Goal: Task Accomplishment & Management: Manage account settings

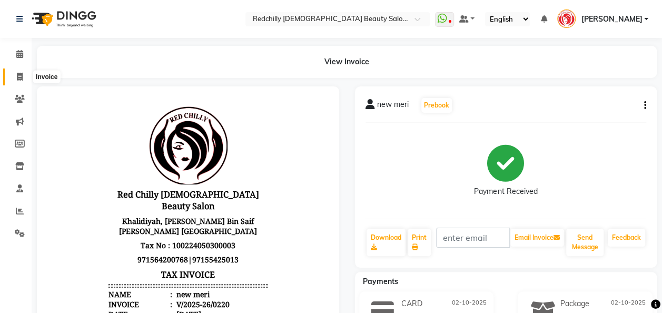
click at [19, 79] on icon at bounding box center [20, 77] width 6 height 8
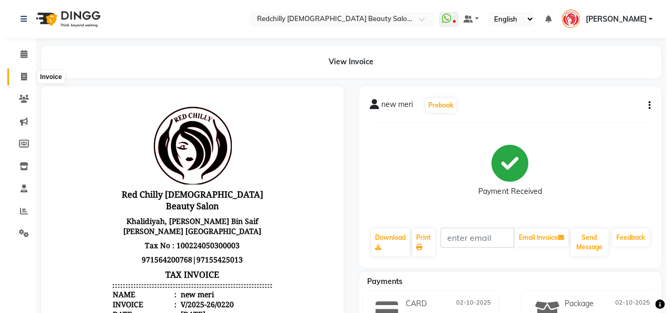
scroll to position [3, 0]
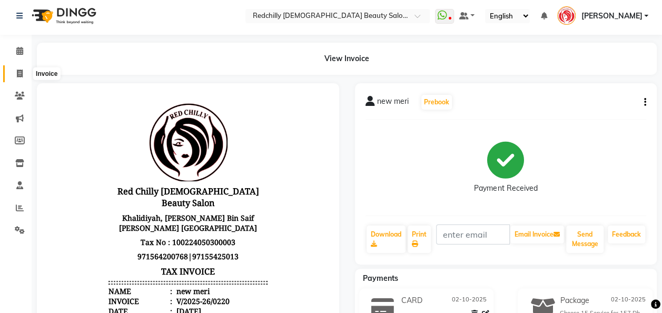
select select "service"
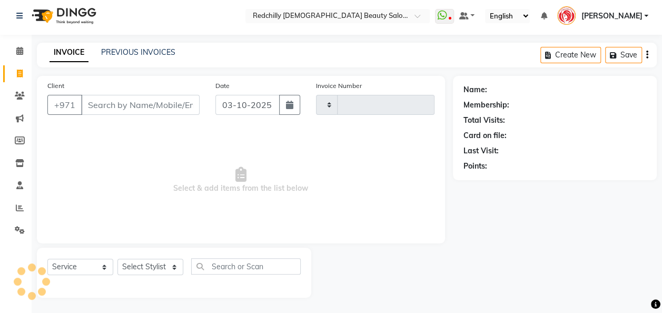
type input "0221"
select select "8996"
click at [101, 102] on input "Client" at bounding box center [140, 105] width 118 height 20
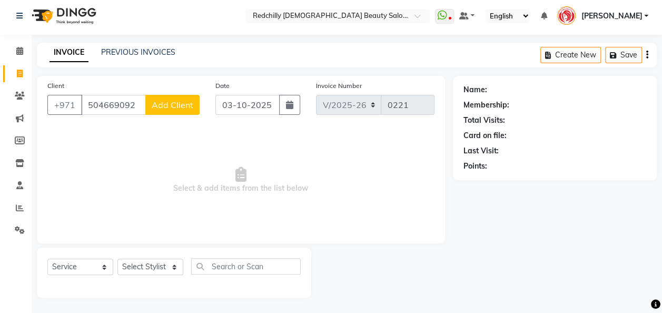
type input "504669092"
click at [180, 105] on span "Add Client" at bounding box center [173, 105] width 42 height 11
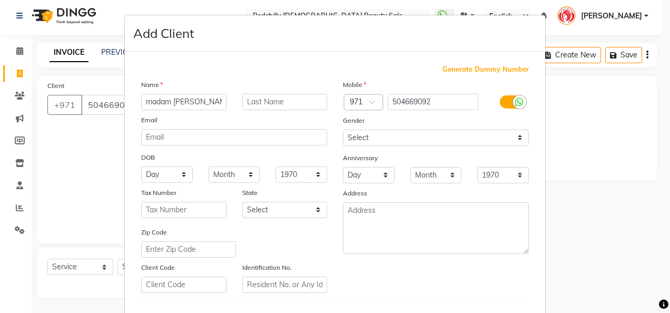
type input "madam betty"
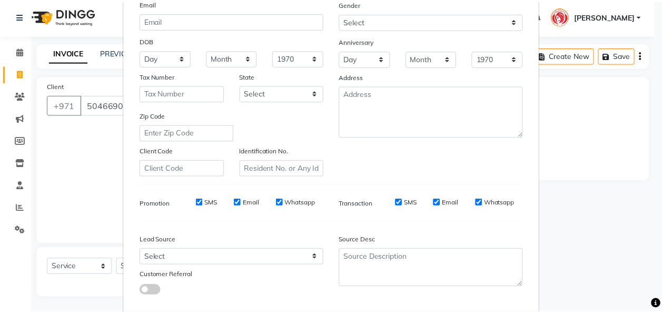
scroll to position [170, 0]
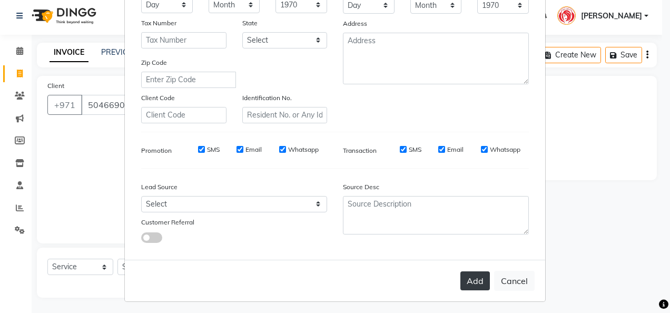
click at [479, 283] on button "Add" at bounding box center [474, 280] width 29 height 19
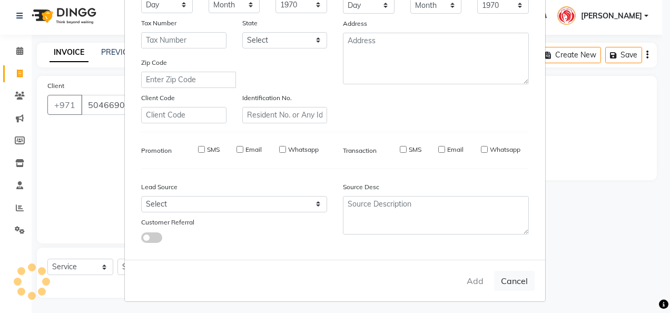
select select
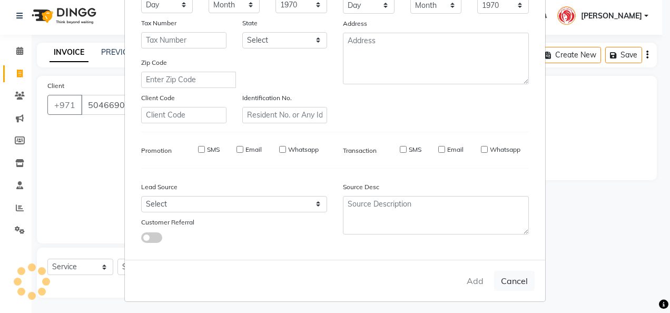
select select
checkbox input "false"
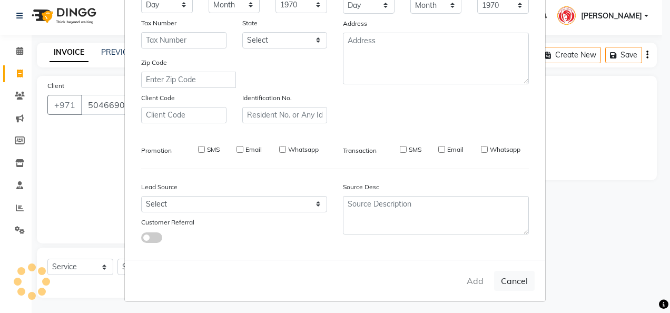
checkbox input "false"
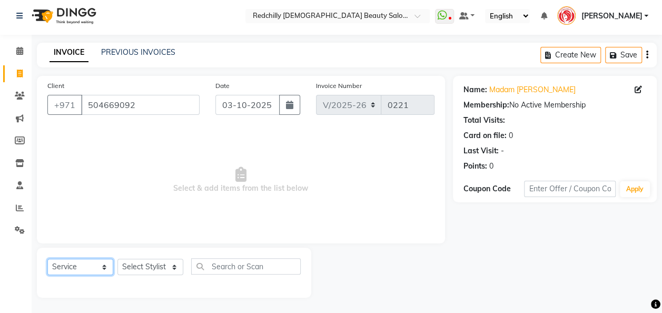
click at [104, 270] on select "Select Service Product Membership Package Voucher Prepaid Gift Card" at bounding box center [80, 267] width 66 height 16
click at [175, 268] on select "Select Stylist Appointment [PERSON_NAME] [PERSON_NAME] [PERSON_NAME] Lolita [PE…" at bounding box center [150, 267] width 66 height 16
select select "93618"
click at [117, 259] on select "Select Stylist Appointment [PERSON_NAME] [PERSON_NAME] [PERSON_NAME] Lolita [PE…" at bounding box center [150, 267] width 66 height 16
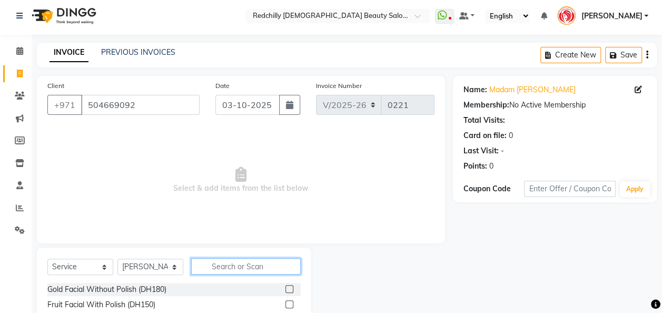
click at [223, 267] on input "text" at bounding box center [246, 266] width 110 height 16
type input "eye"
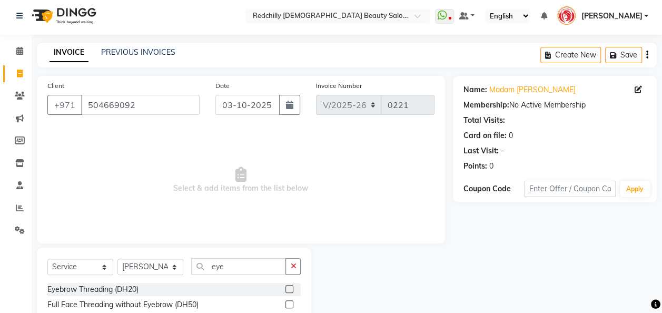
click at [285, 289] on label at bounding box center [289, 289] width 8 height 8
click at [285, 289] on input "checkbox" at bounding box center [288, 289] width 7 height 7
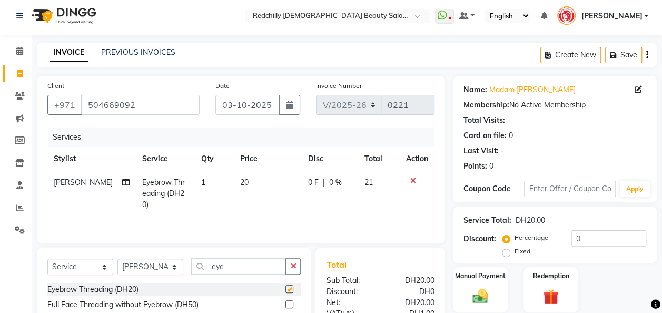
checkbox input "false"
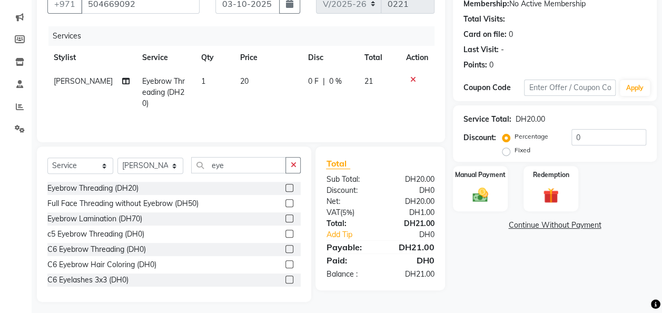
scroll to position [108, 0]
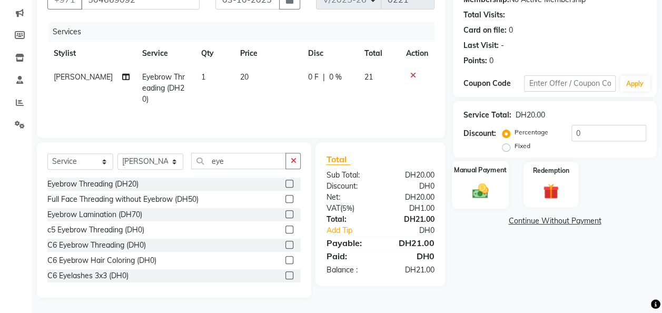
click at [479, 194] on img at bounding box center [480, 190] width 26 height 19
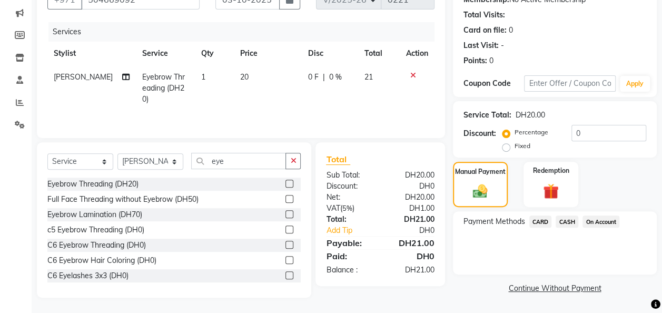
click at [540, 221] on span "CARD" at bounding box center [540, 221] width 23 height 12
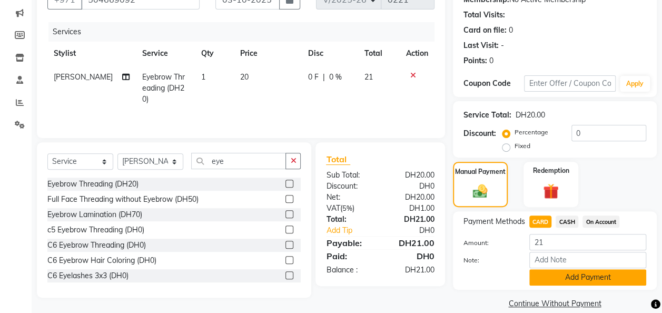
click at [561, 275] on button "Add Payment" at bounding box center [587, 277] width 117 height 16
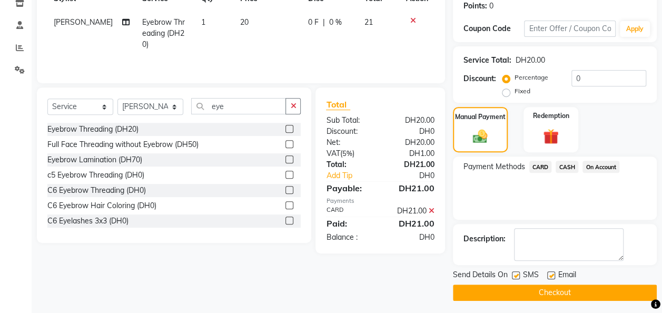
scroll to position [166, 0]
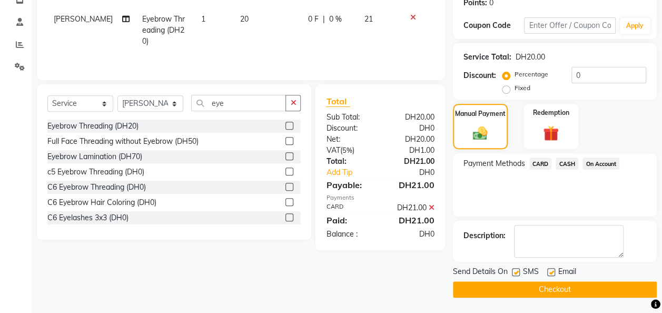
click at [602, 292] on button "Checkout" at bounding box center [555, 289] width 204 height 16
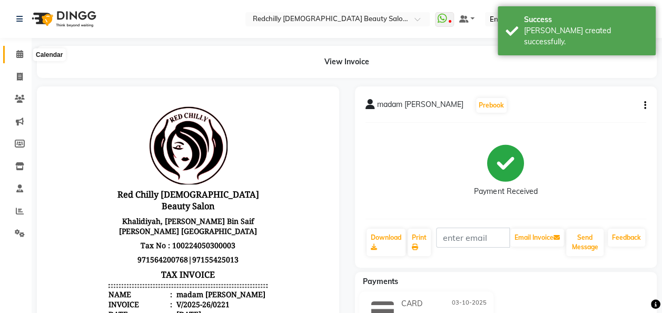
click at [21, 53] on icon at bounding box center [19, 54] width 7 height 8
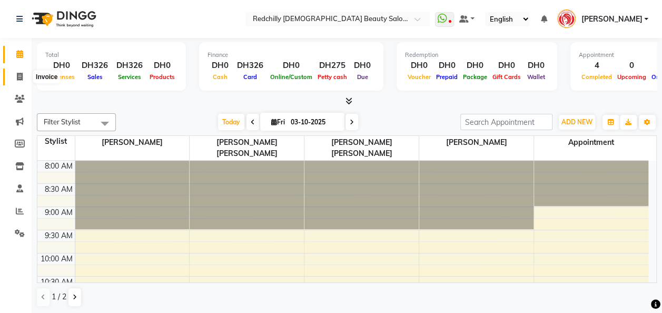
click at [18, 78] on icon at bounding box center [20, 77] width 6 height 8
select select "service"
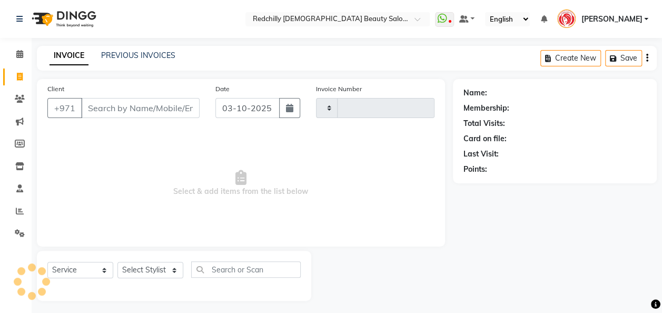
type input "0222"
select select "8996"
click at [100, 113] on input "Client" at bounding box center [140, 108] width 118 height 20
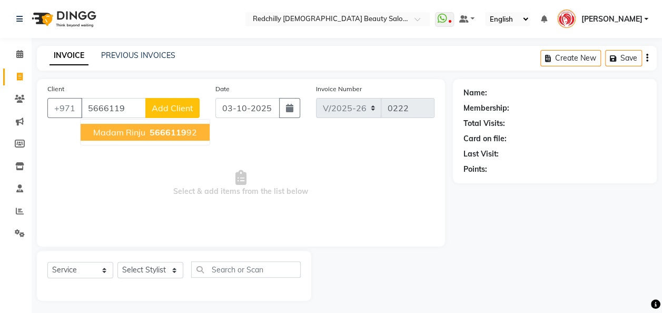
click at [128, 133] on span "madam rinju" at bounding box center [119, 132] width 52 height 11
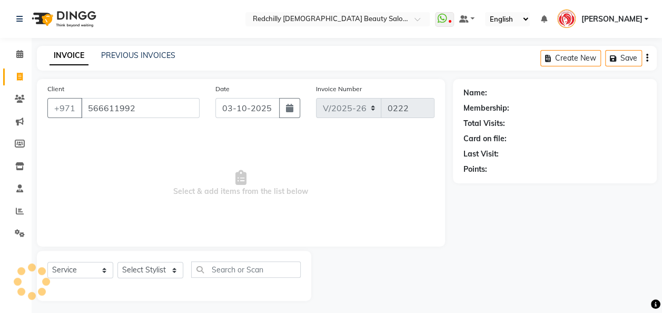
type input "566611992"
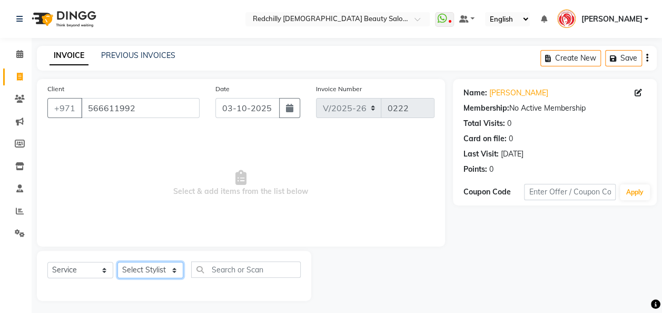
click at [172, 274] on select "Select Stylist Appointment [PERSON_NAME] [PERSON_NAME] [PERSON_NAME] Lolita [PE…" at bounding box center [150, 270] width 66 height 16
select select "91329"
click at [117, 262] on select "Select Stylist Appointment [PERSON_NAME] [PERSON_NAME] [PERSON_NAME] Lolita [PE…" at bounding box center [150, 270] width 66 height 16
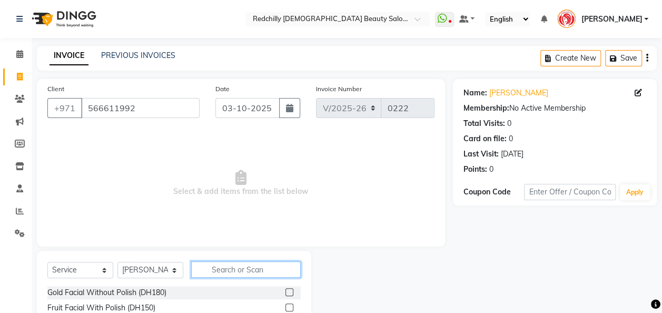
click at [216, 273] on input "text" at bounding box center [246, 269] width 110 height 16
type input "eye"
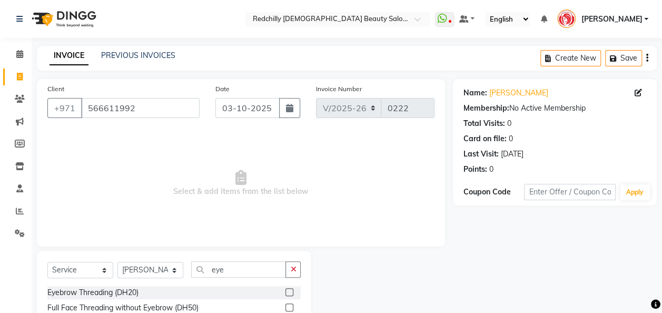
click at [285, 291] on label at bounding box center [289, 292] width 8 height 8
click at [285, 291] on input "checkbox" at bounding box center [288, 292] width 7 height 7
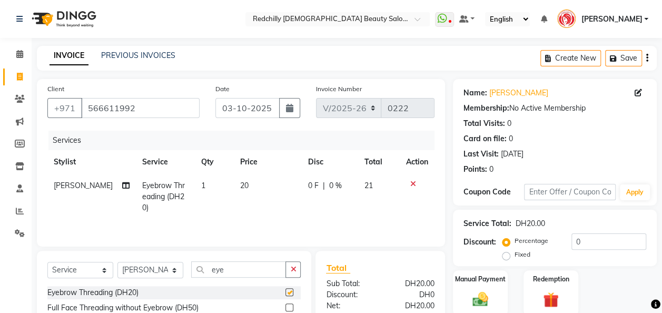
checkbox input "false"
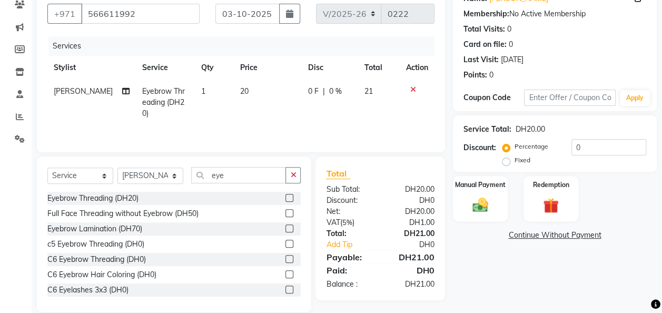
scroll to position [97, 0]
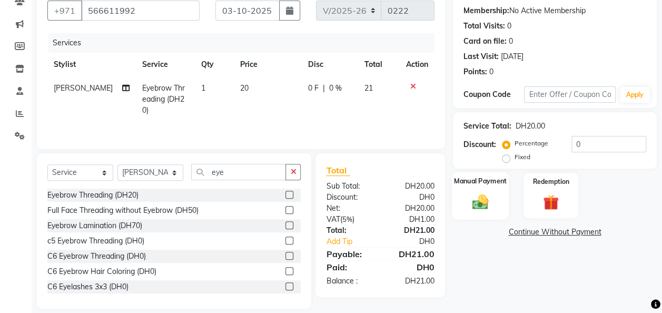
click at [493, 202] on div "Manual Payment" at bounding box center [480, 195] width 57 height 47
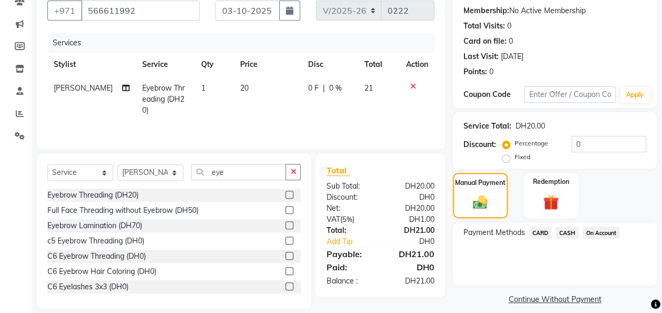
click at [540, 232] on span "CARD" at bounding box center [540, 232] width 23 height 12
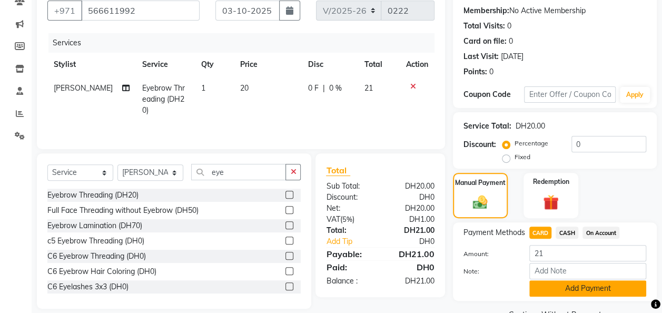
click at [569, 287] on button "Add Payment" at bounding box center [587, 288] width 117 height 16
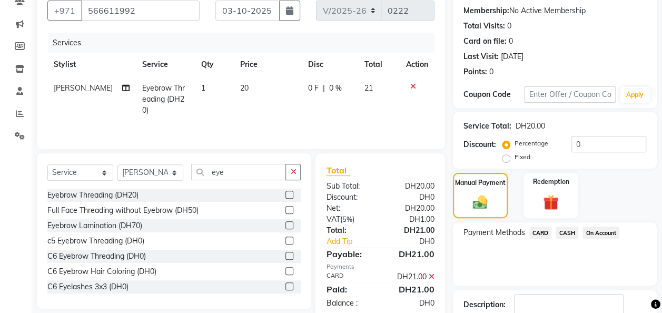
scroll to position [166, 0]
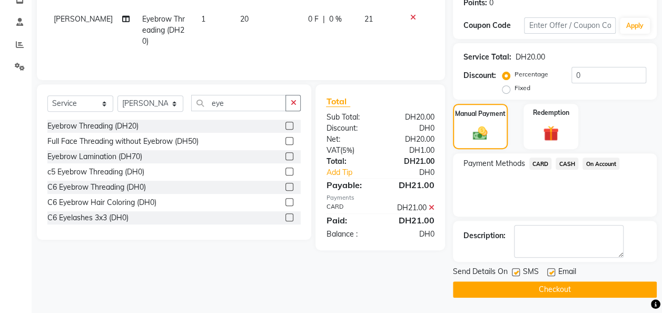
click at [588, 293] on button "Checkout" at bounding box center [555, 289] width 204 height 16
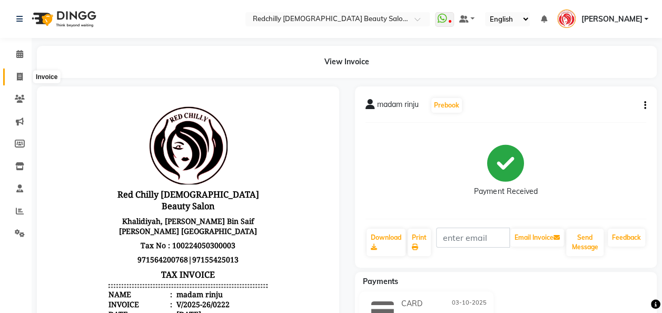
click at [22, 80] on icon at bounding box center [20, 77] width 6 height 8
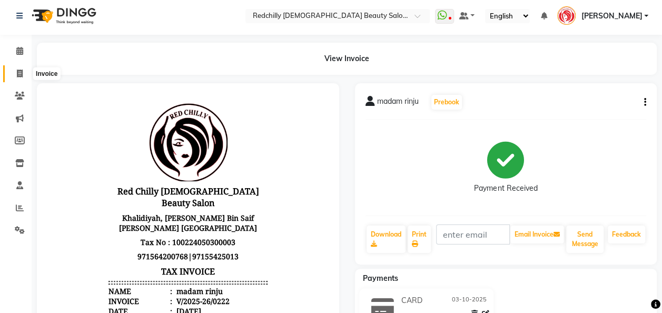
select select "service"
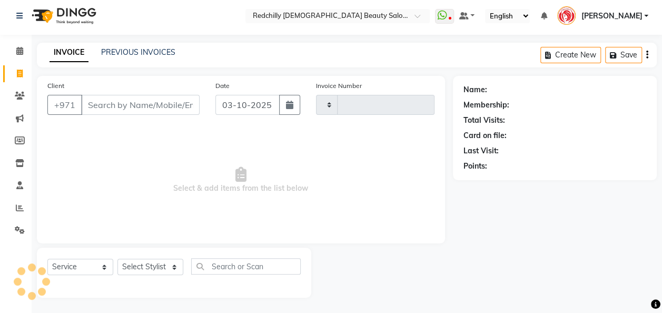
type input "0223"
select select "8996"
click at [101, 106] on input "Client" at bounding box center [140, 105] width 118 height 20
click at [92, 109] on input "Client" at bounding box center [140, 105] width 118 height 20
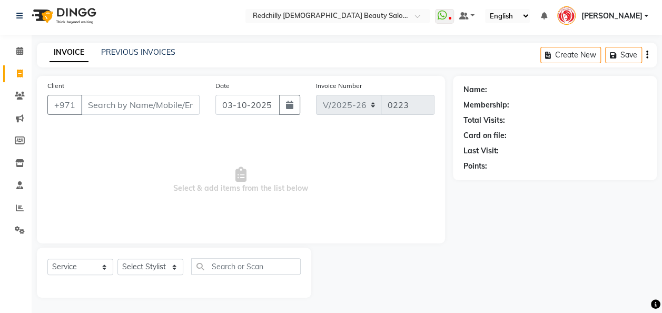
click at [110, 101] on input "Client" at bounding box center [140, 105] width 118 height 20
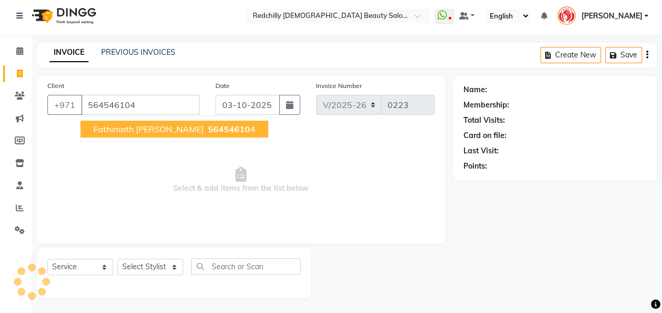
type input "564546104"
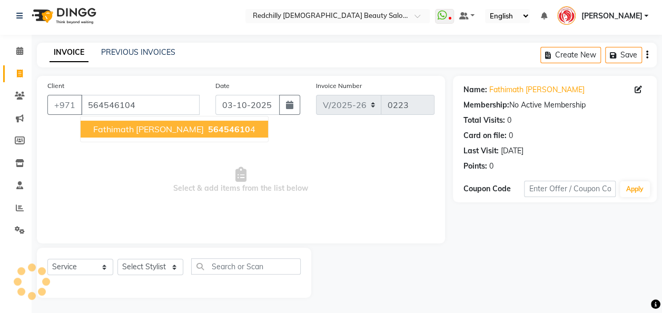
click at [208, 132] on span "56454610" at bounding box center [229, 129] width 42 height 11
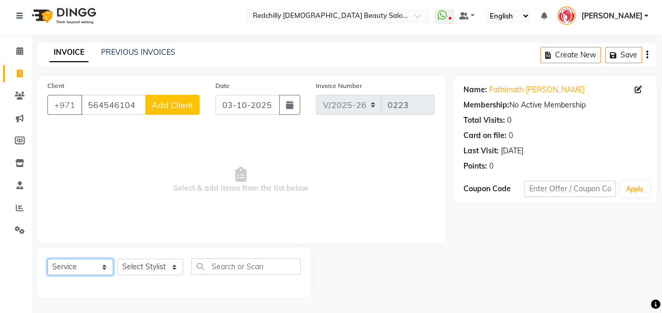
click at [105, 263] on select "Select Service Product Membership Package Voucher Prepaid Gift Card" at bounding box center [80, 267] width 66 height 16
click at [47, 259] on select "Select Service Product Membership Package Voucher Prepaid Gift Card" at bounding box center [80, 267] width 66 height 16
click at [174, 263] on select "Select Stylist Appointment [PERSON_NAME] [PERSON_NAME] [PERSON_NAME] Lolita [PE…" at bounding box center [150, 267] width 66 height 16
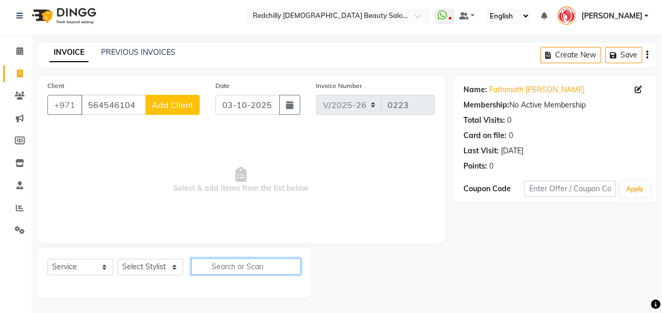
click at [210, 269] on input "text" at bounding box center [246, 266] width 110 height 16
type input "n"
click at [246, 269] on input "hair" at bounding box center [238, 266] width 95 height 16
type input "h"
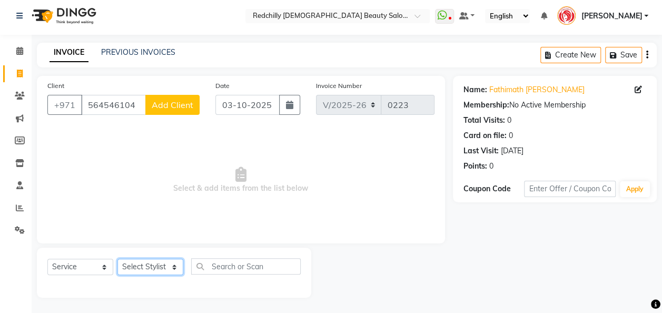
click at [173, 263] on select "Select Stylist Appointment [PERSON_NAME] [PERSON_NAME] [PERSON_NAME] Lolita [PE…" at bounding box center [150, 267] width 66 height 16
select select "93618"
click at [117, 259] on select "Select Stylist Appointment [PERSON_NAME] [PERSON_NAME] [PERSON_NAME] Lolita [PE…" at bounding box center [150, 267] width 66 height 16
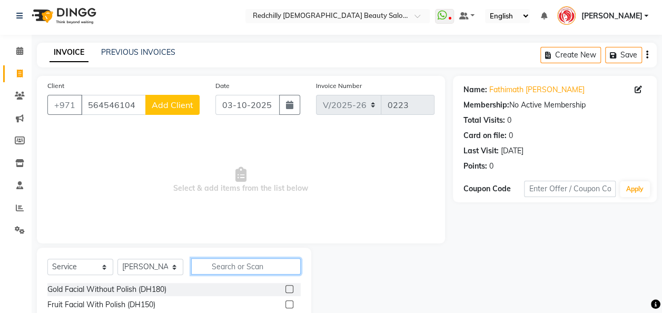
click at [206, 266] on input "text" at bounding box center [246, 266] width 110 height 16
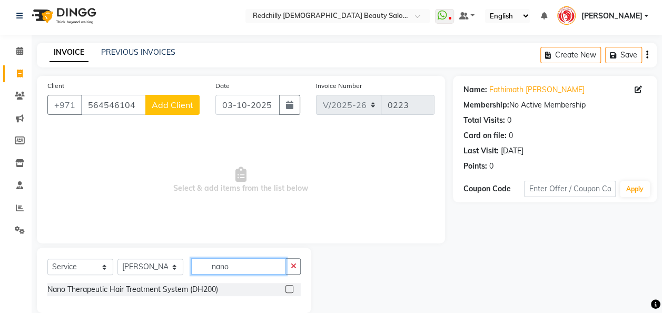
type input "nano"
click at [289, 286] on label at bounding box center [289, 289] width 8 height 8
click at [289, 286] on input "checkbox" at bounding box center [288, 289] width 7 height 7
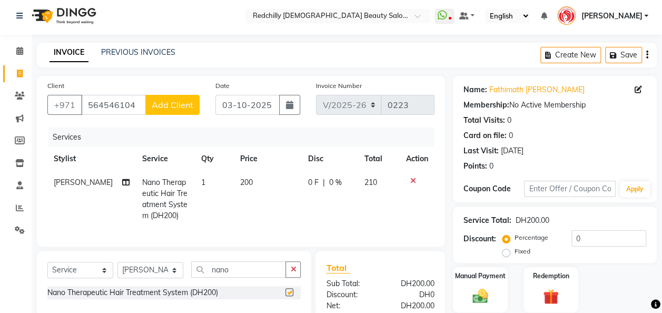
checkbox input "false"
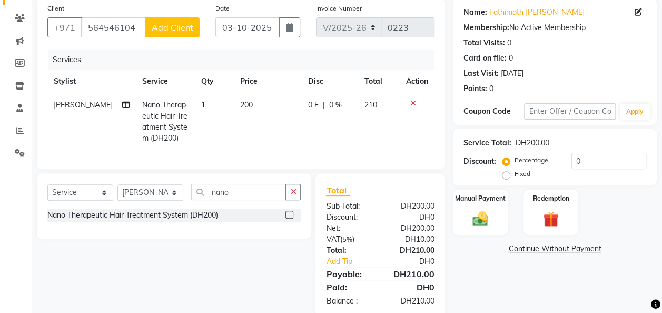
scroll to position [80, 0]
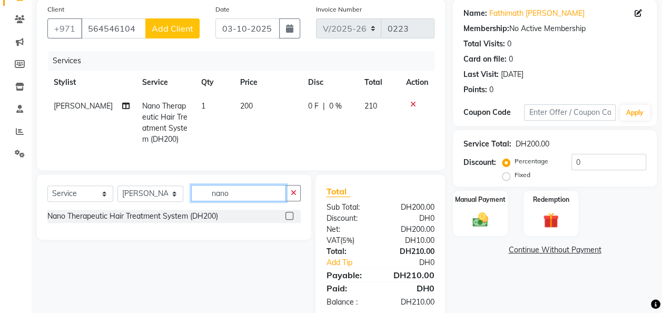
click at [233, 196] on input "nano" at bounding box center [238, 193] width 95 height 16
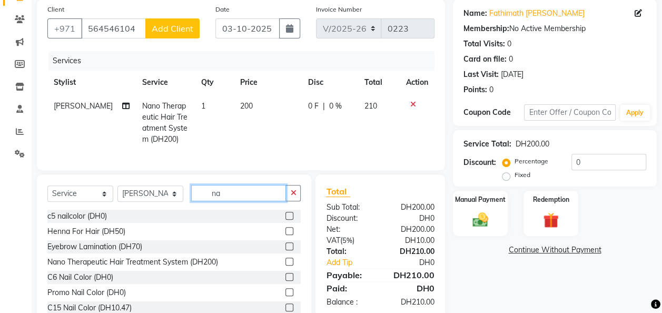
type input "n"
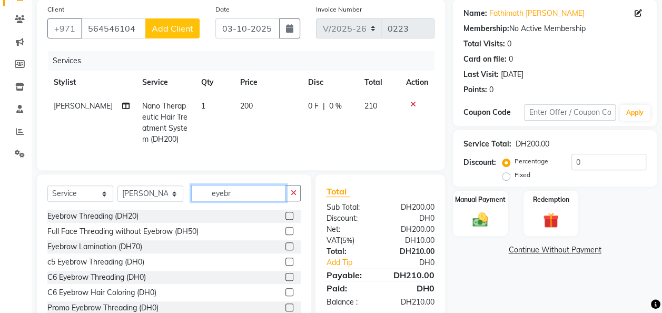
type input "eyebr"
click at [285, 220] on label at bounding box center [289, 216] width 8 height 8
click at [285, 220] on input "checkbox" at bounding box center [288, 216] width 7 height 7
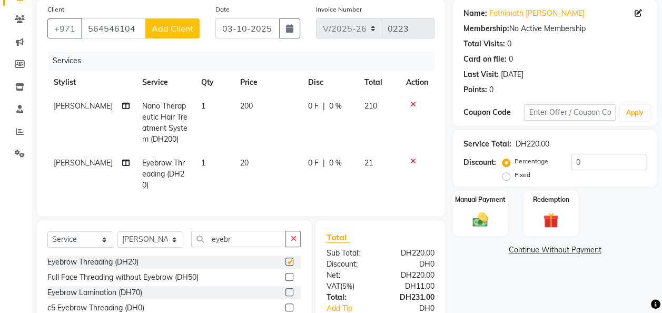
checkbox input "false"
click at [243, 103] on span "200" at bounding box center [246, 105] width 13 height 9
select select "93618"
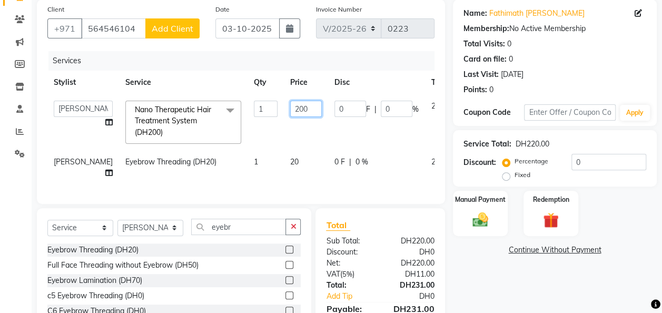
click at [290, 108] on input "200" at bounding box center [306, 109] width 32 height 16
type input "2"
type input "190"
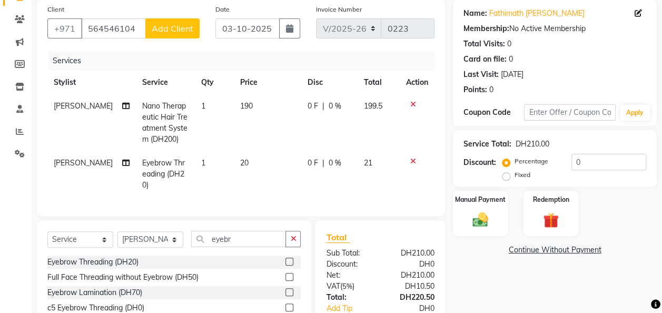
click at [489, 274] on div "Name: Fathimath Sunaina Membership: No Active Membership Total Visits: 0 Card o…" at bounding box center [559, 187] width 212 height 376
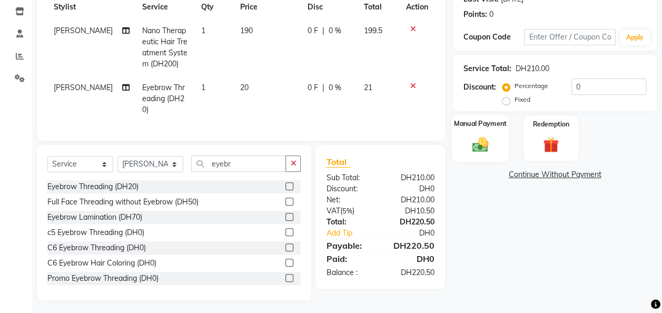
click at [472, 139] on img at bounding box center [480, 144] width 26 height 19
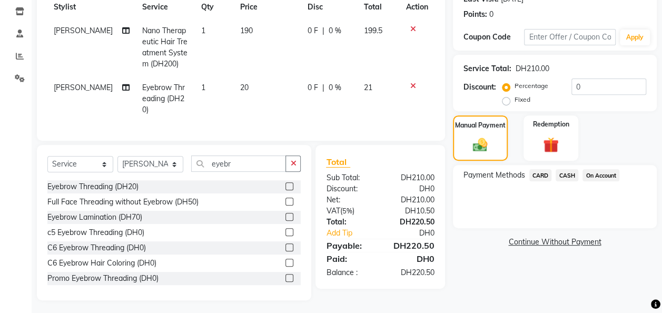
click at [539, 174] on span "CARD" at bounding box center [540, 175] width 23 height 12
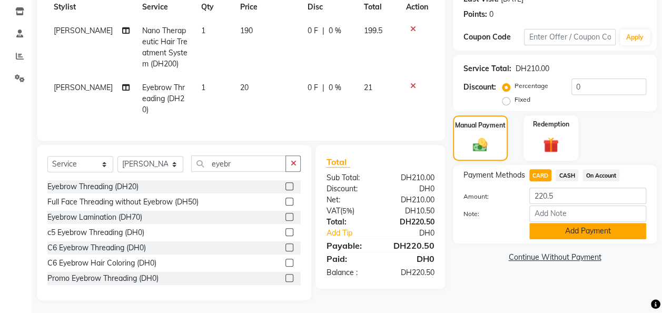
click at [609, 233] on button "Add Payment" at bounding box center [587, 231] width 117 height 16
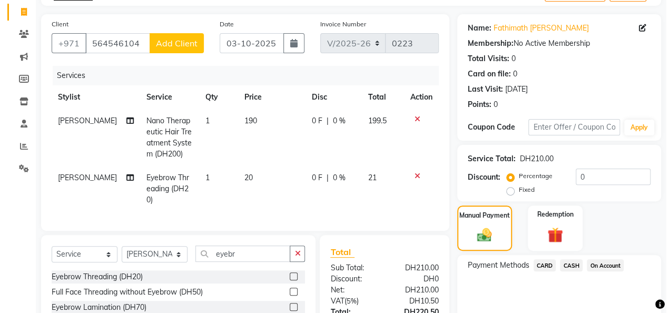
scroll to position [64, 0]
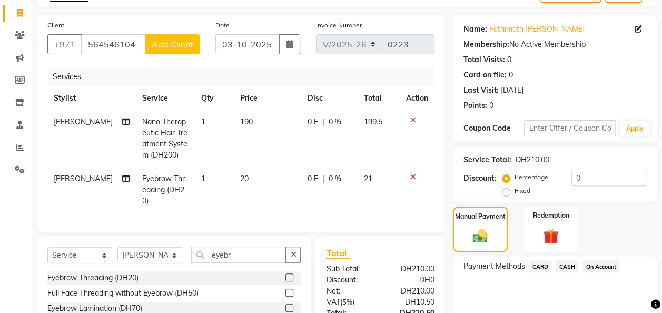
click at [165, 44] on span "Add Client" at bounding box center [173, 44] width 42 height 11
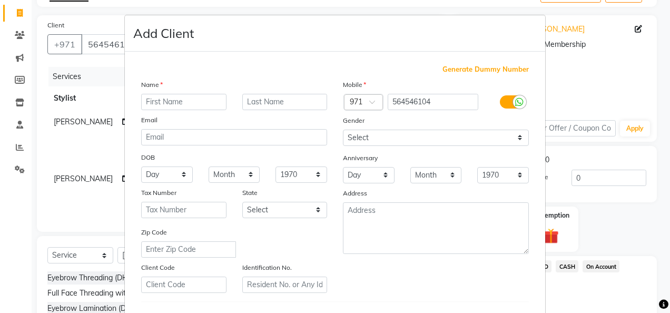
click at [569, 78] on ngb-modal-window "Add Client Generate Dummy Number Name Email DOB Day 01 02 03 04 05 06 07 08 09 …" at bounding box center [335, 156] width 670 height 313
click at [105, 100] on ngb-modal-window "Add Client Generate Dummy Number Name Email DOB Day 01 02 03 04 05 06 07 08 09 …" at bounding box center [335, 156] width 670 height 313
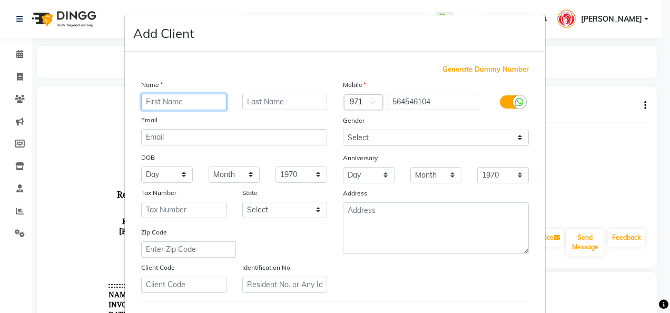
click at [189, 100] on input "text" at bounding box center [183, 102] width 85 height 16
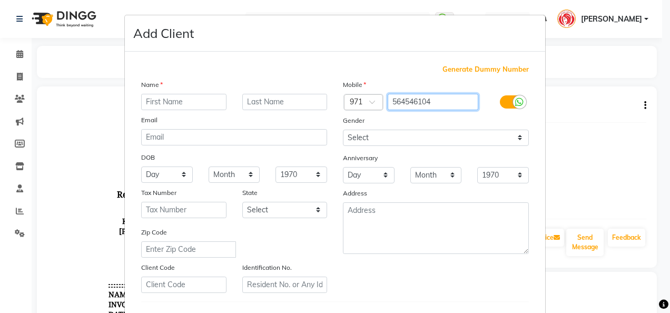
click at [440, 98] on input "564546104" at bounding box center [433, 102] width 91 height 16
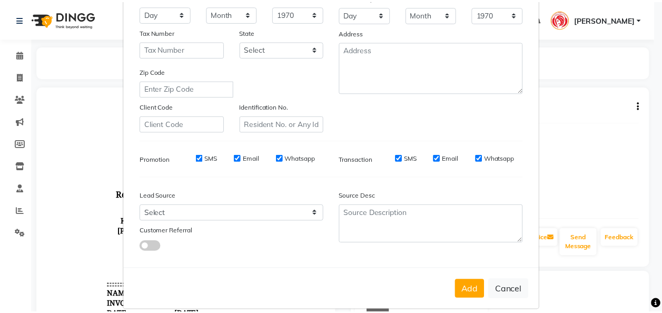
scroll to position [172, 0]
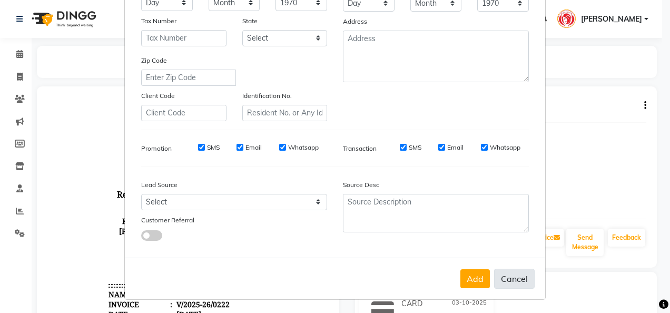
click at [513, 281] on button "Cancel" at bounding box center [514, 279] width 41 height 20
select select
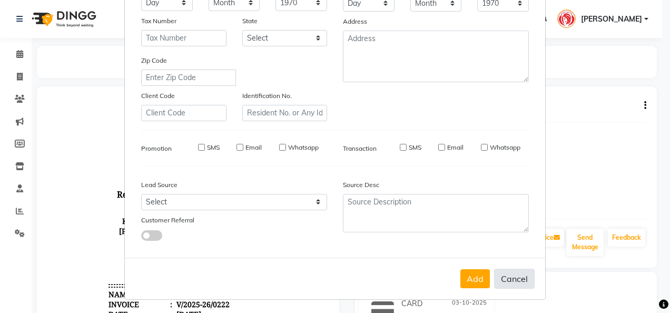
select select
checkbox input "false"
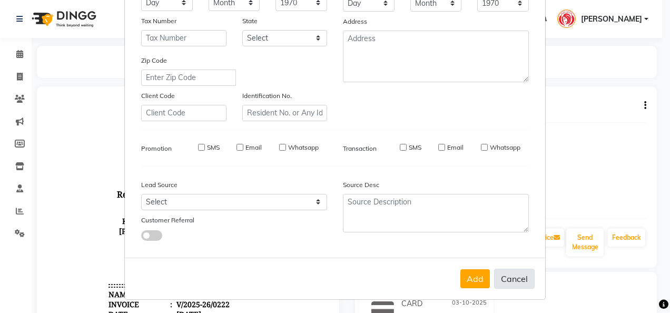
checkbox input "false"
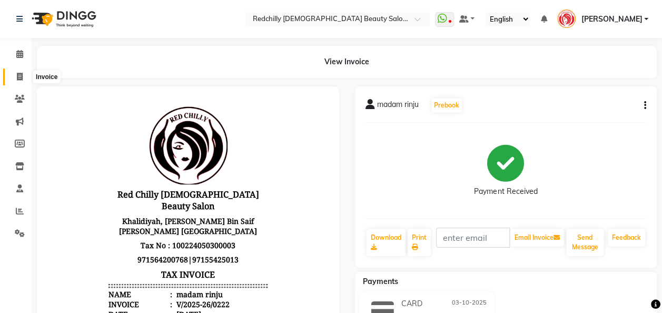
click at [19, 72] on span at bounding box center [20, 77] width 18 height 12
select select "8996"
select select "service"
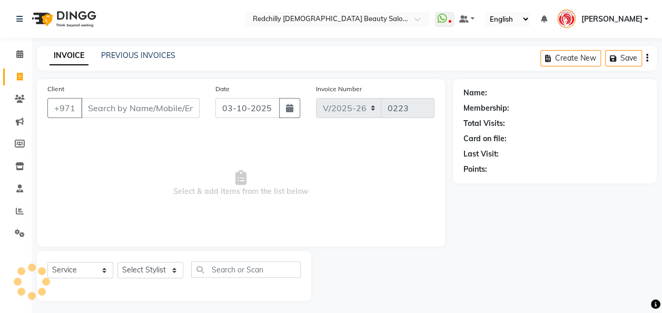
scroll to position [3, 0]
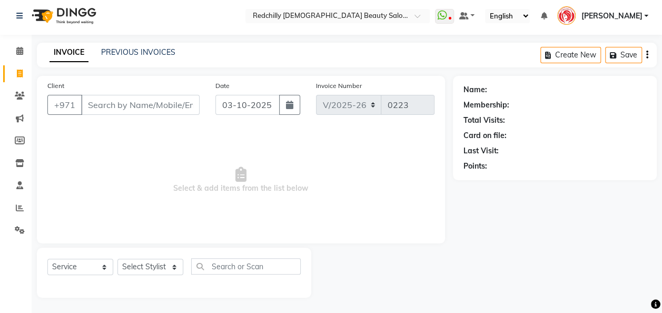
click at [94, 109] on input "Client" at bounding box center [140, 105] width 118 height 20
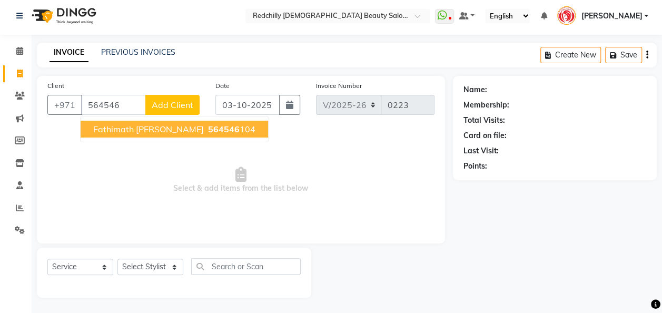
click at [208, 128] on span "564546" at bounding box center [224, 129] width 32 height 11
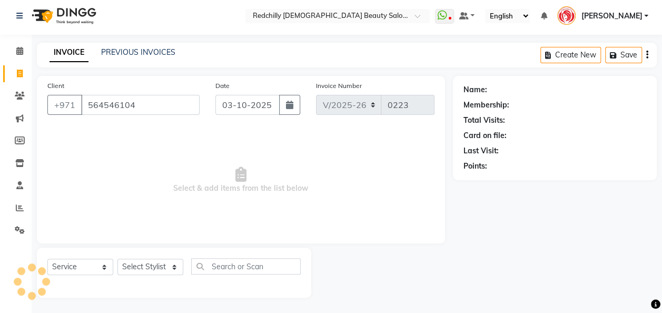
type input "564546104"
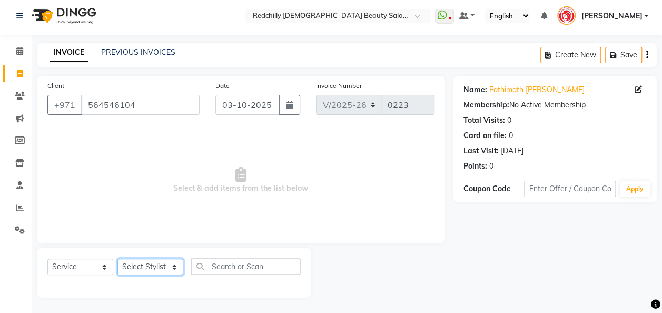
click at [172, 264] on select "Select Stylist Appointment [PERSON_NAME] [PERSON_NAME] [PERSON_NAME] Lolita [PE…" at bounding box center [150, 267] width 66 height 16
select select "93618"
click at [117, 259] on select "Select Stylist Appointment [PERSON_NAME] [PERSON_NAME] [PERSON_NAME] Lolita [PE…" at bounding box center [150, 267] width 66 height 16
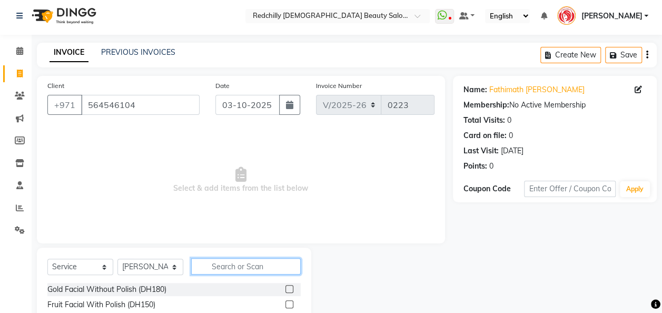
click at [209, 269] on input "text" at bounding box center [246, 266] width 110 height 16
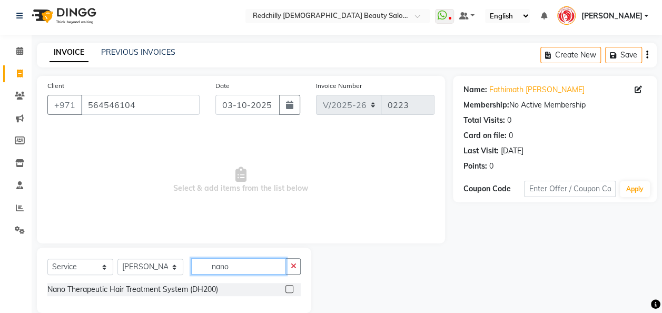
type input "nano"
click at [289, 289] on label at bounding box center [289, 289] width 8 height 8
click at [289, 289] on input "checkbox" at bounding box center [288, 289] width 7 height 7
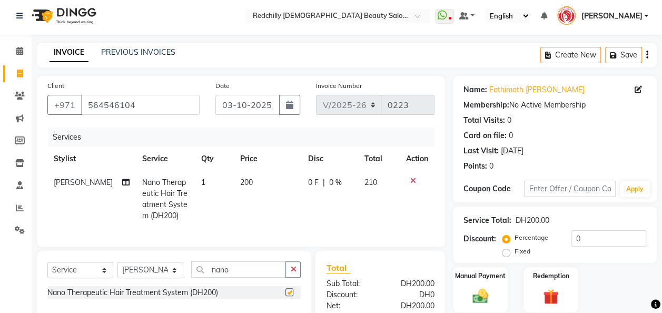
checkbox input "false"
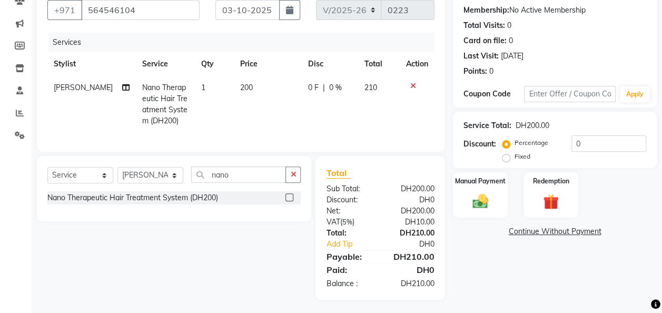
scroll to position [108, 0]
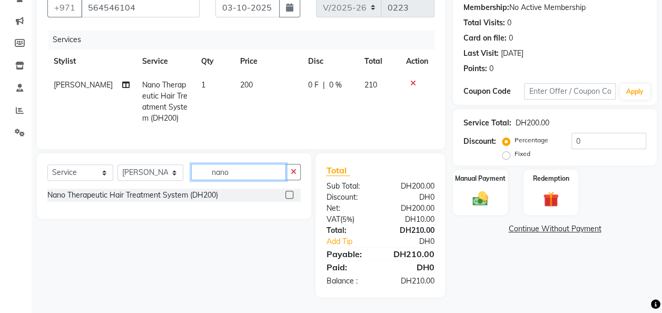
click at [239, 167] on input "nano" at bounding box center [238, 172] width 95 height 16
type input "n"
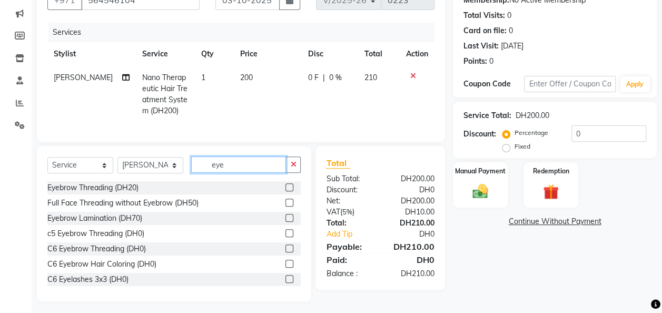
type input "eye"
click at [285, 237] on label at bounding box center [289, 233] width 8 height 8
click at [285, 237] on input "checkbox" at bounding box center [288, 233] width 7 height 7
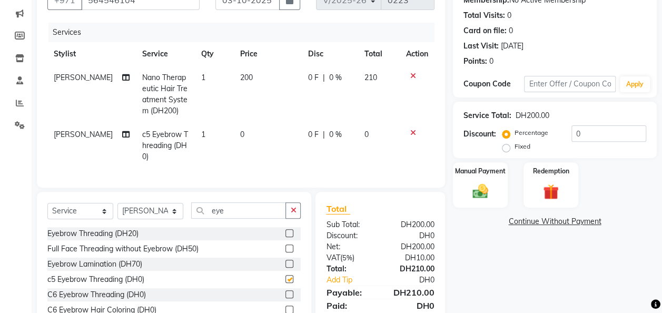
checkbox input "false"
click at [293, 214] on icon "button" at bounding box center [293, 209] width 6 height 7
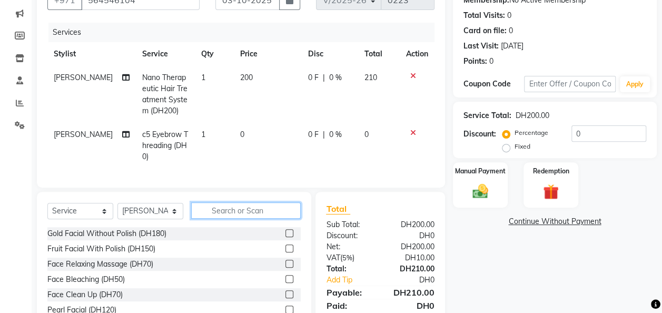
click at [245, 219] on input "text" at bounding box center [246, 210] width 110 height 16
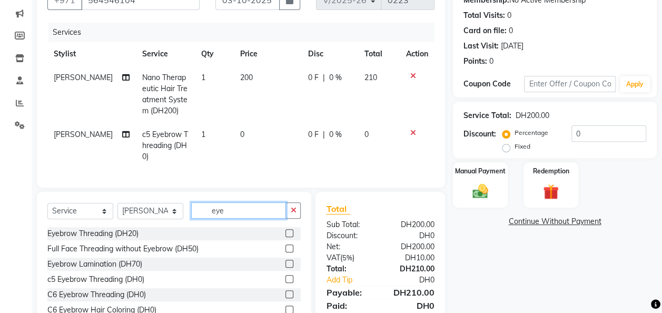
type input "eye"
click at [285, 237] on label at bounding box center [289, 233] width 8 height 8
click at [285, 237] on input "checkbox" at bounding box center [288, 233] width 7 height 7
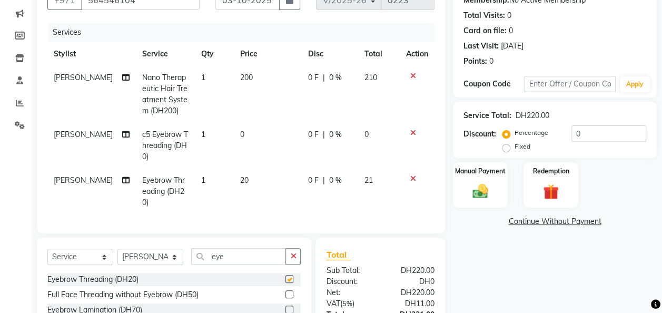
checkbox input "false"
click at [240, 75] on span "200" at bounding box center [246, 77] width 13 height 9
select select "93618"
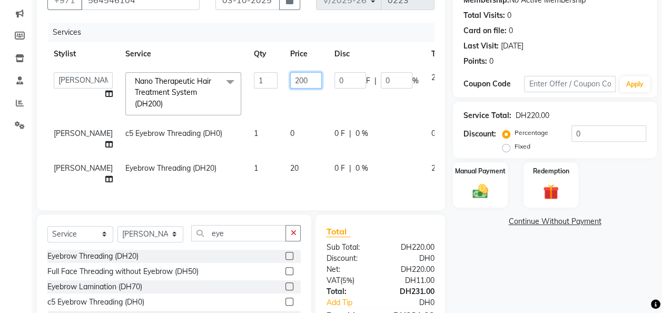
click at [290, 80] on input "200" at bounding box center [306, 80] width 32 height 16
click at [290, 72] on input "200" at bounding box center [306, 80] width 32 height 16
type input "2"
type input "190"
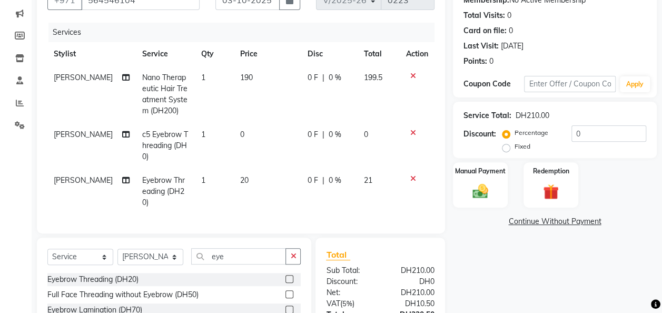
click at [433, 130] on td at bounding box center [417, 146] width 35 height 46
click at [413, 130] on icon at bounding box center [413, 132] width 6 height 7
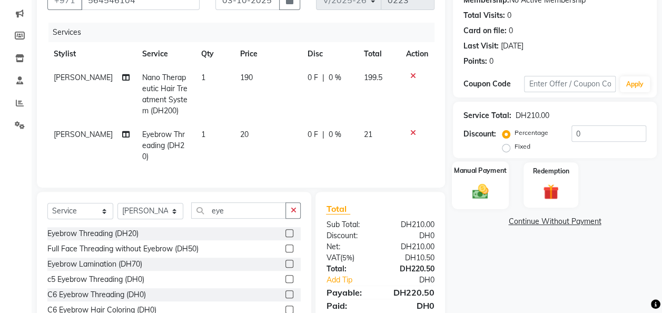
click at [490, 180] on div "Manual Payment" at bounding box center [480, 184] width 57 height 47
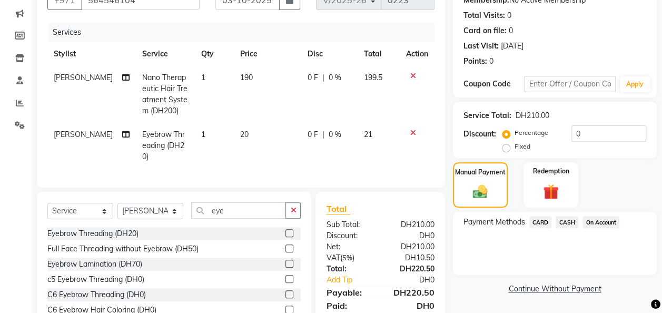
click at [547, 223] on span "CARD" at bounding box center [540, 222] width 23 height 12
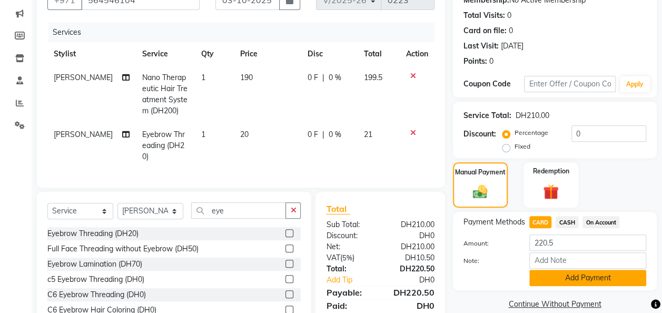
click at [571, 280] on button "Add Payment" at bounding box center [587, 278] width 117 height 16
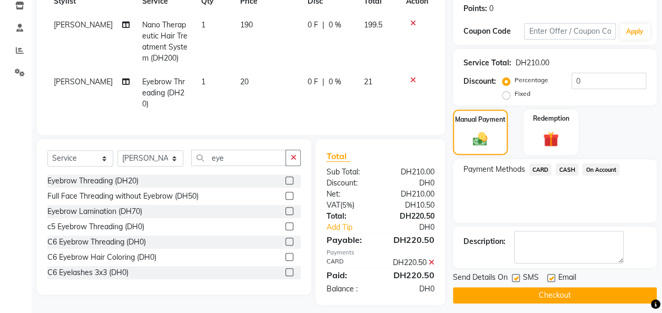
scroll to position [166, 0]
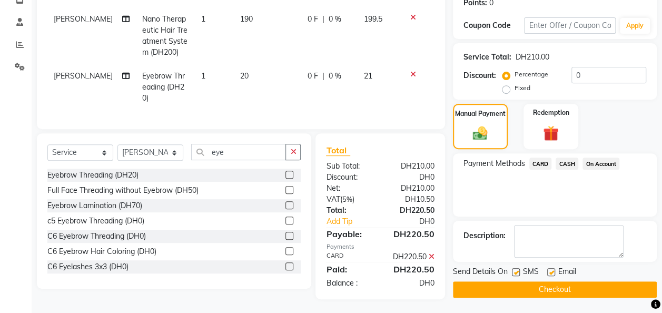
click at [578, 285] on button "Checkout" at bounding box center [555, 289] width 204 height 16
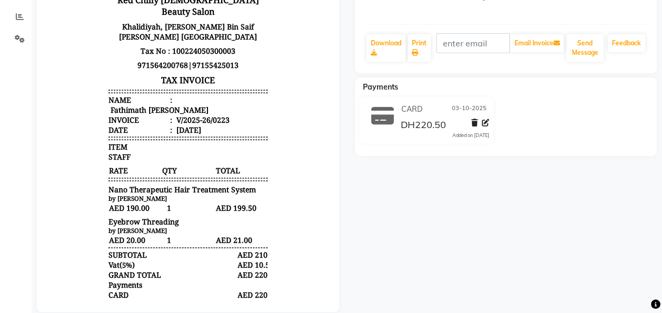
scroll to position [217, 0]
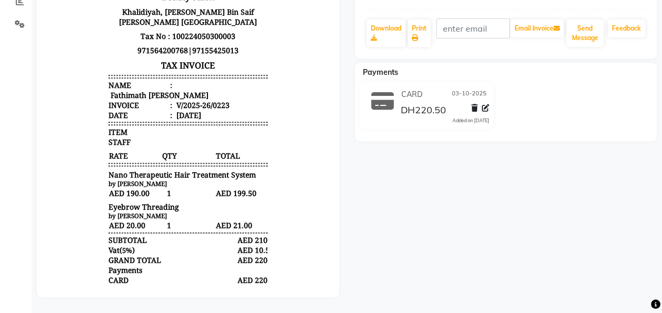
scroll to position [3, 0]
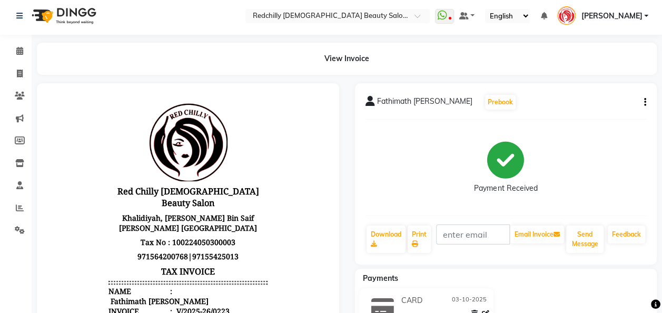
select select "8996"
select select "service"
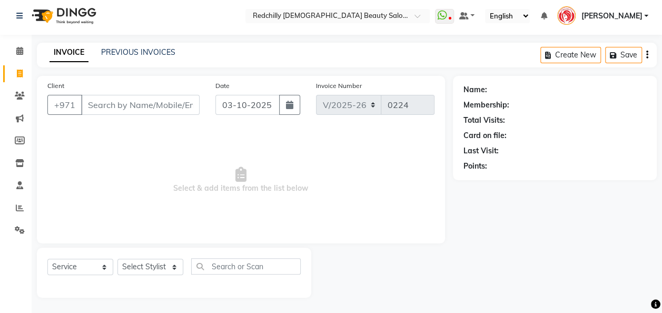
click at [96, 102] on input "Client" at bounding box center [140, 105] width 118 height 20
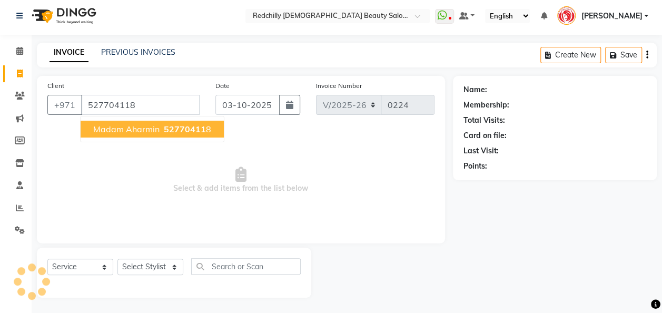
type input "527704118"
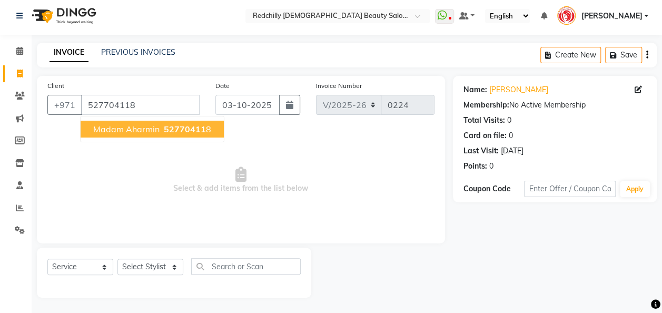
click at [162, 127] on ngb-highlight "52770411 8" at bounding box center [186, 129] width 49 height 11
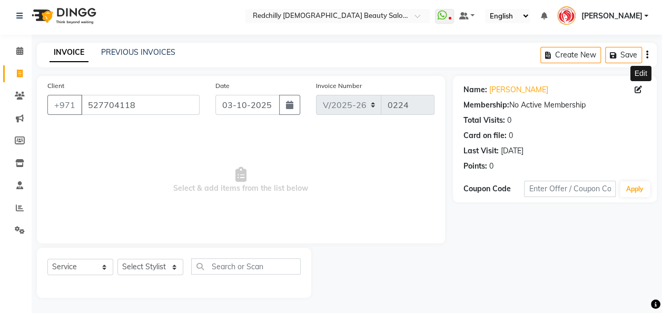
click at [639, 86] on icon at bounding box center [637, 89] width 7 height 7
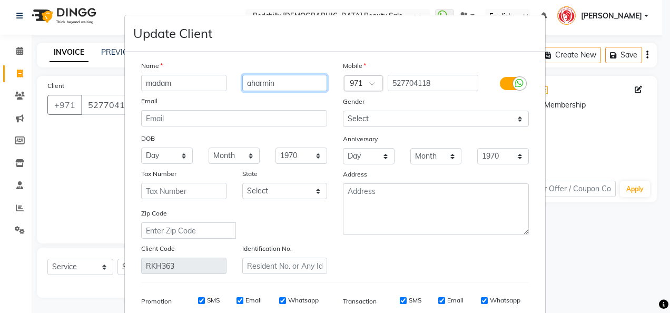
click at [270, 83] on input "aharmin" at bounding box center [284, 83] width 85 height 16
type input "a"
type input "sharmin"
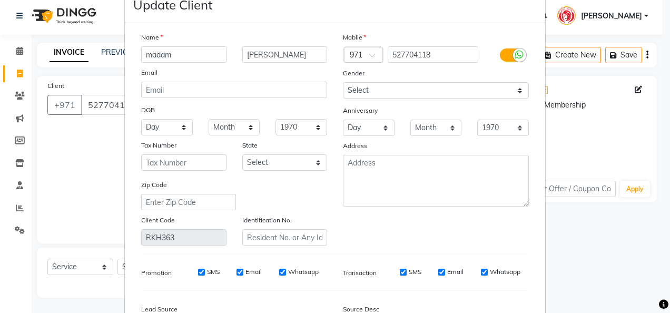
scroll to position [6, 0]
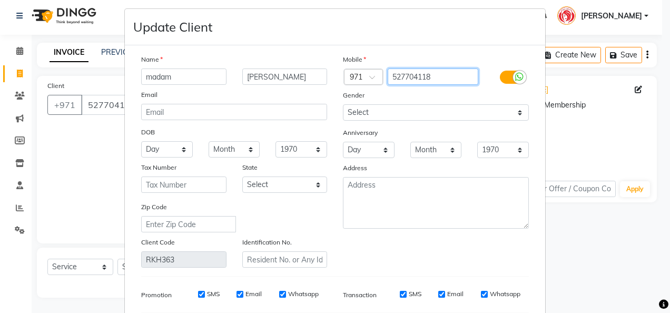
click at [440, 73] on input "527704118" at bounding box center [433, 76] width 91 height 16
type input "5"
type input "588416983"
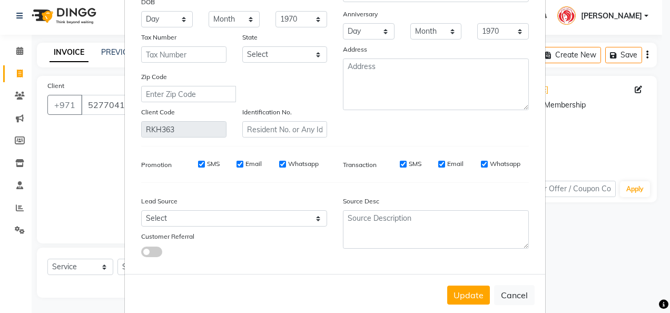
scroll to position [153, 0]
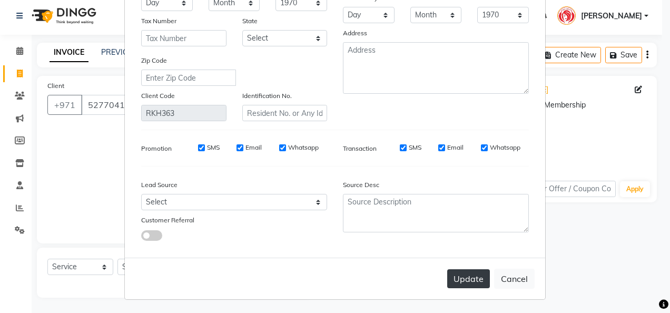
click at [467, 280] on button "Update" at bounding box center [468, 278] width 43 height 19
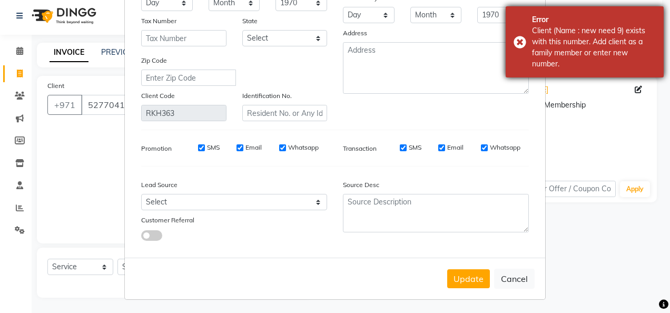
click at [591, 71] on div "Error Client (Name : new need 9) exists with this number. Add client as a famil…" at bounding box center [584, 41] width 158 height 71
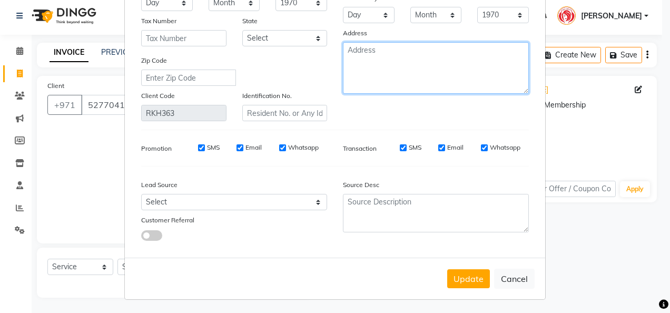
click at [503, 89] on textarea at bounding box center [436, 68] width 186 height 52
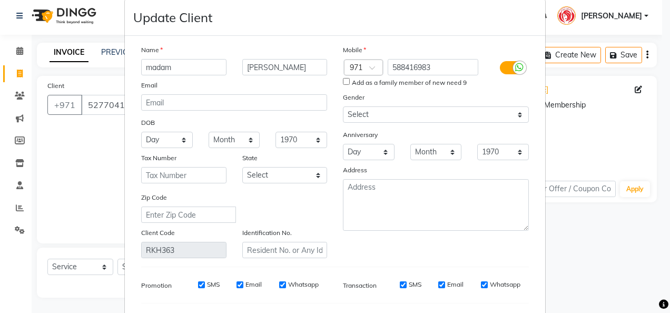
scroll to position [0, 0]
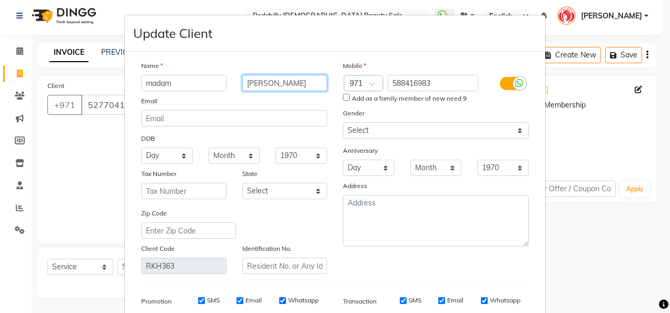
click at [293, 87] on input "sharmin" at bounding box center [284, 83] width 85 height 16
type input "sharmin 3"
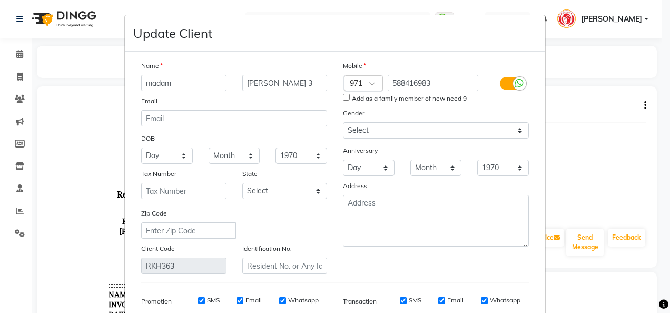
select select "service"
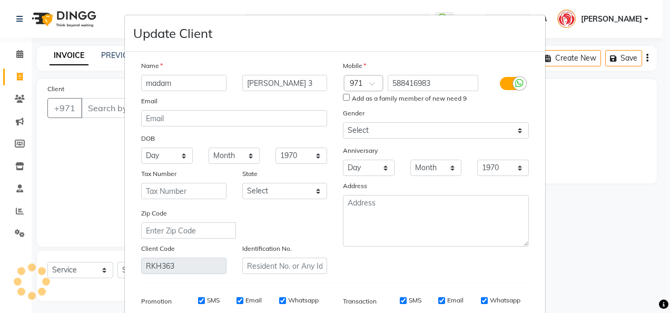
scroll to position [3, 0]
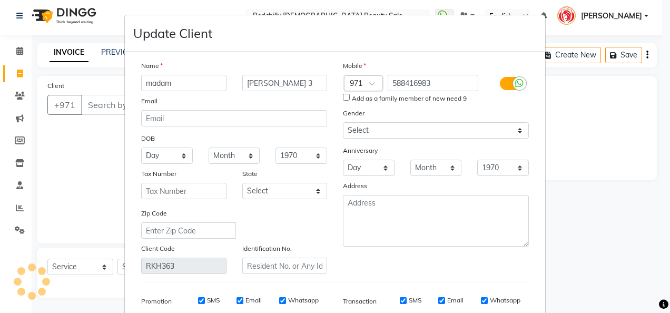
type input "0224"
select select "8996"
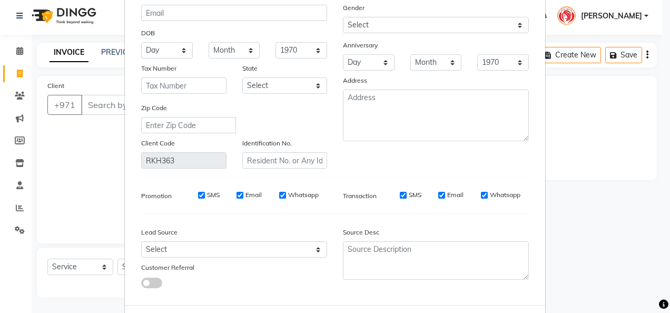
scroll to position [153, 0]
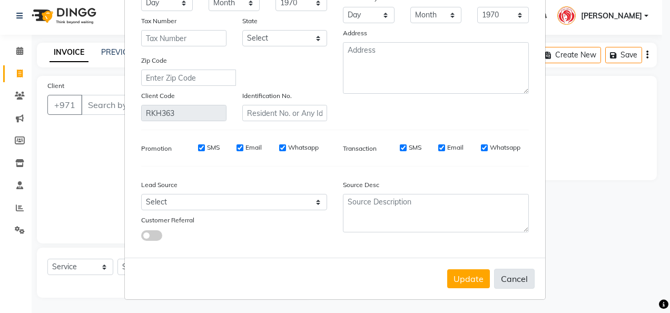
click at [506, 278] on button "Cancel" at bounding box center [514, 279] width 41 height 20
select select
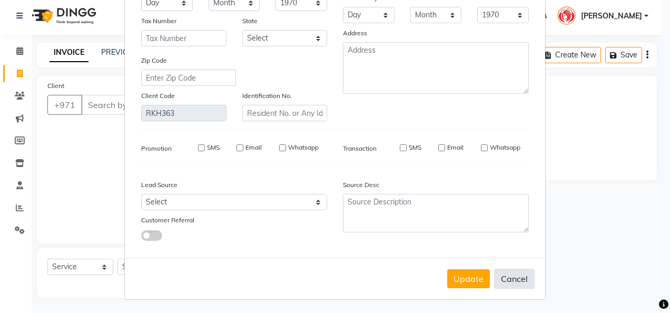
select select
checkbox input "false"
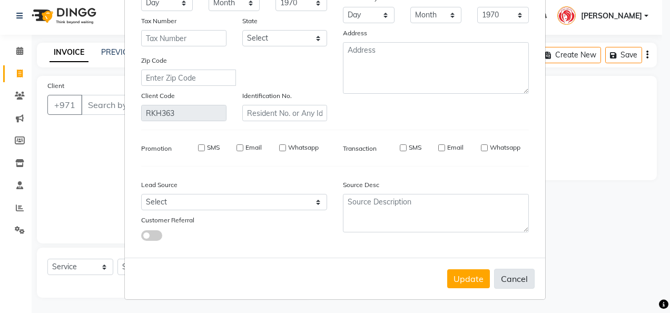
checkbox input "false"
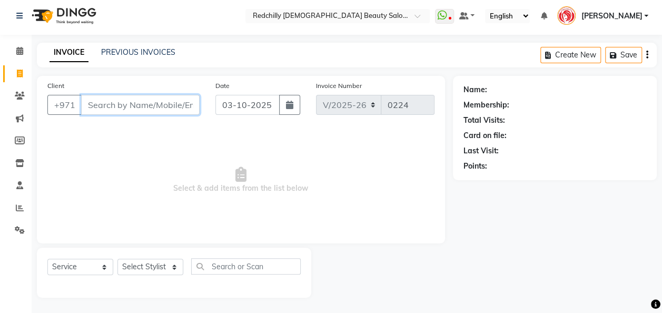
click at [86, 104] on input "Client" at bounding box center [140, 105] width 118 height 20
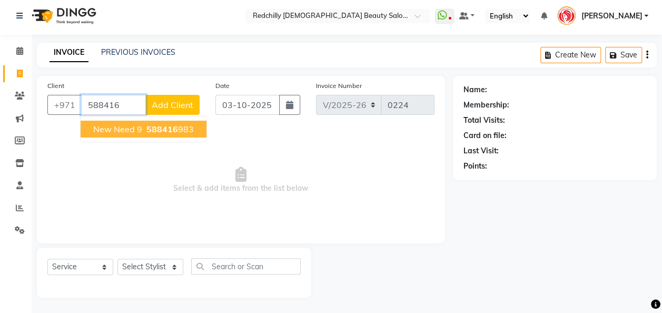
click at [168, 128] on span "588416" at bounding box center [162, 129] width 32 height 11
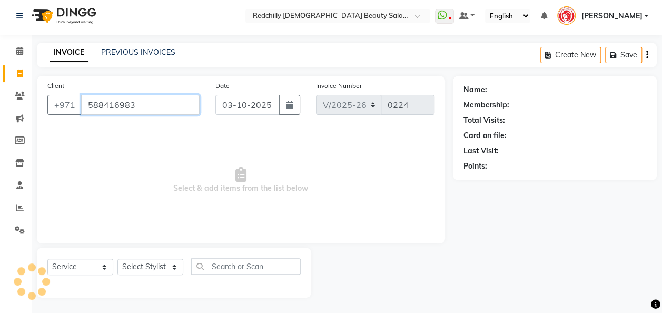
type input "588416983"
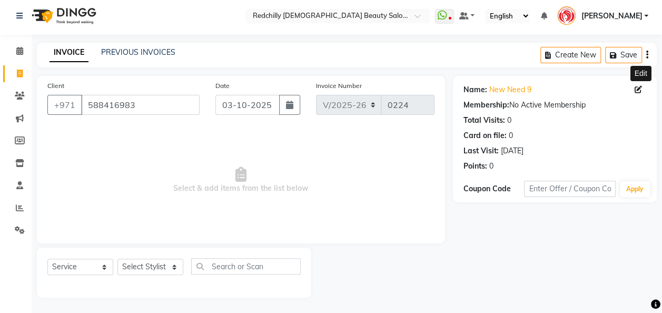
click at [640, 91] on icon at bounding box center [637, 89] width 7 height 7
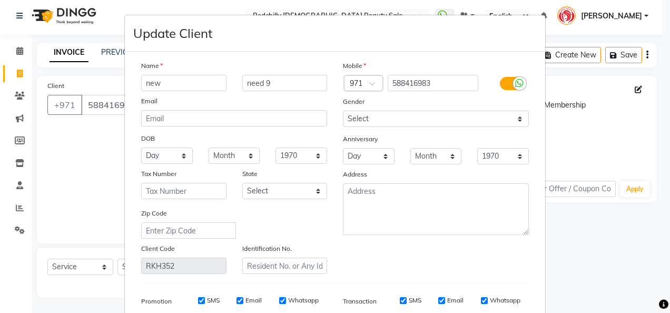
click at [171, 83] on input "new" at bounding box center [183, 83] width 85 height 16
type input "n"
type input "sharmin"
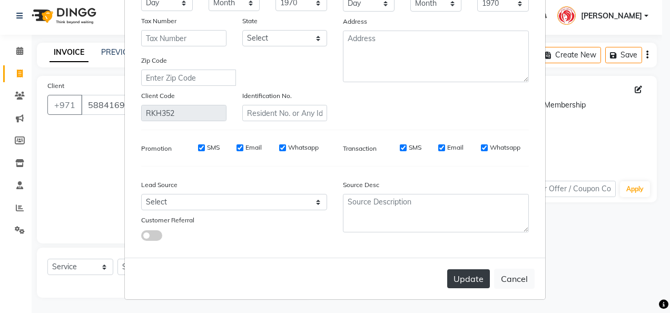
click at [478, 280] on button "Update" at bounding box center [468, 278] width 43 height 19
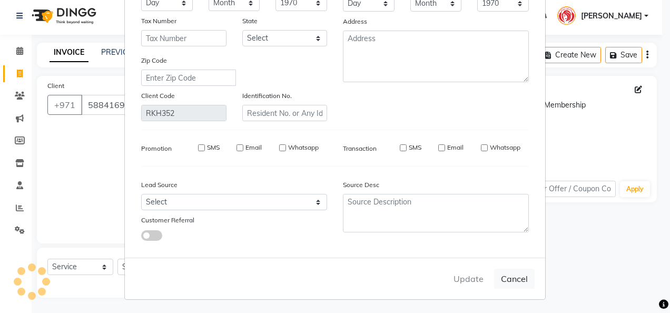
select select
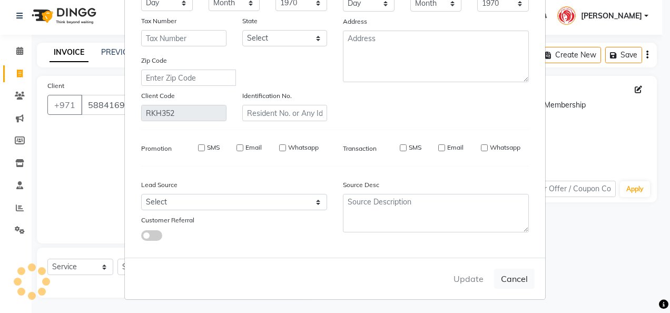
select select
checkbox input "false"
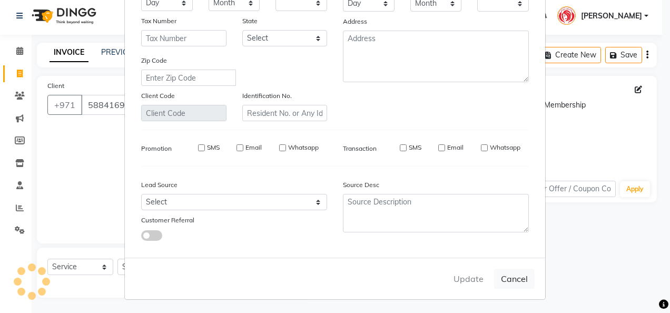
checkbox input "false"
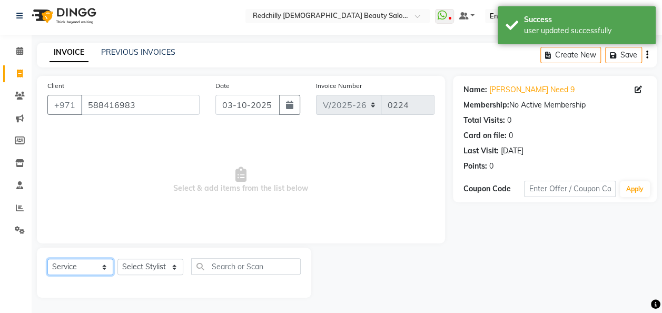
click at [101, 266] on select "Select Service Product Membership Package Voucher Prepaid Gift Card" at bounding box center [80, 267] width 66 height 16
select select "package"
click at [47, 259] on select "Select Service Product Membership Package Voucher Prepaid Gift Card" at bounding box center [80, 267] width 66 height 16
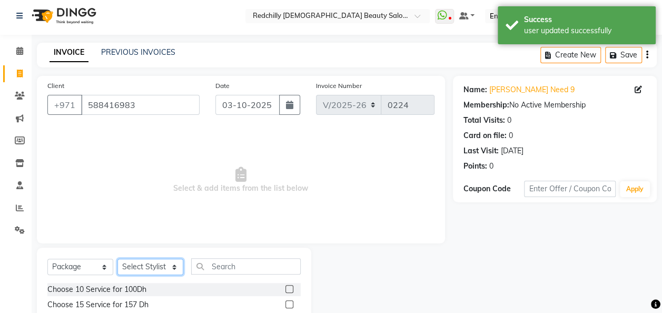
click at [176, 264] on select "Select Stylist Appointment [PERSON_NAME] [PERSON_NAME] [PERSON_NAME] Lolita [PE…" at bounding box center [150, 267] width 66 height 16
select select "91328"
click at [117, 259] on select "Select Stylist Appointment [PERSON_NAME] [PERSON_NAME] [PERSON_NAME] Lolita [PE…" at bounding box center [150, 267] width 66 height 16
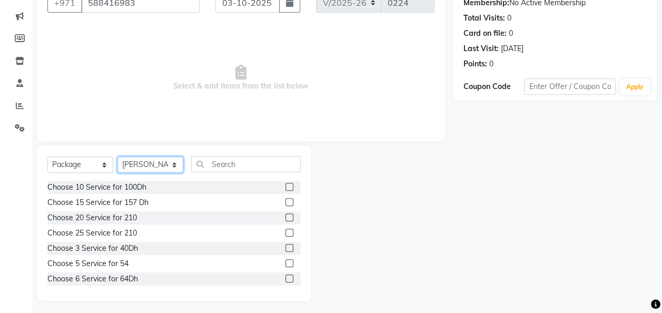
scroll to position [108, 0]
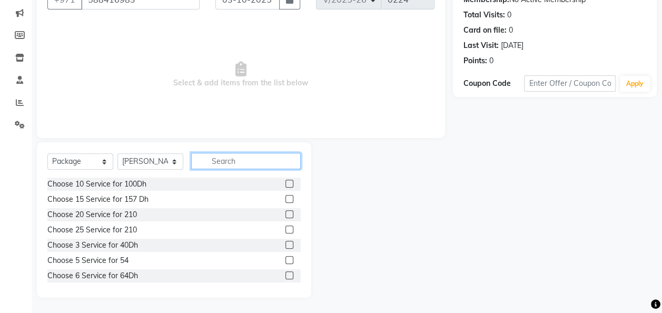
click at [203, 161] on input "text" at bounding box center [246, 161] width 110 height 16
click at [206, 158] on input "text" at bounding box center [246, 161] width 110 height 16
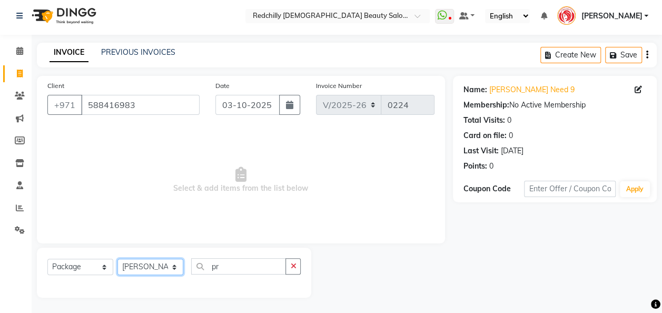
click at [175, 261] on select "Select Stylist Appointment [PERSON_NAME] [PERSON_NAME] [PERSON_NAME] Lolita [PE…" at bounding box center [150, 267] width 66 height 16
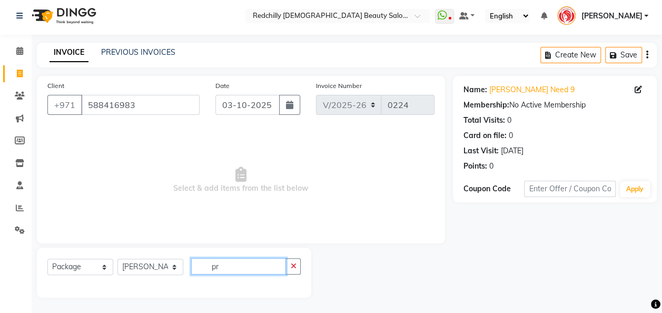
click at [235, 270] on input "pr" at bounding box center [238, 266] width 95 height 16
type input "p"
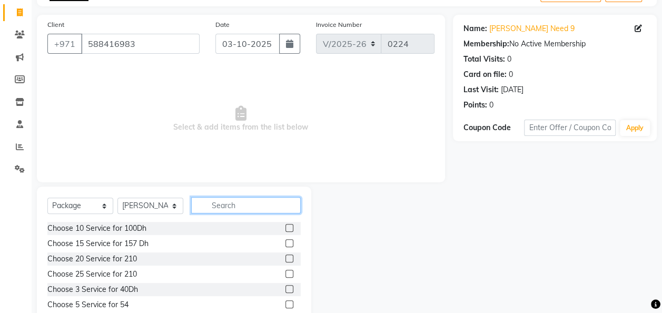
scroll to position [108, 0]
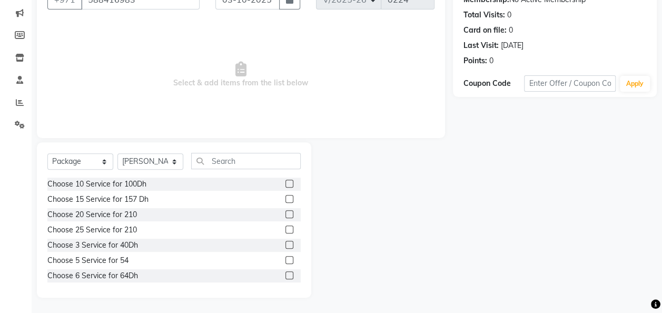
click at [285, 182] on label at bounding box center [289, 184] width 8 height 8
click at [285, 182] on input "checkbox" at bounding box center [288, 184] width 7 height 7
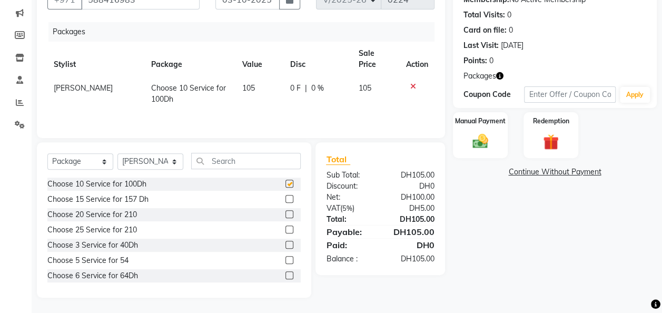
checkbox input "false"
click at [106, 161] on select "Select Service Product Membership Package Voucher Prepaid Gift Card" at bounding box center [80, 161] width 66 height 16
select select "service"
click at [47, 170] on select "Select Service Product Membership Package Voucher Prepaid Gift Card" at bounding box center [80, 161] width 66 height 16
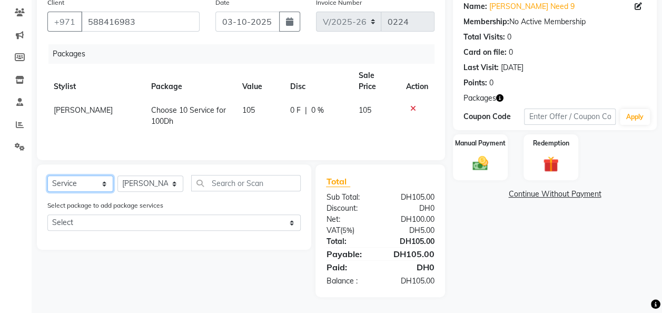
scroll to position [85, 0]
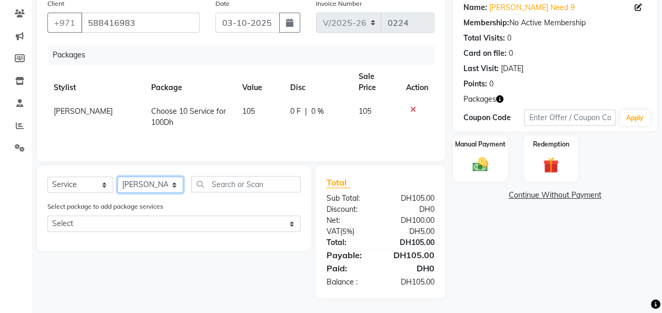
click at [178, 184] on select "Select Stylist Appointment [PERSON_NAME] [PERSON_NAME] [PERSON_NAME] Lolita [PE…" at bounding box center [150, 184] width 66 height 16
select select "91333"
click at [117, 176] on select "Select Stylist Appointment [PERSON_NAME] [PERSON_NAME] [PERSON_NAME] Lolita [PE…" at bounding box center [150, 184] width 66 height 16
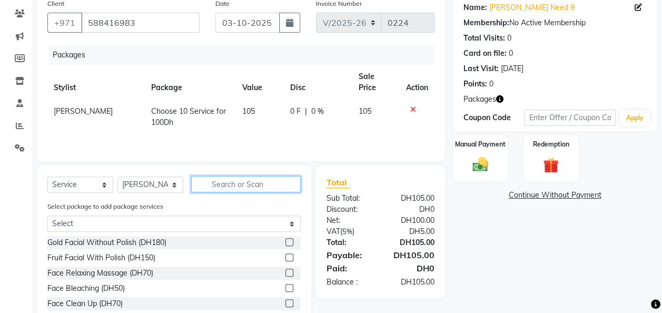
click at [217, 187] on input "text" at bounding box center [246, 184] width 110 height 16
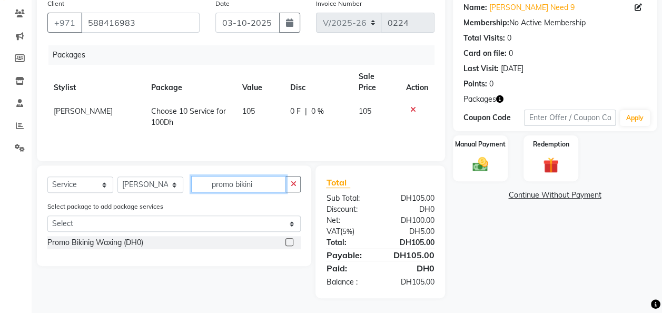
type input "promo bikini"
click at [290, 240] on label at bounding box center [289, 242] width 8 height 8
click at [290, 240] on input "checkbox" at bounding box center [288, 242] width 7 height 7
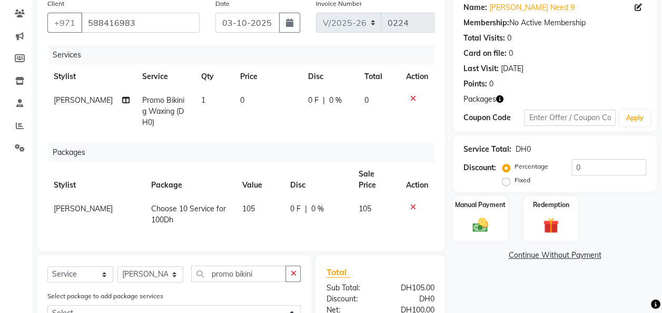
checkbox input "false"
click at [263, 273] on input "promo bikini" at bounding box center [238, 273] width 95 height 16
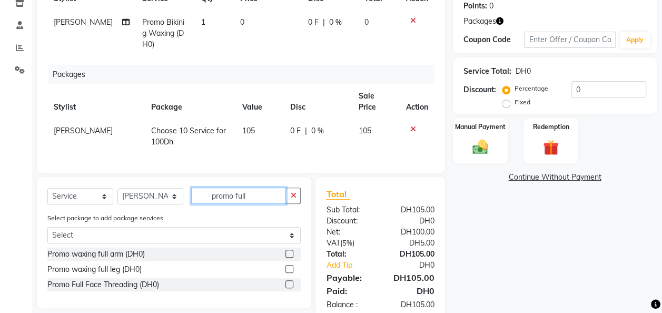
scroll to position [168, 0]
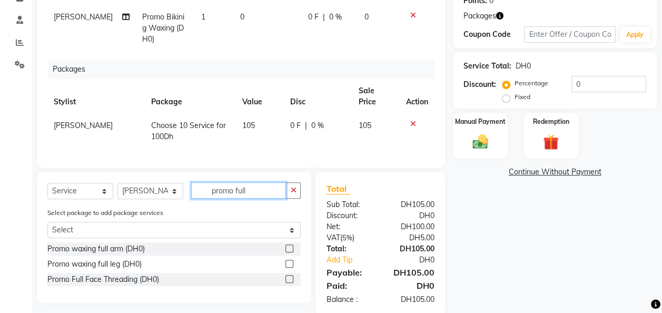
type input "promo full"
click at [288, 261] on label at bounding box center [289, 264] width 8 height 8
click at [288, 261] on input "checkbox" at bounding box center [288, 264] width 7 height 7
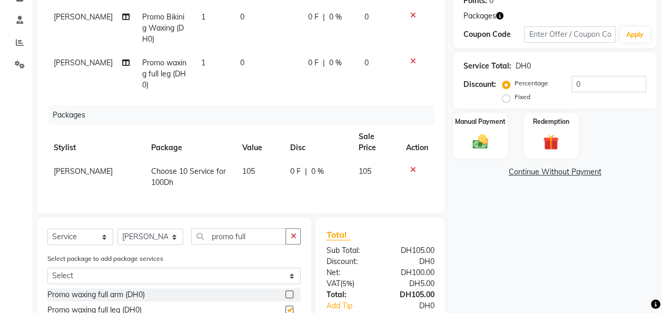
checkbox input "false"
click at [256, 238] on input "promo full" at bounding box center [238, 236] width 95 height 16
click at [289, 293] on label at bounding box center [289, 294] width 8 height 8
click at [289, 293] on input "checkbox" at bounding box center [288, 294] width 7 height 7
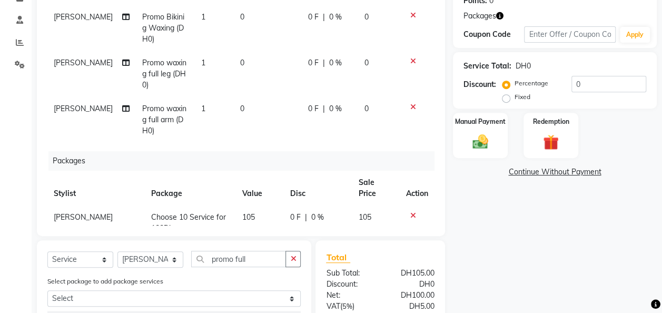
checkbox input "false"
click at [258, 259] on input "promo full" at bounding box center [238, 259] width 95 height 16
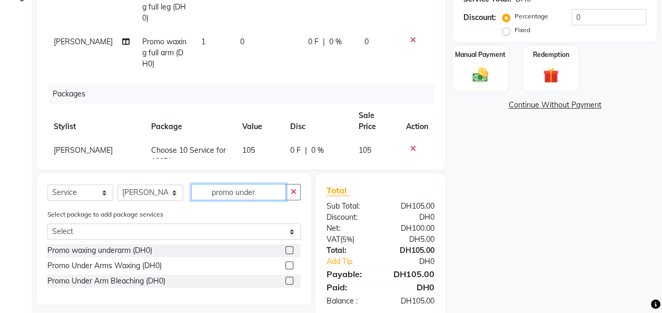
scroll to position [253, 0]
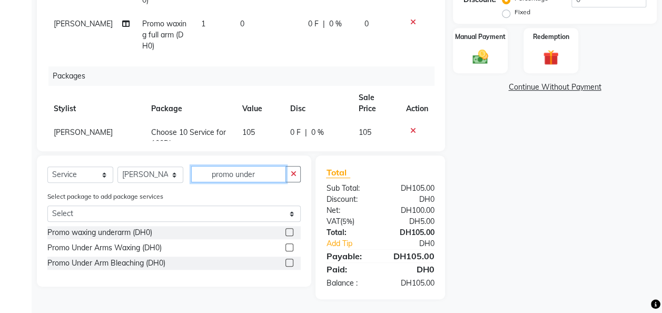
type input "promo under"
click at [290, 232] on label at bounding box center [289, 232] width 8 height 8
click at [290, 232] on input "checkbox" at bounding box center [288, 232] width 7 height 7
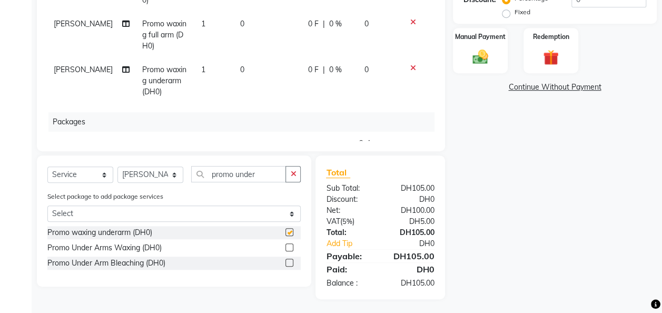
checkbox input "false"
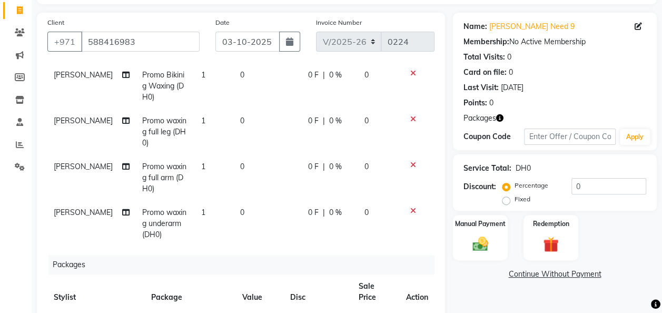
scroll to position [40, 0]
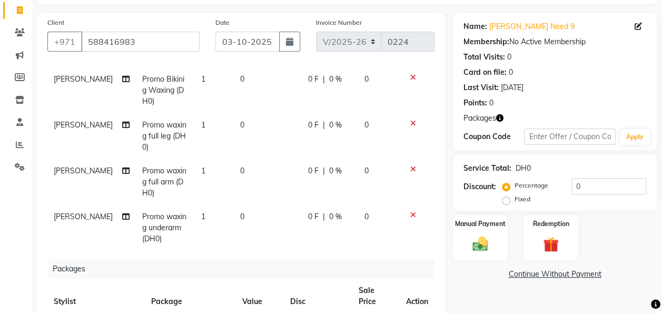
click at [195, 78] on td "1" at bounding box center [214, 90] width 39 height 46
select select "91333"
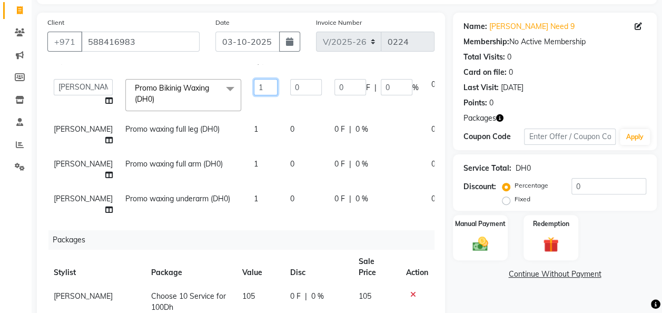
click at [254, 79] on input "1" at bounding box center [266, 87] width 24 height 16
type input "5"
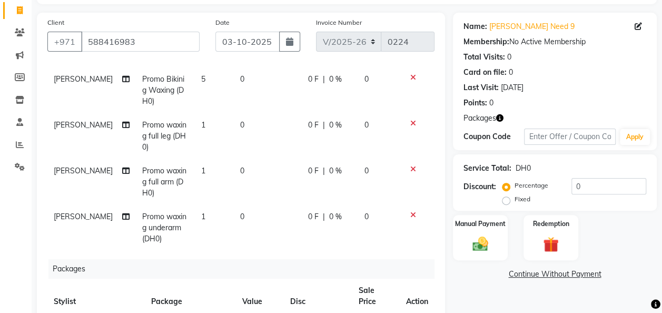
click at [226, 121] on tr "Kalpana Poudel Promo waxing full leg (DH0) 1 0 0 F | 0 % 0" at bounding box center [240, 136] width 387 height 46
click at [195, 124] on td "1" at bounding box center [214, 136] width 39 height 46
select select "91333"
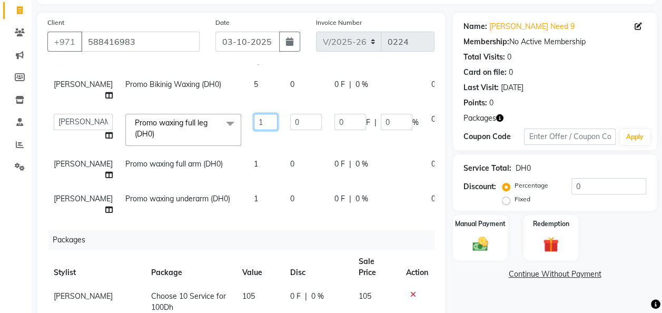
click at [254, 124] on input "1" at bounding box center [266, 122] width 24 height 16
type input "2"
click at [229, 163] on tr "Kalpana Poudel Promo waxing full arm (DH0) 1 0 0 F | 0 % 0" at bounding box center [268, 169] width 443 height 35
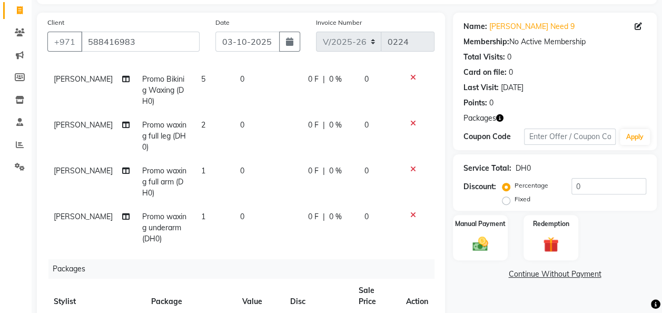
click at [201, 170] on span "1" at bounding box center [203, 170] width 4 height 9
select select "91333"
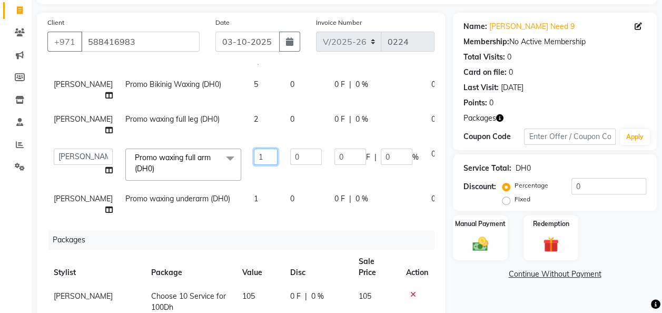
click at [254, 165] on input "1" at bounding box center [266, 156] width 24 height 16
type input "2"
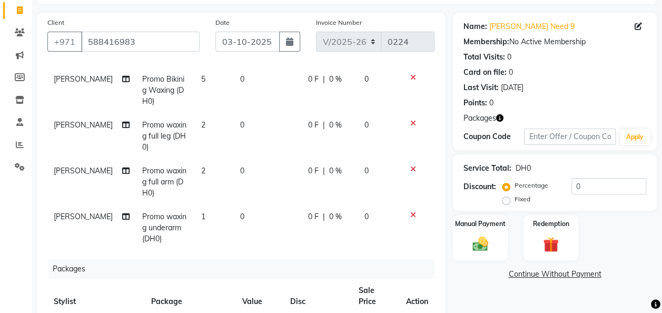
click at [228, 213] on tr "Kalpana Poudel Promo waxing underarm (DH0) 1 0 0 F | 0 % 0" at bounding box center [240, 228] width 387 height 46
click at [555, 235] on img at bounding box center [551, 244] width 26 height 20
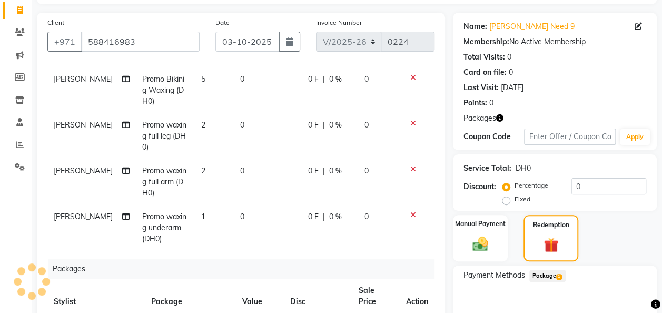
click at [548, 277] on span "Package 1" at bounding box center [547, 276] width 36 height 12
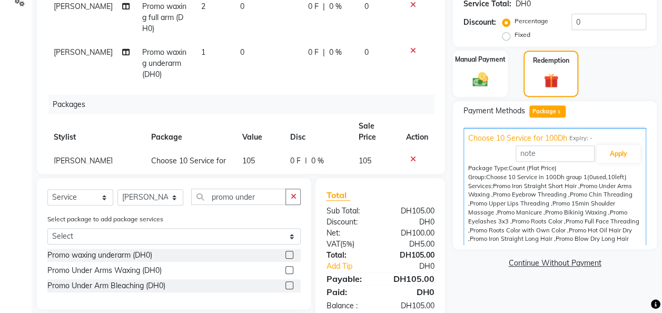
scroll to position [232, 0]
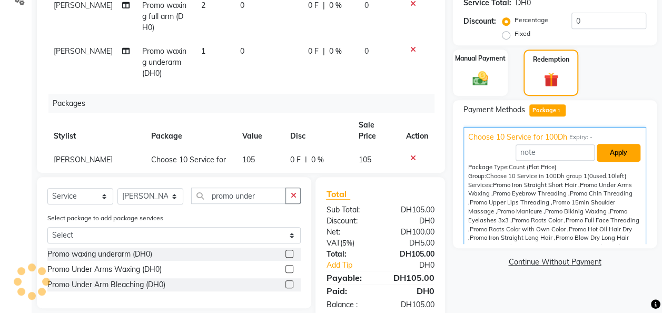
click at [620, 155] on button "Apply" at bounding box center [619, 153] width 44 height 18
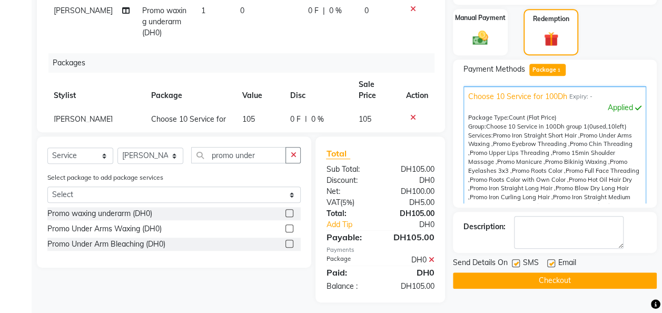
scroll to position [273, 0]
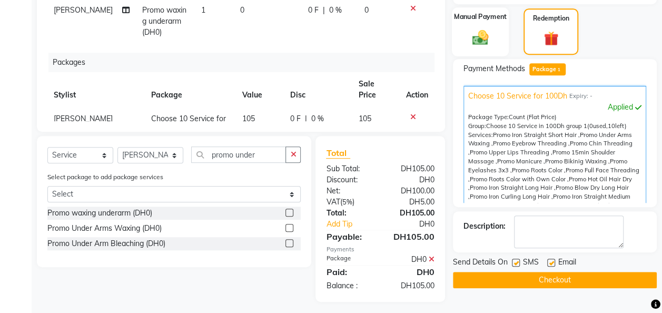
click at [472, 41] on img at bounding box center [480, 37] width 26 height 19
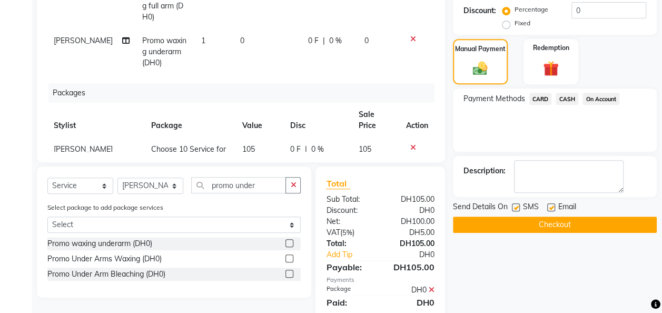
scroll to position [257, 0]
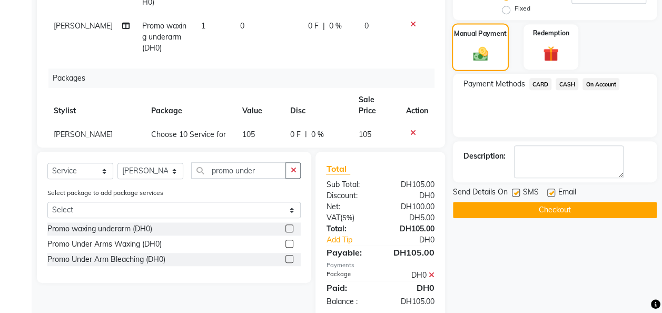
click at [488, 56] on img at bounding box center [480, 53] width 25 height 17
click at [542, 85] on span "CARD" at bounding box center [540, 84] width 23 height 12
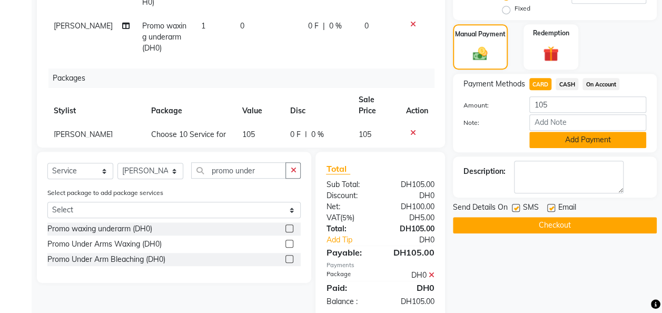
click at [567, 142] on button "Add Payment" at bounding box center [587, 140] width 117 height 16
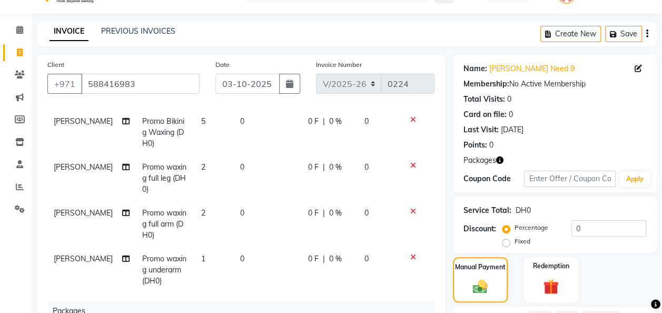
scroll to position [0, 0]
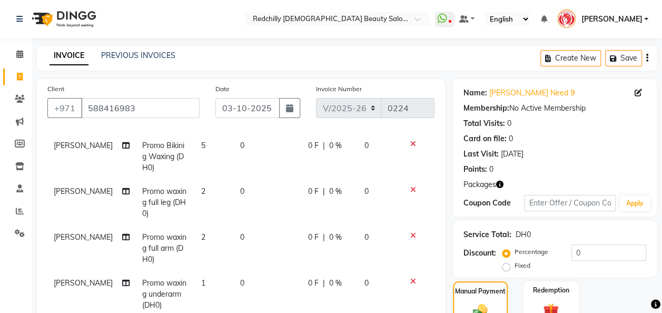
click at [633, 94] on div "Name: Sharmin Need 9" at bounding box center [554, 92] width 183 height 11
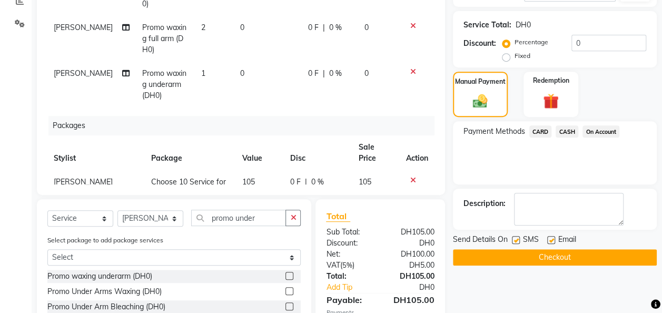
scroll to position [261, 0]
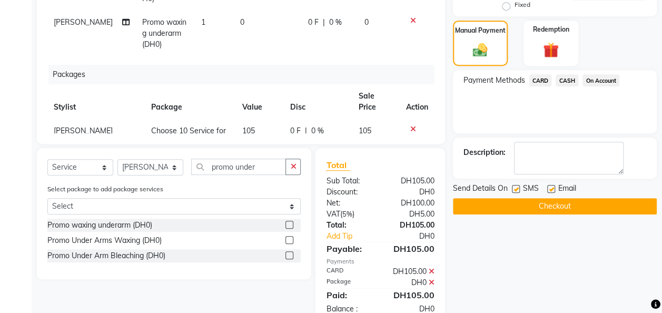
click at [589, 204] on button "Checkout" at bounding box center [555, 206] width 204 height 16
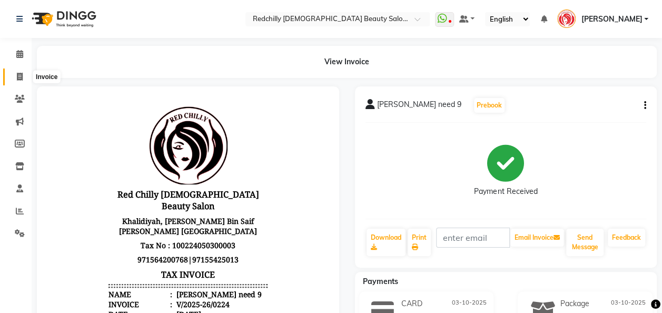
click at [17, 80] on icon at bounding box center [20, 77] width 6 height 8
select select "service"
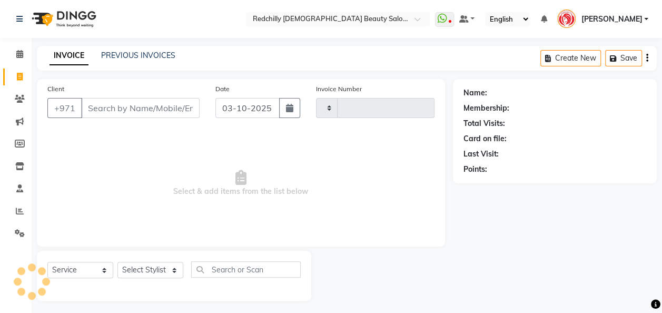
scroll to position [3, 0]
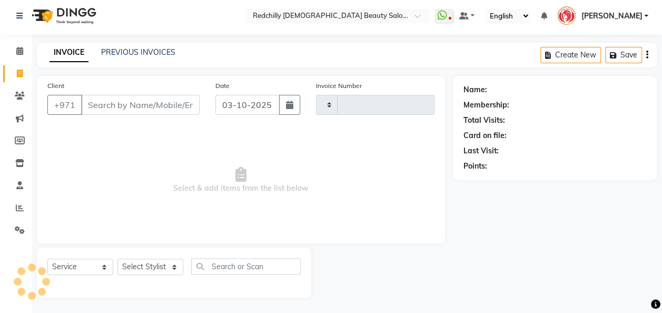
type input "0225"
select select "8996"
click at [18, 95] on icon at bounding box center [20, 96] width 10 height 8
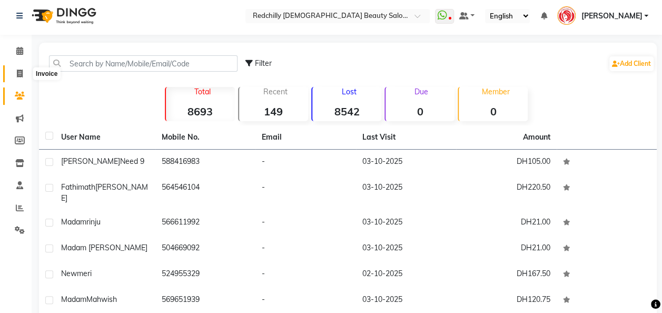
click at [21, 72] on icon at bounding box center [20, 74] width 6 height 8
select select "service"
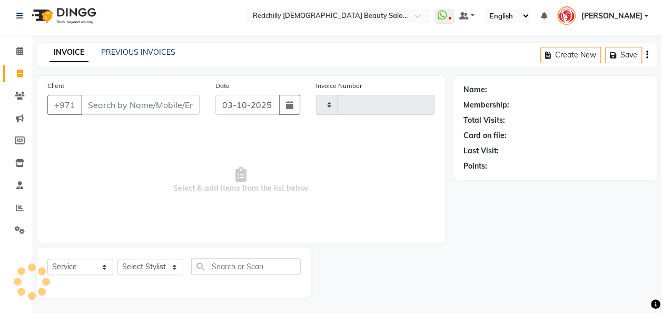
type input "0225"
select select "8996"
click at [90, 108] on input "Client" at bounding box center [140, 105] width 118 height 20
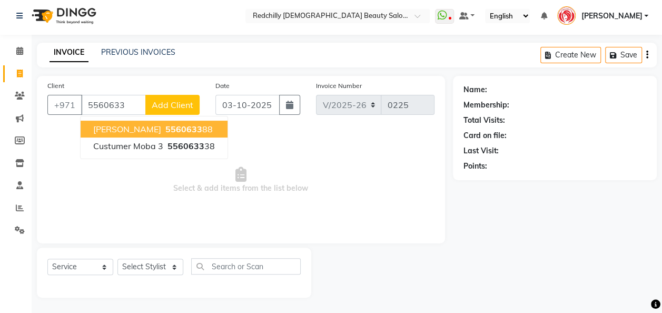
click at [164, 130] on ngb-highlight "5560633 88" at bounding box center [187, 129] width 49 height 11
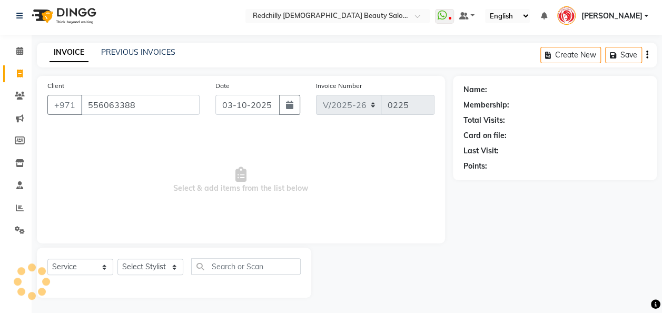
type input "556063388"
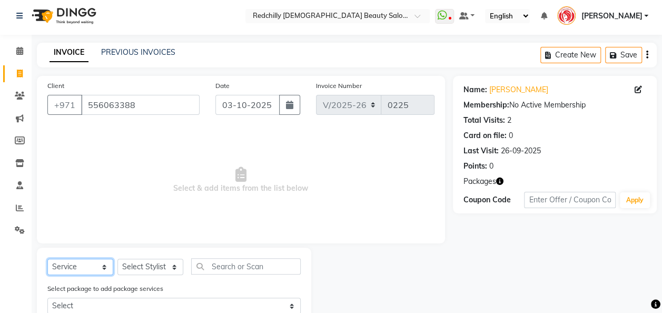
click at [104, 264] on select "Select Service Product Membership Package Voucher Prepaid Gift Card" at bounding box center [80, 267] width 66 height 16
select select "package"
click at [47, 259] on select "Select Service Product Membership Package Voucher Prepaid Gift Card" at bounding box center [80, 267] width 66 height 16
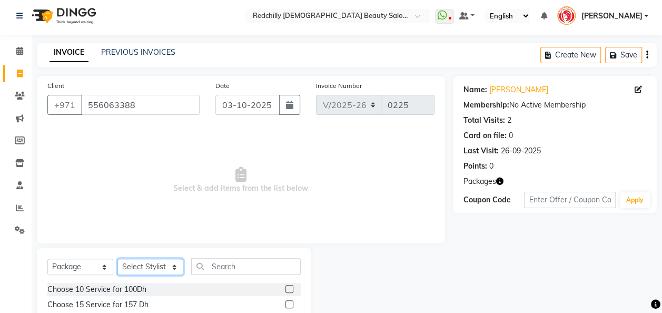
click at [173, 263] on select "Select Stylist Appointment [PERSON_NAME] [PERSON_NAME] [PERSON_NAME] Lolita [PE…" at bounding box center [150, 267] width 66 height 16
select select "91328"
click at [117, 259] on select "Select Stylist Appointment [PERSON_NAME] [PERSON_NAME] [PERSON_NAME] Lolita [PE…" at bounding box center [150, 267] width 66 height 16
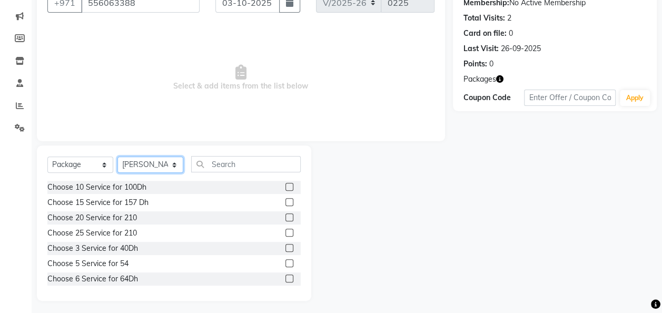
scroll to position [108, 0]
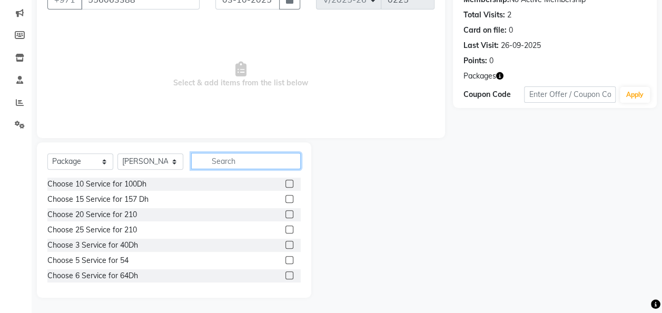
click at [239, 165] on input "text" at bounding box center [246, 161] width 110 height 16
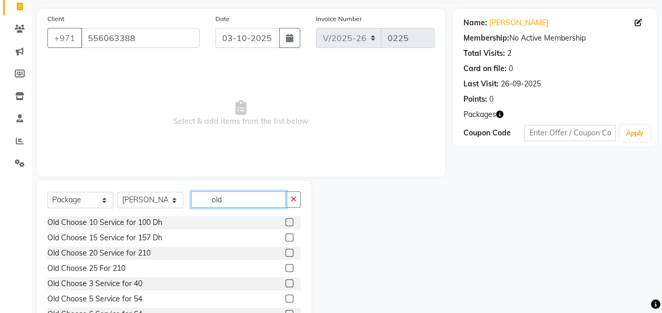
scroll to position [63, 0]
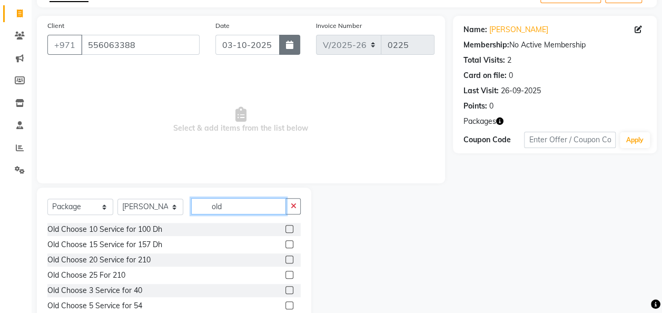
type input "old"
click at [289, 45] on icon "button" at bounding box center [289, 45] width 7 height 8
select select "10"
select select "2025"
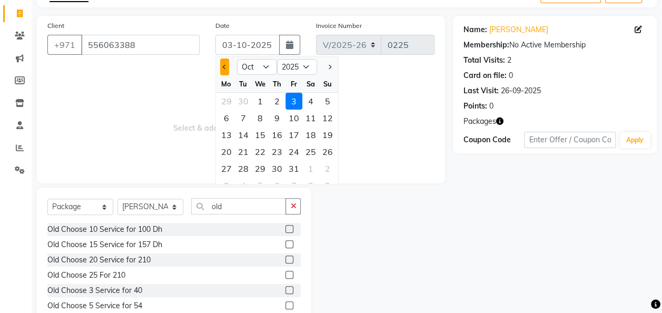
click at [224, 65] on span "Previous month" at bounding box center [224, 67] width 4 height 4
select select "9"
click at [294, 151] on div "26" at bounding box center [293, 151] width 17 height 17
type input "26-09-2025"
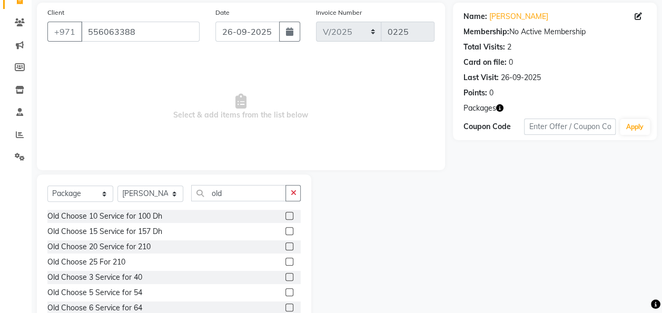
scroll to position [108, 0]
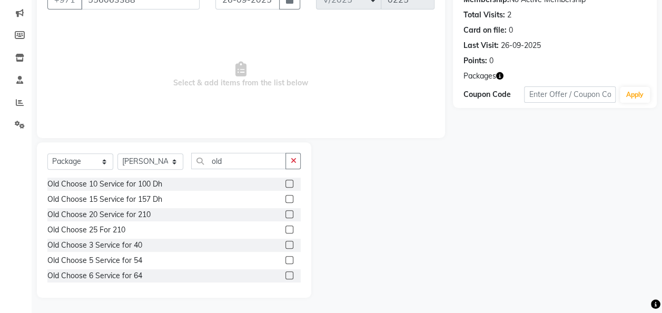
click at [285, 183] on label at bounding box center [289, 184] width 8 height 8
click at [285, 183] on input "checkbox" at bounding box center [288, 184] width 7 height 7
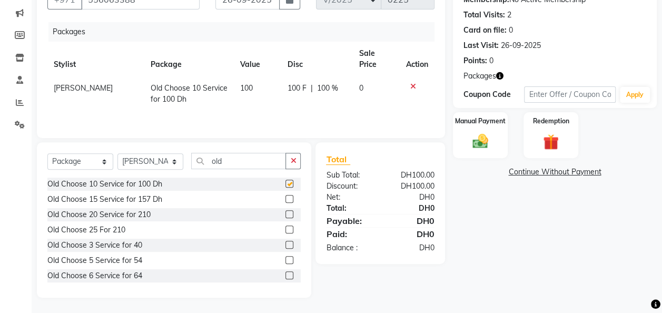
checkbox input "false"
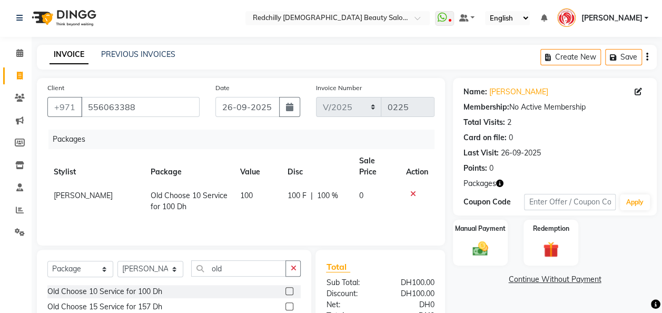
scroll to position [0, 0]
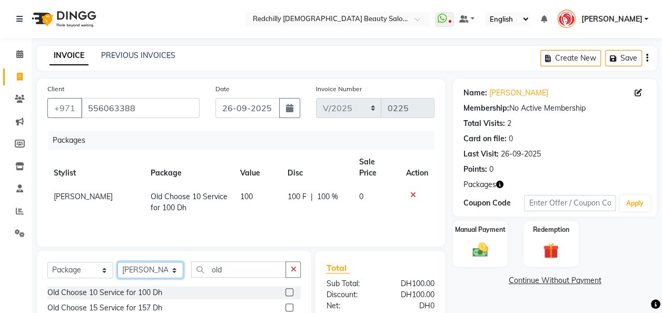
click at [172, 269] on select "Select Stylist Appointment [PERSON_NAME] [PERSON_NAME] [PERSON_NAME] Lolita [PE…" at bounding box center [150, 270] width 66 height 16
select select "91331"
click at [117, 262] on select "Select Stylist Appointment [PERSON_NAME] [PERSON_NAME] [PERSON_NAME] Lolita [PE…" at bounding box center [150, 270] width 66 height 16
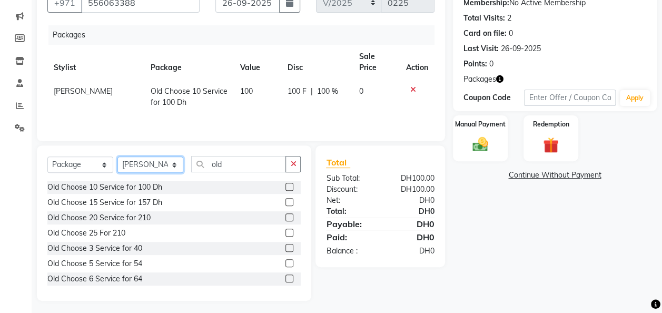
scroll to position [108, 0]
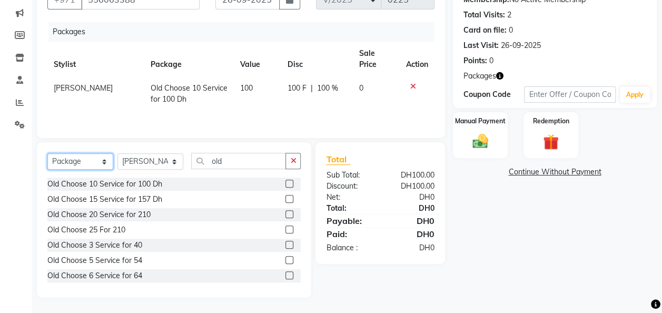
click at [105, 162] on select "Select Service Product Membership Package Voucher Prepaid Gift Card" at bounding box center [80, 161] width 66 height 16
select select "service"
click at [47, 153] on select "Select Service Product Membership Package Voucher Prepaid Gift Card" at bounding box center [80, 161] width 66 height 16
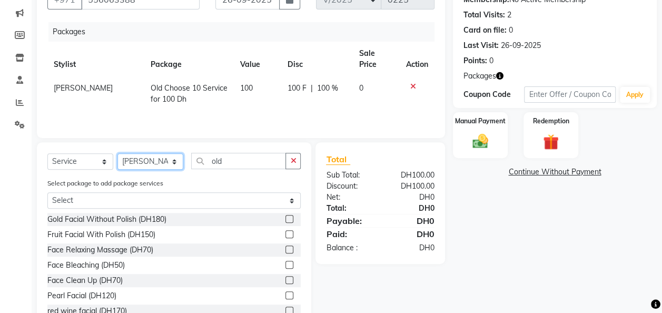
click at [176, 161] on select "Select Stylist Appointment [PERSON_NAME] [PERSON_NAME] [PERSON_NAME] Lolita [PE…" at bounding box center [150, 161] width 66 height 16
click at [210, 189] on div "Select package to add package services Select Old Choose 10 Service for 100 Dh …" at bounding box center [173, 194] width 269 height 35
click at [292, 161] on icon "button" at bounding box center [293, 160] width 6 height 7
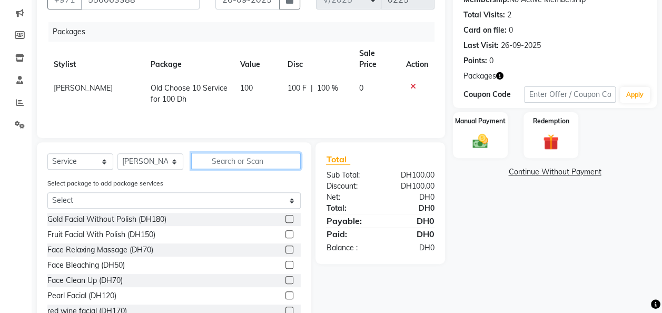
click at [253, 160] on input "text" at bounding box center [246, 161] width 110 height 16
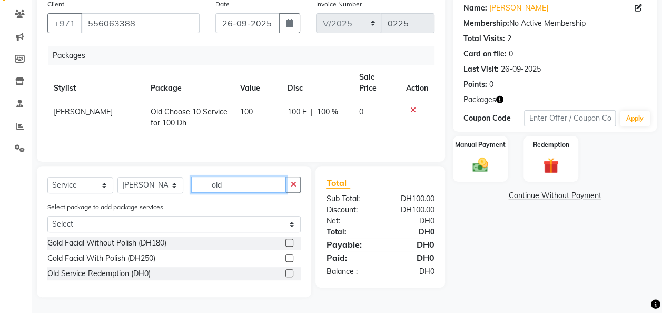
scroll to position [84, 0]
type input "old"
click at [291, 273] on label at bounding box center [289, 274] width 8 height 8
click at [291, 273] on input "checkbox" at bounding box center [288, 274] width 7 height 7
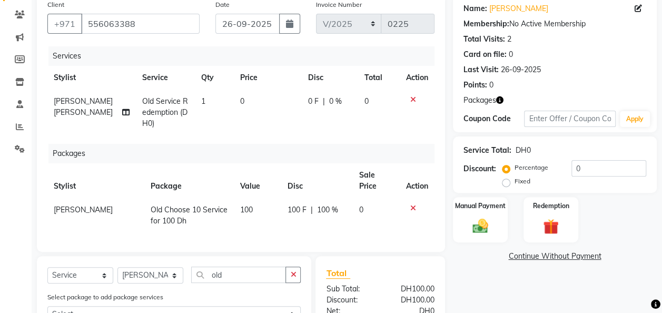
checkbox input "false"
click at [195, 95] on td "1" at bounding box center [214, 113] width 39 height 46
select select "91331"
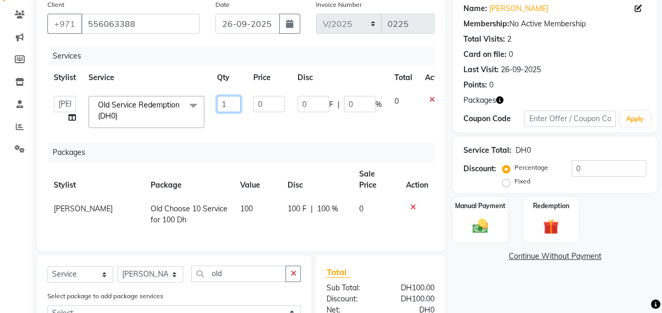
click at [230, 102] on input "1" at bounding box center [229, 104] width 24 height 16
type input "10"
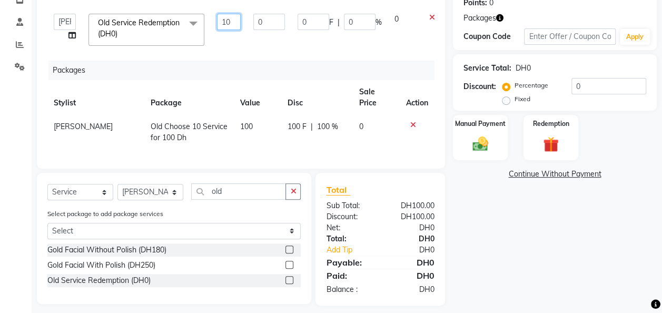
scroll to position [171, 0]
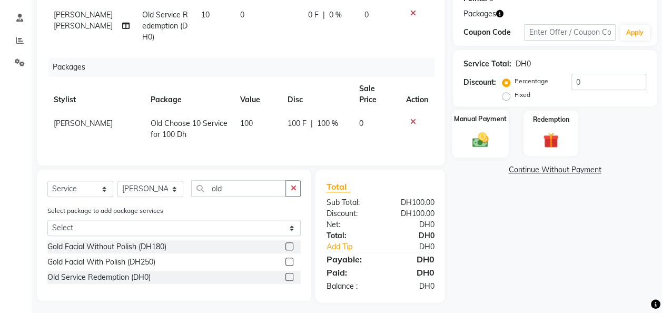
click at [495, 145] on div "Manual Payment" at bounding box center [480, 133] width 57 height 47
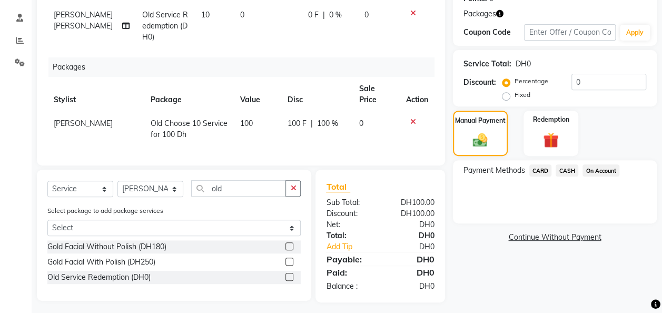
click at [596, 170] on span "On Account" at bounding box center [600, 170] width 37 height 12
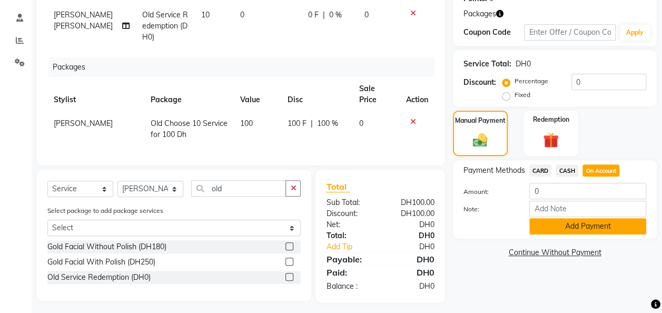
click at [589, 226] on button "Add Payment" at bounding box center [587, 226] width 117 height 16
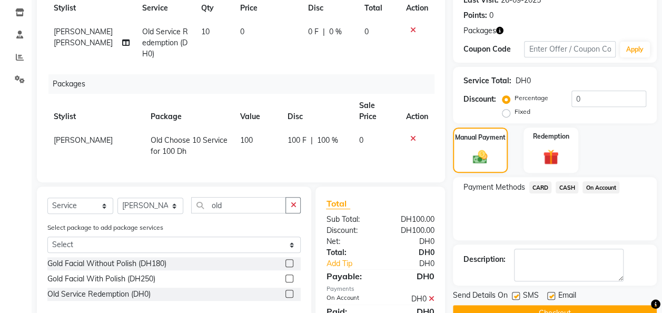
scroll to position [194, 0]
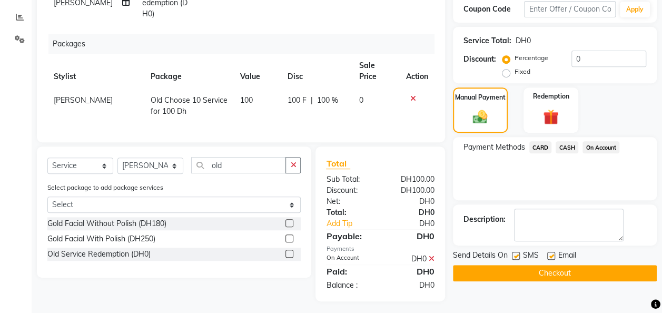
click at [582, 271] on button "Checkout" at bounding box center [555, 273] width 204 height 16
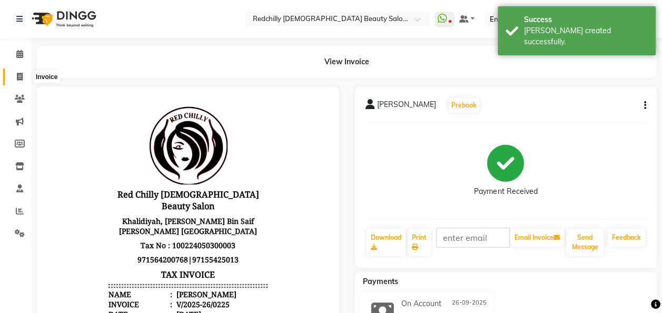
click at [19, 77] on icon at bounding box center [20, 77] width 6 height 8
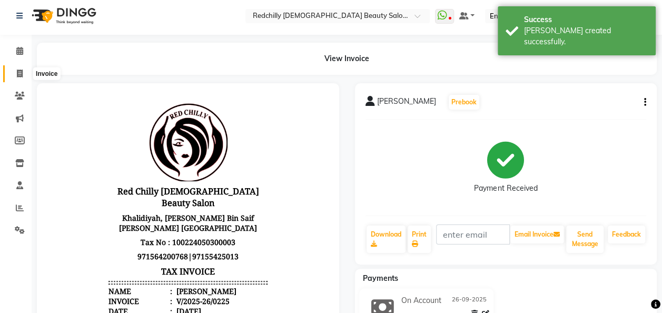
select select "service"
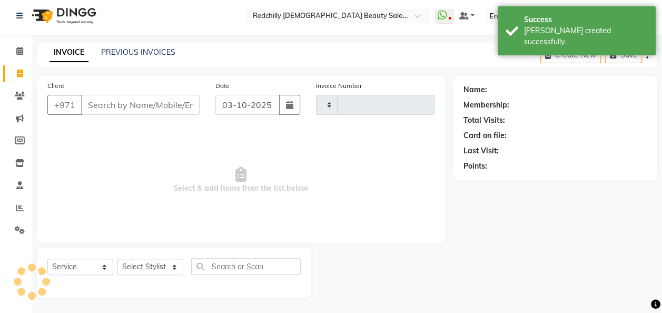
type input "0226"
select select "8996"
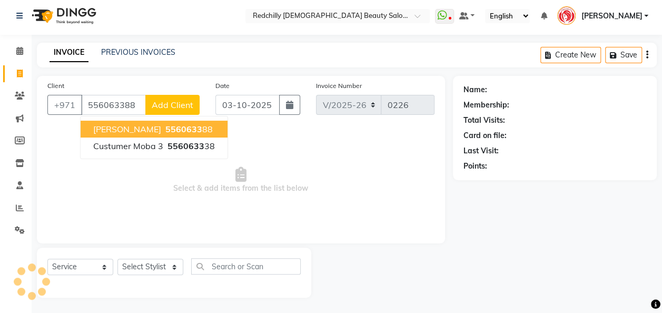
type input "556063388"
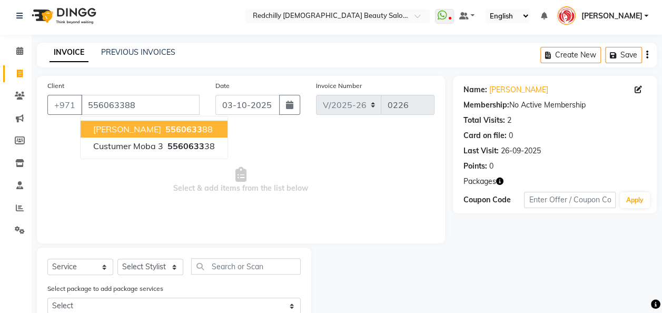
click at [165, 130] on span "5560633" at bounding box center [183, 129] width 37 height 11
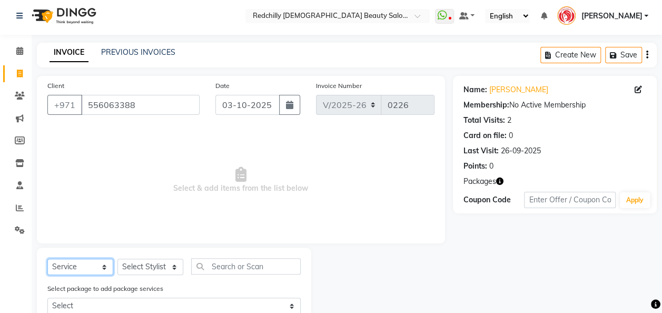
click at [110, 266] on select "Select Service Product Membership Package Voucher Prepaid Gift Card" at bounding box center [80, 267] width 66 height 16
click at [47, 259] on select "Select Service Product Membership Package Voucher Prepaid Gift Card" at bounding box center [80, 267] width 66 height 16
click at [171, 263] on select "Select Stylist Appointment [PERSON_NAME] [PERSON_NAME] [PERSON_NAME] Lolita [PE…" at bounding box center [150, 267] width 66 height 16
select select "91328"
click at [117, 259] on select "Select Stylist Appointment [PERSON_NAME] [PERSON_NAME] [PERSON_NAME] Lolita [PE…" at bounding box center [150, 267] width 66 height 16
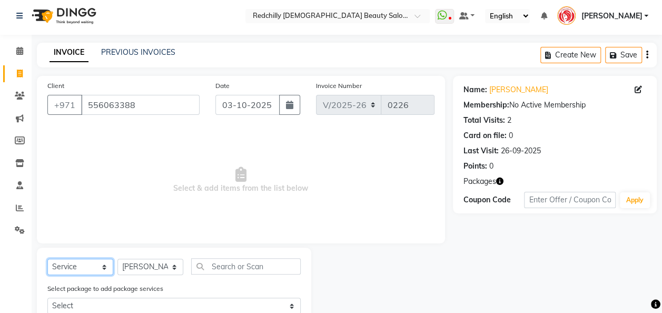
click at [106, 265] on select "Select Service Product Membership Package Voucher Prepaid Gift Card" at bounding box center [80, 267] width 66 height 16
select select "package"
click at [47, 259] on select "Select Service Product Membership Package Voucher Prepaid Gift Card" at bounding box center [80, 267] width 66 height 16
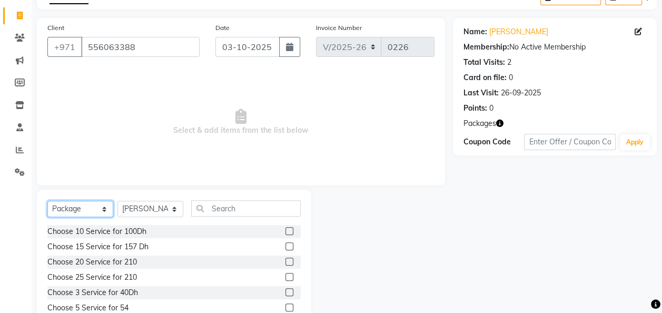
scroll to position [108, 0]
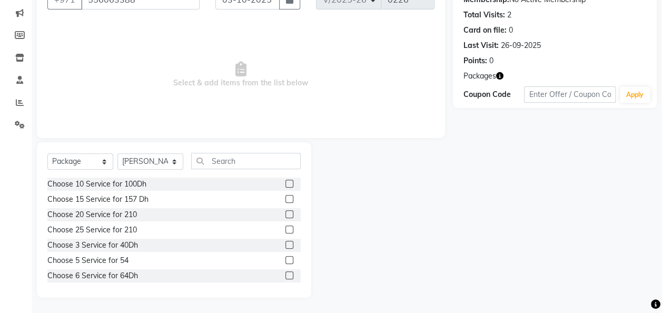
click at [285, 185] on label at bounding box center [289, 184] width 8 height 8
click at [285, 185] on input "checkbox" at bounding box center [288, 184] width 7 height 7
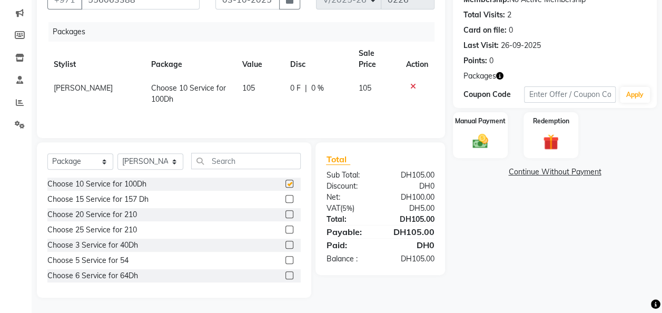
checkbox input "false"
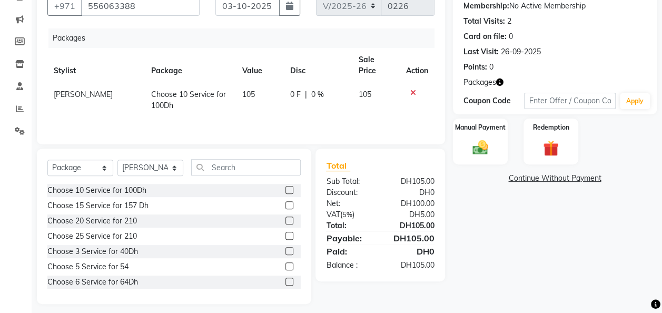
scroll to position [103, 0]
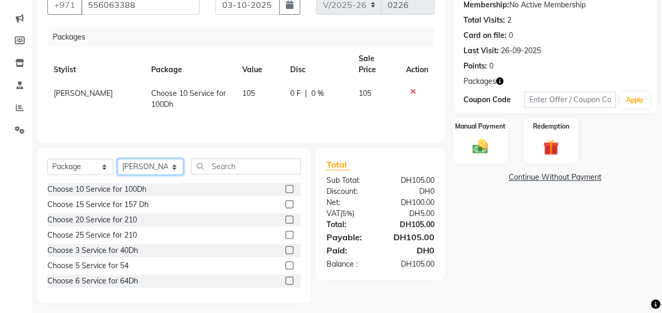
click at [175, 167] on select "Select Stylist Appointment [PERSON_NAME] [PERSON_NAME] [PERSON_NAME] Lolita [PE…" at bounding box center [150, 166] width 66 height 16
click at [106, 165] on select "Select Service Product Membership Package Voucher Prepaid Gift Card" at bounding box center [80, 166] width 66 height 16
select select "service"
click at [47, 175] on select "Select Service Product Membership Package Voucher Prepaid Gift Card" at bounding box center [80, 166] width 66 height 16
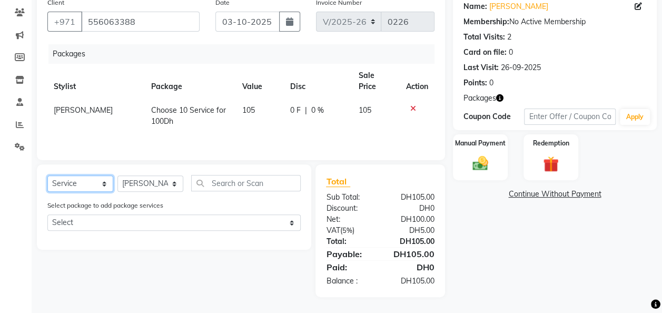
scroll to position [85, 0]
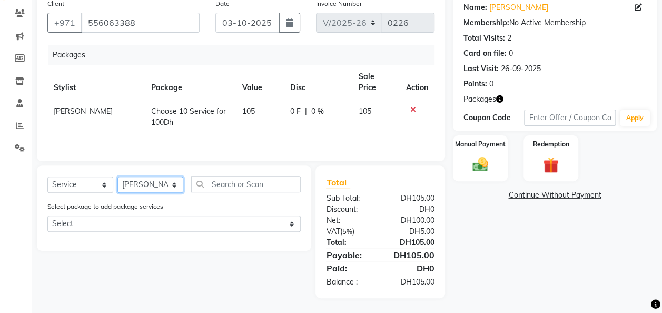
click at [172, 185] on select "Select Stylist Appointment [PERSON_NAME] [PERSON_NAME] [PERSON_NAME] Lolita [PE…" at bounding box center [150, 184] width 66 height 16
select select "91331"
click at [117, 176] on select "Select Stylist Appointment [PERSON_NAME] [PERSON_NAME] [PERSON_NAME] Lolita [PE…" at bounding box center [150, 184] width 66 height 16
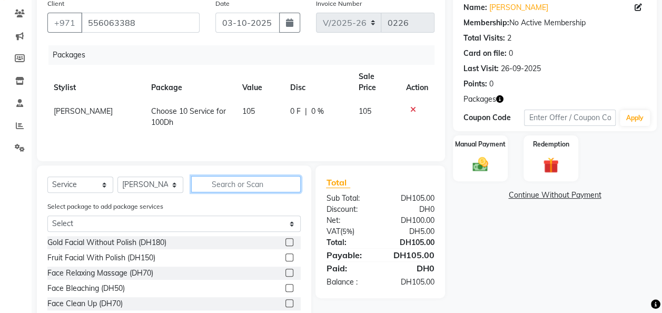
click at [236, 183] on input "text" at bounding box center [246, 184] width 110 height 16
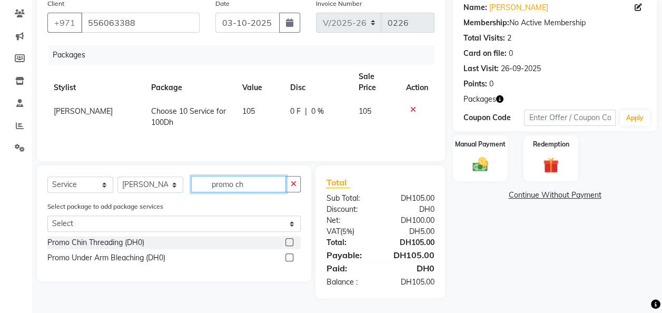
type input "promo ch"
click at [292, 242] on label at bounding box center [289, 242] width 8 height 8
click at [292, 242] on input "checkbox" at bounding box center [288, 242] width 7 height 7
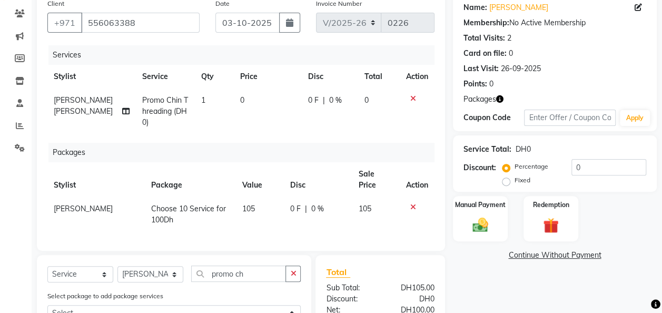
checkbox input "false"
click at [267, 270] on input "promo ch" at bounding box center [238, 273] width 95 height 16
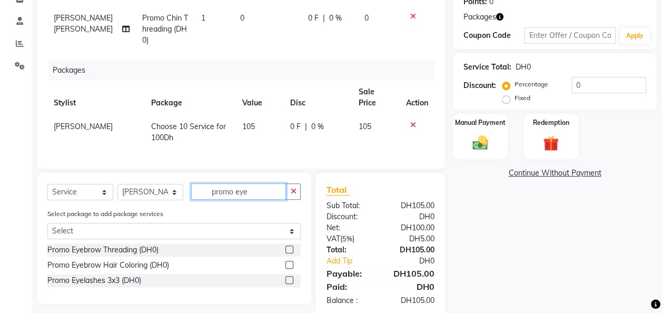
scroll to position [170, 0]
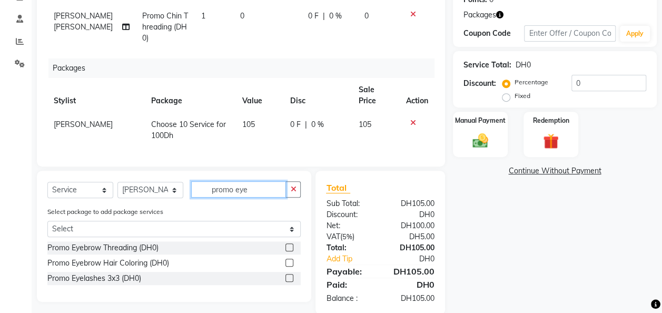
type input "promo eye"
click at [292, 244] on label at bounding box center [289, 247] width 8 height 8
click at [292, 244] on input "checkbox" at bounding box center [288, 247] width 7 height 7
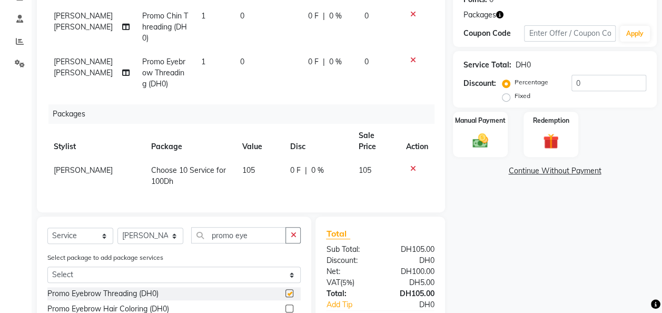
checkbox input "false"
click at [255, 231] on input "promo eye" at bounding box center [238, 235] width 95 height 16
drag, startPoint x: 661, startPoint y: 223, endPoint x: 662, endPoint y: 188, distance: 34.8
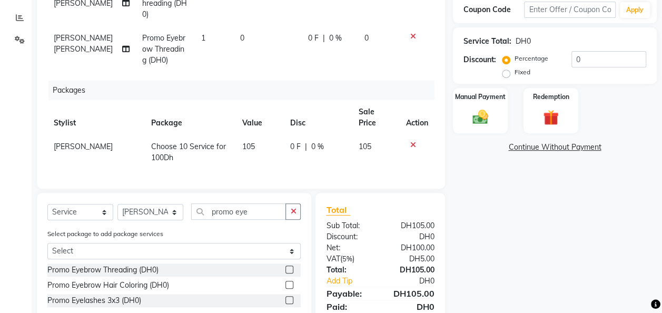
scroll to position [161, 0]
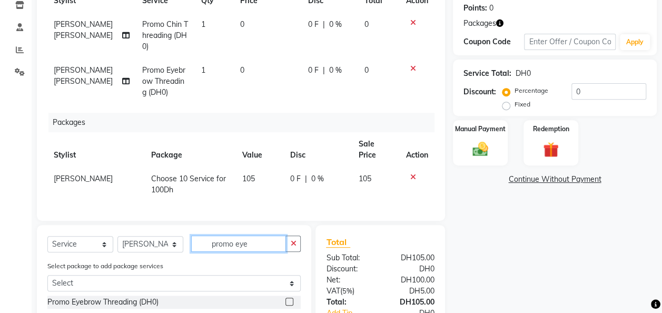
click at [254, 240] on input "promo eye" at bounding box center [238, 243] width 95 height 16
type input "promo upper"
click at [291, 297] on label at bounding box center [289, 301] width 8 height 8
click at [291, 299] on input "checkbox" at bounding box center [288, 302] width 7 height 7
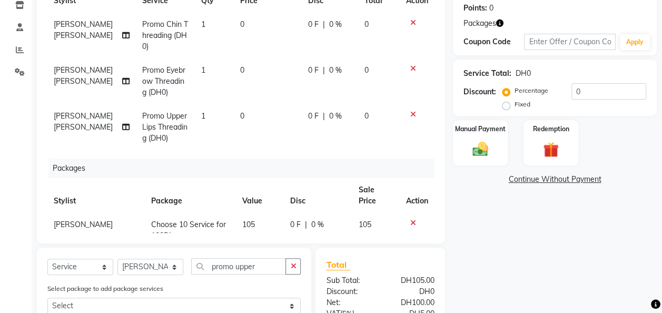
checkbox input "false"
click at [269, 266] on input "promo upper" at bounding box center [238, 266] width 95 height 16
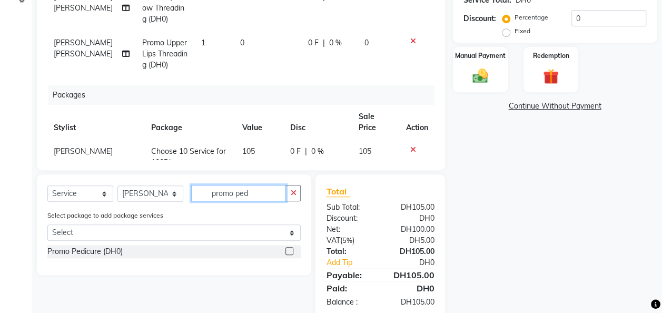
scroll to position [235, 0]
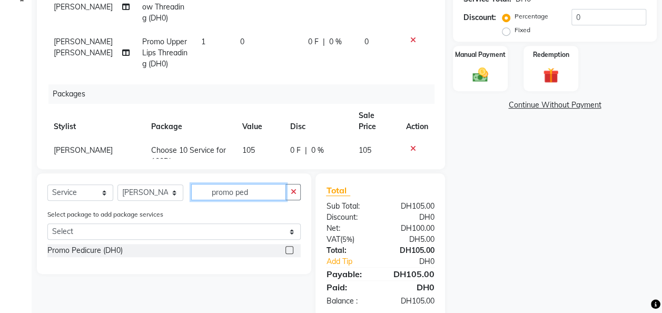
type input "promo ped"
click at [291, 249] on label at bounding box center [289, 250] width 8 height 8
click at [291, 249] on input "checkbox" at bounding box center [288, 250] width 7 height 7
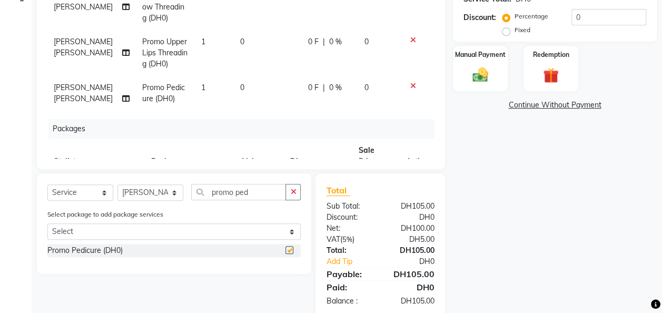
checkbox input "false"
click at [252, 191] on input "promo ped" at bounding box center [238, 192] width 95 height 16
type input "promo na"
click at [290, 246] on label at bounding box center [289, 250] width 8 height 8
click at [290, 247] on input "checkbox" at bounding box center [288, 250] width 7 height 7
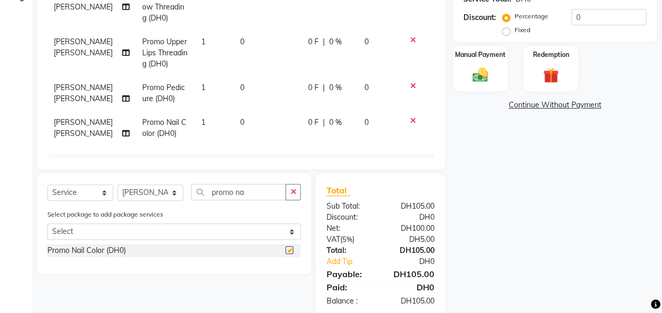
checkbox input "false"
click at [263, 194] on input "promo na" at bounding box center [238, 192] width 95 height 16
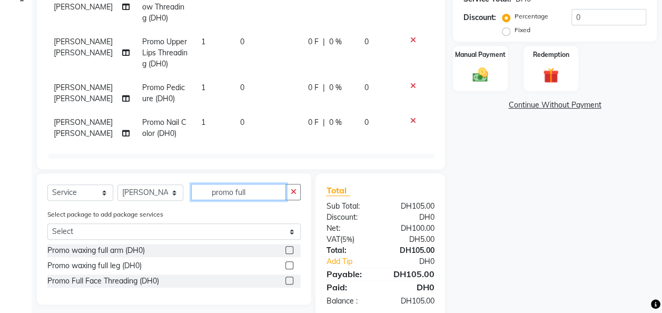
type input "promo full"
click at [289, 264] on label at bounding box center [289, 265] width 8 height 8
click at [289, 264] on input "checkbox" at bounding box center [288, 265] width 7 height 7
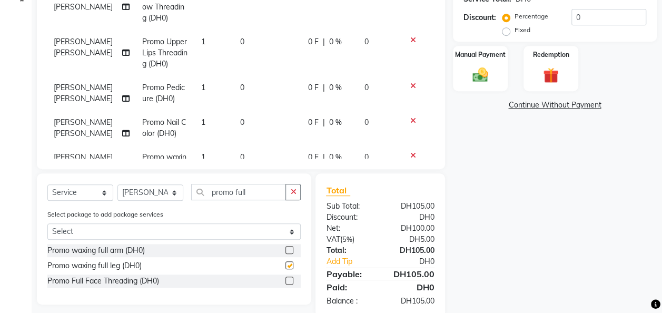
checkbox input "false"
click at [255, 192] on input "promo full" at bounding box center [238, 192] width 95 height 16
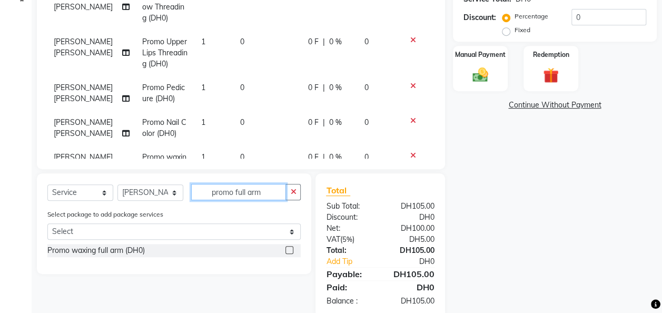
type input "promo full arm"
click at [290, 246] on label at bounding box center [289, 250] width 8 height 8
click at [290, 247] on input "checkbox" at bounding box center [288, 250] width 7 height 7
checkbox input "false"
click at [268, 188] on input "promo full arm" at bounding box center [238, 192] width 95 height 16
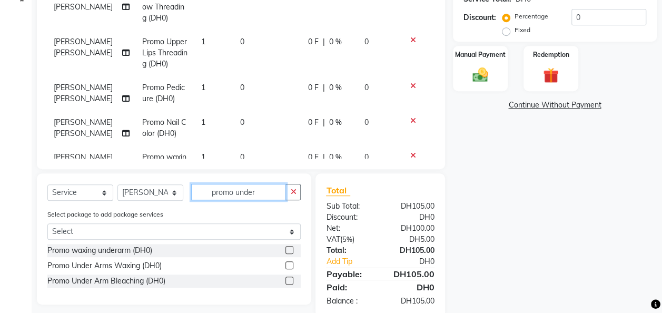
type input "promo under"
click at [288, 250] on label at bounding box center [289, 250] width 8 height 8
click at [288, 250] on input "checkbox" at bounding box center [288, 250] width 7 height 7
checkbox input "false"
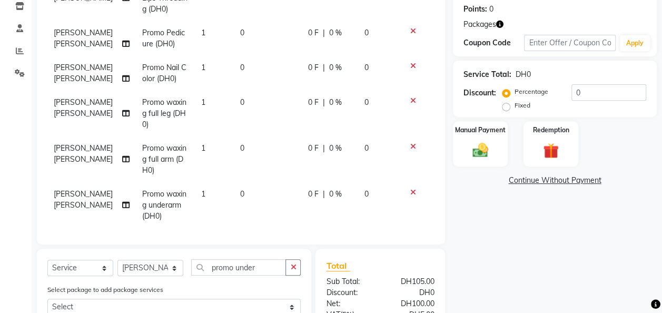
scroll to position [131, 0]
click at [195, 102] on td "1" at bounding box center [214, 113] width 39 height 46
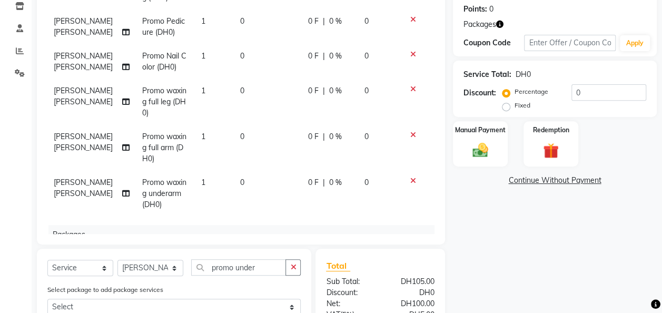
select select "91331"
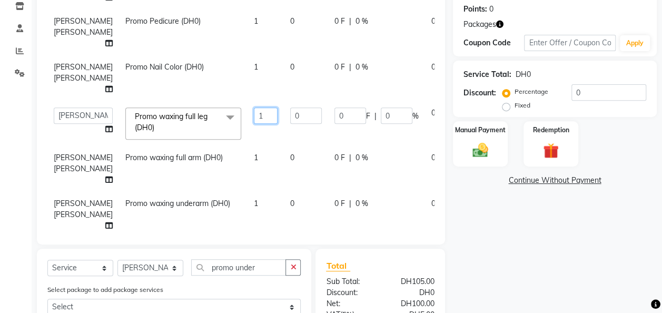
click at [254, 124] on input "1" at bounding box center [266, 115] width 24 height 16
type input "2"
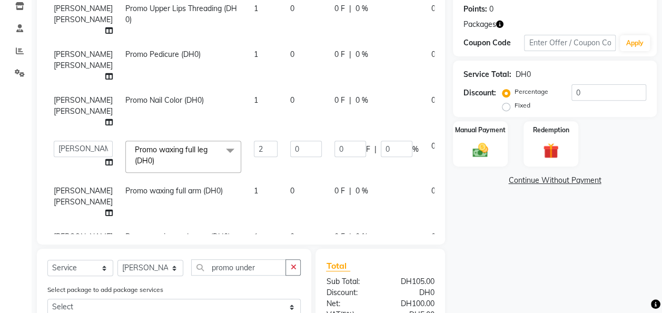
click at [220, 209] on tbody "Niru Thapa Karki Promo Chin Threading (DH0) 1 0 0 F | 0 % 0 Niru Thapa Karki Pr…" at bounding box center [268, 87] width 443 height 365
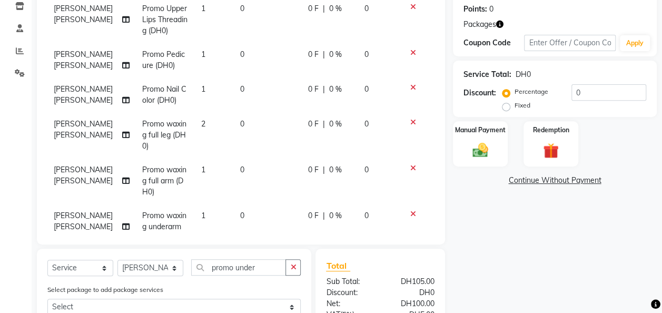
click at [201, 215] on span "1" at bounding box center [203, 215] width 4 height 9
select select "91331"
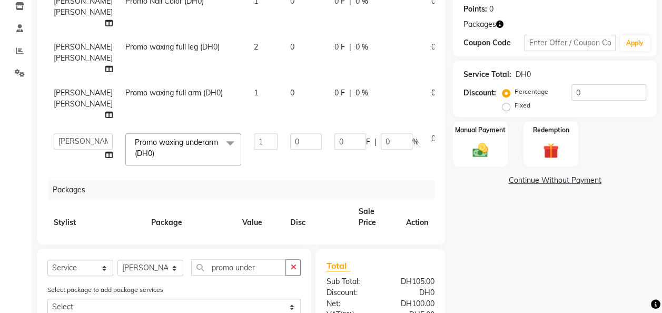
scroll to position [212, 0]
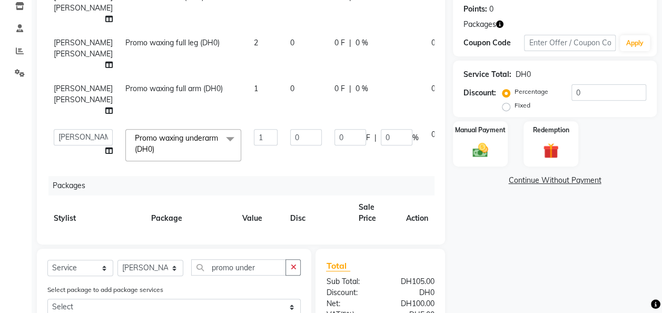
click at [247, 123] on td "1" at bounding box center [265, 100] width 36 height 46
select select "91331"
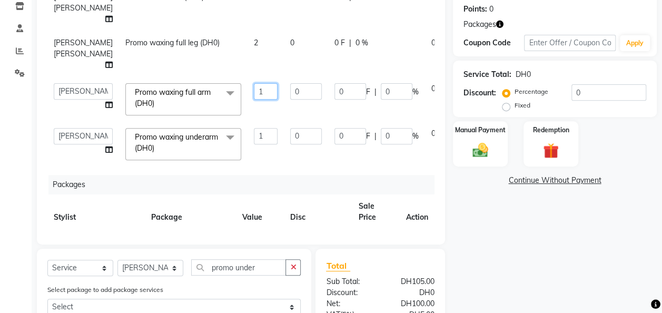
click at [254, 100] on input "1" at bounding box center [266, 91] width 24 height 16
type input "2"
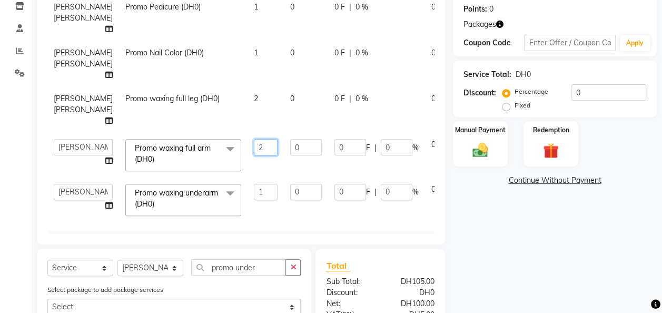
scroll to position [122, 0]
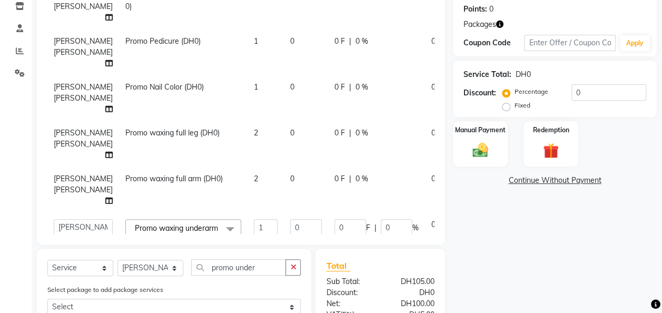
click at [328, 75] on td "0 F | 0 %" at bounding box center [376, 52] width 97 height 46
select select "91331"
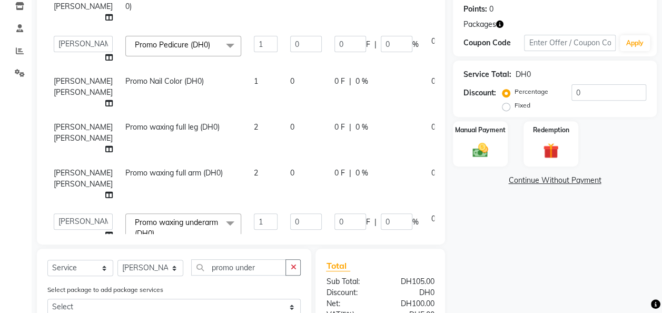
click at [385, 161] on td "0 F | 0 %" at bounding box center [376, 138] width 97 height 46
select select "91331"
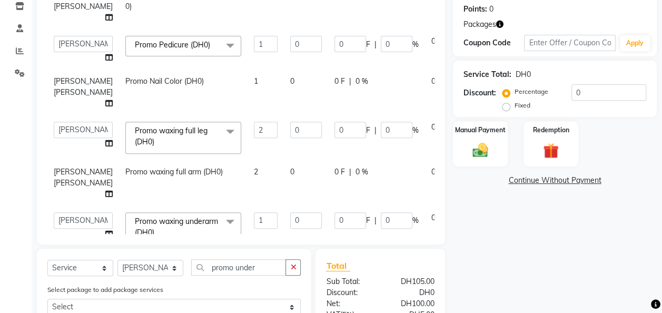
click at [455, 115] on td at bounding box center [472, 93] width 35 height 46
click at [296, 266] on icon "button" at bounding box center [293, 266] width 6 height 7
click at [425, 206] on td "0" at bounding box center [440, 183] width 31 height 46
select select "91331"
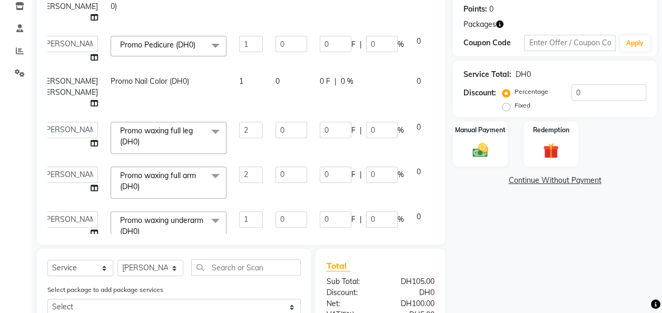
scroll to position [122, 27]
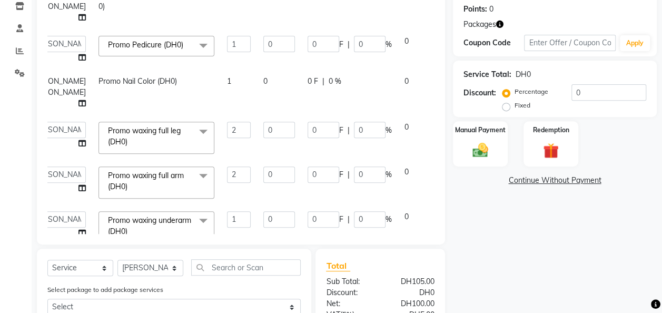
click at [439, 43] on icon at bounding box center [442, 39] width 6 height 7
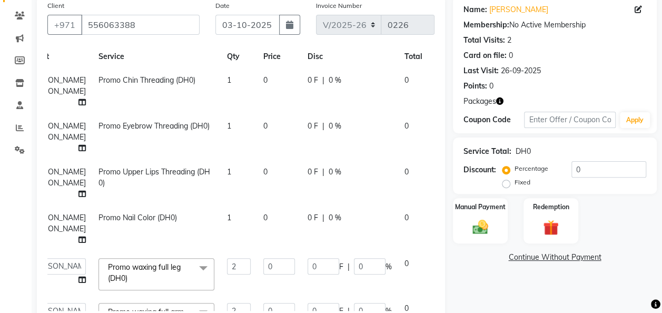
scroll to position [0, 27]
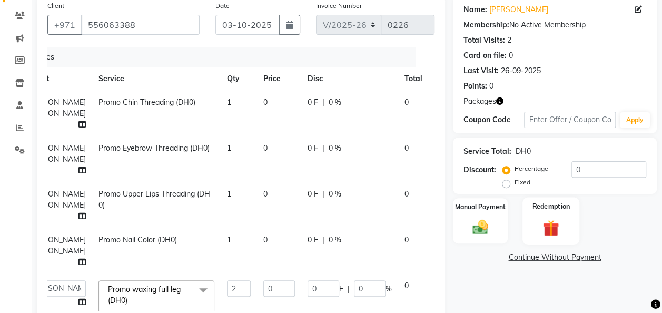
click at [541, 212] on div "Redemption" at bounding box center [550, 220] width 57 height 47
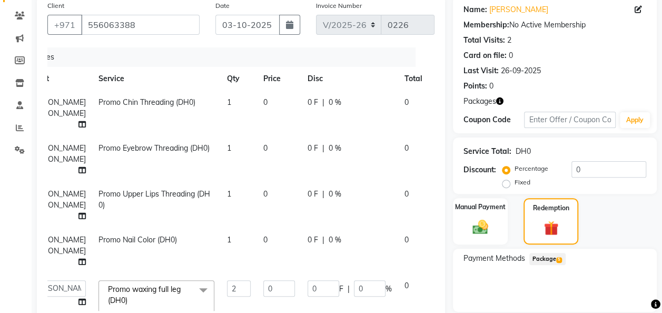
click at [542, 256] on span "Package 5" at bounding box center [547, 259] width 36 height 12
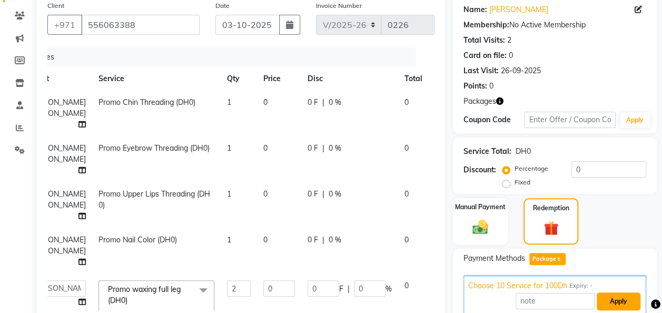
click at [609, 301] on button "Apply" at bounding box center [619, 301] width 44 height 18
click at [484, 230] on img at bounding box center [480, 226] width 26 height 19
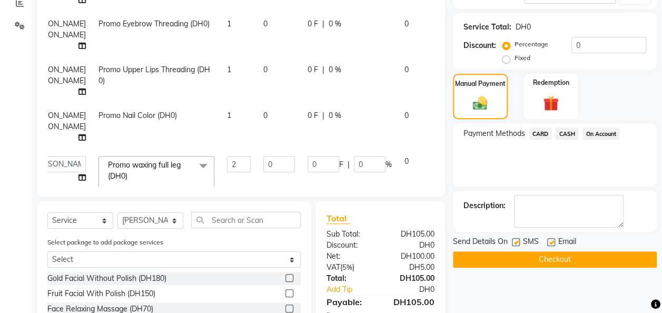
scroll to position [210, 0]
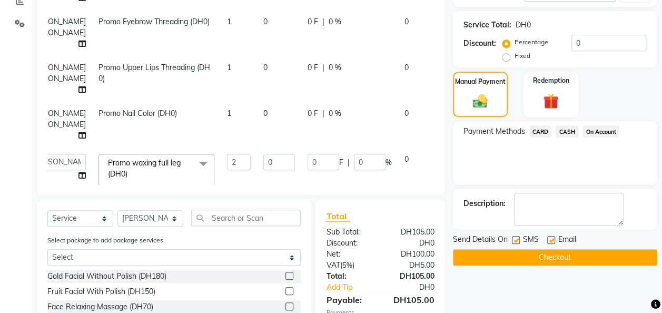
click at [543, 133] on span "CARD" at bounding box center [540, 131] width 23 height 12
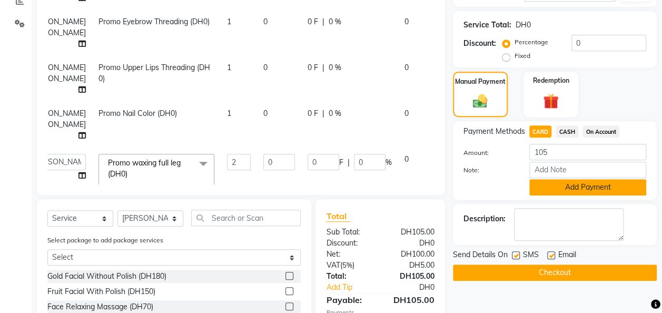
click at [587, 192] on button "Add Payment" at bounding box center [587, 187] width 117 height 16
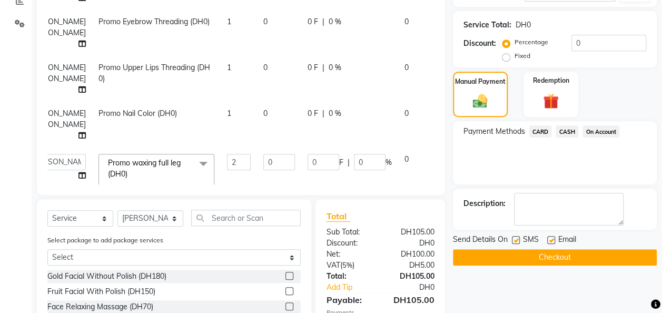
click at [587, 257] on button "Checkout" at bounding box center [555, 257] width 204 height 16
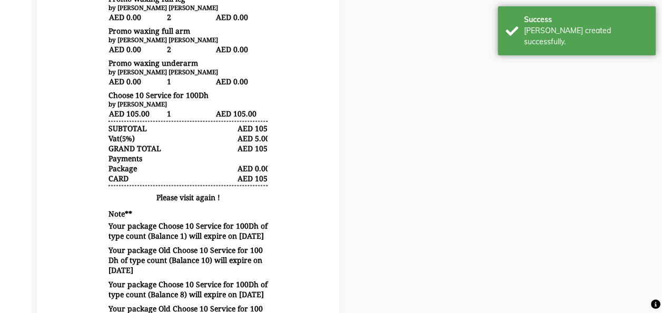
scroll to position [494, 0]
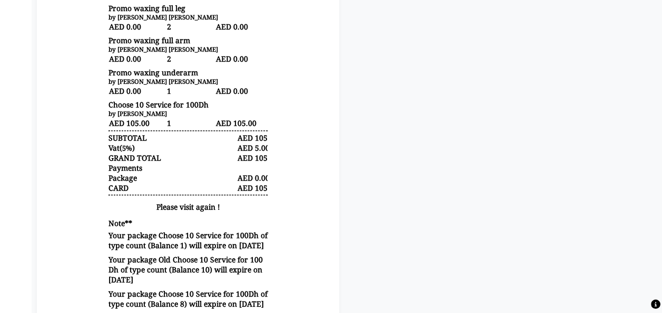
drag, startPoint x: 0, startPoint y: 14, endPoint x: 18, endPoint y: 166, distance: 153.3
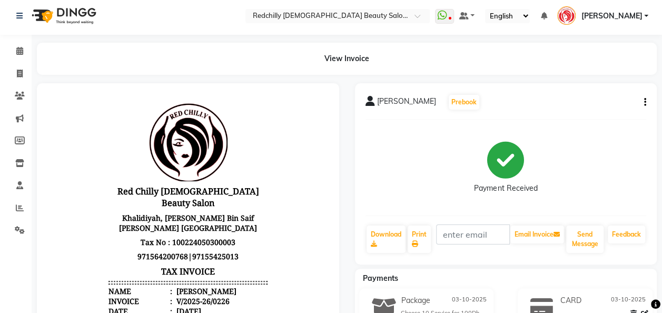
select select "8996"
select select "service"
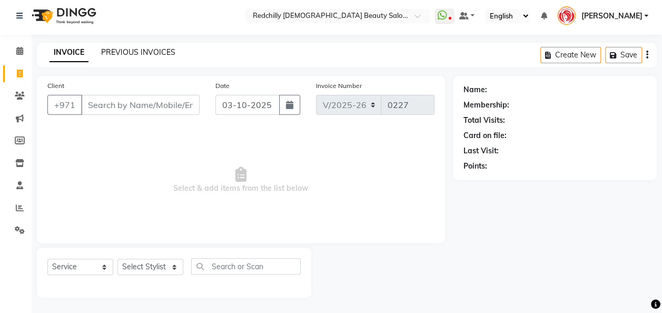
click at [132, 51] on link "PREVIOUS INVOICES" at bounding box center [138, 51] width 74 height 9
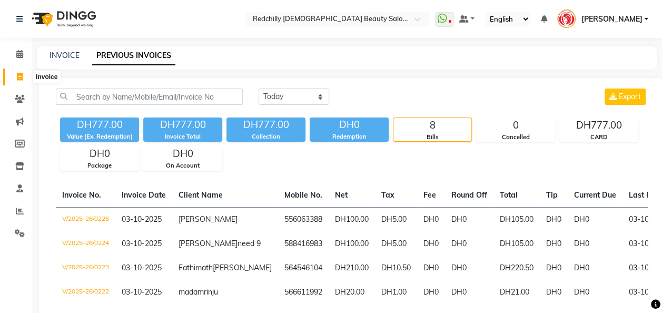
click at [17, 80] on icon at bounding box center [20, 77] width 6 height 8
select select "8996"
select select "service"
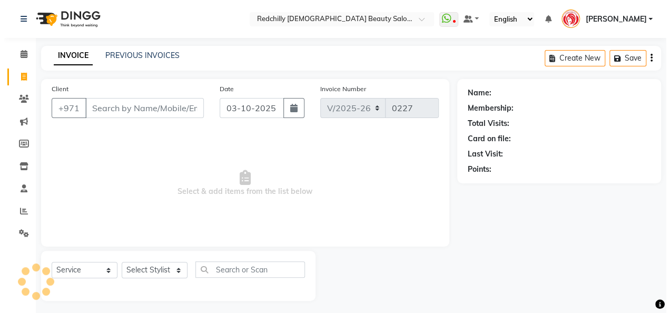
scroll to position [3, 0]
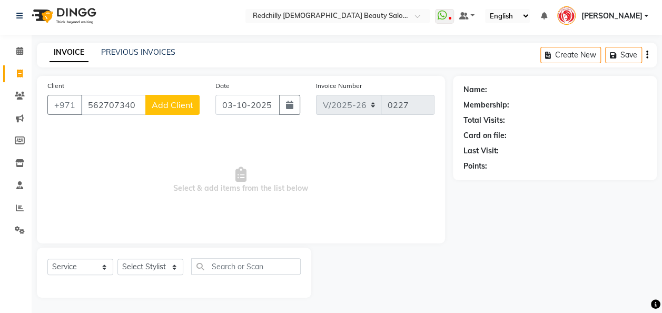
type input "562707340"
click at [171, 103] on span "Add Client" at bounding box center [173, 105] width 42 height 11
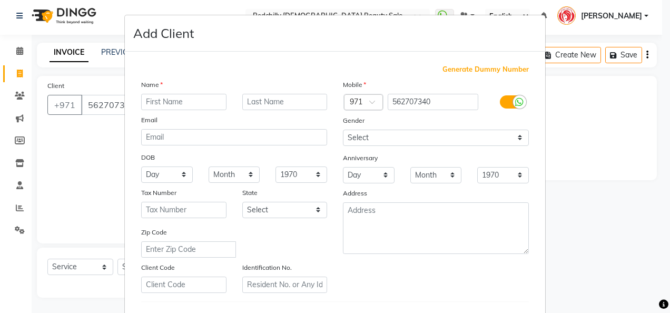
click at [150, 103] on input "text" at bounding box center [183, 102] width 85 height 16
type input "rathu"
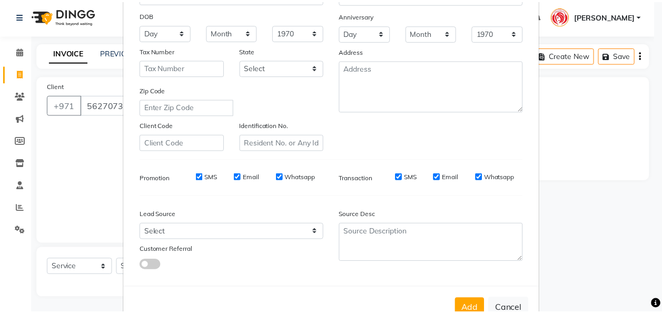
scroll to position [141, 0]
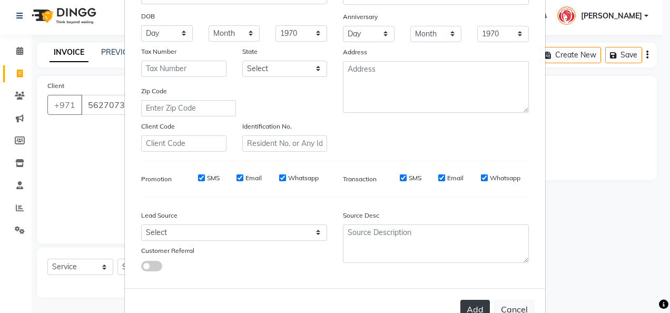
click at [474, 306] on button "Add" at bounding box center [474, 309] width 29 height 19
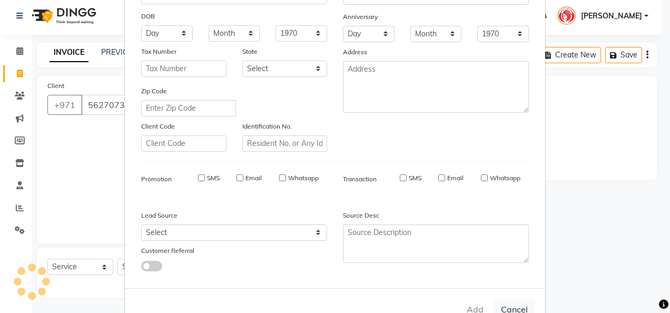
select select
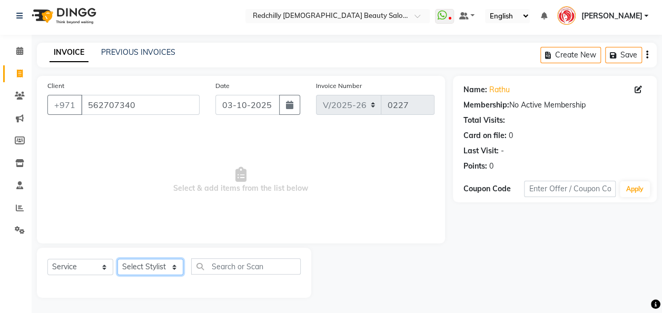
click at [173, 265] on select "Select Stylist Appointment [PERSON_NAME] [PERSON_NAME] [PERSON_NAME] Lolita [PE…" at bounding box center [150, 267] width 66 height 16
click at [117, 259] on select "Select Stylist Appointment [PERSON_NAME] [PERSON_NAME] [PERSON_NAME] Lolita [PE…" at bounding box center [150, 267] width 66 height 16
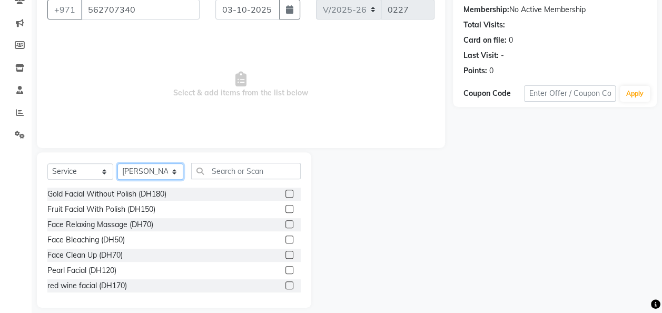
scroll to position [107, 0]
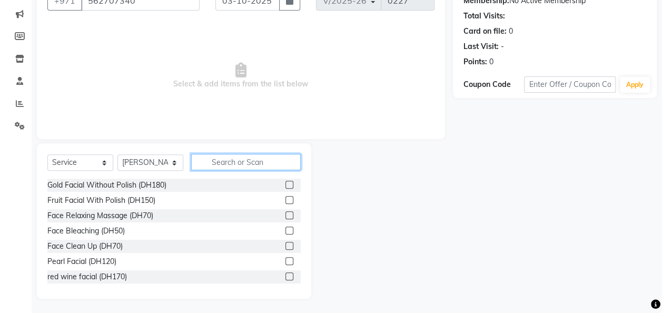
click at [213, 161] on input "text" at bounding box center [246, 162] width 110 height 16
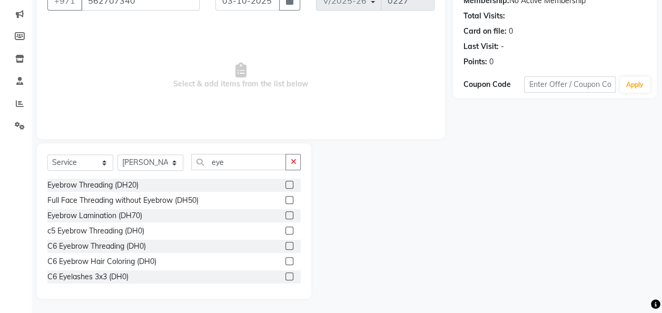
click at [285, 246] on label at bounding box center [289, 246] width 8 height 8
click at [285, 246] on input "checkbox" at bounding box center [288, 246] width 7 height 7
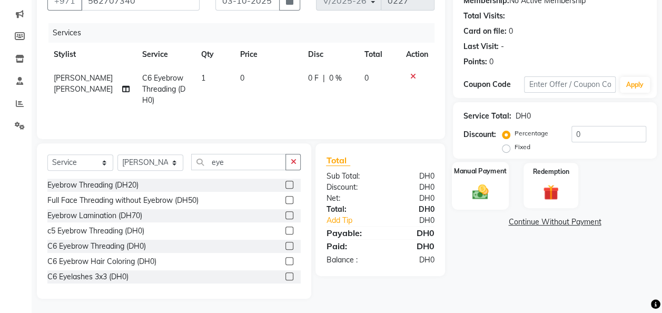
click at [473, 192] on img at bounding box center [480, 191] width 26 height 19
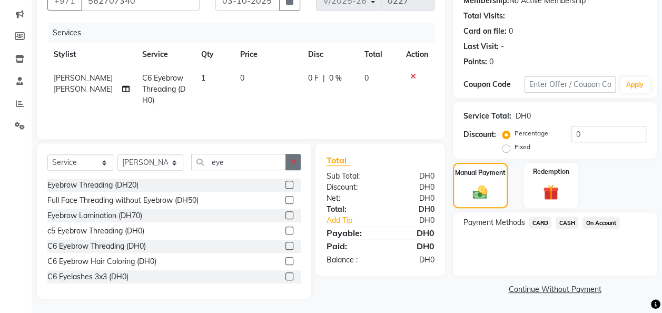
click at [290, 161] on button "button" at bounding box center [292, 162] width 15 height 16
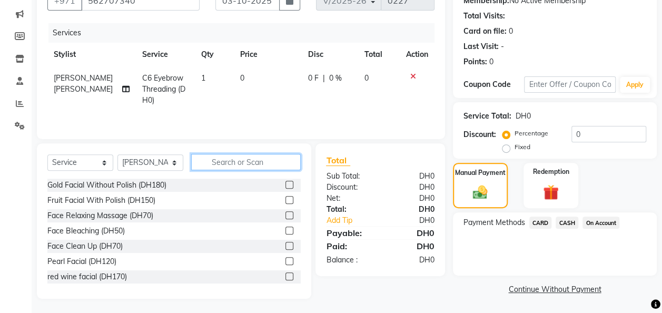
click at [254, 165] on input "text" at bounding box center [246, 162] width 110 height 16
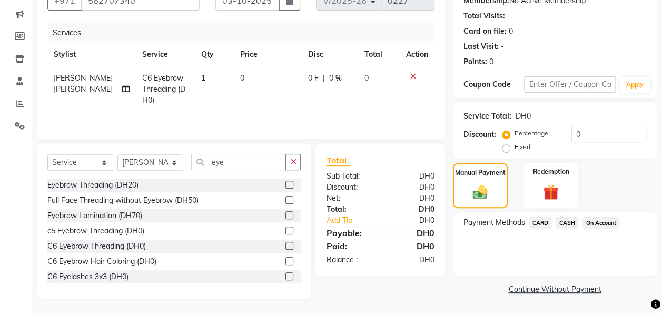
click at [412, 75] on icon at bounding box center [413, 76] width 6 height 7
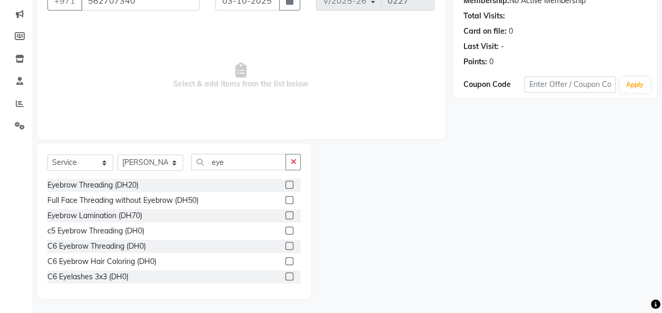
click at [285, 186] on label at bounding box center [289, 185] width 8 height 8
click at [285, 186] on input "checkbox" at bounding box center [288, 185] width 7 height 7
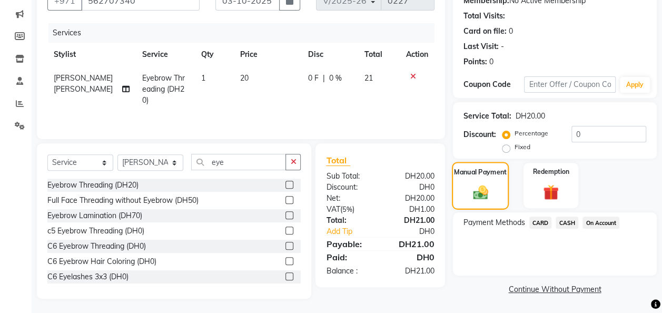
click at [481, 176] on label "Manual Payment" at bounding box center [480, 172] width 53 height 10
click at [540, 222] on span "CARD" at bounding box center [540, 222] width 23 height 12
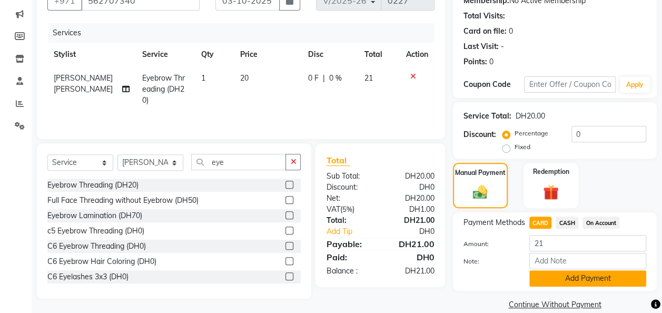
click at [580, 280] on button "Add Payment" at bounding box center [587, 278] width 117 height 16
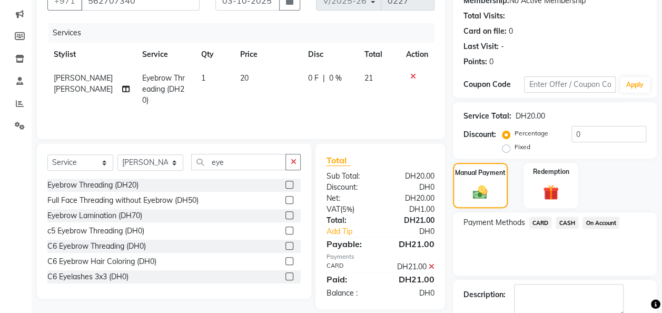
scroll to position [166, 0]
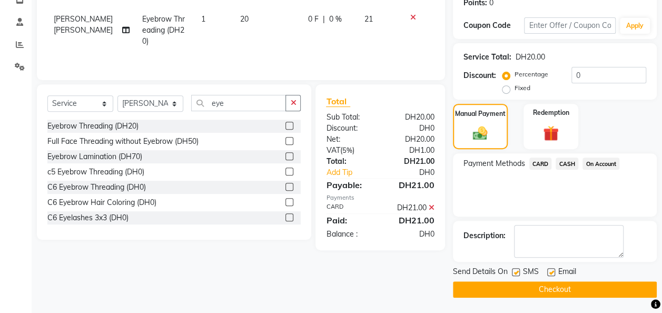
click at [602, 288] on button "Checkout" at bounding box center [555, 289] width 204 height 16
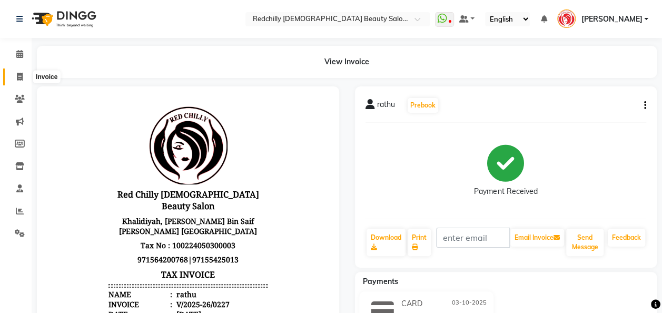
click at [16, 77] on span at bounding box center [20, 77] width 18 height 12
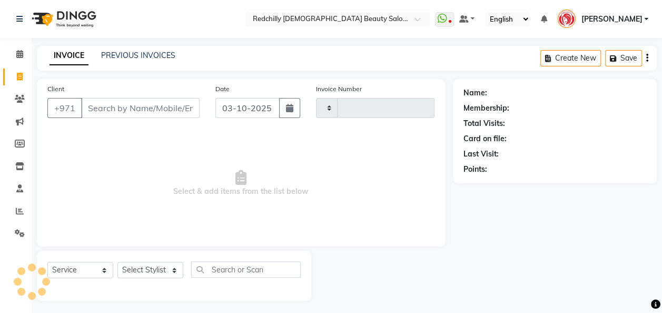
scroll to position [3, 0]
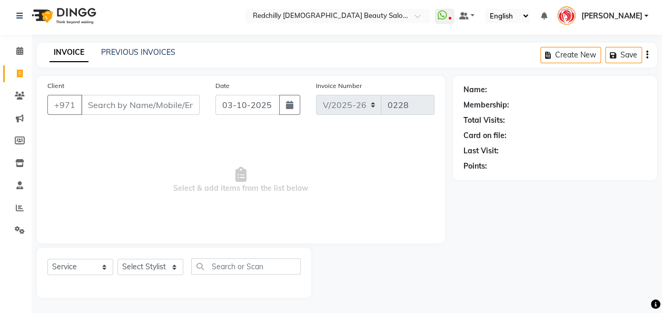
click at [93, 106] on input "Client" at bounding box center [140, 105] width 118 height 20
click at [91, 102] on input "Client" at bounding box center [140, 105] width 118 height 20
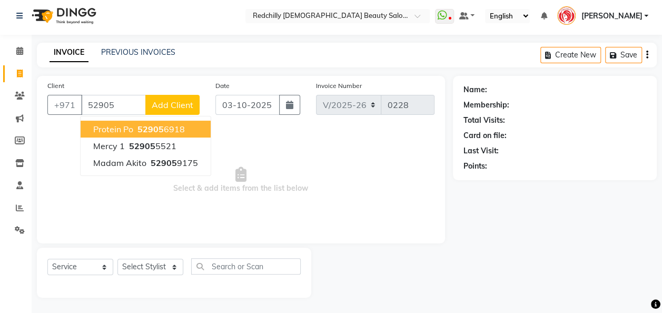
click at [148, 126] on span "52905" at bounding box center [150, 129] width 26 height 11
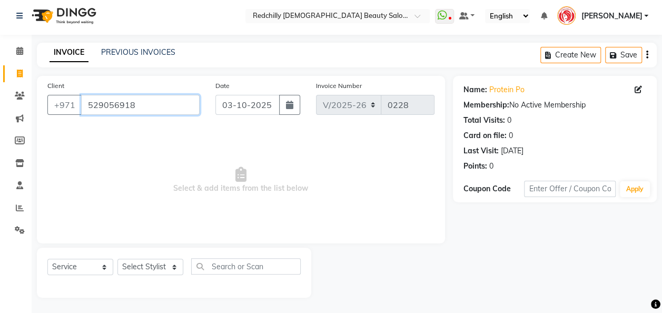
click at [132, 105] on input "529056918" at bounding box center [140, 105] width 118 height 20
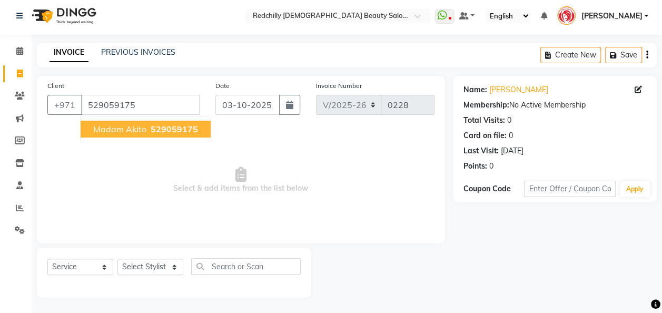
click at [156, 133] on span "529059175" at bounding box center [174, 129] width 47 height 11
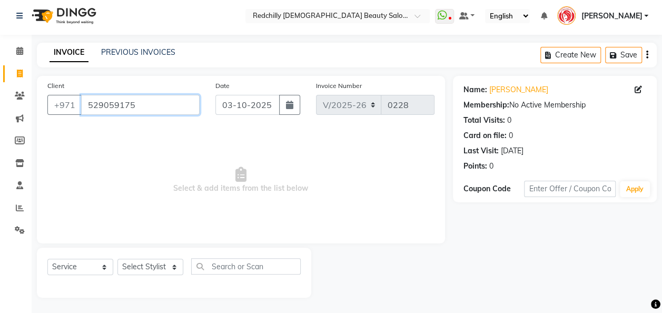
click at [136, 106] on input "529059175" at bounding box center [140, 105] width 118 height 20
click at [161, 111] on input "529059175" at bounding box center [140, 105] width 118 height 20
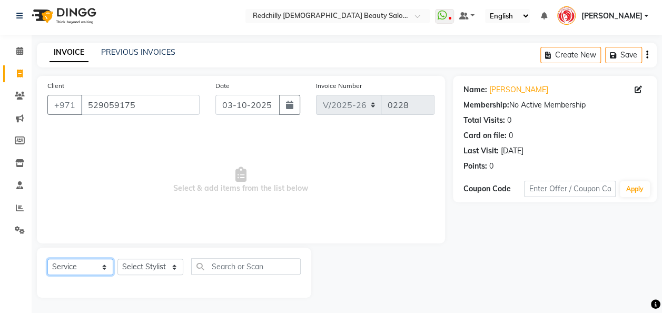
click at [106, 263] on select "Select Service Product Membership Package Voucher Prepaid Gift Card" at bounding box center [80, 267] width 66 height 16
click at [47, 259] on select "Select Service Product Membership Package Voucher Prepaid Gift Card" at bounding box center [80, 267] width 66 height 16
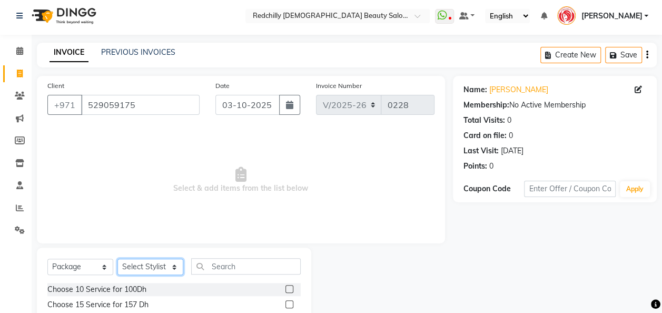
click at [172, 265] on select "Select Stylist Appointment [PERSON_NAME] [PERSON_NAME] [PERSON_NAME] Lolita [PE…" at bounding box center [150, 267] width 66 height 16
click at [117, 259] on select "Select Stylist Appointment [PERSON_NAME] [PERSON_NAME] [PERSON_NAME] Lolita [PE…" at bounding box center [150, 267] width 66 height 16
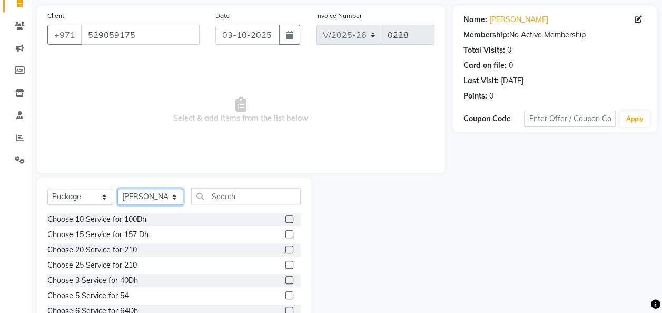
scroll to position [86, 0]
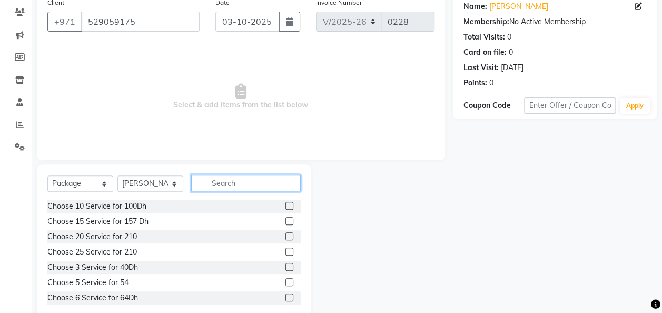
click at [236, 184] on input "text" at bounding box center [246, 183] width 110 height 16
click at [285, 206] on label at bounding box center [289, 206] width 8 height 8
click at [285, 206] on input "checkbox" at bounding box center [288, 206] width 7 height 7
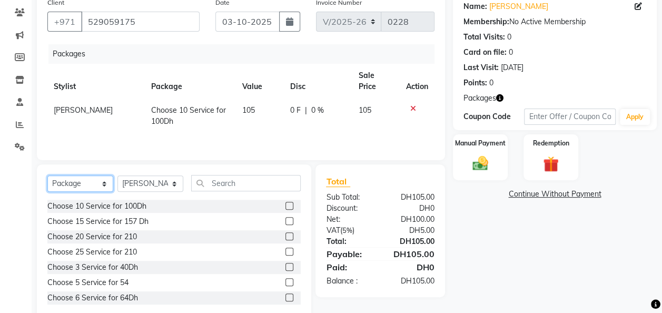
click at [106, 183] on select "Select Service Product Membership Package Voucher Prepaid Gift Card" at bounding box center [80, 183] width 66 height 16
click at [47, 176] on select "Select Service Product Membership Package Voucher Prepaid Gift Card" at bounding box center [80, 183] width 66 height 16
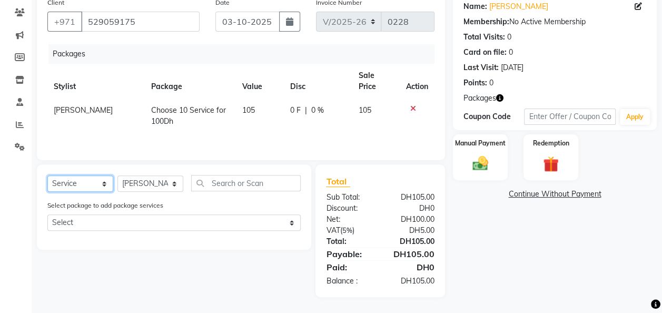
scroll to position [85, 0]
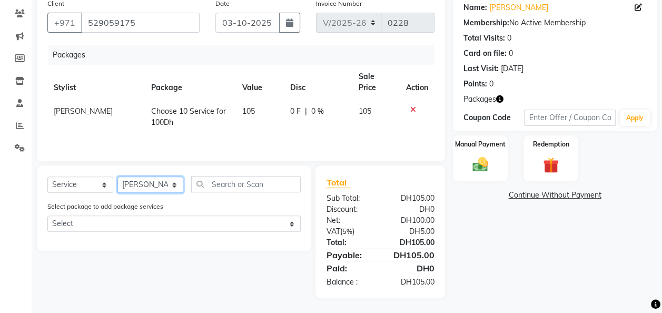
click at [173, 182] on select "Select Stylist Appointment [PERSON_NAME] [PERSON_NAME] [PERSON_NAME] Lolita [PE…" at bounding box center [150, 184] width 66 height 16
click at [117, 176] on select "Select Stylist Appointment [PERSON_NAME] [PERSON_NAME] [PERSON_NAME] Lolita [PE…" at bounding box center [150, 184] width 66 height 16
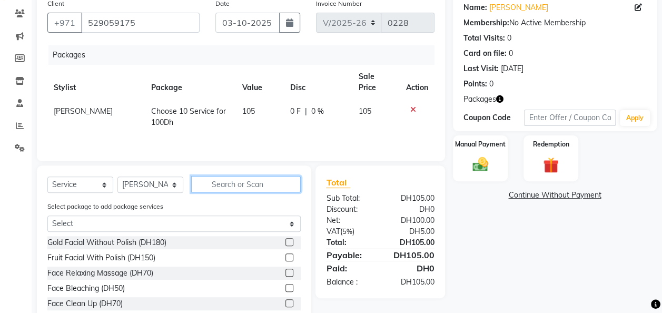
click at [230, 183] on input "text" at bounding box center [246, 184] width 110 height 16
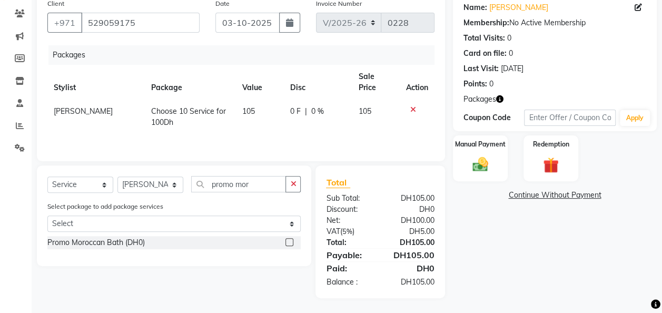
click at [290, 239] on label at bounding box center [289, 242] width 8 height 8
click at [290, 239] on input "checkbox" at bounding box center [288, 242] width 7 height 7
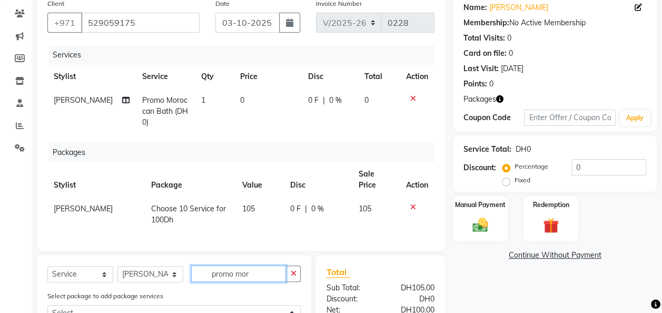
click at [257, 267] on input "promo mor" at bounding box center [238, 273] width 95 height 16
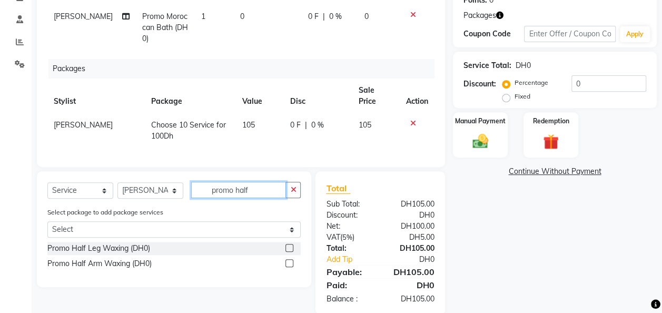
scroll to position [171, 0]
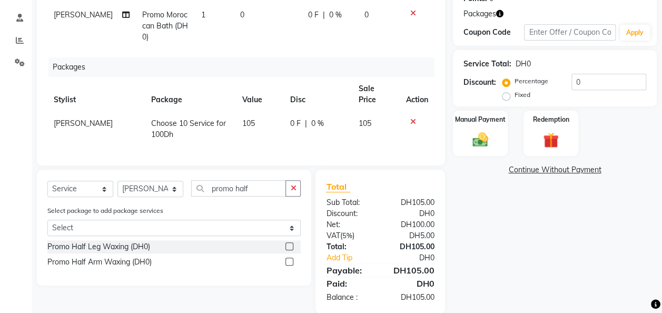
click at [289, 242] on label at bounding box center [289, 246] width 8 height 8
click at [289, 243] on input "checkbox" at bounding box center [288, 246] width 7 height 7
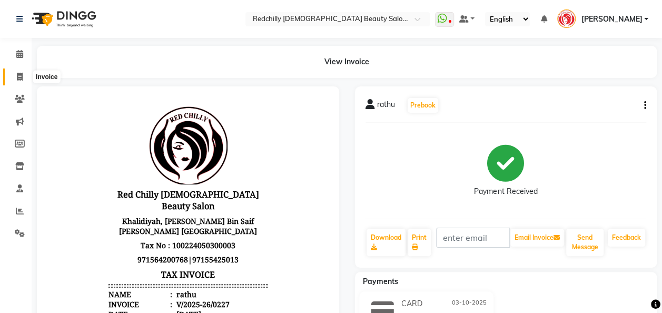
click at [19, 78] on icon at bounding box center [20, 77] width 6 height 8
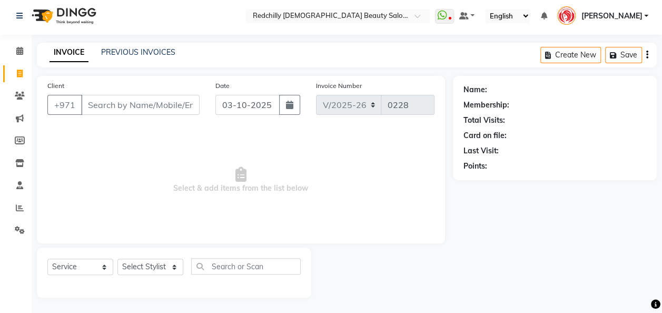
click at [96, 104] on input "Client" at bounding box center [140, 105] width 118 height 20
click at [112, 104] on input "Client" at bounding box center [140, 105] width 118 height 20
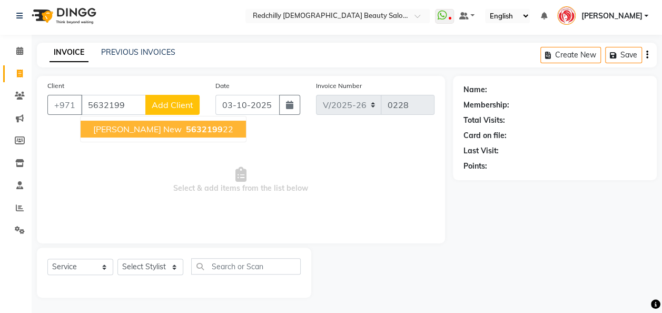
click at [154, 131] on span "Madam Sarah New" at bounding box center [137, 129] width 88 height 11
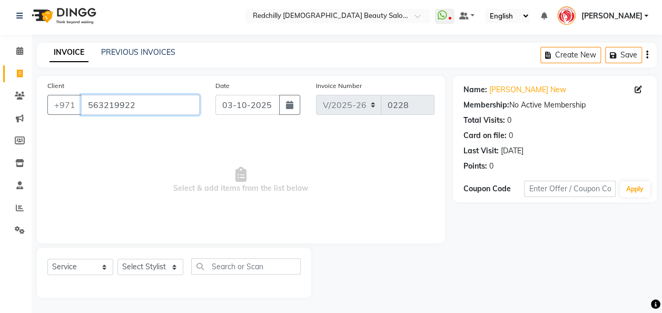
click at [137, 112] on input "563219922" at bounding box center [140, 105] width 118 height 20
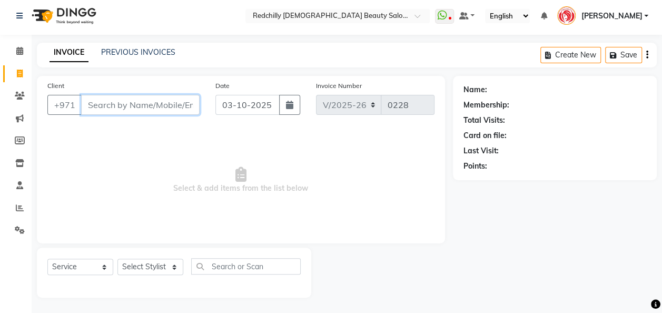
click at [96, 107] on input "Client" at bounding box center [140, 105] width 118 height 20
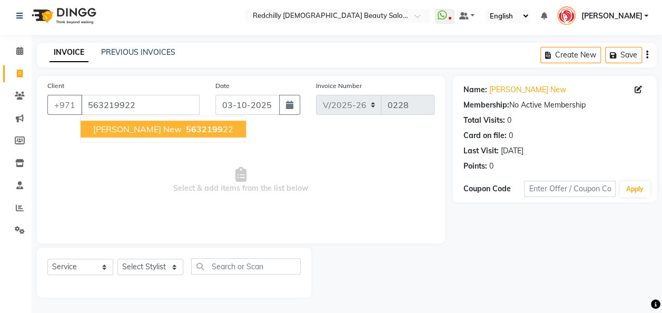
click at [161, 129] on span "Madam Sarah New" at bounding box center [137, 129] width 88 height 11
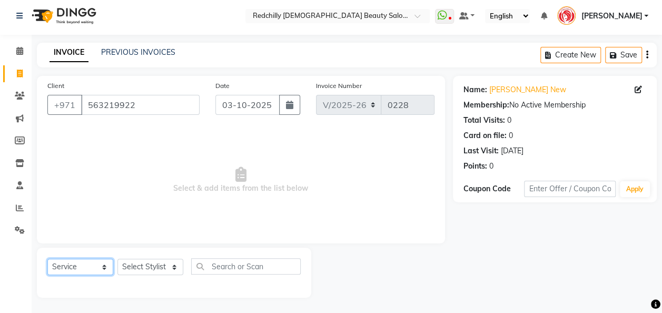
click at [102, 266] on select "Select Service Product Membership Package Voucher Prepaid Gift Card" at bounding box center [80, 267] width 66 height 16
click at [47, 259] on select "Select Service Product Membership Package Voucher Prepaid Gift Card" at bounding box center [80, 267] width 66 height 16
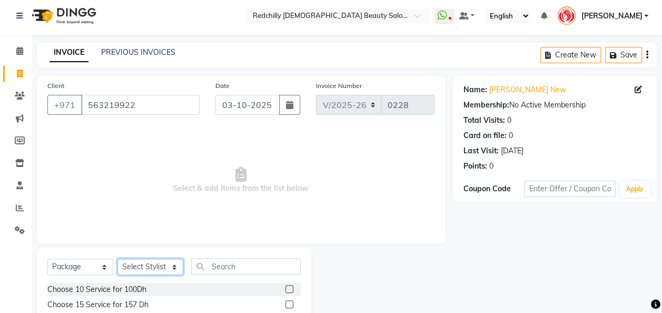
click at [173, 264] on select "Select Stylist Appointment [PERSON_NAME] [PERSON_NAME] [PERSON_NAME] Lolita [PE…" at bounding box center [150, 267] width 66 height 16
click at [117, 259] on select "Select Stylist Appointment [PERSON_NAME] [PERSON_NAME] [PERSON_NAME] Lolita [PE…" at bounding box center [150, 267] width 66 height 16
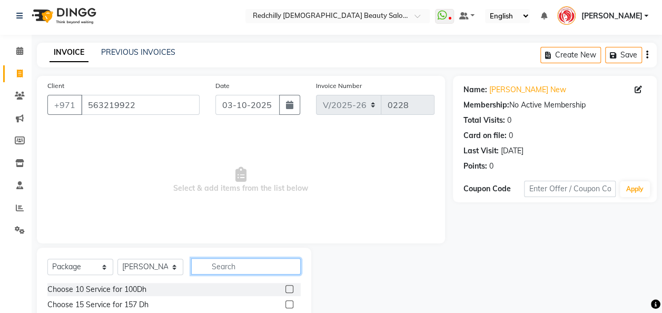
click at [252, 267] on input "text" at bounding box center [246, 266] width 110 height 16
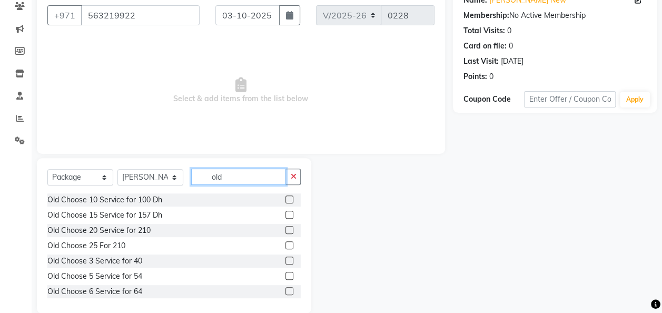
scroll to position [108, 0]
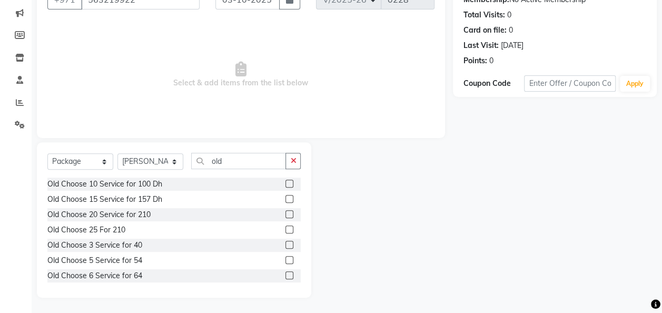
click at [285, 182] on label at bounding box center [289, 184] width 8 height 8
click at [285, 182] on input "checkbox" at bounding box center [288, 184] width 7 height 7
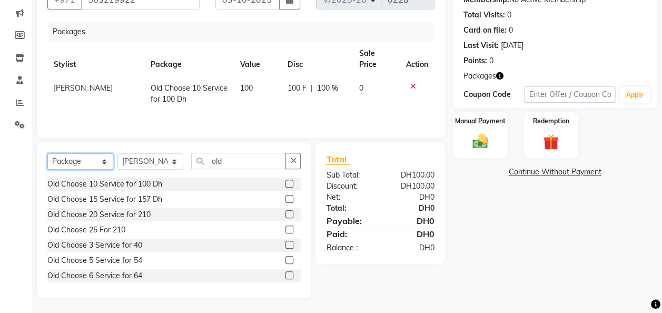
click at [102, 159] on select "Select Service Product Membership Package Voucher Prepaid Gift Card" at bounding box center [80, 161] width 66 height 16
click at [47, 170] on select "Select Service Product Membership Package Voucher Prepaid Gift Card" at bounding box center [80, 161] width 66 height 16
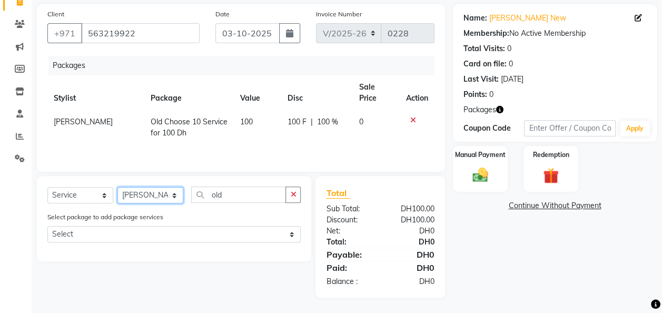
click at [174, 196] on select "Select Stylist Appointment [PERSON_NAME] [PERSON_NAME] [PERSON_NAME] Lolita [PE…" at bounding box center [150, 195] width 66 height 16
click at [117, 187] on select "Select Stylist Appointment [PERSON_NAME] [PERSON_NAME] [PERSON_NAME] Lolita [PE…" at bounding box center [150, 195] width 66 height 16
click at [175, 194] on select "Select Stylist Appointment [PERSON_NAME] [PERSON_NAME] [PERSON_NAME] Lolita [PE…" at bounding box center [150, 195] width 66 height 16
click at [117, 187] on select "Select Stylist Appointment [PERSON_NAME] [PERSON_NAME] [PERSON_NAME] Lolita [PE…" at bounding box center [150, 195] width 66 height 16
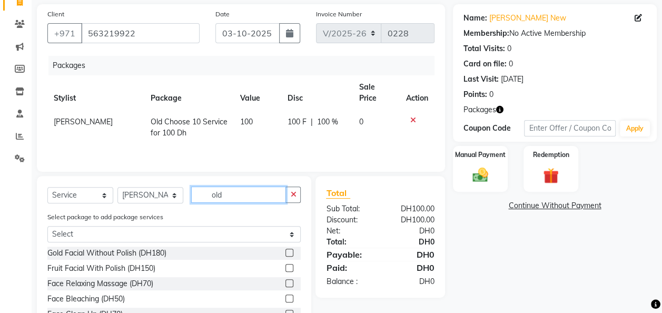
click at [229, 195] on input "old" at bounding box center [238, 194] width 95 height 16
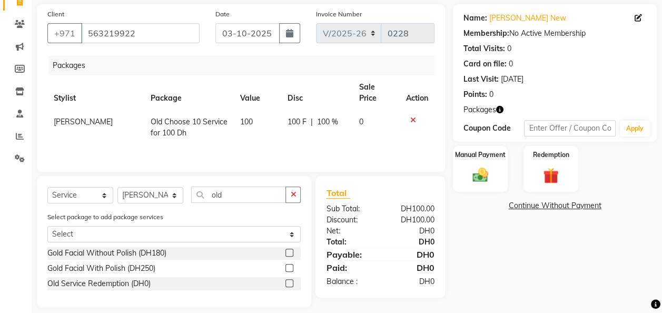
click at [288, 283] on label at bounding box center [289, 283] width 8 height 8
click at [288, 283] on input "checkbox" at bounding box center [288, 283] width 7 height 7
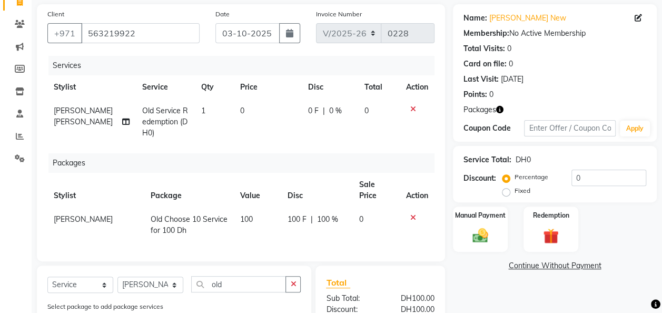
click at [201, 110] on span "1" at bounding box center [203, 110] width 4 height 9
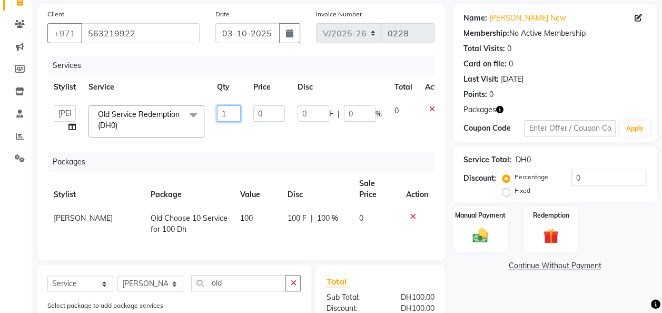
click at [230, 111] on input "1" at bounding box center [229, 113] width 24 height 16
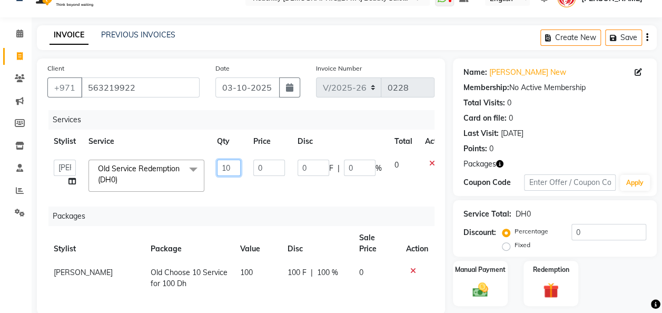
scroll to position [19, 0]
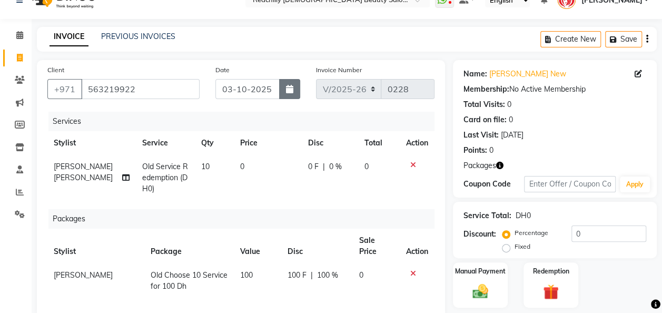
click at [290, 87] on icon "button" at bounding box center [289, 89] width 7 height 8
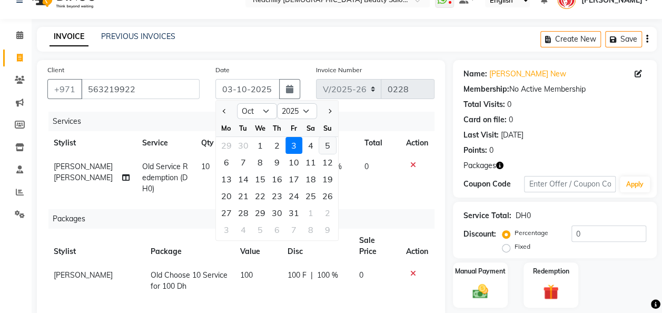
click at [331, 143] on div "5" at bounding box center [327, 145] width 17 height 17
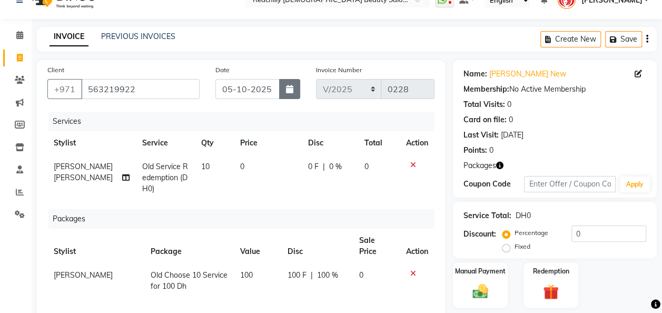
click at [287, 91] on icon "button" at bounding box center [289, 89] width 7 height 8
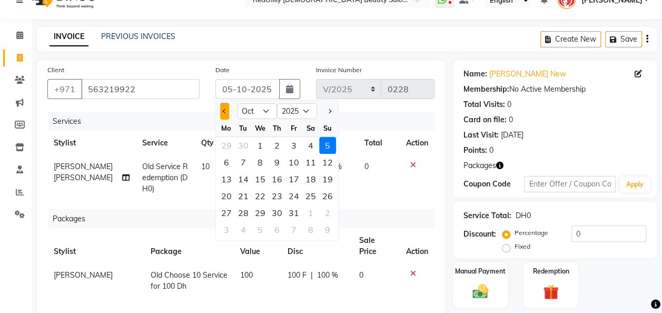
click at [225, 110] on span "Previous month" at bounding box center [224, 111] width 4 height 4
click at [221, 108] on button "Previous month" at bounding box center [224, 111] width 9 height 17
click at [265, 110] on select "Jan Feb Mar Apr May Jun [DATE] Aug Sep Oct Nov Dec" at bounding box center [257, 111] width 40 height 16
click at [237, 103] on select "Jan Feb Mar Apr May Jun [DATE] Aug Sep Oct Nov Dec" at bounding box center [257, 111] width 40 height 16
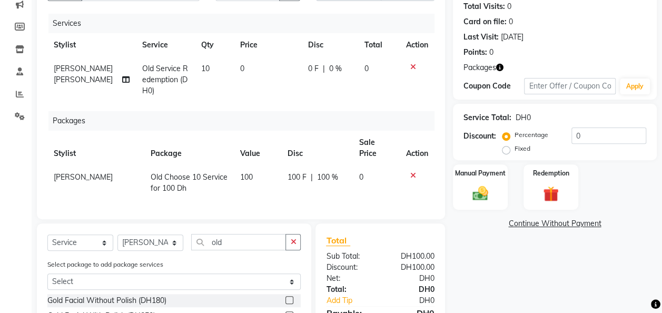
scroll to position [97, 0]
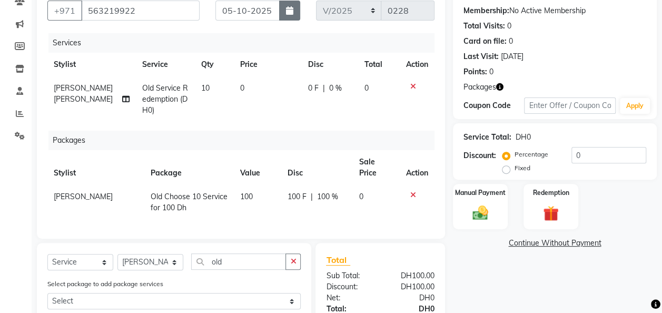
click at [290, 11] on icon "button" at bounding box center [289, 10] width 7 height 8
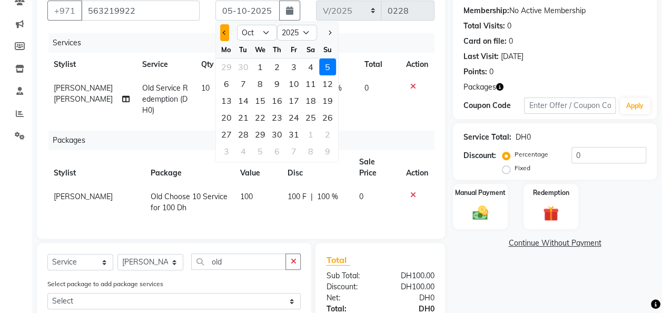
click at [225, 32] on span "Previous month" at bounding box center [224, 33] width 4 height 4
click at [291, 66] on div "5" at bounding box center [293, 66] width 17 height 17
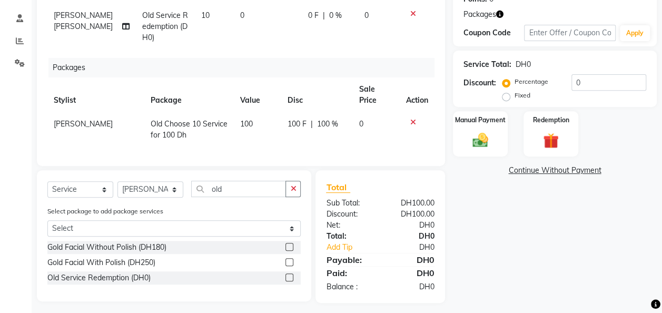
scroll to position [172, 0]
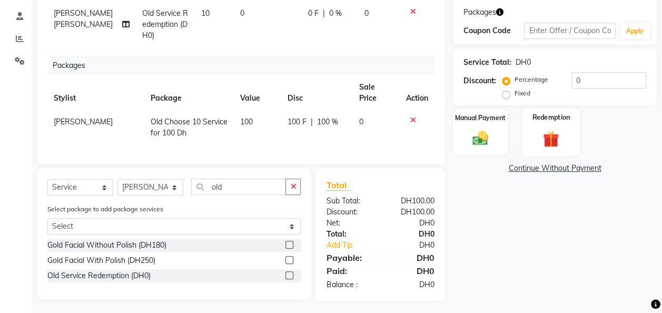
click at [550, 143] on img at bounding box center [551, 138] width 26 height 20
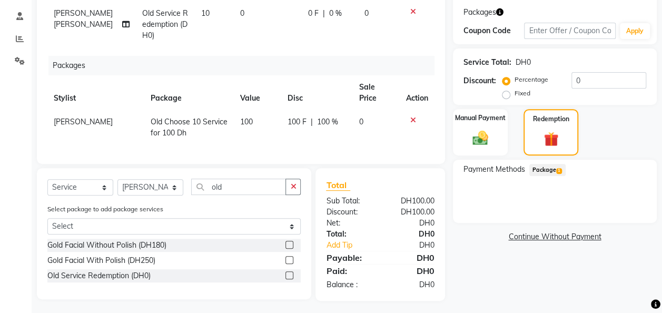
click at [547, 171] on span "Package 1" at bounding box center [547, 170] width 36 height 12
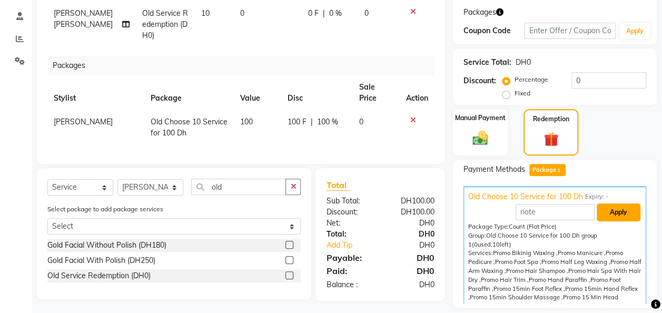
click at [613, 209] on button "Apply" at bounding box center [619, 212] width 44 height 18
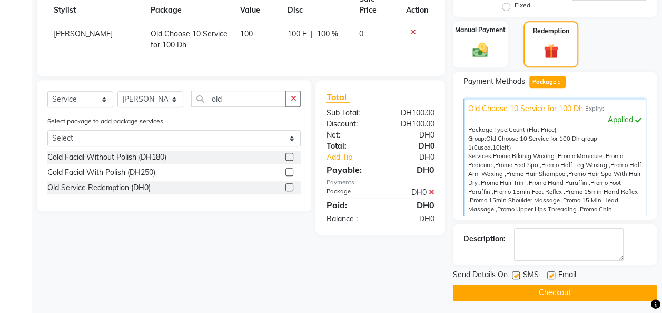
scroll to position [263, 0]
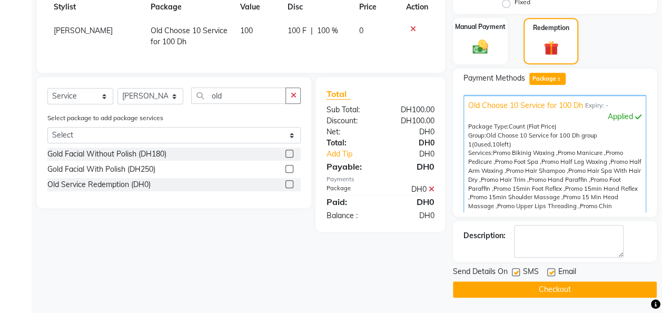
click at [608, 290] on button "Checkout" at bounding box center [555, 289] width 204 height 16
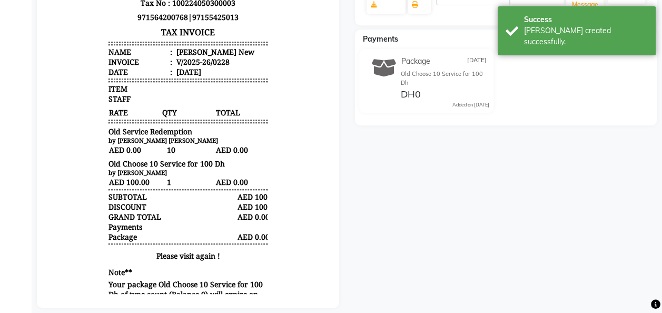
scroll to position [261, 0]
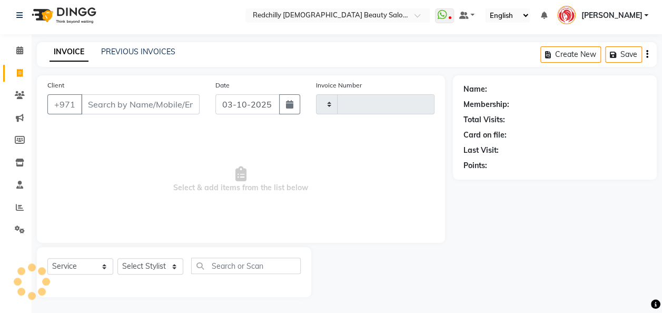
scroll to position [3, 0]
click at [93, 103] on input "Client" at bounding box center [140, 105] width 118 height 20
click at [111, 105] on input "Client" at bounding box center [140, 105] width 118 height 20
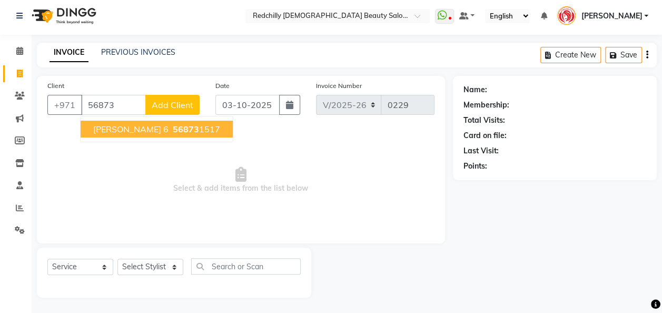
click at [160, 130] on span "Madam Fathima 6" at bounding box center [130, 129] width 75 height 11
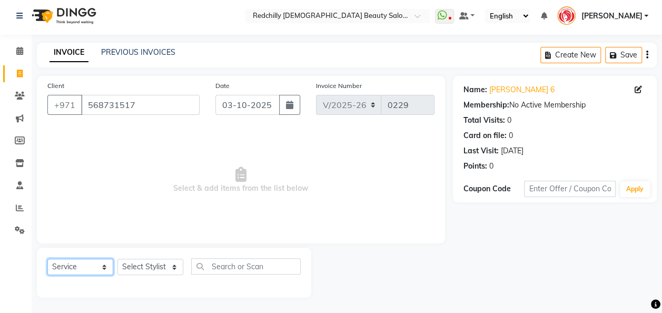
click at [104, 263] on select "Select Service Product Membership Package Voucher Prepaid Gift Card" at bounding box center [80, 267] width 66 height 16
click at [172, 266] on select "Select Stylist Appointment [PERSON_NAME] [PERSON_NAME] [PERSON_NAME] Lolita [PE…" at bounding box center [150, 267] width 66 height 16
click at [117, 259] on select "Select Stylist Appointment [PERSON_NAME] [PERSON_NAME] [PERSON_NAME] Lolita [PE…" at bounding box center [150, 267] width 66 height 16
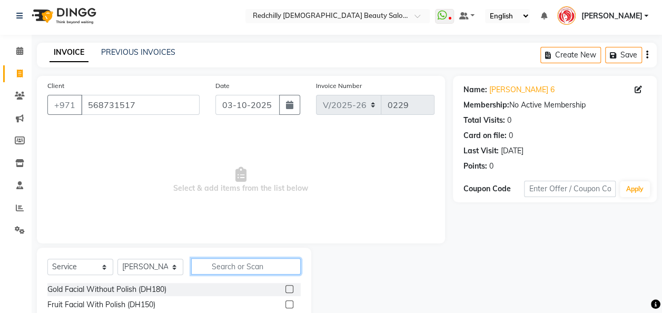
click at [225, 269] on input "text" at bounding box center [246, 266] width 110 height 16
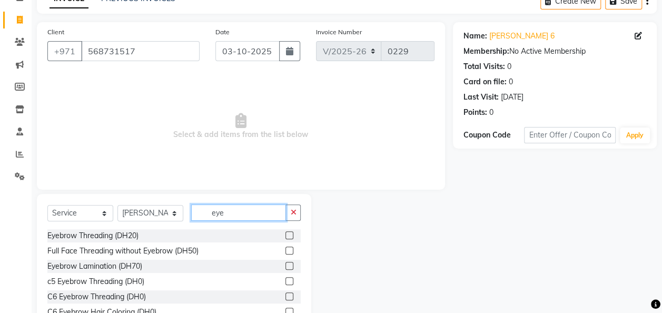
scroll to position [83, 0]
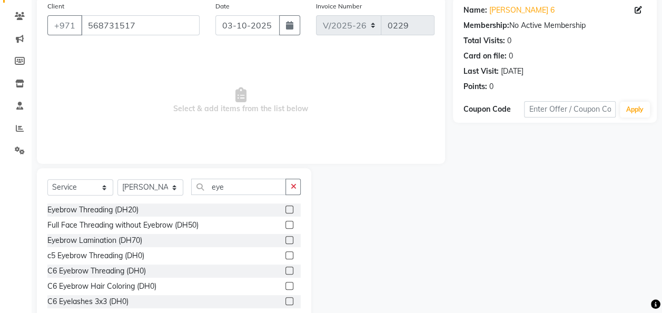
click at [285, 207] on label at bounding box center [289, 209] width 8 height 8
click at [285, 207] on input "checkbox" at bounding box center [288, 209] width 7 height 7
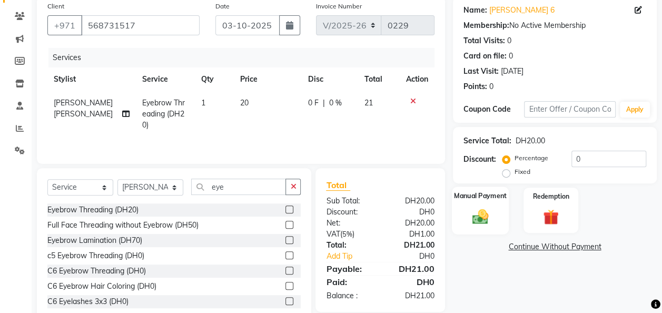
click at [485, 213] on img at bounding box center [480, 216] width 26 height 19
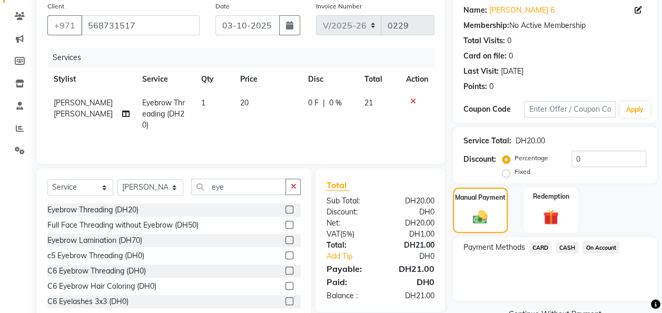
click at [568, 246] on span "CASH" at bounding box center [567, 247] width 23 height 12
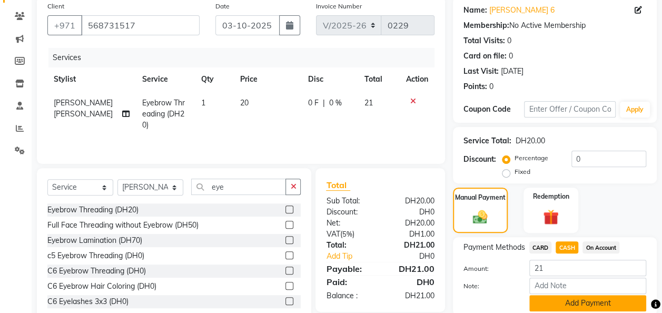
click at [597, 303] on button "Add Payment" at bounding box center [587, 303] width 117 height 16
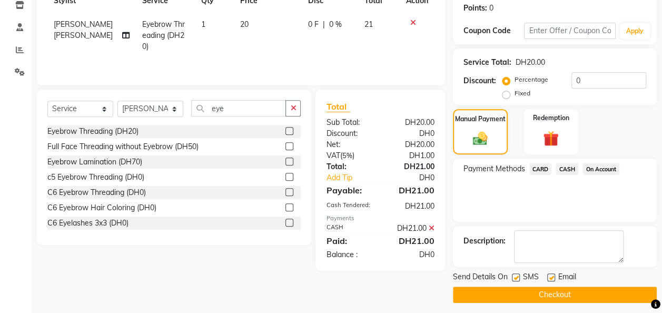
scroll to position [166, 0]
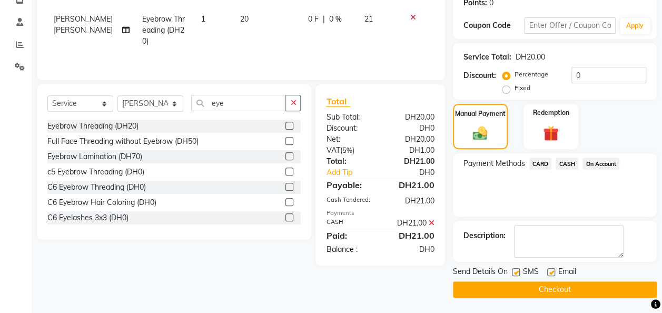
click at [611, 288] on button "Checkout" at bounding box center [555, 289] width 204 height 16
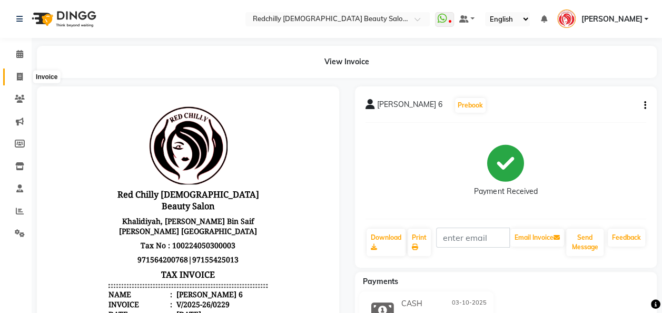
click at [20, 76] on icon at bounding box center [20, 77] width 6 height 8
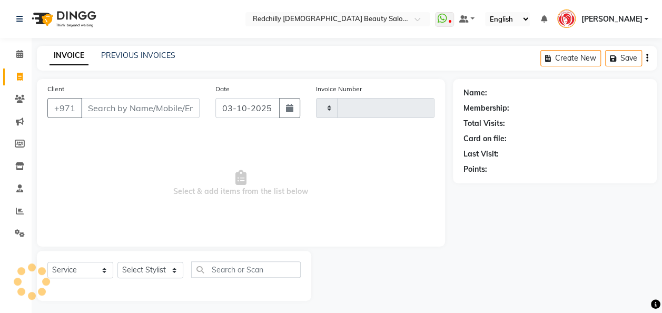
scroll to position [3, 0]
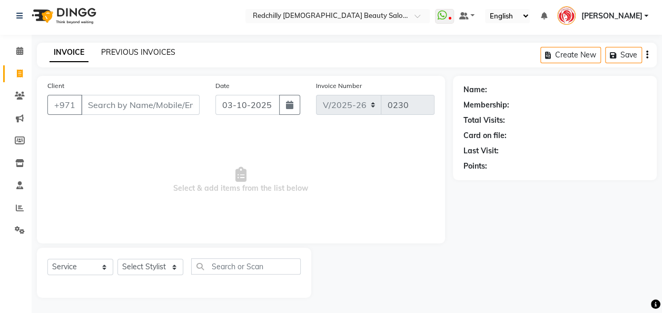
click at [126, 56] on link "PREVIOUS INVOICES" at bounding box center [138, 51] width 74 height 9
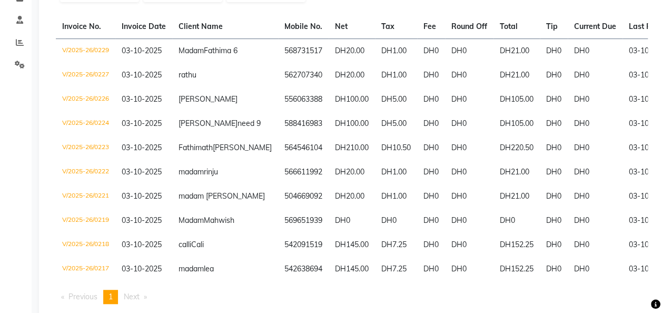
scroll to position [170, 0]
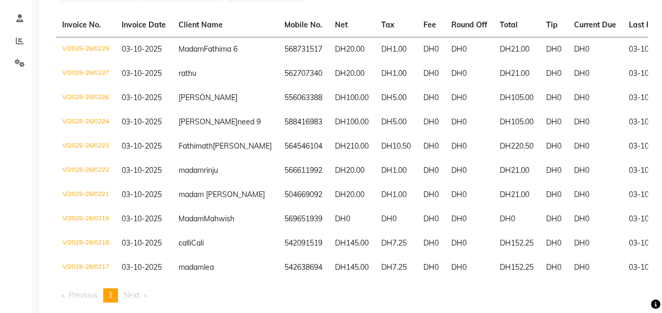
scroll to position [3, 0]
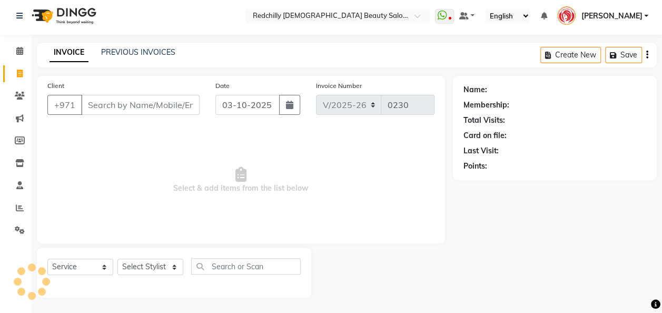
click at [102, 104] on input "Client" at bounding box center [140, 105] width 118 height 20
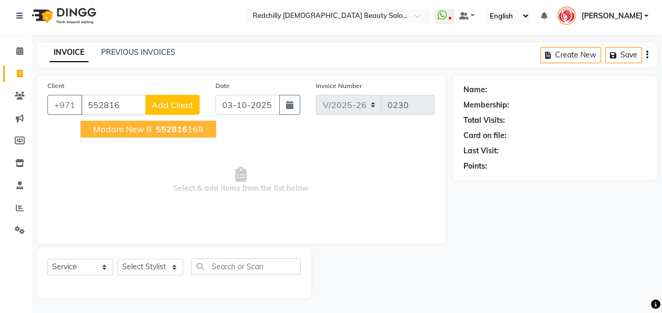
click at [138, 128] on span "Madam New 8" at bounding box center [122, 129] width 58 height 11
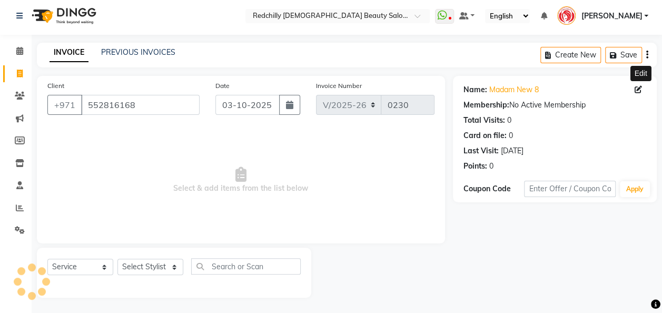
click at [639, 88] on icon at bounding box center [637, 89] width 7 height 7
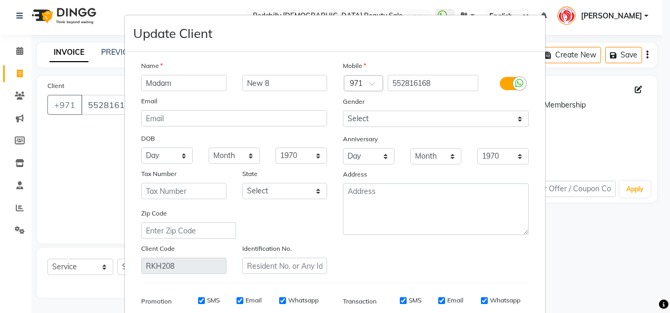
click at [178, 82] on input "Madam" at bounding box center [183, 83] width 85 height 16
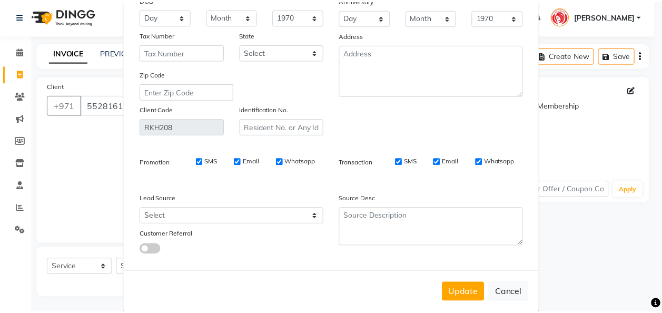
scroll to position [153, 0]
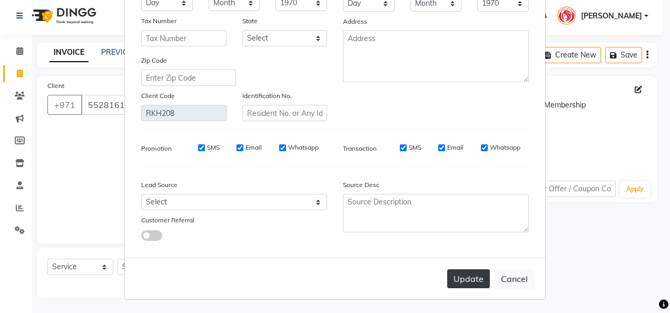
click at [471, 283] on button "Update" at bounding box center [468, 278] width 43 height 19
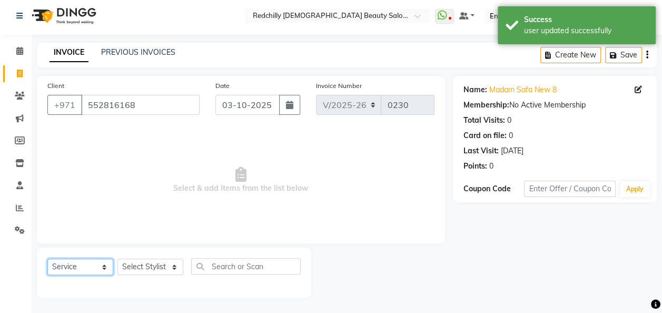
click at [105, 266] on select "Select Service Product Membership Package Voucher Prepaid Gift Card" at bounding box center [80, 267] width 66 height 16
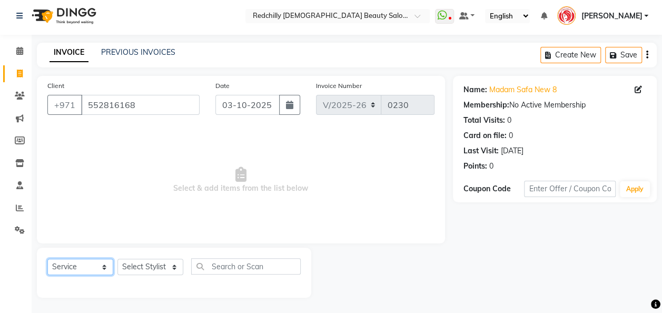
click at [47, 259] on select "Select Service Product Membership Package Voucher Prepaid Gift Card" at bounding box center [80, 267] width 66 height 16
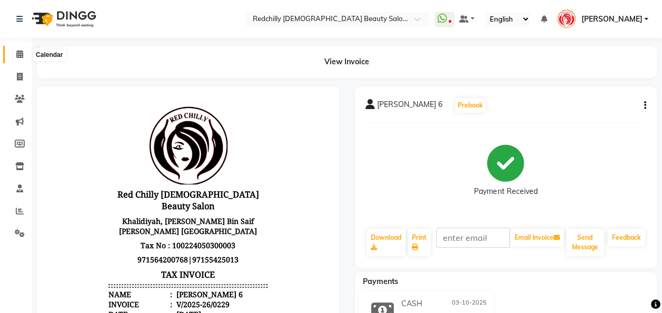
click at [19, 48] on span at bounding box center [20, 54] width 18 height 12
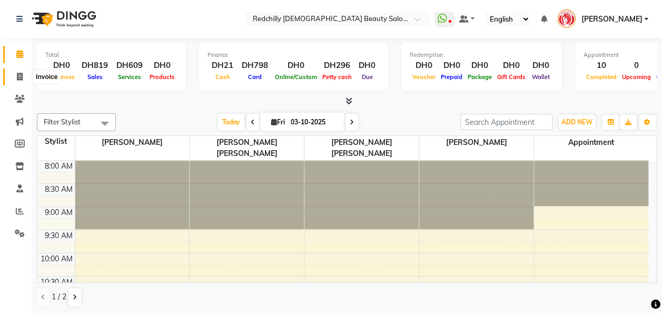
click at [24, 80] on span at bounding box center [20, 77] width 18 height 12
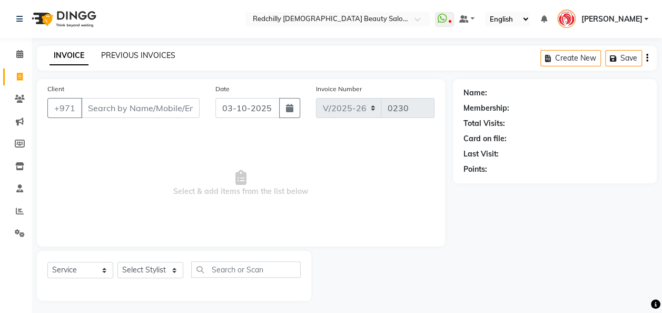
click at [151, 53] on link "PREVIOUS INVOICES" at bounding box center [138, 55] width 74 height 9
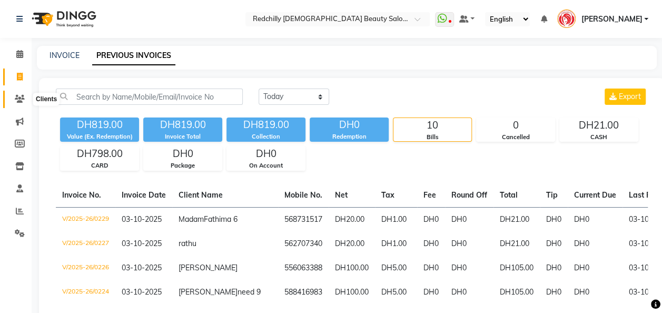
click at [17, 95] on icon at bounding box center [20, 99] width 10 height 8
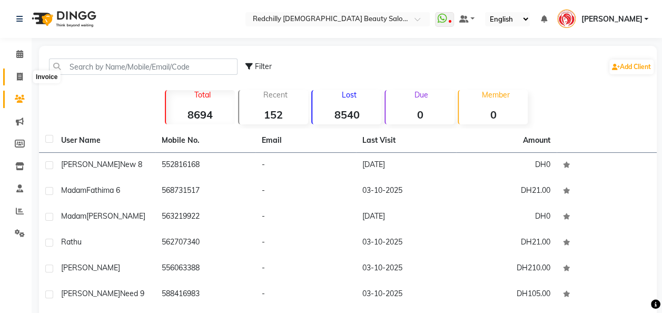
click at [21, 74] on icon at bounding box center [20, 77] width 6 height 8
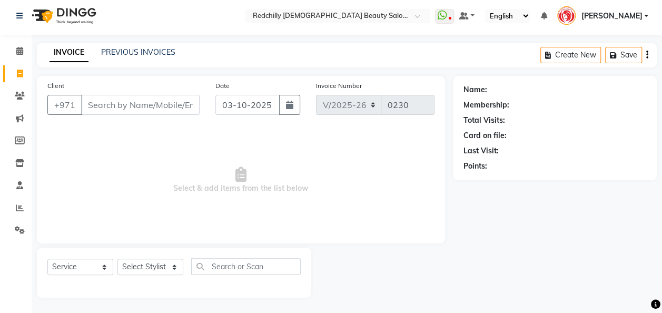
click at [91, 109] on input "Client" at bounding box center [140, 105] width 118 height 20
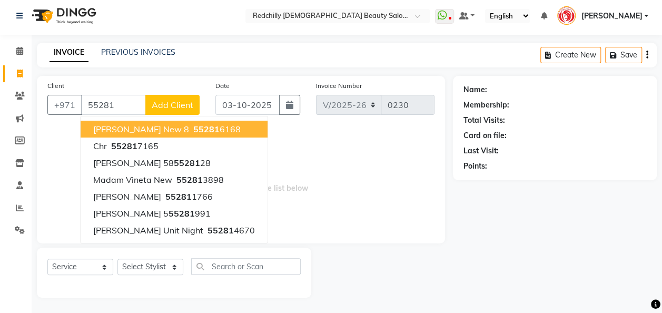
click at [193, 128] on span "55281" at bounding box center [206, 129] width 26 height 11
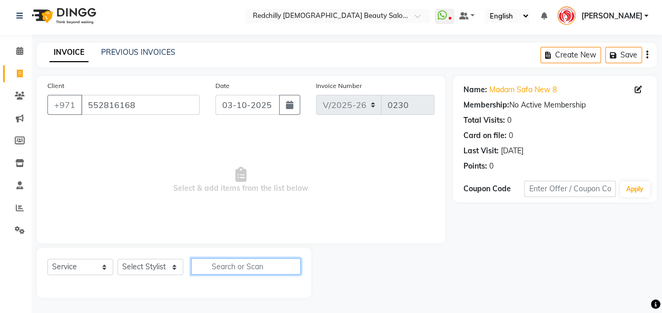
click at [207, 266] on input "text" at bounding box center [246, 266] width 110 height 16
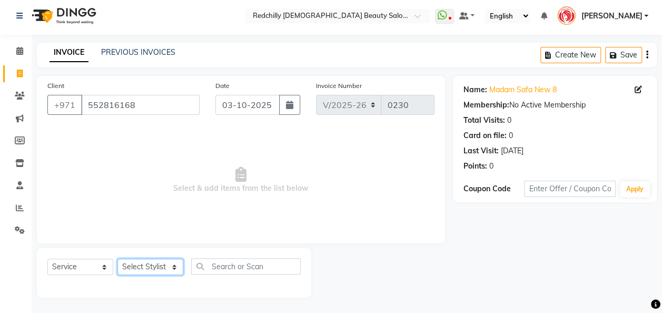
click at [173, 266] on select "Select Stylist Appointment [PERSON_NAME] [PERSON_NAME] [PERSON_NAME] Lolita [PE…" at bounding box center [150, 267] width 66 height 16
click at [117, 259] on select "Select Stylist Appointment [PERSON_NAME] [PERSON_NAME] [PERSON_NAME] Lolita [PE…" at bounding box center [150, 267] width 66 height 16
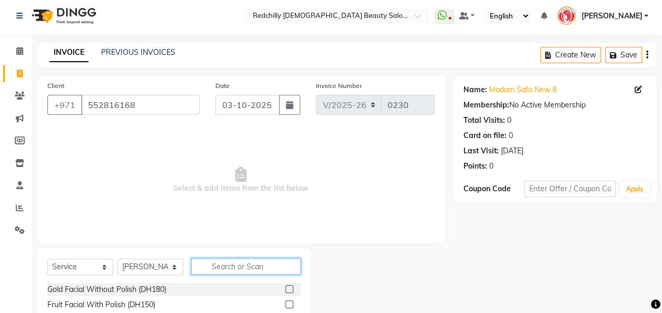
click at [220, 267] on input "text" at bounding box center [246, 266] width 110 height 16
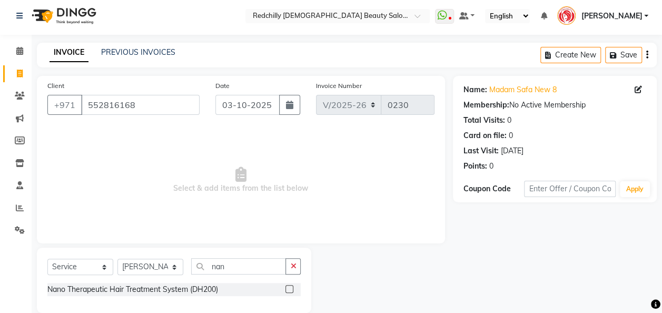
click at [289, 283] on div at bounding box center [292, 289] width 15 height 13
click at [289, 287] on label at bounding box center [289, 289] width 8 height 8
click at [289, 287] on input "checkbox" at bounding box center [288, 289] width 7 height 7
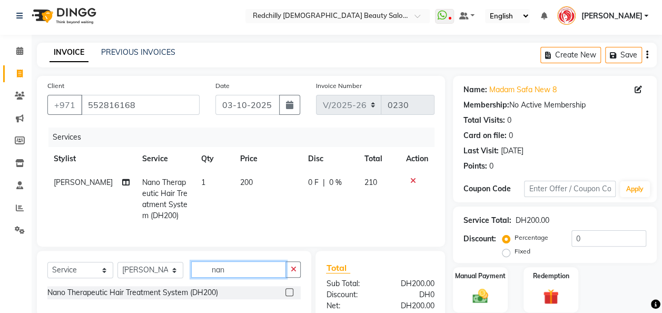
click at [230, 274] on input "nan" at bounding box center [238, 269] width 95 height 16
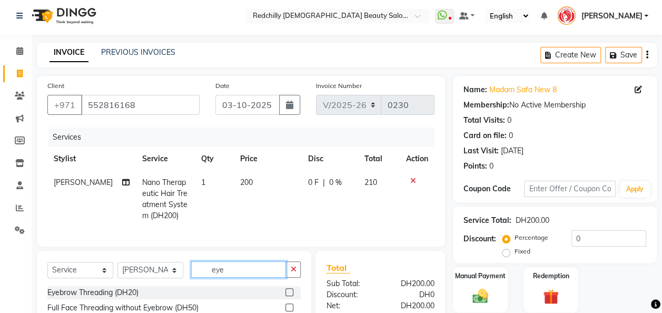
click at [233, 277] on input "eye" at bounding box center [238, 269] width 95 height 16
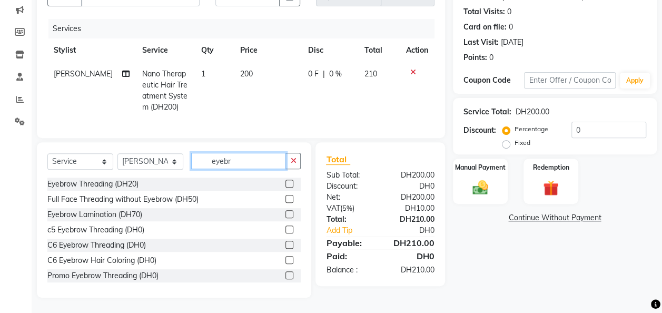
scroll to position [113, 0]
click at [285, 187] on label at bounding box center [289, 183] width 8 height 8
click at [285, 187] on input "checkbox" at bounding box center [288, 183] width 7 height 7
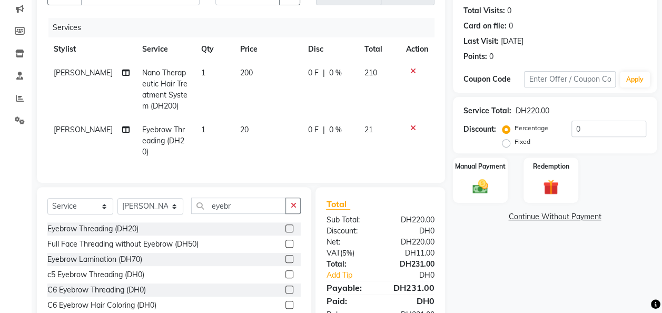
click at [244, 70] on td "200" at bounding box center [268, 89] width 68 height 57
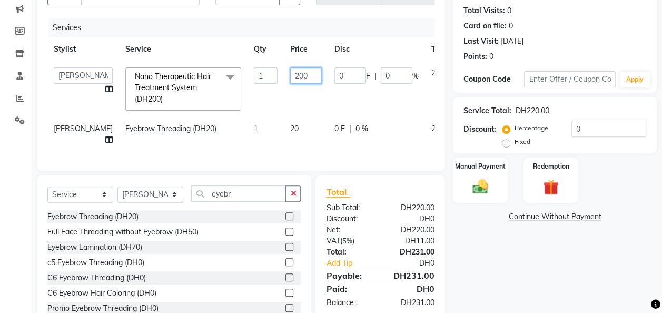
click at [290, 77] on input "200" at bounding box center [306, 75] width 32 height 16
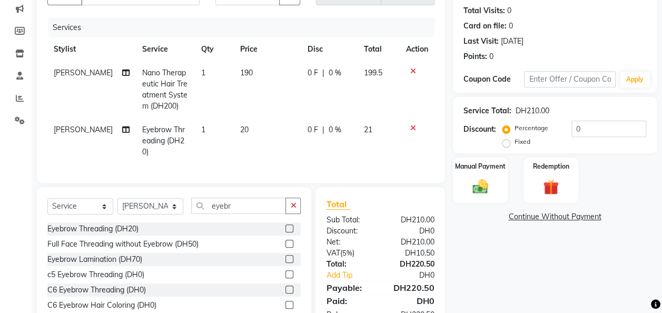
drag, startPoint x: 661, startPoint y: 186, endPoint x: 661, endPoint y: 204, distance: 18.4
click at [661, 204] on div "Name: Madam Safa New 8 Membership: No Active Membership Total Visits: 0 Card on…" at bounding box center [559, 154] width 212 height 376
click at [517, 280] on div "Name: Madam Safa New 8 Membership: No Active Membership Total Visits: 0 Card on…" at bounding box center [559, 154] width 212 height 376
click at [484, 183] on img at bounding box center [480, 186] width 26 height 19
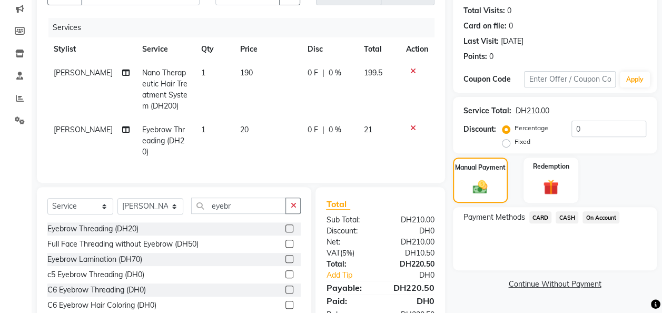
scroll to position [155, 0]
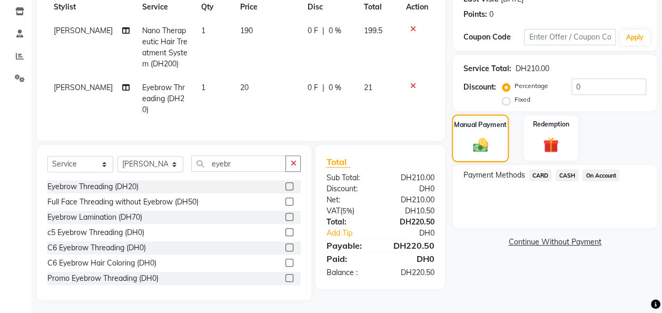
click at [473, 141] on img at bounding box center [480, 144] width 25 height 17
drag, startPoint x: 661, startPoint y: 219, endPoint x: 652, endPoint y: 271, distance: 52.5
click at [652, 271] on div "Name: Madam Safa New 8 Membership: No Active Membership Total Visits: 0 Card on…" at bounding box center [559, 112] width 212 height 376
click at [542, 175] on span "CARD" at bounding box center [540, 175] width 23 height 12
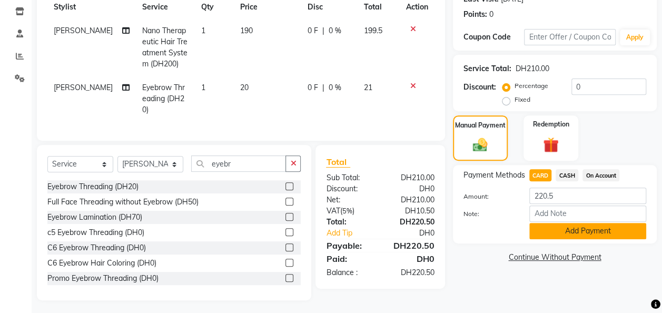
click at [559, 227] on button "Add Payment" at bounding box center [587, 231] width 117 height 16
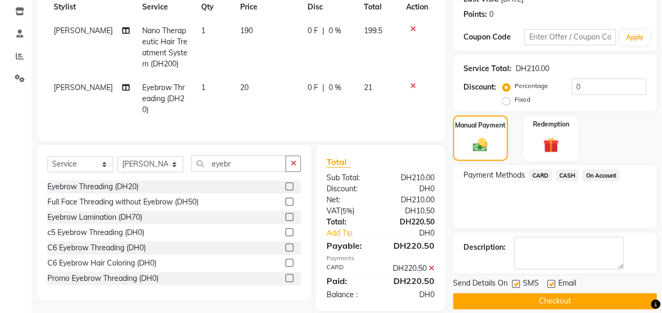
scroll to position [166, 0]
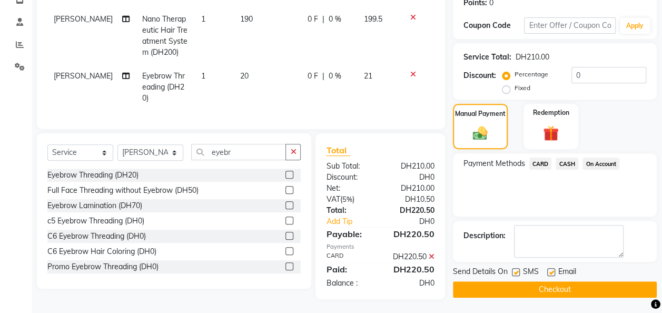
click at [546, 289] on button "Checkout" at bounding box center [555, 289] width 204 height 16
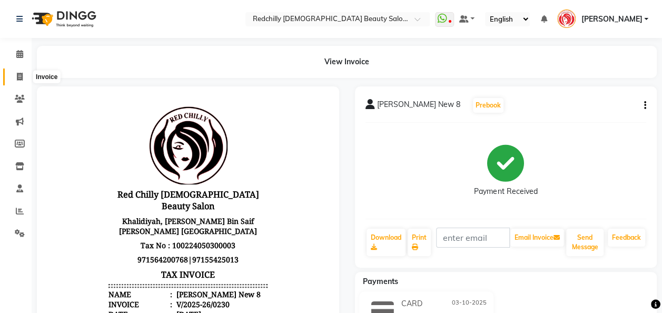
click at [19, 78] on icon at bounding box center [20, 77] width 6 height 8
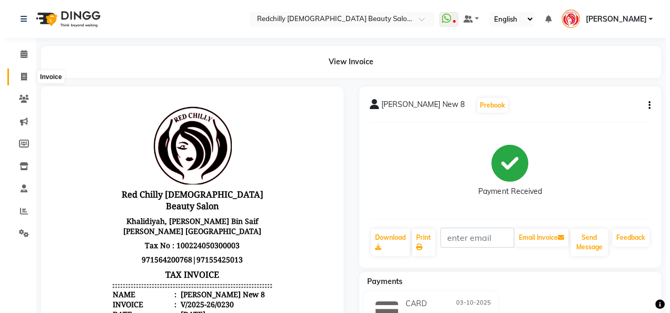
scroll to position [3, 0]
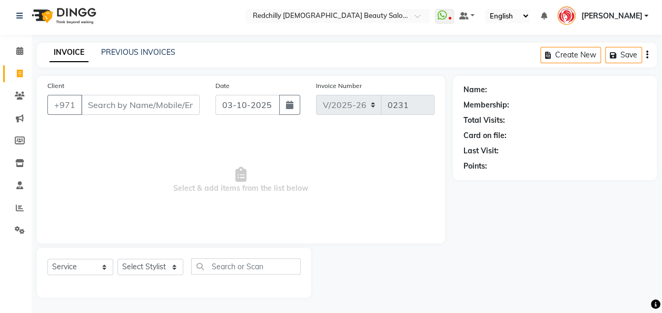
click at [123, 100] on input "Client" at bounding box center [140, 105] width 118 height 20
click at [173, 102] on span "Add Client" at bounding box center [173, 105] width 42 height 11
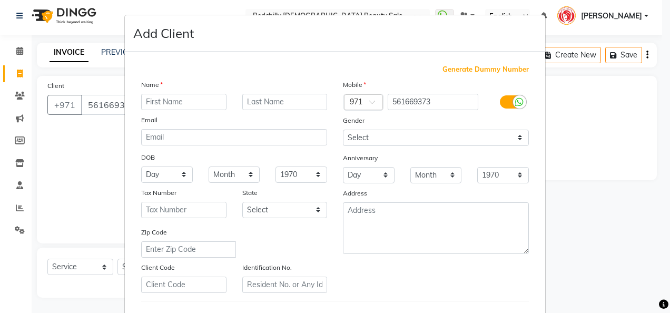
click at [173, 110] on div "Name Email DOB Day 01 02 03 04 05 06 07 08 09 10 11 12 13 14 15 16 17 18 19 20 …" at bounding box center [234, 186] width 202 height 214
click at [167, 104] on input "text" at bounding box center [183, 102] width 85 height 16
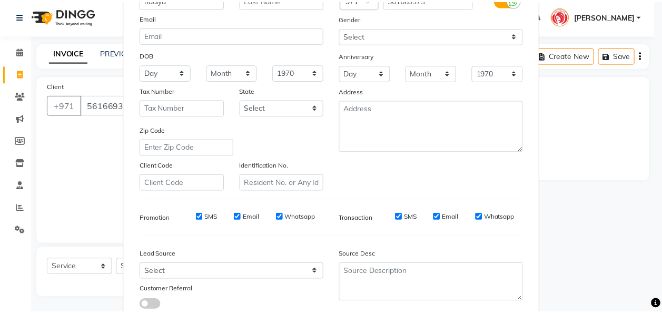
scroll to position [164, 0]
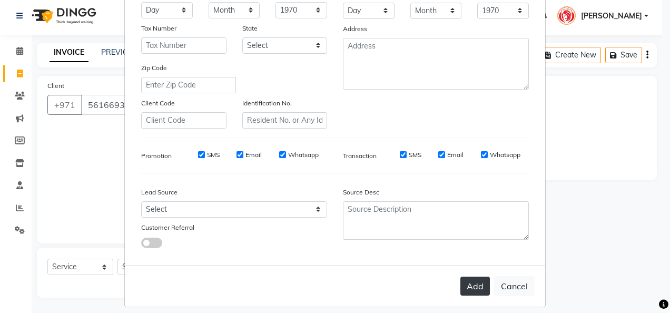
click at [473, 287] on button "Add" at bounding box center [474, 285] width 29 height 19
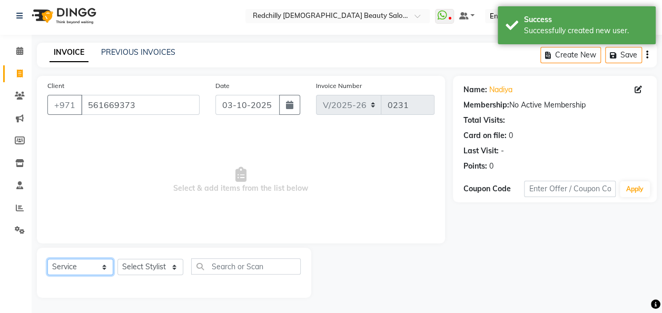
click at [102, 267] on select "Select Service Product Membership Package Voucher Prepaid Gift Card" at bounding box center [80, 267] width 66 height 16
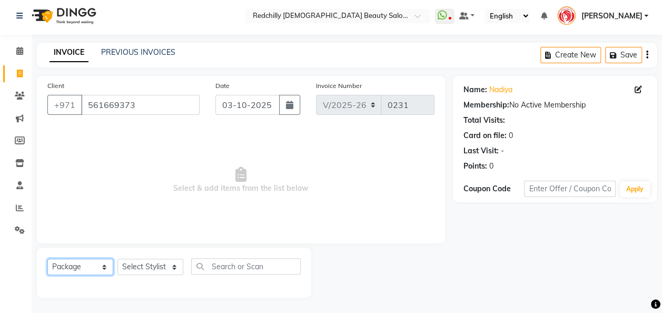
click at [47, 259] on select "Select Service Product Membership Package Voucher Prepaid Gift Card" at bounding box center [80, 267] width 66 height 16
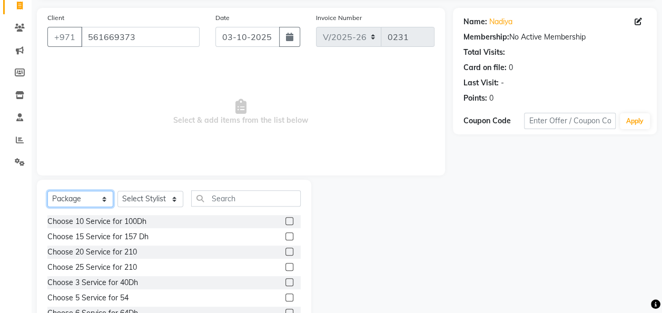
scroll to position [74, 0]
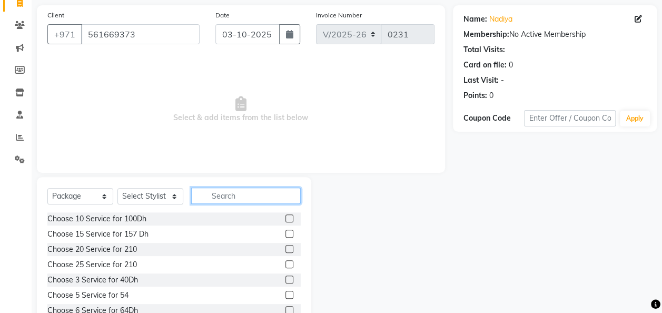
click at [214, 195] on input "text" at bounding box center [246, 195] width 110 height 16
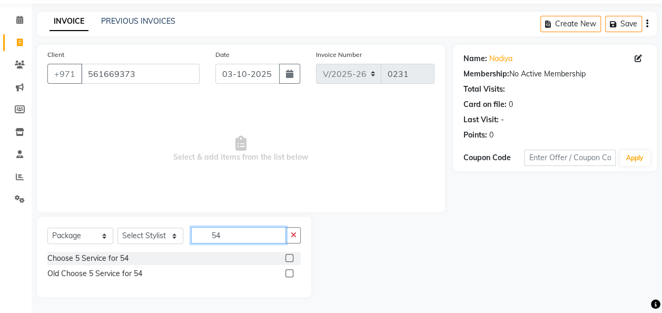
scroll to position [34, 0]
click at [290, 258] on label at bounding box center [289, 258] width 8 height 8
click at [290, 258] on input "checkbox" at bounding box center [288, 258] width 7 height 7
click at [287, 259] on label at bounding box center [289, 258] width 8 height 8
click at [287, 259] on input "checkbox" at bounding box center [288, 258] width 7 height 7
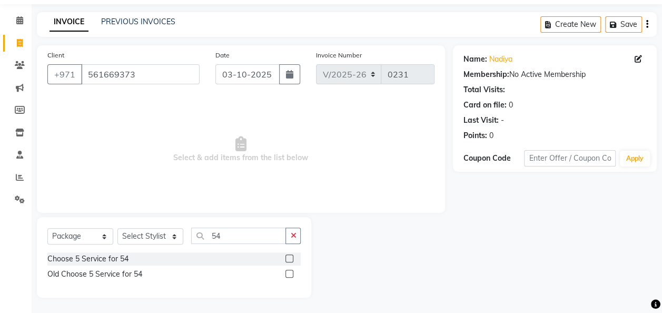
click at [287, 259] on label at bounding box center [289, 258] width 8 height 8
click at [287, 259] on input "checkbox" at bounding box center [288, 258] width 7 height 7
click at [175, 234] on select "Select Stylist Appointment [PERSON_NAME] [PERSON_NAME] [PERSON_NAME] Lolita [PE…" at bounding box center [150, 236] width 66 height 16
click at [117, 228] on select "Select Stylist Appointment [PERSON_NAME] [PERSON_NAME] [PERSON_NAME] Lolita [PE…" at bounding box center [150, 236] width 66 height 16
click at [290, 256] on label at bounding box center [289, 258] width 8 height 8
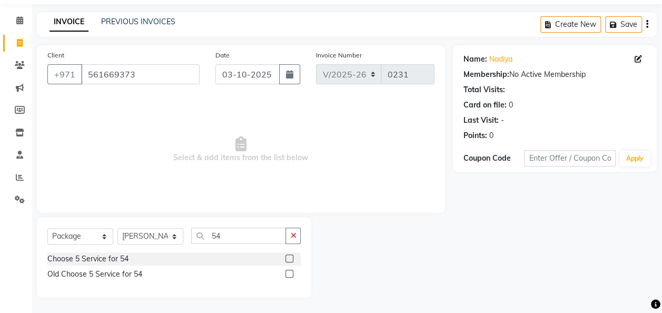
click at [290, 256] on input "checkbox" at bounding box center [288, 258] width 7 height 7
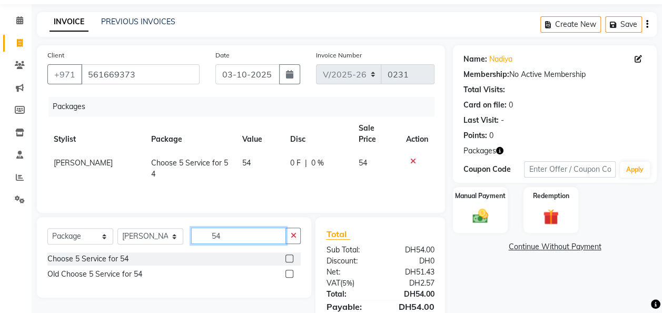
click at [226, 237] on input "54" at bounding box center [238, 235] width 95 height 16
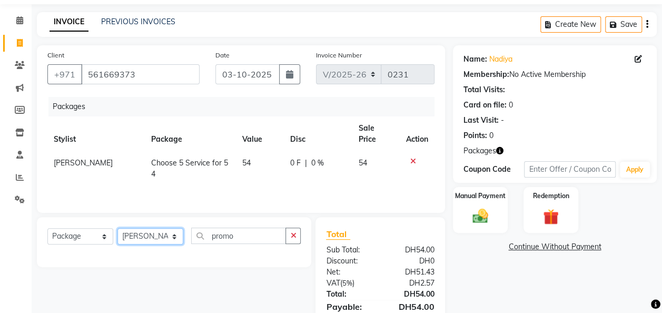
click at [173, 232] on select "Select Stylist Appointment [PERSON_NAME] [PERSON_NAME] [PERSON_NAME] Lolita [PE…" at bounding box center [150, 236] width 66 height 16
click at [117, 228] on select "Select Stylist Appointment [PERSON_NAME] [PERSON_NAME] [PERSON_NAME] Lolita [PE…" at bounding box center [150, 236] width 66 height 16
click at [174, 193] on div "Packages Stylist Package Value Disc Sale Price Action Geraldine Choose 5 Servic…" at bounding box center [240, 149] width 387 height 105
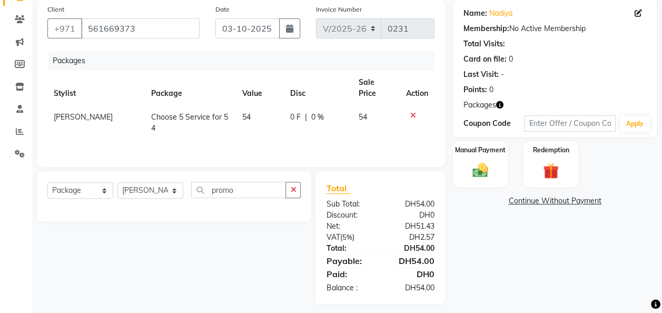
scroll to position [85, 0]
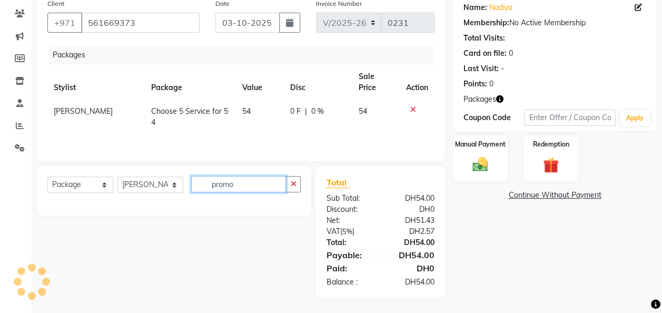
click at [257, 179] on input "promo" at bounding box center [238, 184] width 95 height 16
click at [243, 185] on input "promo" at bounding box center [238, 184] width 95 height 16
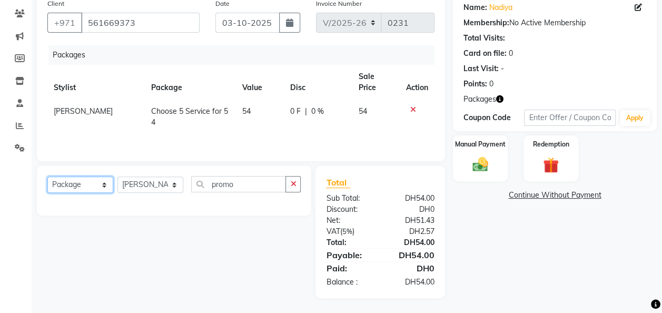
click at [106, 187] on select "Select Service Product Membership Package Voucher Prepaid Gift Card" at bounding box center [80, 184] width 66 height 16
click at [47, 176] on select "Select Service Product Membership Package Voucher Prepaid Gift Card" at bounding box center [80, 184] width 66 height 16
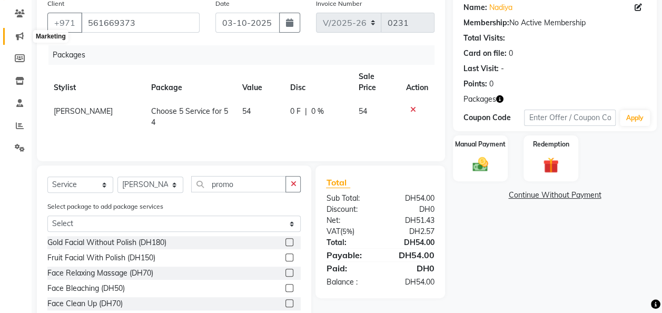
click at [16, 37] on icon at bounding box center [20, 36] width 8 height 8
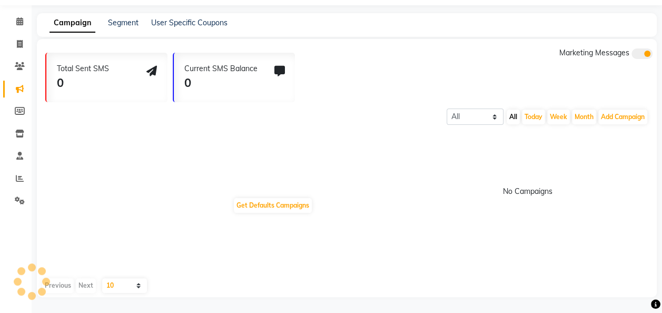
scroll to position [61, 0]
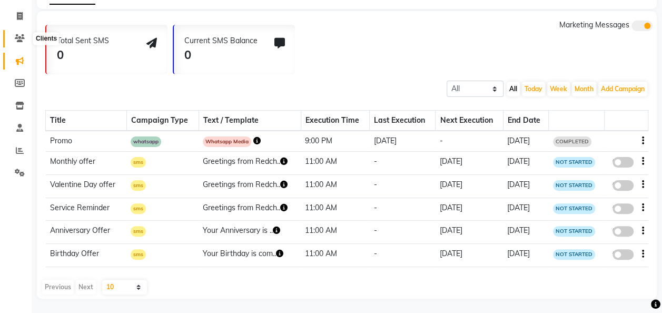
click at [15, 39] on icon at bounding box center [20, 38] width 10 height 8
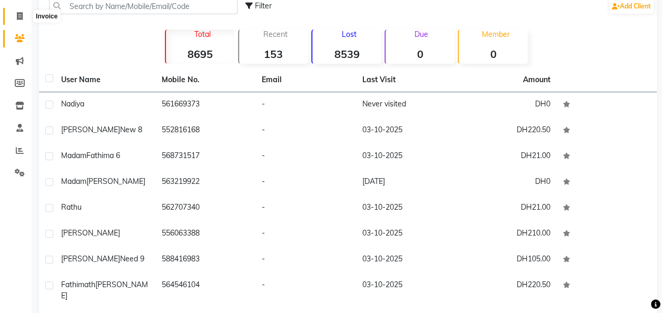
click at [21, 16] on icon at bounding box center [20, 16] width 6 height 8
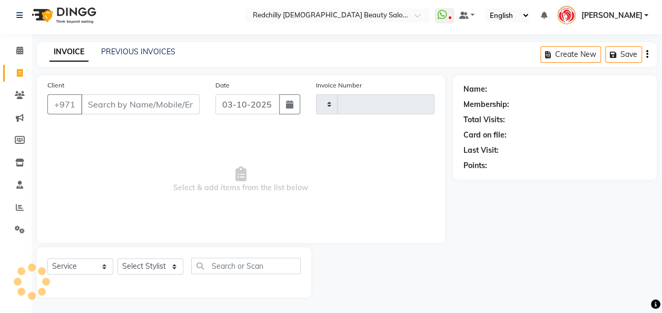
scroll to position [3, 0]
click at [133, 53] on link "PREVIOUS INVOICES" at bounding box center [138, 51] width 74 height 9
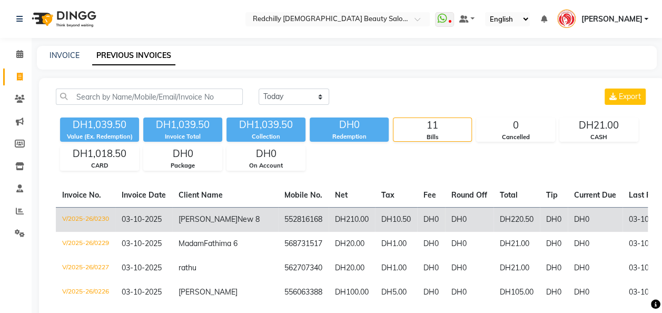
click at [329, 224] on td "DH210.00" at bounding box center [352, 219] width 46 height 25
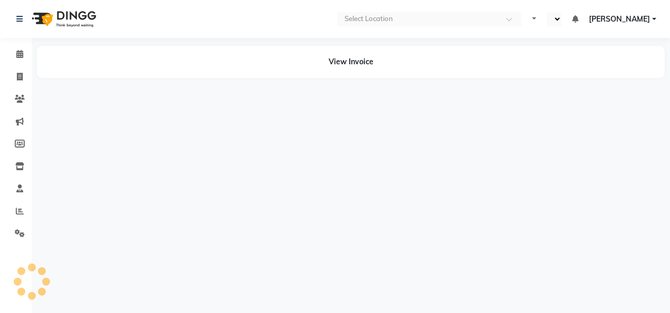
select select "en"
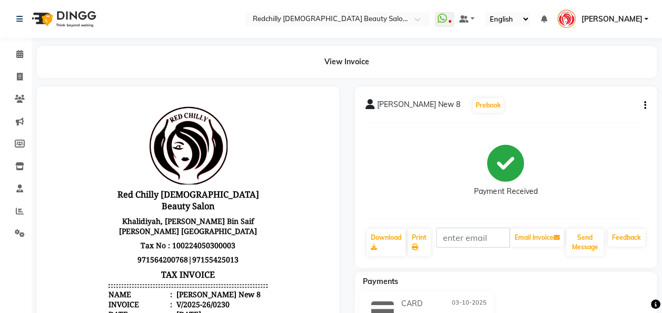
click at [647, 105] on div "[PERSON_NAME] New 8 Prebook Payment Received Download Print Email Invoice Send …" at bounding box center [506, 176] width 302 height 181
click at [644, 105] on icon "button" at bounding box center [645, 105] width 2 height 1
click at [618, 90] on div "Cancel Invoice" at bounding box center [592, 92] width 72 height 13
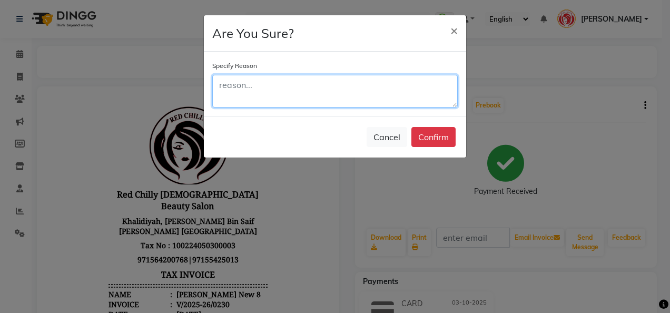
click at [237, 85] on textarea at bounding box center [334, 91] width 245 height 33
type textarea "wrong"
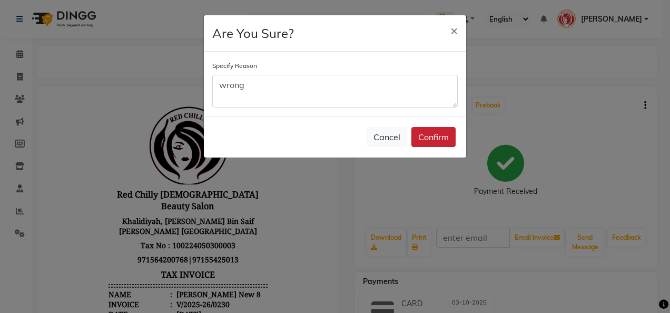
click at [430, 133] on button "Confirm" at bounding box center [433, 137] width 44 height 20
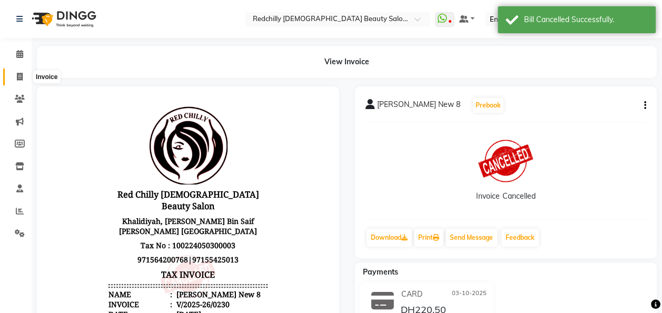
click at [16, 80] on span at bounding box center [20, 77] width 18 height 12
select select "service"
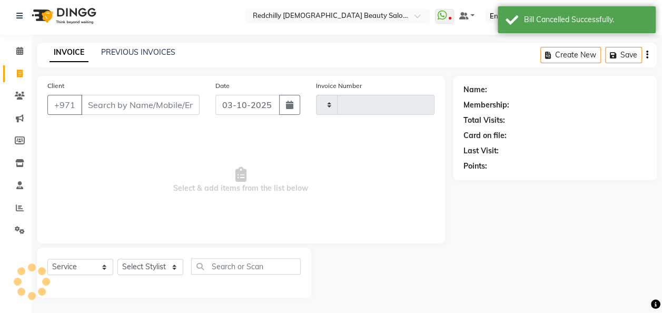
type input "0231"
select select "8996"
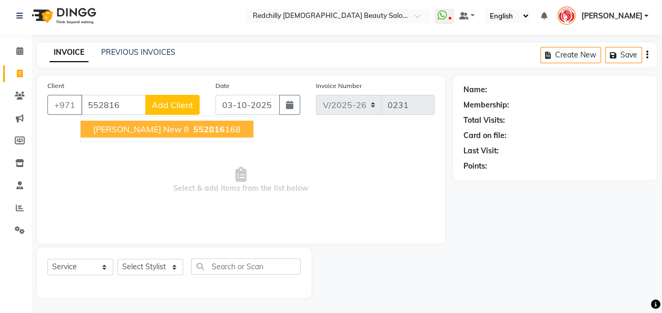
click at [157, 129] on span "[PERSON_NAME] New 8" at bounding box center [141, 129] width 96 height 11
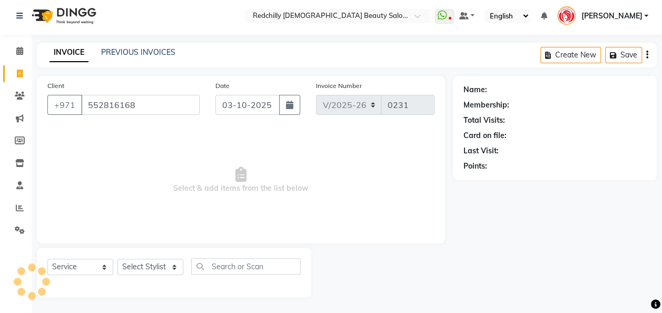
type input "552816168"
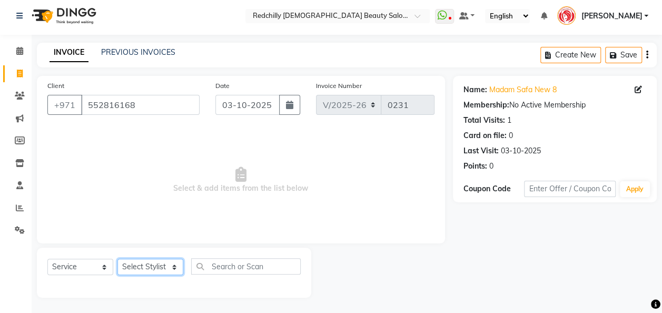
click at [175, 263] on select "Select Stylist Appointment [PERSON_NAME] [PERSON_NAME] [PERSON_NAME] Lolita [PE…" at bounding box center [150, 267] width 66 height 16
select select "91331"
click at [117, 259] on select "Select Stylist Appointment [PERSON_NAME] [PERSON_NAME] [PERSON_NAME] Lolita [PE…" at bounding box center [150, 267] width 66 height 16
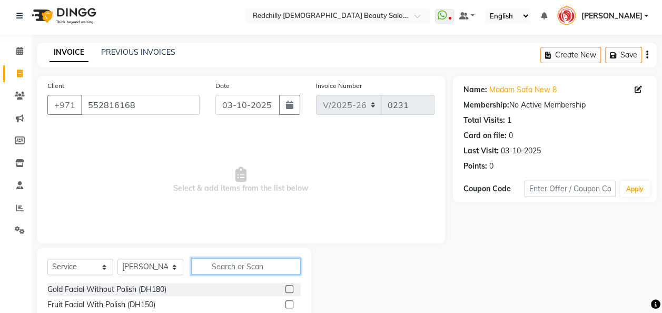
click at [222, 269] on input "text" at bounding box center [246, 266] width 110 height 16
type input "eye"
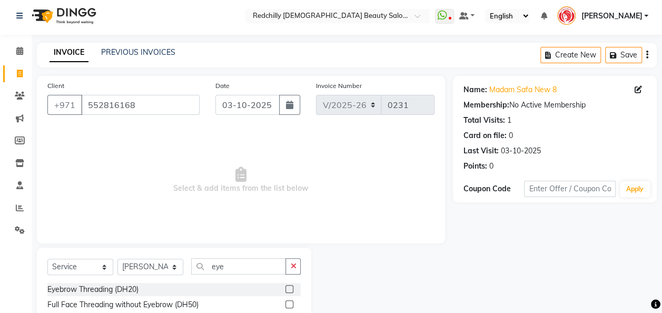
click at [285, 289] on label at bounding box center [289, 289] width 8 height 8
click at [285, 289] on input "checkbox" at bounding box center [288, 289] width 7 height 7
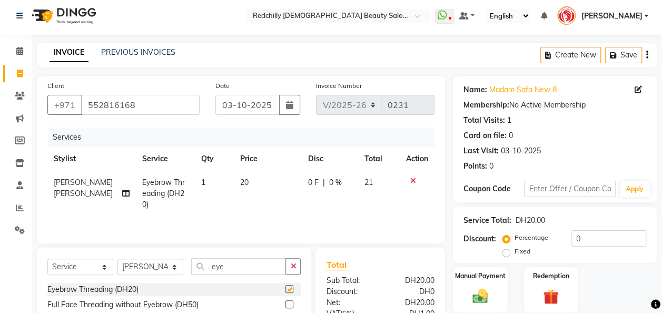
checkbox input "false"
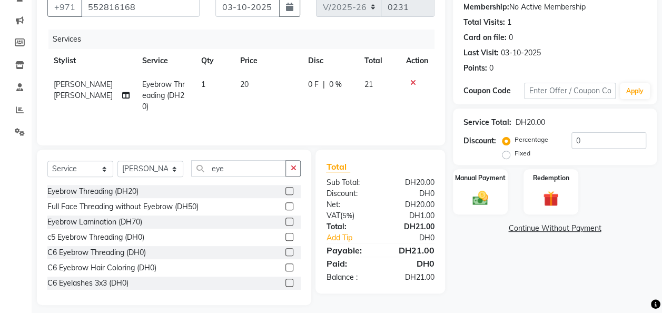
scroll to position [101, 0]
click at [504, 191] on div "Manual Payment" at bounding box center [480, 191] width 57 height 47
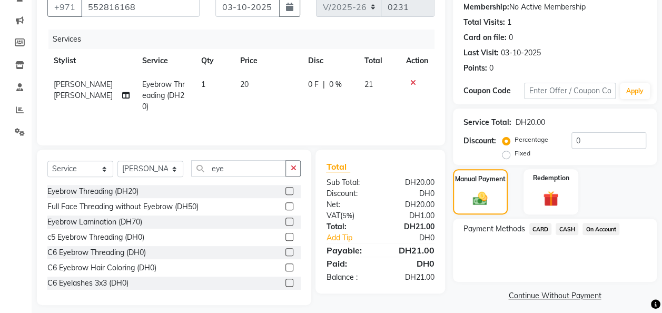
click at [543, 229] on span "CARD" at bounding box center [540, 229] width 23 height 12
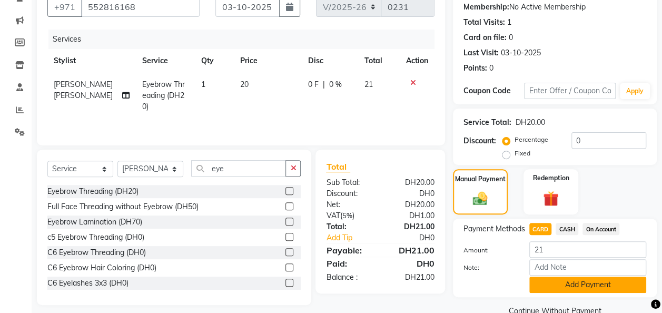
click at [581, 282] on button "Add Payment" at bounding box center [587, 284] width 117 height 16
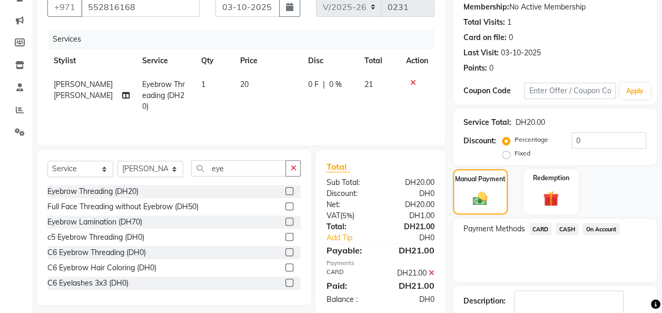
scroll to position [166, 0]
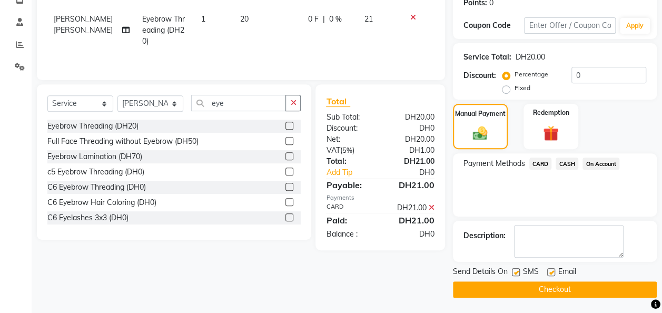
click at [574, 290] on button "Checkout" at bounding box center [555, 289] width 204 height 16
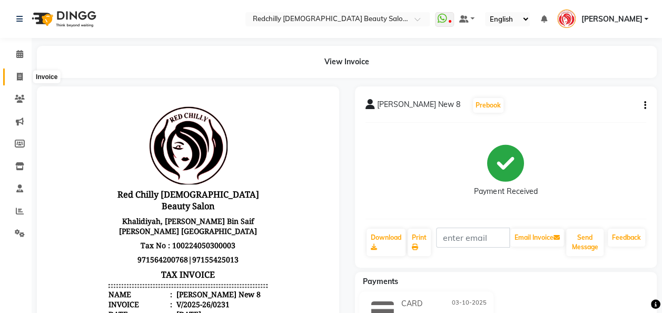
click at [18, 78] on icon at bounding box center [20, 77] width 6 height 8
select select "service"
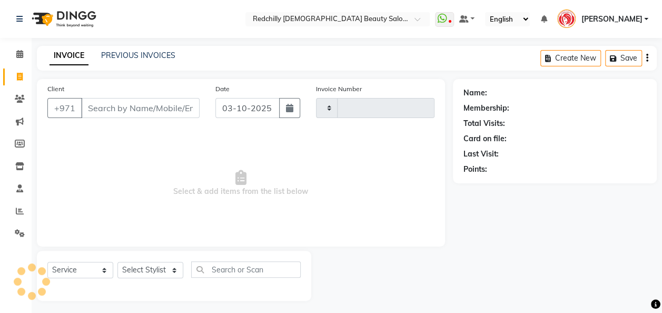
scroll to position [3, 0]
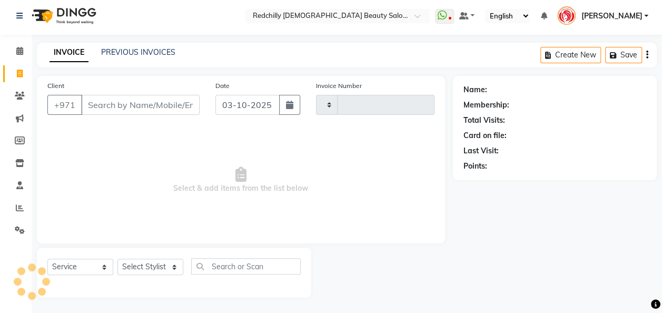
type input "0232"
select select "8996"
click at [94, 103] on input "Client" at bounding box center [140, 105] width 118 height 20
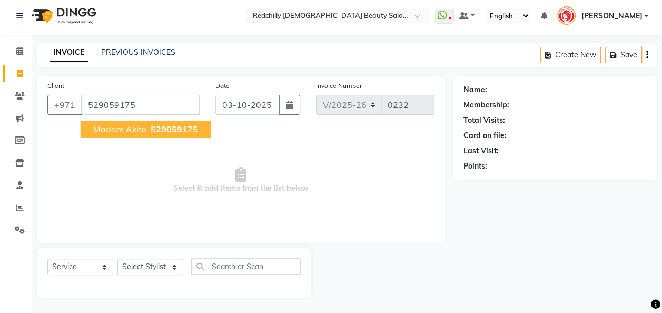
type input "529059175"
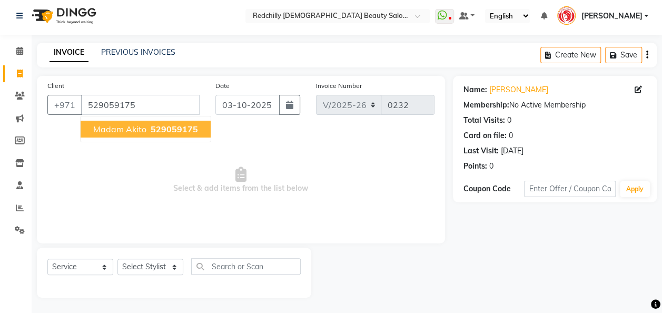
click at [140, 132] on span "madam akito" at bounding box center [119, 129] width 53 height 11
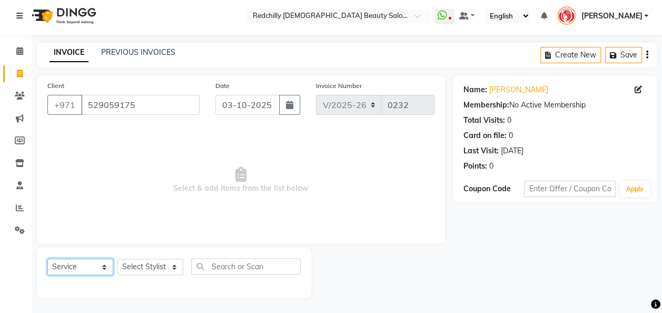
click at [102, 265] on select "Select Service Product Membership Package Voucher Prepaid Gift Card" at bounding box center [80, 267] width 66 height 16
select select "package"
click at [47, 259] on select "Select Service Product Membership Package Voucher Prepaid Gift Card" at bounding box center [80, 267] width 66 height 16
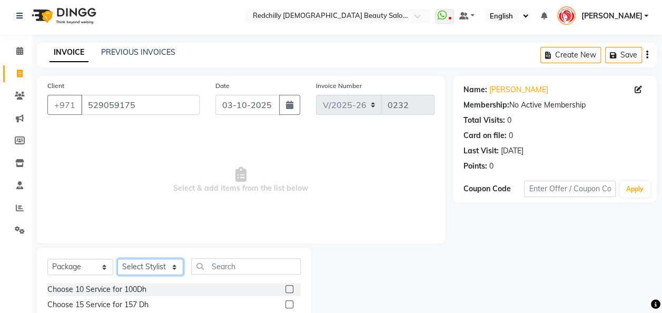
click at [175, 262] on select "Select Stylist Appointment [PERSON_NAME] [PERSON_NAME] [PERSON_NAME] Lolita [PE…" at bounding box center [150, 267] width 66 height 16
select select "91328"
click at [117, 259] on select "Select Stylist Appointment [PERSON_NAME] [PERSON_NAME] [PERSON_NAME] Lolita [PE…" at bounding box center [150, 267] width 66 height 16
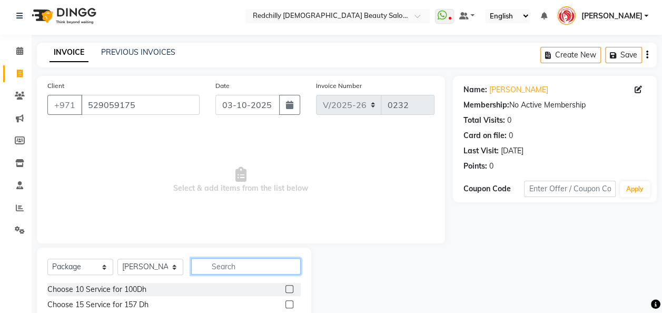
click at [211, 269] on input "text" at bounding box center [246, 266] width 110 height 16
click at [285, 287] on label at bounding box center [289, 289] width 8 height 8
click at [285, 287] on input "checkbox" at bounding box center [288, 289] width 7 height 7
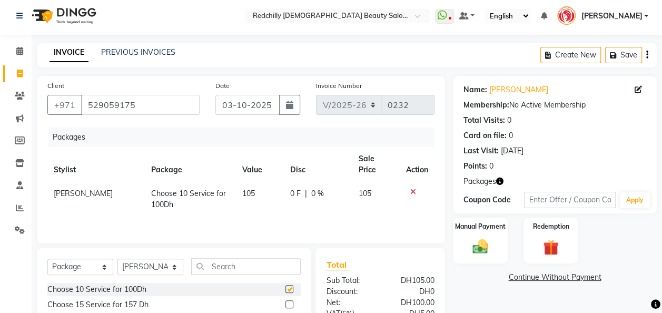
checkbox input "false"
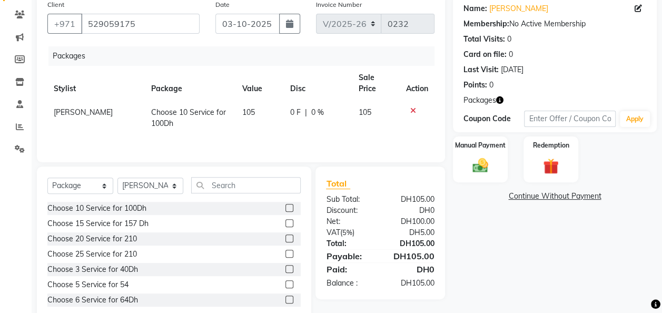
scroll to position [108, 0]
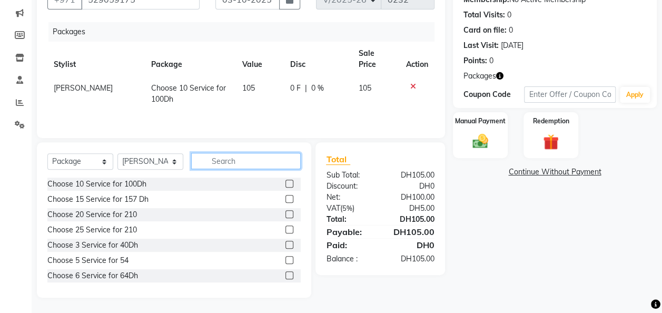
click at [217, 164] on input "text" at bounding box center [246, 161] width 110 height 16
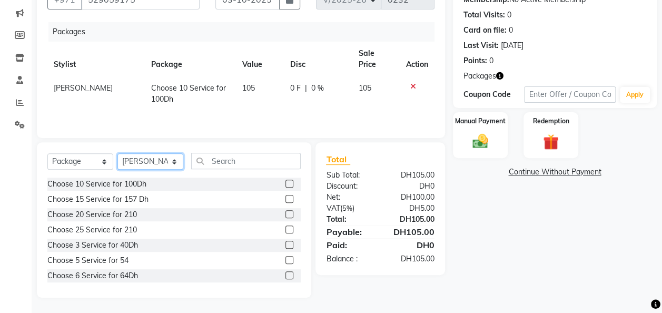
click at [173, 159] on select "Select Stylist Appointment [PERSON_NAME] [PERSON_NAME] [PERSON_NAME] Lolita [PE…" at bounding box center [150, 161] width 66 height 16
select select "91333"
click at [117, 153] on select "Select Stylist Appointment [PERSON_NAME] [PERSON_NAME] [PERSON_NAME] Lolita [PE…" at bounding box center [150, 161] width 66 height 16
click at [102, 160] on select "Select Service Product Membership Package Voucher Prepaid Gift Card" at bounding box center [80, 161] width 66 height 16
select select "service"
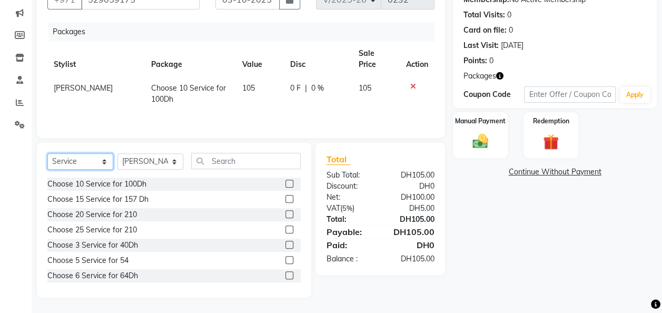
click at [47, 153] on select "Select Service Product Membership Package Voucher Prepaid Gift Card" at bounding box center [80, 161] width 66 height 16
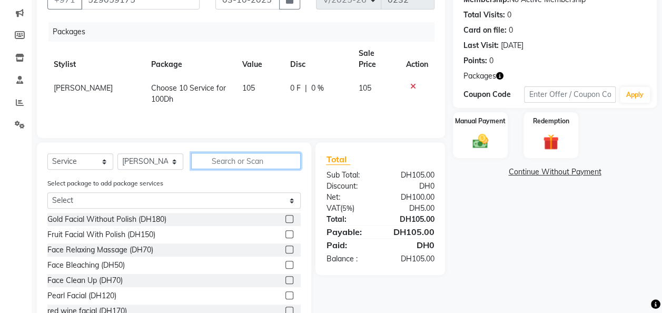
click at [212, 159] on input "text" at bounding box center [246, 161] width 110 height 16
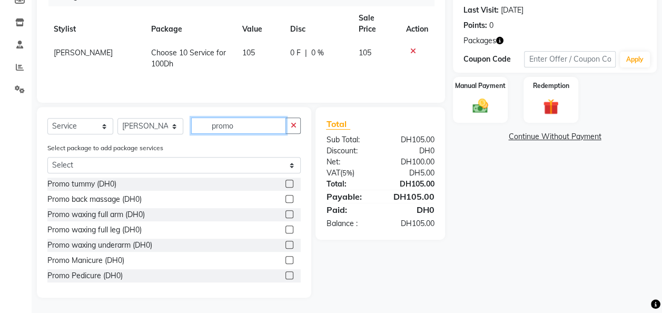
click at [245, 123] on input "promo" at bounding box center [238, 125] width 95 height 16
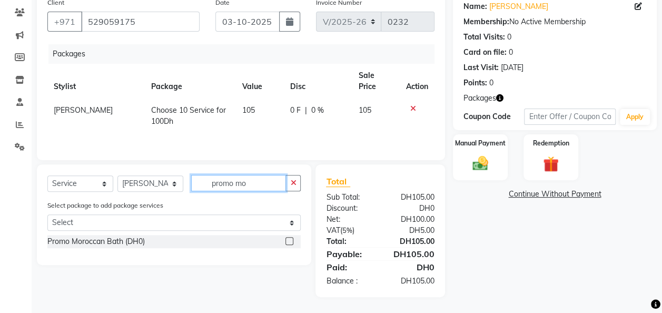
scroll to position [85, 0]
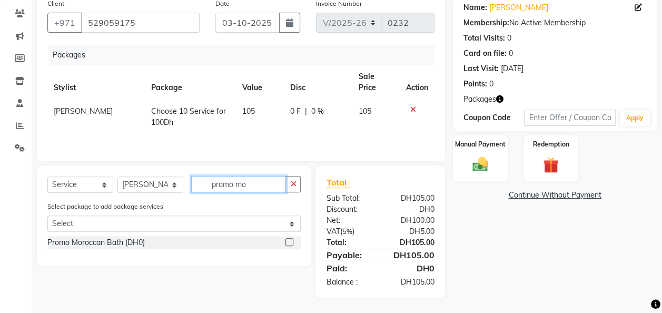
type input "promo mo"
click at [291, 238] on label at bounding box center [289, 242] width 8 height 8
click at [291, 239] on input "checkbox" at bounding box center [288, 242] width 7 height 7
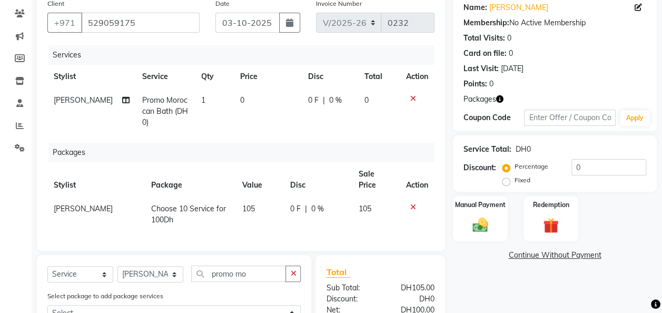
checkbox input "false"
click at [262, 270] on input "promo mo" at bounding box center [238, 273] width 95 height 16
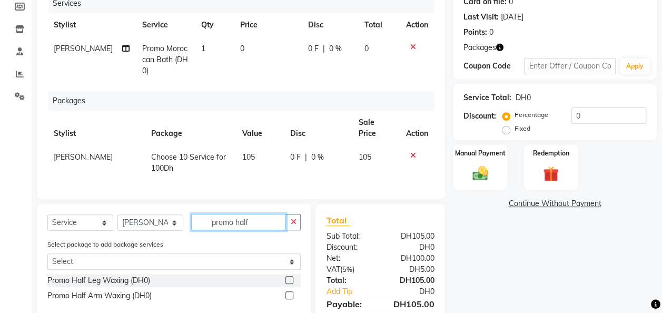
scroll to position [159, 0]
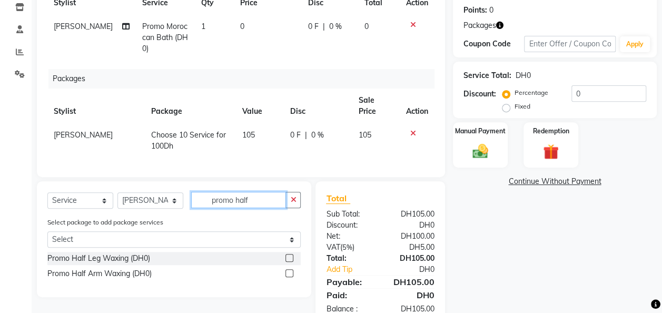
type input "promo half"
click at [289, 257] on label at bounding box center [289, 258] width 8 height 8
click at [289, 257] on input "checkbox" at bounding box center [288, 258] width 7 height 7
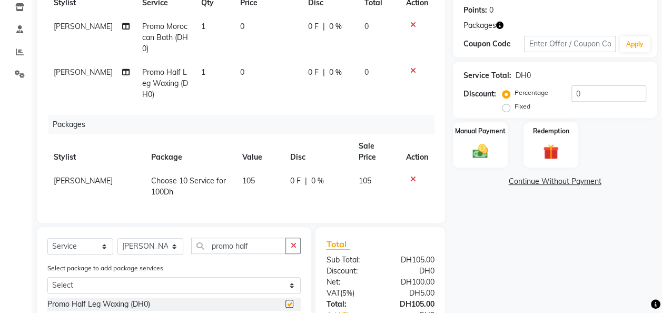
checkbox input "false"
click at [261, 241] on input "promo half" at bounding box center [238, 245] width 95 height 16
type input "promo full"
click at [287, 300] on label at bounding box center [289, 304] width 8 height 8
click at [287, 301] on input "checkbox" at bounding box center [288, 304] width 7 height 7
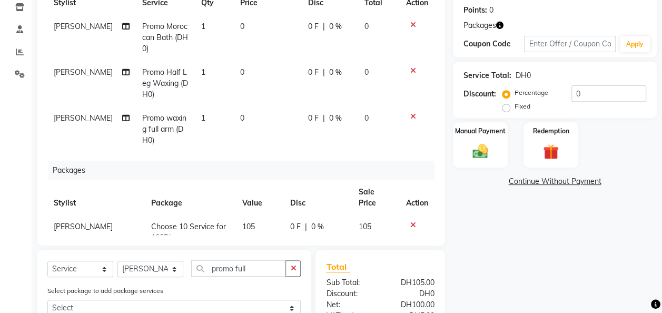
checkbox input "false"
click at [252, 268] on input "promo full" at bounding box center [238, 268] width 95 height 16
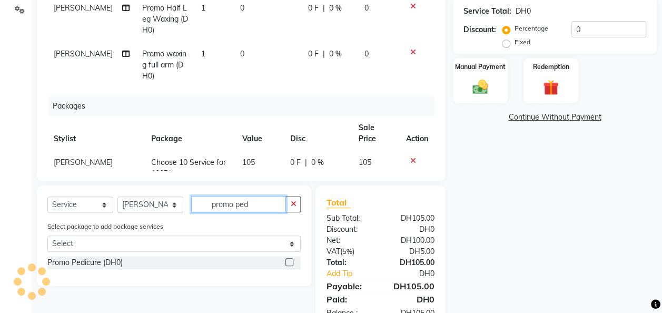
scroll to position [224, 0]
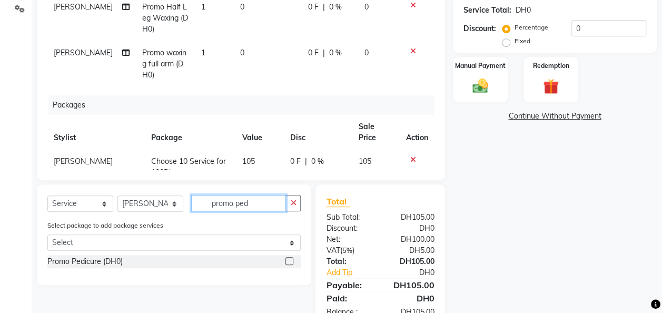
type input "promo ped"
click at [291, 260] on label at bounding box center [289, 261] width 8 height 8
click at [291, 260] on input "checkbox" at bounding box center [288, 261] width 7 height 7
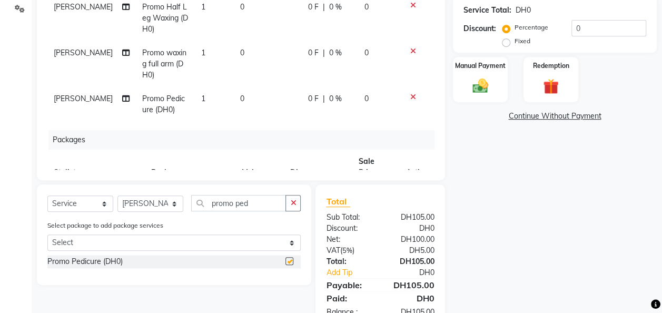
checkbox input "false"
click at [258, 205] on input "promo ped" at bounding box center [238, 203] width 95 height 16
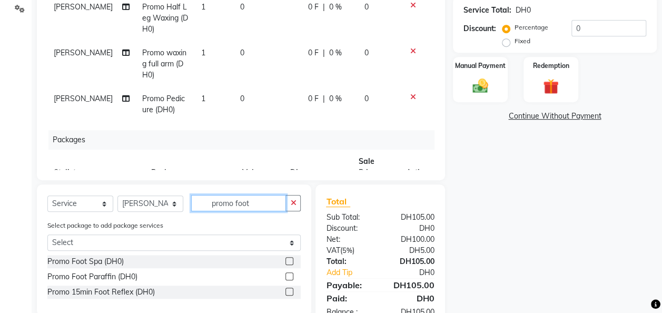
type input "promo foot"
click at [289, 262] on label at bounding box center [289, 261] width 8 height 8
click at [289, 262] on input "checkbox" at bounding box center [288, 261] width 7 height 7
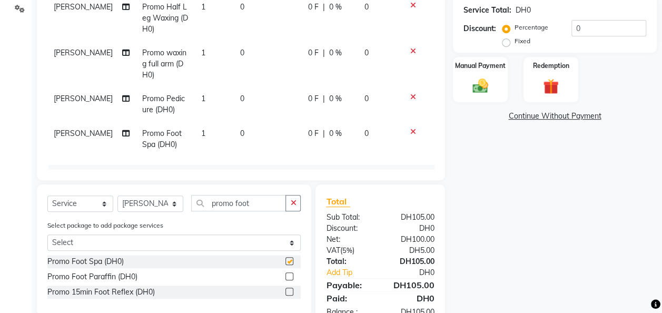
checkbox input "false"
click at [103, 202] on select "Select Service Product Membership Package Voucher Prepaid Gift Card" at bounding box center [80, 203] width 66 height 16
click at [176, 203] on select "Select Stylist Appointment [PERSON_NAME] [PERSON_NAME] [PERSON_NAME] Lolita [PE…" at bounding box center [150, 203] width 66 height 16
select select "91328"
click at [117, 195] on select "Select Stylist Appointment [PERSON_NAME] [PERSON_NAME] [PERSON_NAME] Lolita [PE…" at bounding box center [150, 203] width 66 height 16
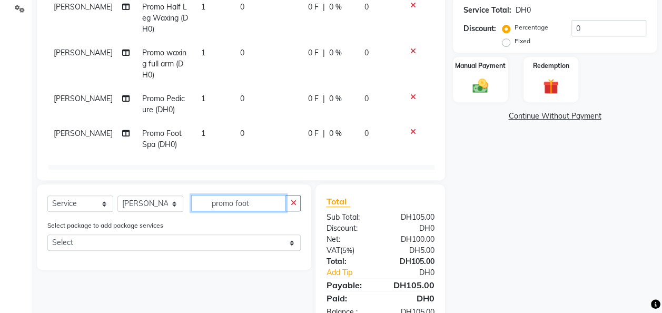
click at [253, 203] on input "promo foot" at bounding box center [238, 203] width 95 height 16
type input "p"
type input "facial"
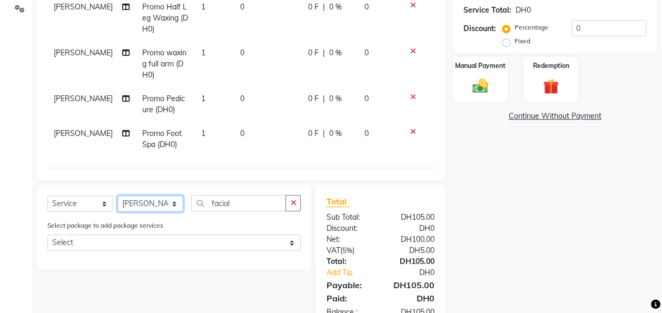
click at [174, 206] on select "Select Stylist Appointment [PERSON_NAME] [PERSON_NAME] [PERSON_NAME] Lolita [PE…" at bounding box center [150, 203] width 66 height 16
select select "91424"
click at [117, 195] on select "Select Stylist Appointment [PERSON_NAME] [PERSON_NAME] [PERSON_NAME] Lolita [PE…" at bounding box center [150, 203] width 66 height 16
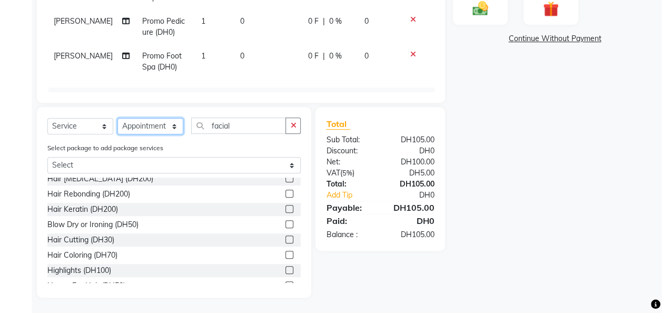
scroll to position [603, 0]
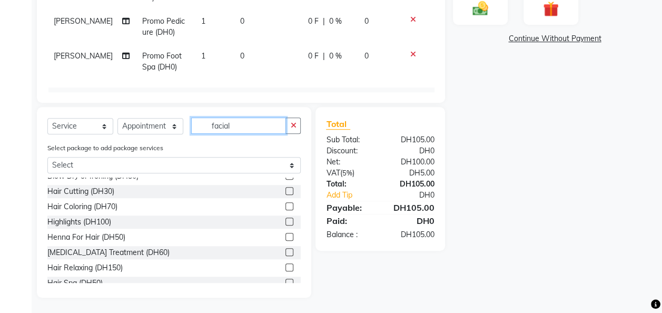
click at [231, 127] on input "facial" at bounding box center [238, 125] width 95 height 16
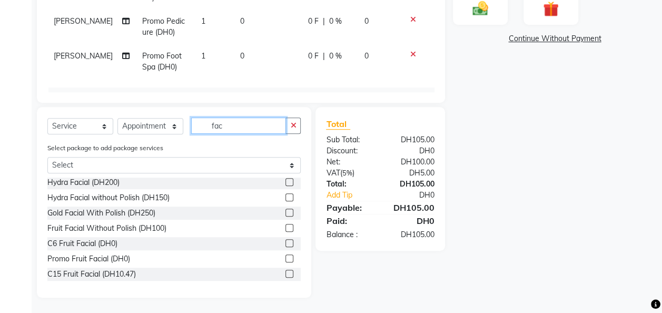
scroll to position [108, 0]
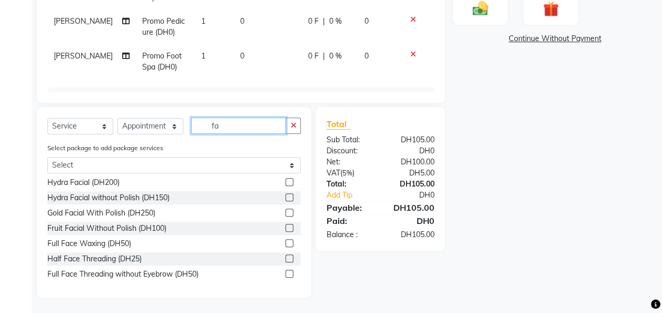
type input "f"
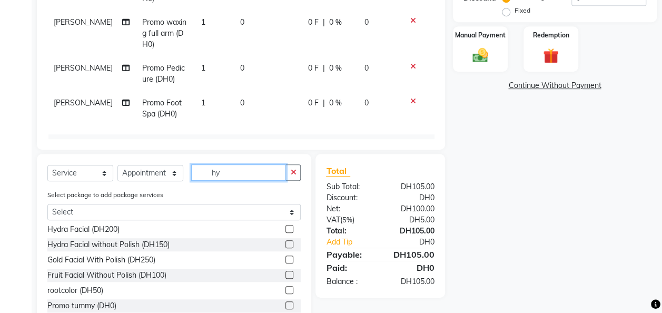
scroll to position [0, 0]
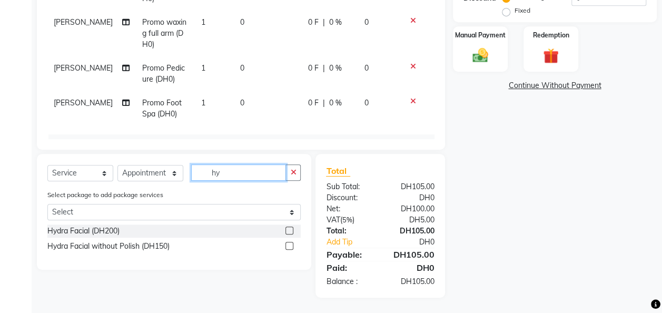
type input "hy"
click at [289, 229] on label at bounding box center [289, 230] width 8 height 8
click at [289, 229] on input "checkbox" at bounding box center [288, 230] width 7 height 7
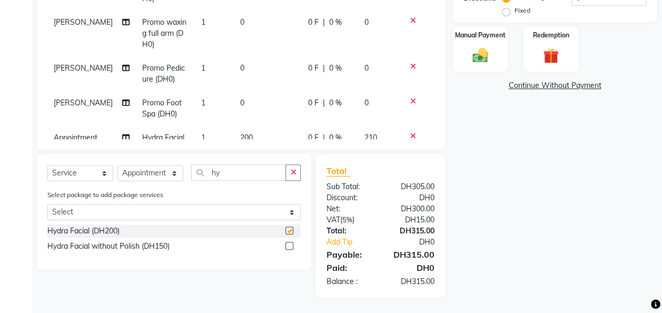
checkbox input "false"
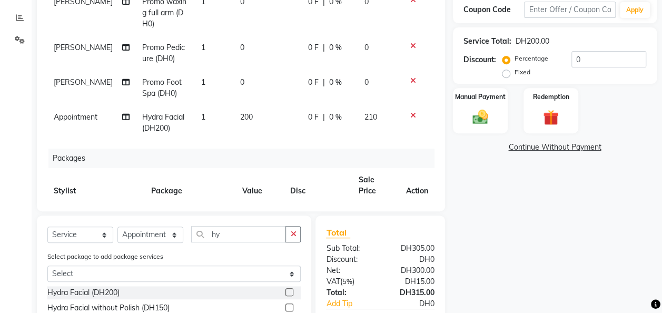
scroll to position [85, 0]
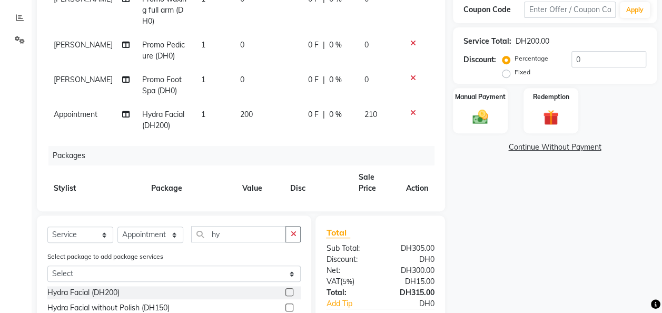
click at [242, 107] on td "200" at bounding box center [268, 120] width 68 height 35
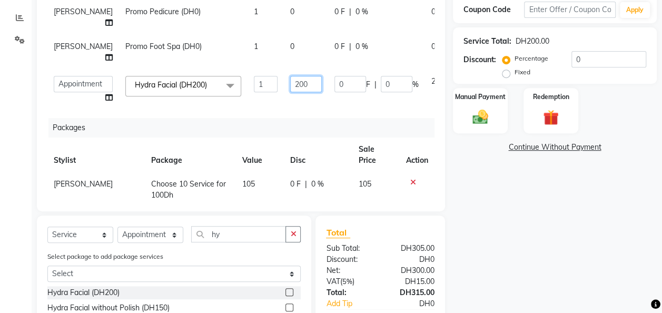
click at [290, 92] on input "200" at bounding box center [306, 84] width 32 height 16
type input "2"
type input "150"
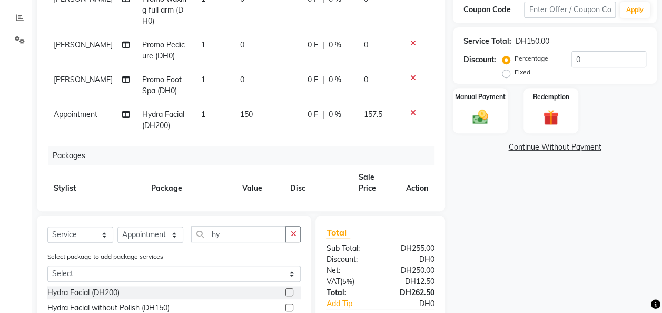
click at [560, 217] on div "Name: [PERSON_NAME] Membership: No Active Membership Total Visits: 0 Card on fi…" at bounding box center [559, 122] width 212 height 473
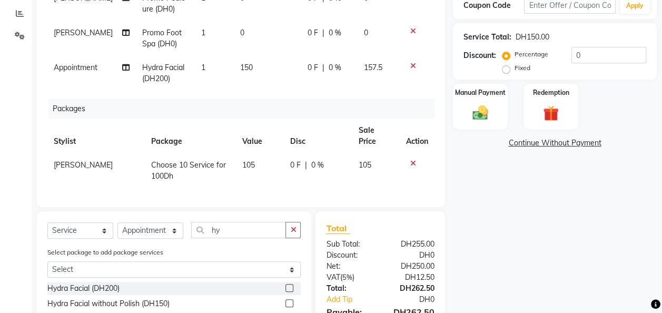
scroll to position [196, 0]
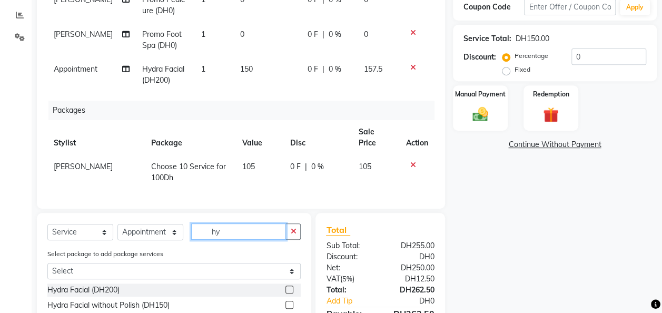
click at [225, 229] on input "hy" at bounding box center [238, 231] width 95 height 16
type input "h"
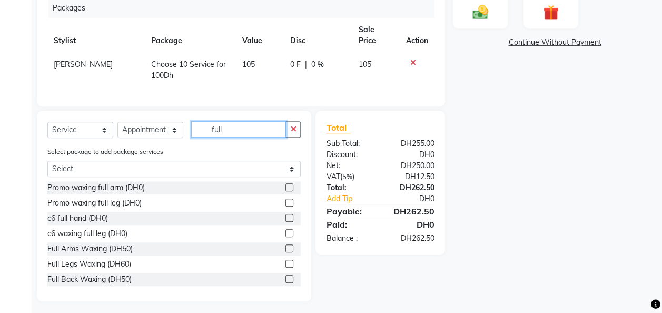
scroll to position [300, 0]
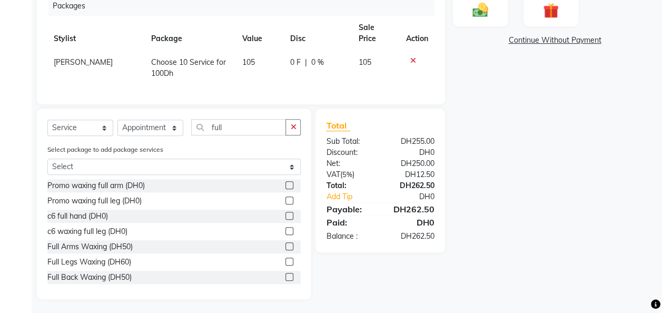
click at [237, 135] on div "Select Service Product Membership Package Voucher Prepaid Gift Card Select Styl…" at bounding box center [173, 131] width 253 height 25
click at [234, 128] on input "full" at bounding box center [238, 127] width 95 height 16
type input "f"
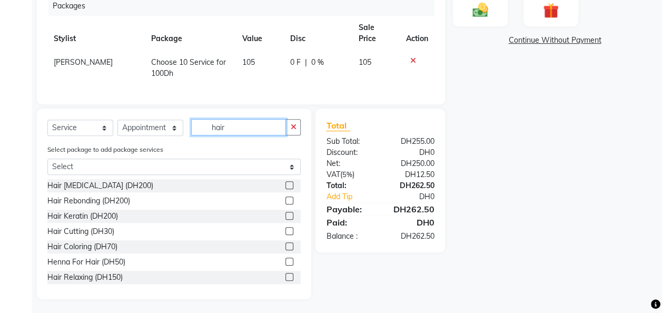
type input "hair"
click at [285, 243] on label at bounding box center [289, 246] width 8 height 8
click at [285, 243] on input "checkbox" at bounding box center [288, 246] width 7 height 7
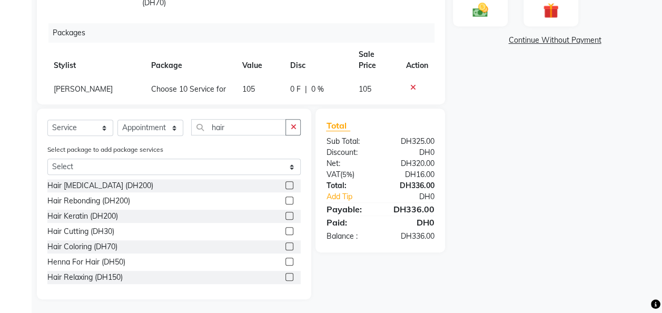
click at [285, 249] on label at bounding box center [289, 246] width 8 height 8
click at [285, 249] on input "checkbox" at bounding box center [288, 246] width 7 height 7
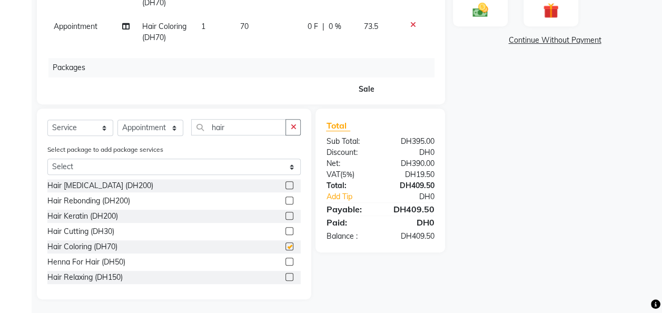
checkbox input "false"
click at [240, 23] on span "70" at bounding box center [244, 26] width 8 height 9
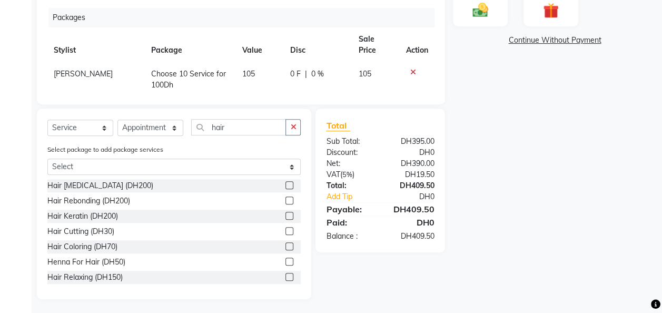
scroll to position [113, 0]
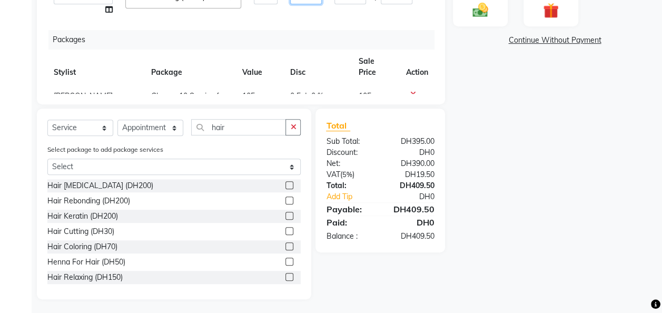
type input "7"
type input "100"
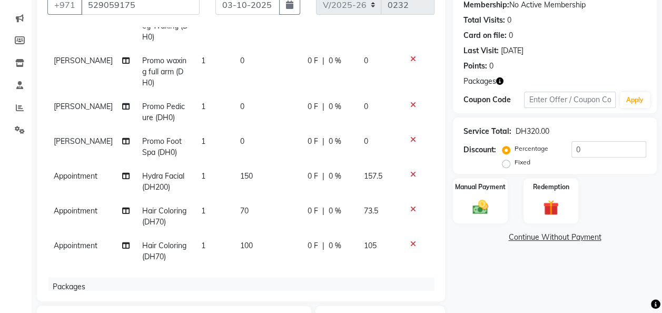
scroll to position [135, 0]
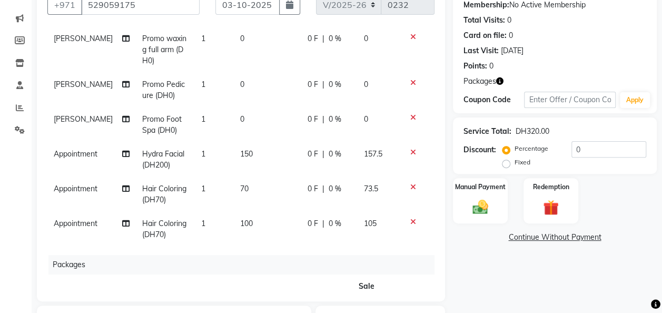
click at [291, 176] on tbody "[PERSON_NAME] Promo Moroccan Bath (DH0) 1 0 0 F | 0 % 0 [PERSON_NAME] Promo Hal…" at bounding box center [240, 90] width 387 height 311
click at [410, 185] on icon at bounding box center [413, 186] width 6 height 7
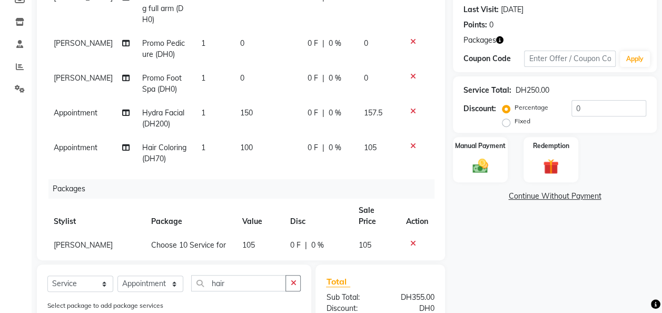
scroll to position [141, 0]
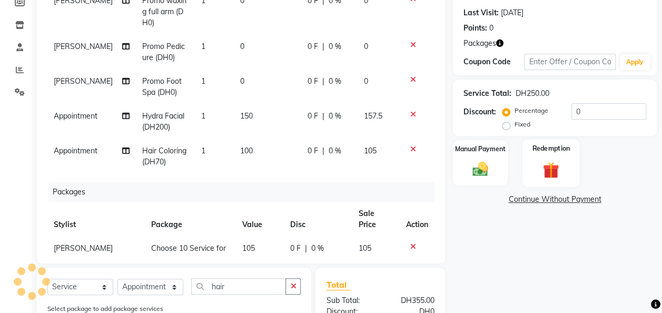
click at [545, 163] on img at bounding box center [551, 170] width 26 height 20
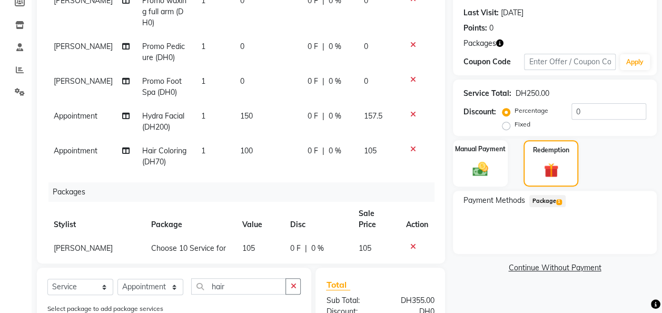
click at [556, 198] on span "Package 1" at bounding box center [547, 201] width 36 height 12
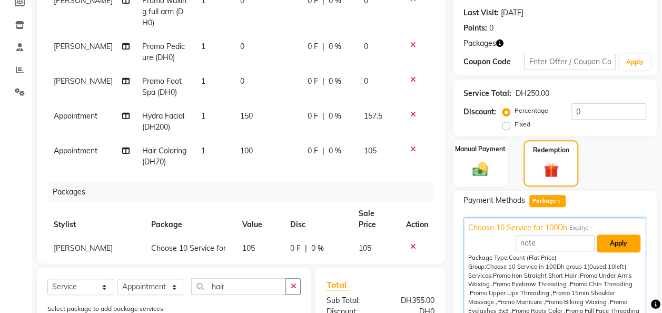
click at [610, 241] on button "Apply" at bounding box center [619, 243] width 44 height 18
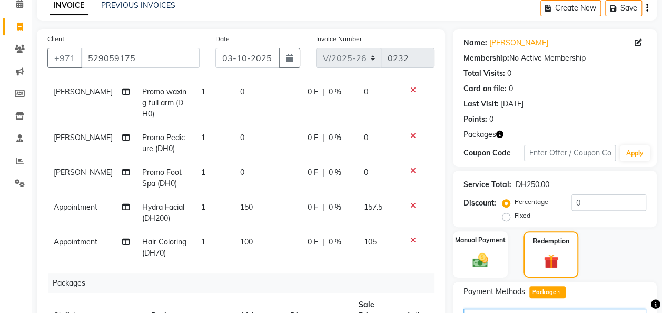
scroll to position [49, 0]
drag, startPoint x: 434, startPoint y: 202, endPoint x: 430, endPoint y: 206, distance: 5.6
click at [430, 206] on div "Client [PHONE_NUMBER] Date [DATE] Invoice Number V/2025 V/[PHONE_NUMBER] Servic…" at bounding box center [241, 191] width 408 height 325
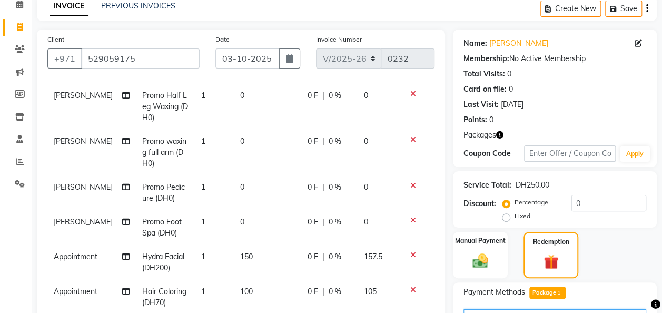
scroll to position [87, 0]
click at [201, 138] on span "1" at bounding box center [203, 139] width 4 height 9
select select "91333"
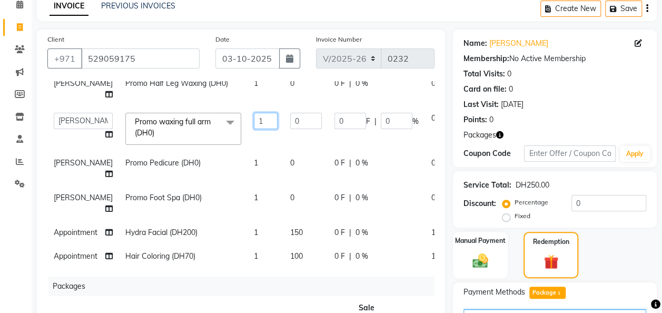
click at [254, 120] on input "1" at bounding box center [266, 121] width 24 height 16
type input "2"
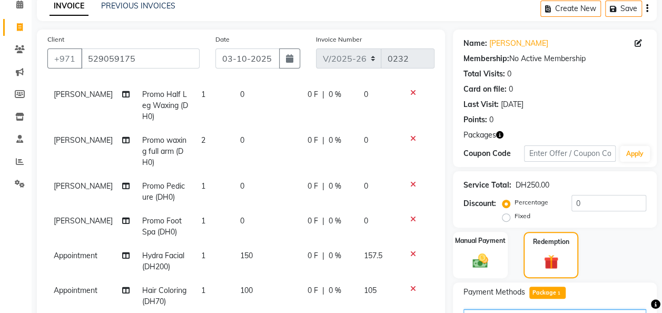
scroll to position [99, 0]
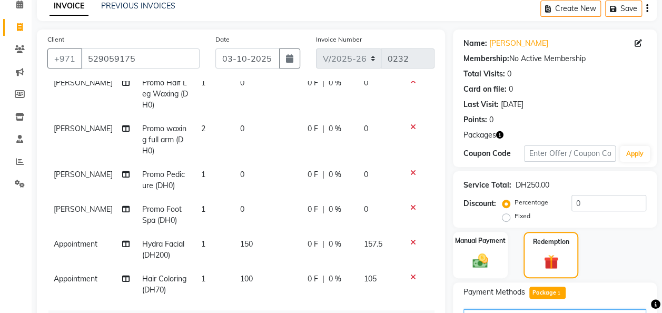
click at [433, 192] on div "Client [PHONE_NUMBER] Date [DATE] Invoice Number V/2025 V/[PHONE_NUMBER] Servic…" at bounding box center [241, 191] width 408 height 325
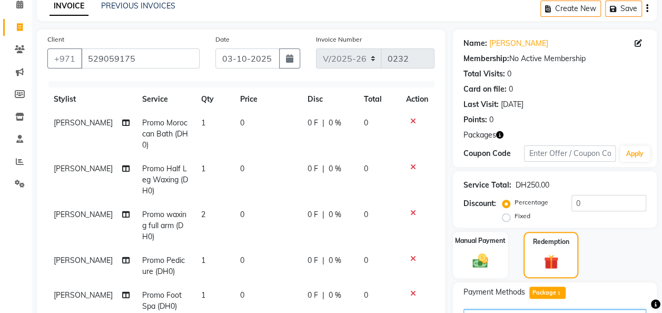
scroll to position [0, 0]
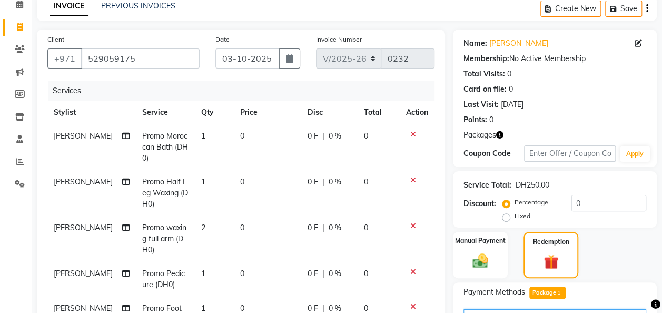
click at [203, 135] on td "1" at bounding box center [214, 147] width 39 height 46
select select "91333"
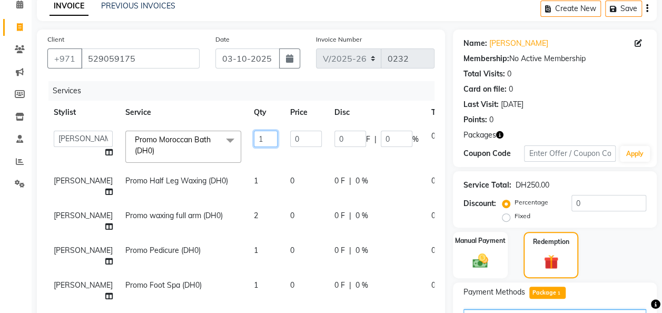
click at [254, 136] on input "1" at bounding box center [266, 139] width 24 height 16
type input "5"
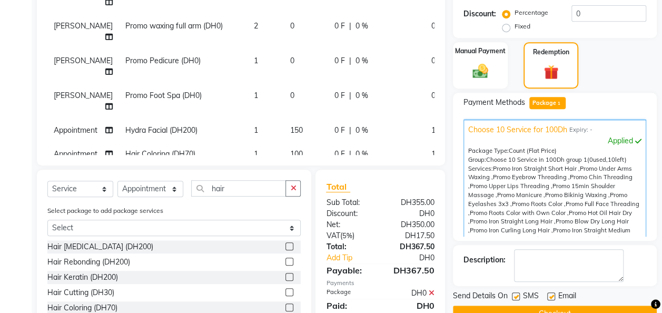
scroll to position [302, 0]
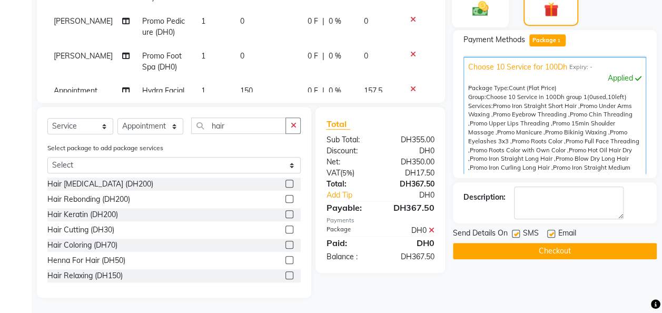
click at [484, 12] on img at bounding box center [480, 8] width 26 height 19
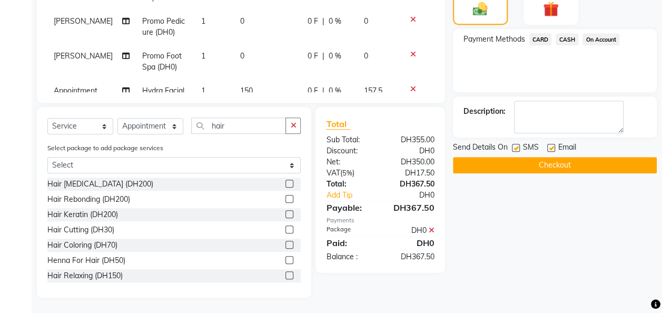
click at [542, 39] on span "CARD" at bounding box center [540, 39] width 23 height 12
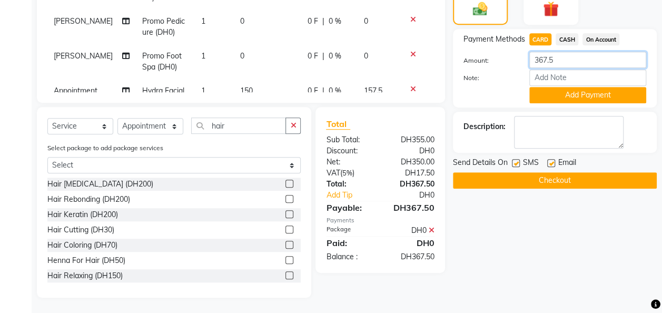
click at [558, 55] on input "367.5" at bounding box center [587, 60] width 117 height 16
type input "3"
type input "350"
click at [602, 95] on button "Add Payment" at bounding box center [587, 95] width 117 height 16
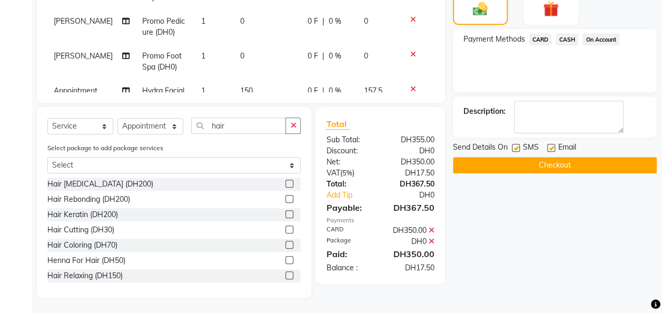
click at [583, 162] on button "Checkout" at bounding box center [555, 165] width 204 height 16
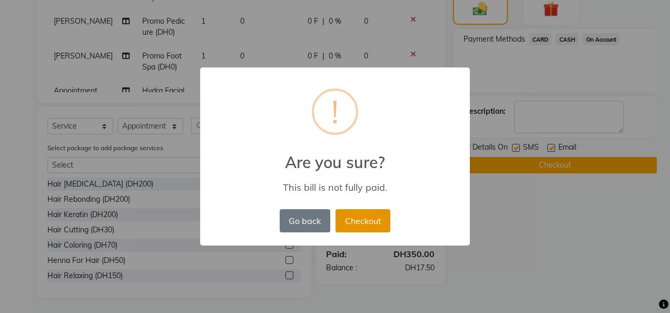
click at [353, 221] on button "Checkout" at bounding box center [362, 220] width 55 height 23
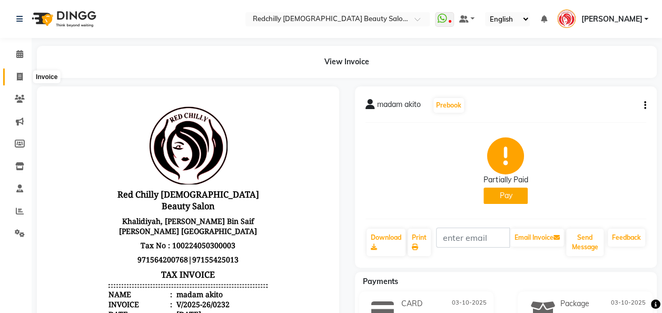
click at [17, 81] on icon at bounding box center [20, 77] width 6 height 8
select select "service"
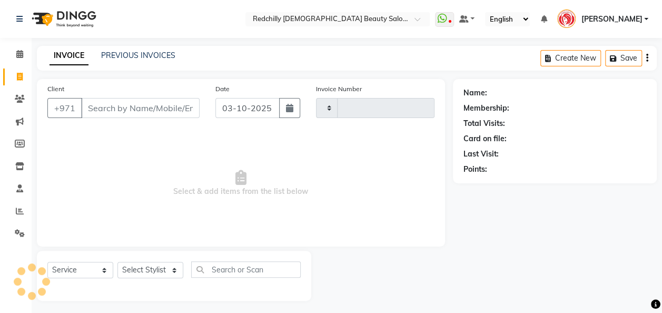
scroll to position [3, 0]
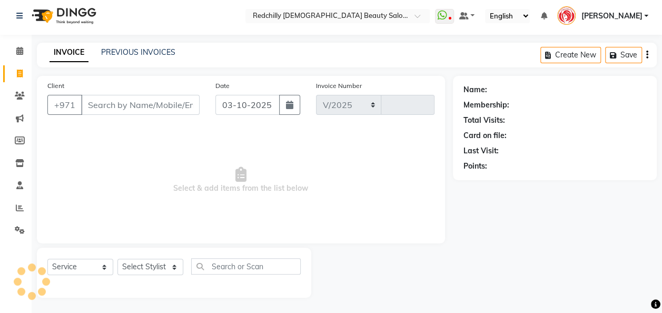
select select "8996"
type input "0233"
click at [95, 111] on input "Client" at bounding box center [140, 105] width 118 height 20
click at [289, 98] on button "button" at bounding box center [289, 105] width 21 height 20
select select "10"
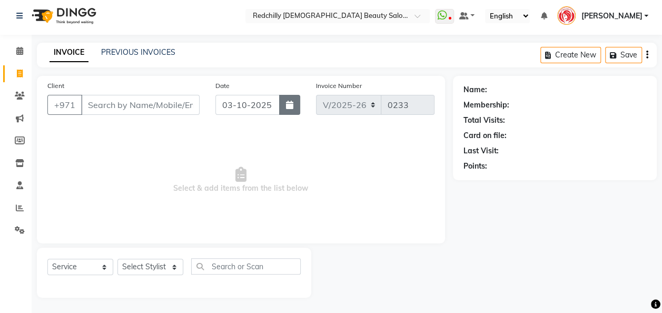
select select "2025"
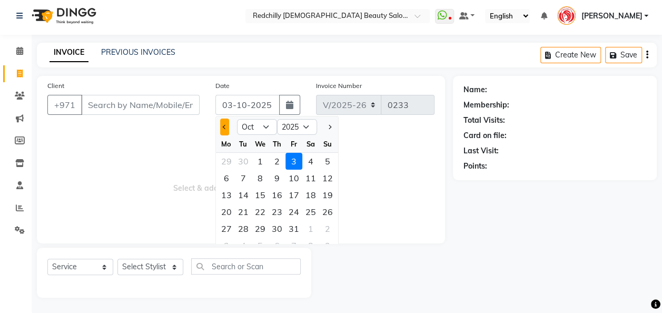
click at [222, 124] on button "Previous month" at bounding box center [224, 126] width 9 height 17
select select "9"
click at [277, 195] on div "18" at bounding box center [277, 194] width 17 height 17
type input "[DATE]"
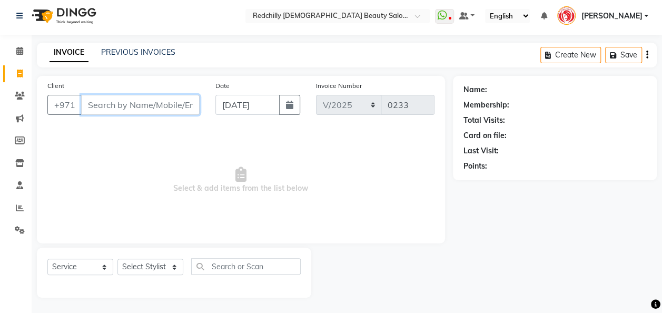
click at [112, 108] on input "Client" at bounding box center [140, 105] width 118 height 20
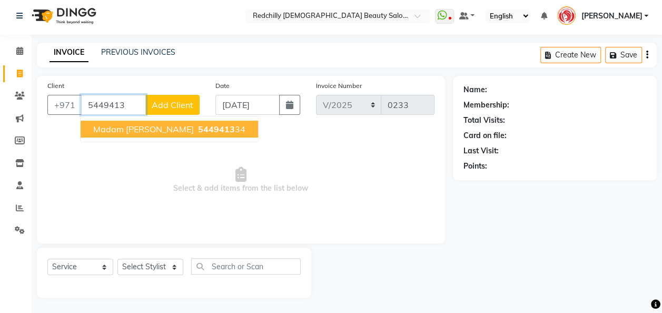
click at [198, 130] on span "5449413" at bounding box center [216, 129] width 37 height 11
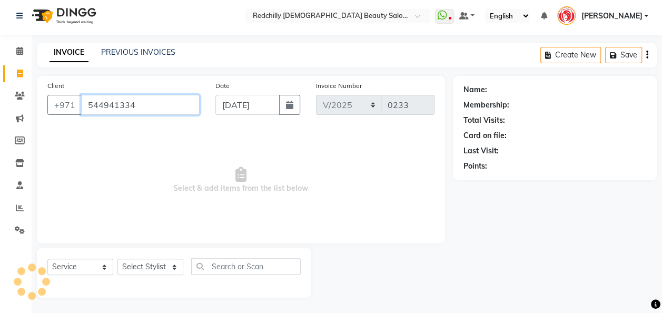
type input "544941334"
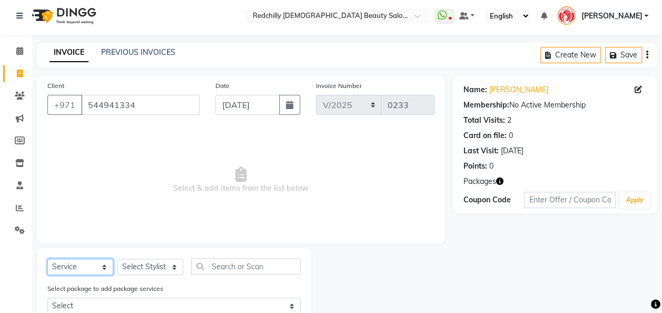
click at [104, 266] on select "Select Service Product Membership Package Voucher Prepaid Gift Card" at bounding box center [80, 267] width 66 height 16
select select "package"
click at [47, 259] on select "Select Service Product Membership Package Voucher Prepaid Gift Card" at bounding box center [80, 267] width 66 height 16
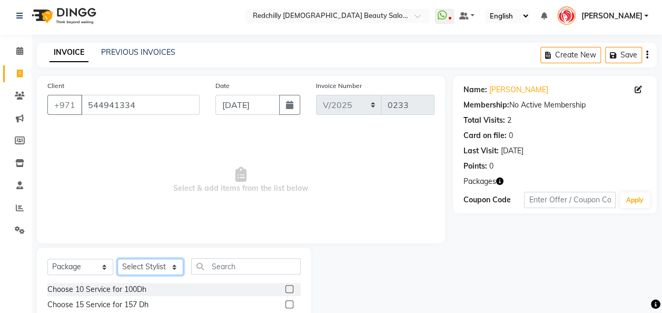
click at [174, 267] on select "Select Stylist Appointment [PERSON_NAME] [PERSON_NAME] [PERSON_NAME] Lolita [PE…" at bounding box center [150, 267] width 66 height 16
select select "91328"
click at [117, 259] on select "Select Stylist Appointment [PERSON_NAME] [PERSON_NAME] [PERSON_NAME] Lolita [PE…" at bounding box center [150, 267] width 66 height 16
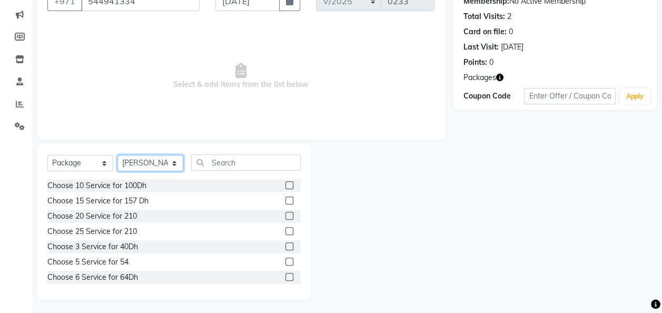
scroll to position [108, 0]
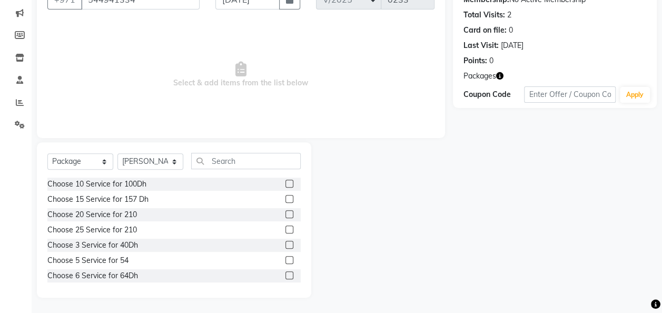
click at [285, 183] on label at bounding box center [289, 184] width 8 height 8
click at [285, 183] on input "checkbox" at bounding box center [288, 184] width 7 height 7
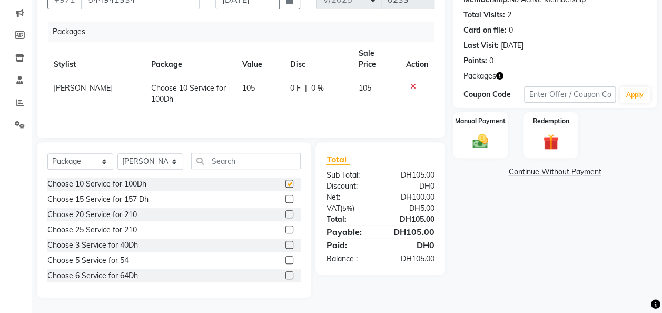
checkbox input "false"
click at [173, 161] on select "Select Stylist Appointment [PERSON_NAME] [PERSON_NAME] [PERSON_NAME] Lolita [PE…" at bounding box center [150, 161] width 66 height 16
select select "91332"
click at [117, 153] on select "Select Stylist Appointment [PERSON_NAME] [PERSON_NAME] [PERSON_NAME] Lolita [PE…" at bounding box center [150, 161] width 66 height 16
click at [213, 160] on input "text" at bounding box center [246, 161] width 110 height 16
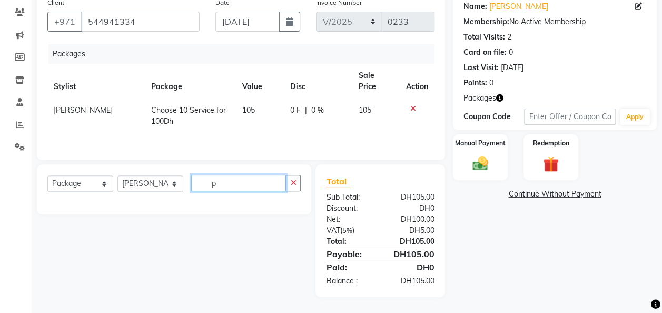
scroll to position [85, 0]
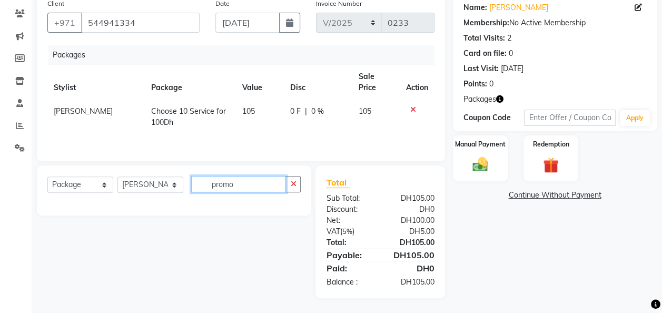
type input "promo"
click at [104, 183] on select "Select Service Product Membership Package Voucher Prepaid Gift Card" at bounding box center [80, 184] width 66 height 16
click at [47, 176] on select "Select Service Product Membership Package Voucher Prepaid Gift Card" at bounding box center [80, 184] width 66 height 16
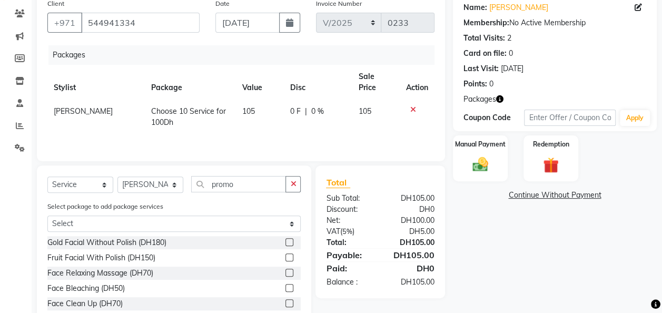
click at [412, 106] on icon at bounding box center [413, 109] width 6 height 7
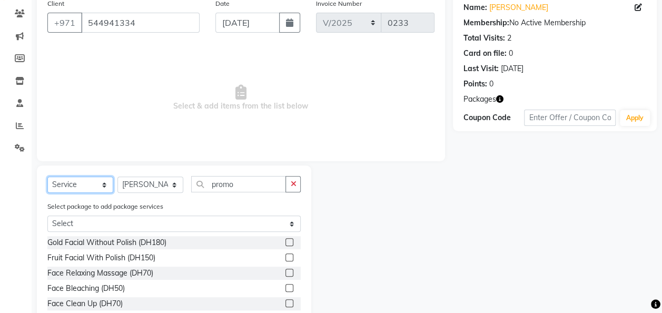
click at [101, 181] on select "Select Service Product Membership Package Voucher Prepaid Gift Card" at bounding box center [80, 184] width 66 height 16
select select "package"
click at [47, 176] on select "Select Service Product Membership Package Voucher Prepaid Gift Card" at bounding box center [80, 184] width 66 height 16
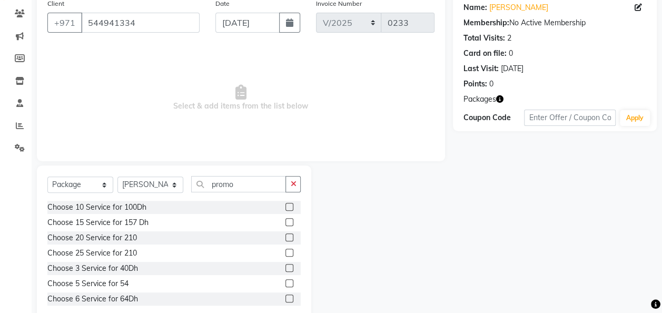
click at [285, 222] on label at bounding box center [289, 222] width 8 height 8
click at [285, 222] on input "checkbox" at bounding box center [288, 222] width 7 height 7
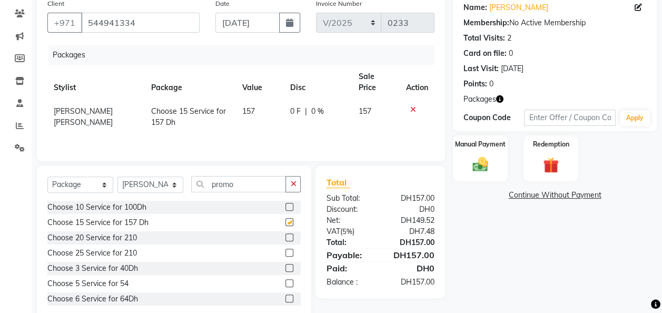
checkbox input "false"
click at [104, 182] on select "Select Service Product Membership Package Voucher Prepaid Gift Card" at bounding box center [80, 184] width 66 height 16
select select "service"
click at [47, 176] on select "Select Service Product Membership Package Voucher Prepaid Gift Card" at bounding box center [80, 184] width 66 height 16
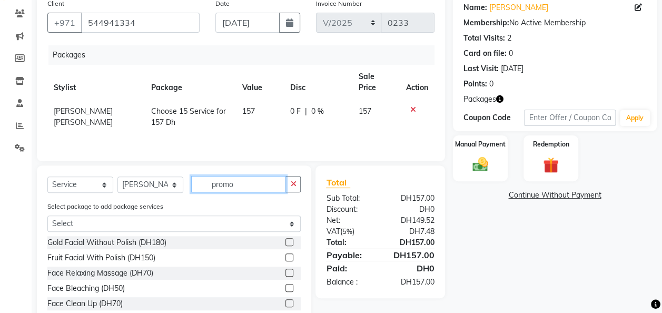
click at [249, 189] on input "promo" at bounding box center [238, 184] width 95 height 16
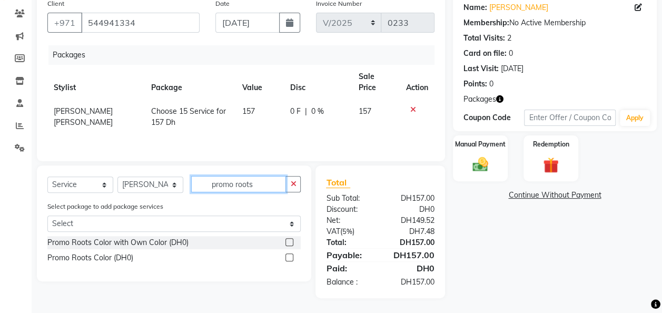
type input "promo roots"
click at [290, 257] on label at bounding box center [289, 257] width 8 height 8
click at [290, 257] on input "checkbox" at bounding box center [288, 257] width 7 height 7
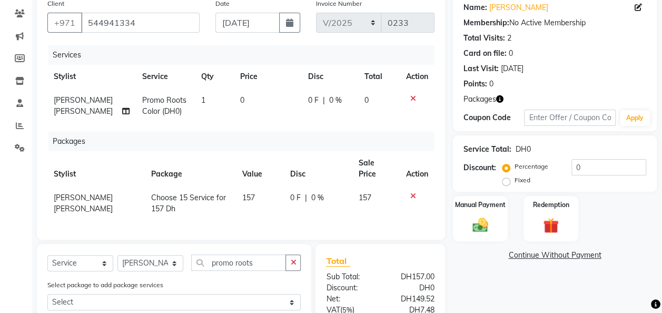
checkbox input "false"
click at [201, 96] on span "1" at bounding box center [203, 99] width 4 height 9
select select "91332"
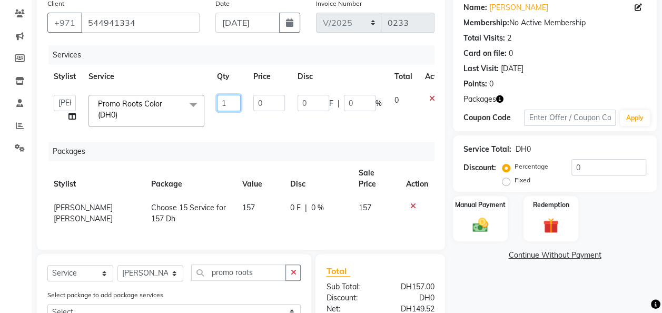
click at [232, 103] on input "1" at bounding box center [229, 103] width 24 height 16
type input "5"
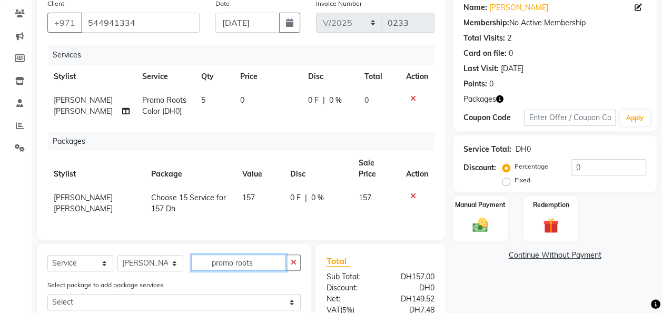
click at [258, 263] on input "promo roots" at bounding box center [238, 262] width 95 height 16
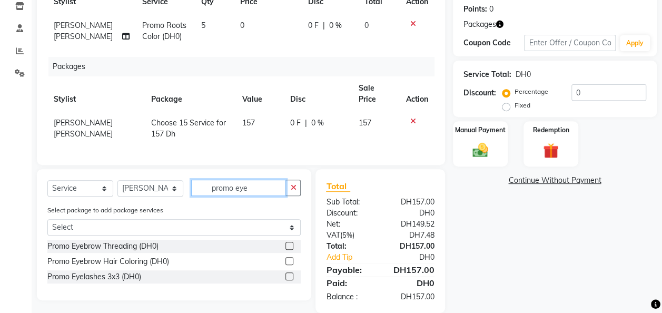
scroll to position [172, 0]
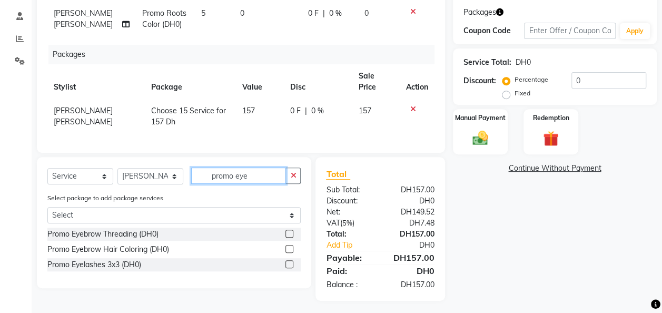
type input "promo eye"
click at [286, 261] on label at bounding box center [289, 264] width 8 height 8
click at [286, 261] on input "checkbox" at bounding box center [288, 264] width 7 height 7
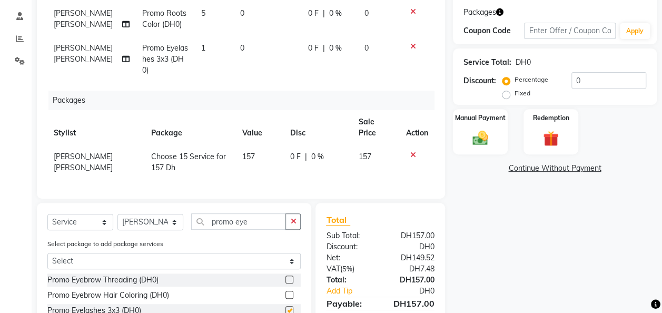
checkbox input "false"
click at [201, 45] on span "1" at bounding box center [203, 47] width 4 height 9
select select "91332"
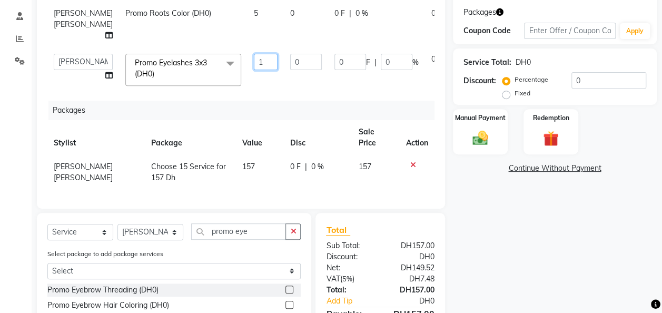
click at [254, 70] on input "1" at bounding box center [266, 62] width 24 height 16
type input "5"
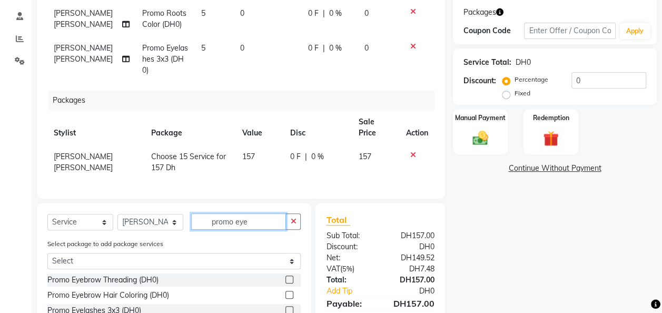
click at [251, 239] on div "Select Service Product Membership Package Voucher Prepaid Gift Card Select Styl…" at bounding box center [174, 268] width 274 height 131
type input "promo pedi"
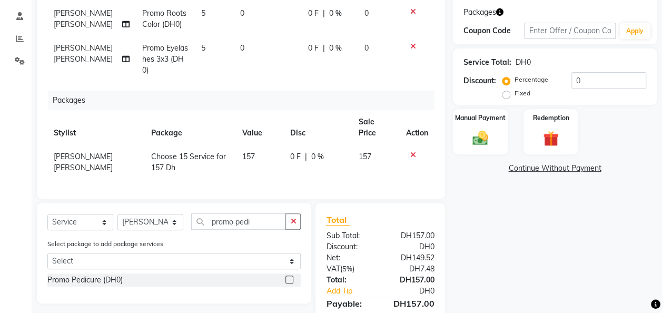
click at [290, 275] on label at bounding box center [289, 279] width 8 height 8
click at [290, 276] on input "checkbox" at bounding box center [288, 279] width 7 height 7
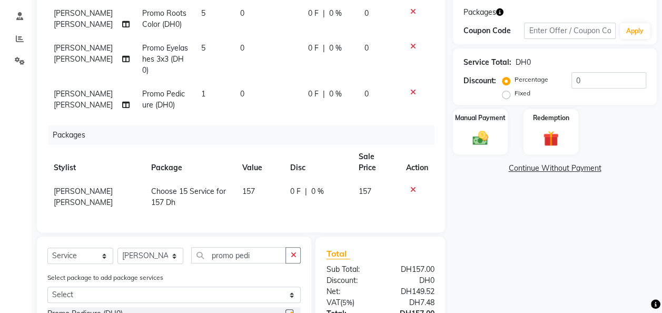
checkbox input "false"
click at [258, 255] on input "promo pedi" at bounding box center [238, 255] width 95 height 16
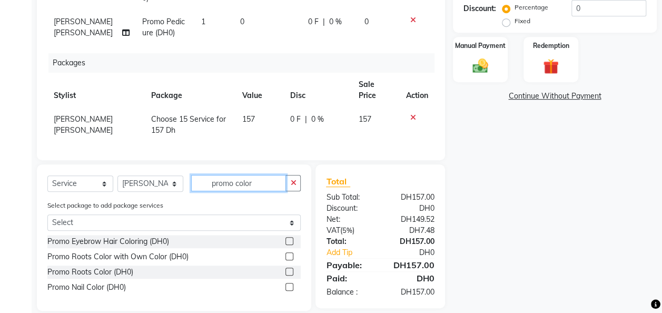
scroll to position [256, 0]
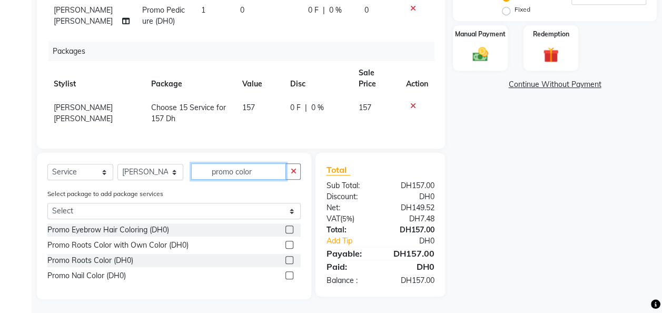
type input "promo color"
click at [290, 272] on label at bounding box center [289, 275] width 8 height 8
click at [290, 272] on input "checkbox" at bounding box center [288, 275] width 7 height 7
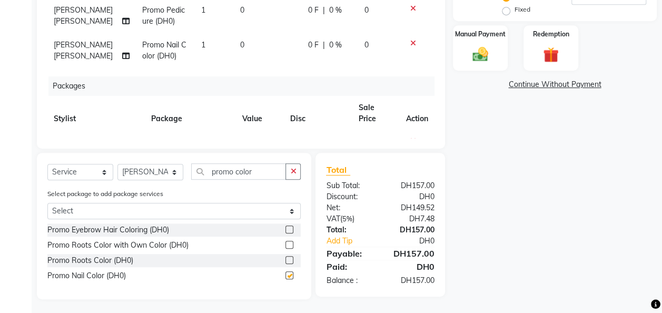
checkbox input "false"
click at [255, 175] on input "promo color" at bounding box center [238, 171] width 95 height 16
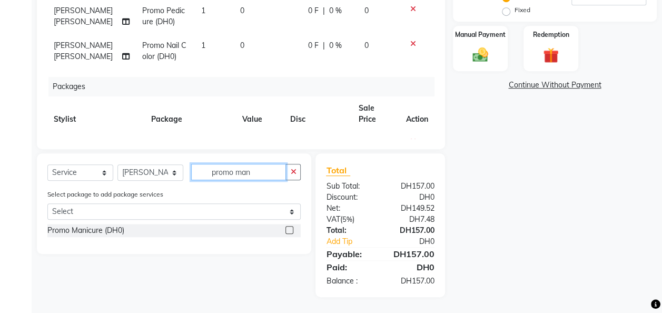
scroll to position [255, 0]
type input "promo mani"
click at [289, 231] on label at bounding box center [289, 230] width 8 height 8
click at [289, 231] on input "checkbox" at bounding box center [288, 230] width 7 height 7
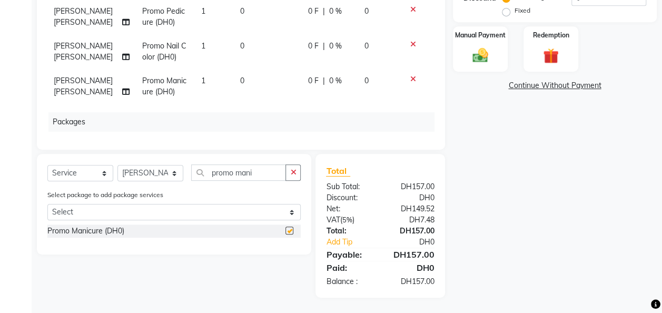
checkbox input "false"
click at [263, 172] on input "promo mani" at bounding box center [238, 172] width 95 height 16
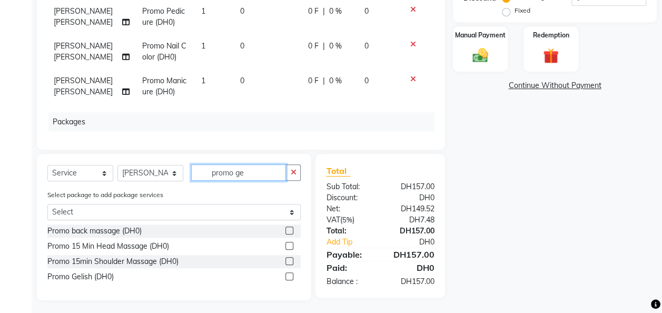
type input "promo ge"
click at [287, 275] on label at bounding box center [289, 276] width 8 height 8
click at [287, 275] on input "checkbox" at bounding box center [288, 276] width 7 height 7
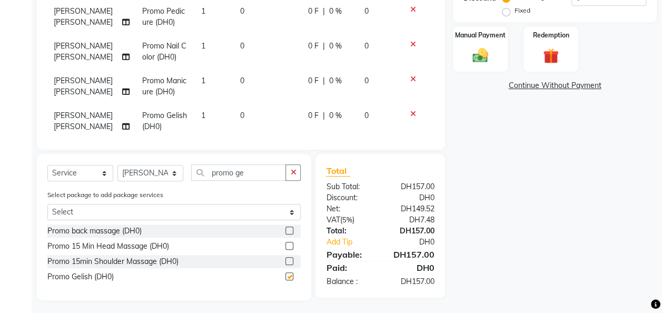
checkbox input "false"
click at [201, 111] on span "1" at bounding box center [203, 115] width 4 height 9
select select "91332"
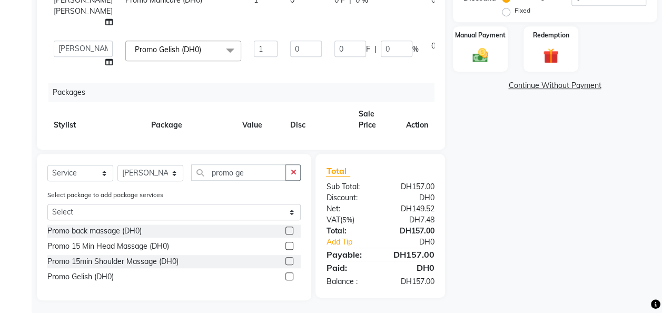
scroll to position [123, 0]
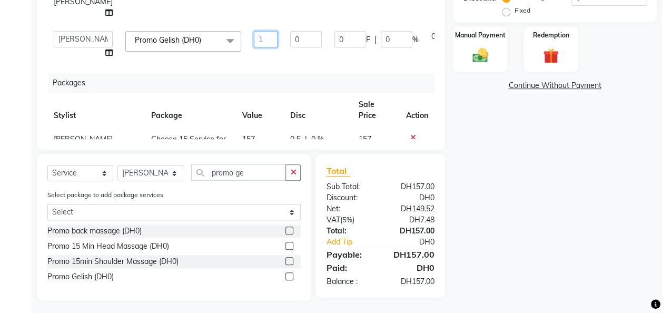
click at [254, 47] on input "1" at bounding box center [266, 39] width 24 height 16
type input "3"
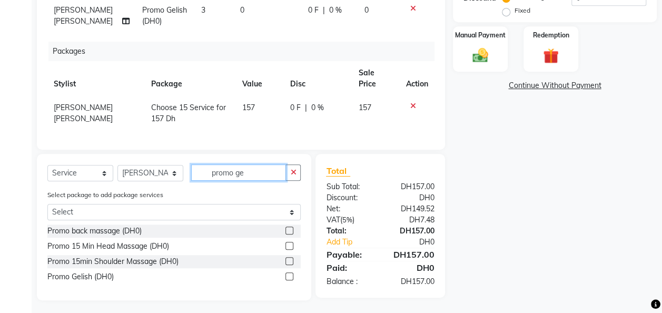
scroll to position [101, 0]
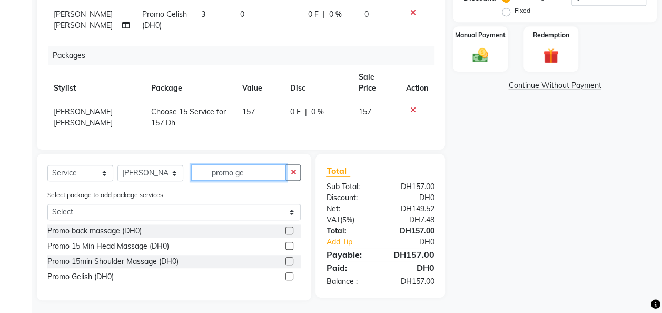
click at [257, 173] on input "promo ge" at bounding box center [238, 172] width 95 height 16
type input "promo foo"
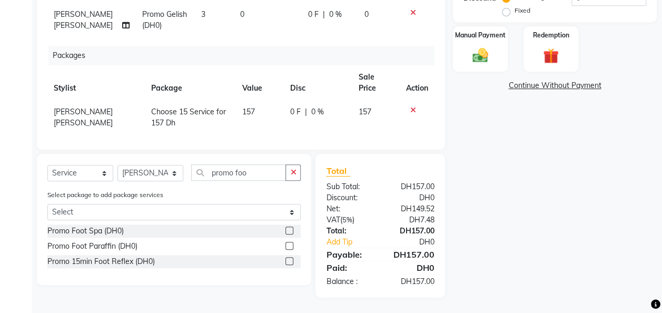
click at [291, 230] on label at bounding box center [289, 230] width 8 height 8
click at [291, 230] on input "checkbox" at bounding box center [288, 230] width 7 height 7
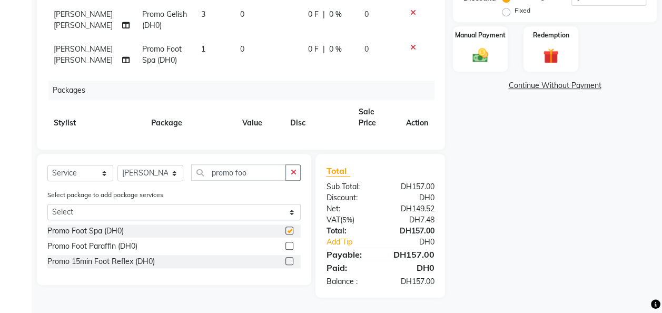
checkbox input "false"
click at [256, 174] on input "promo foo" at bounding box center [238, 172] width 95 height 16
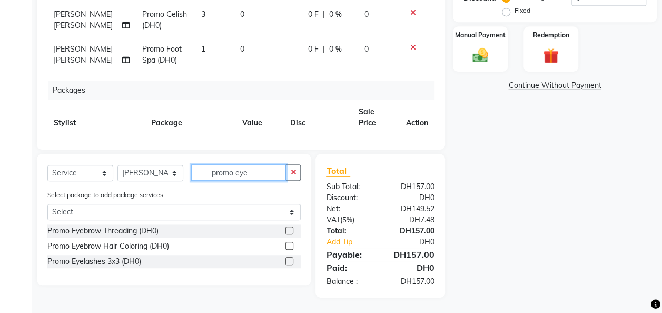
type input "promo eye"
click at [290, 229] on label at bounding box center [289, 230] width 8 height 8
click at [290, 229] on input "checkbox" at bounding box center [288, 230] width 7 height 7
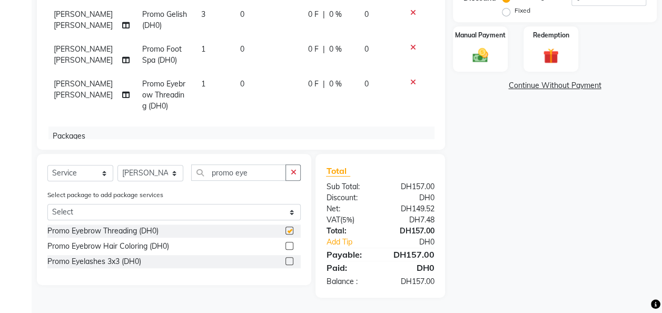
checkbox input "false"
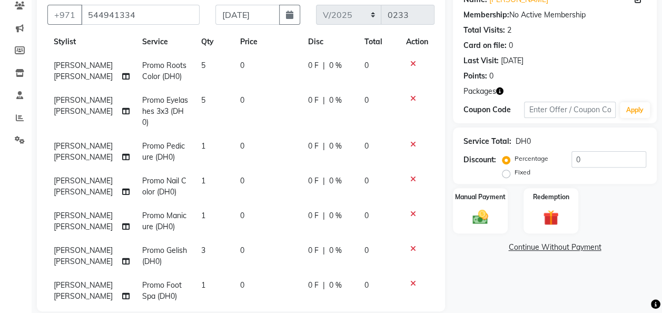
scroll to position [98, 0]
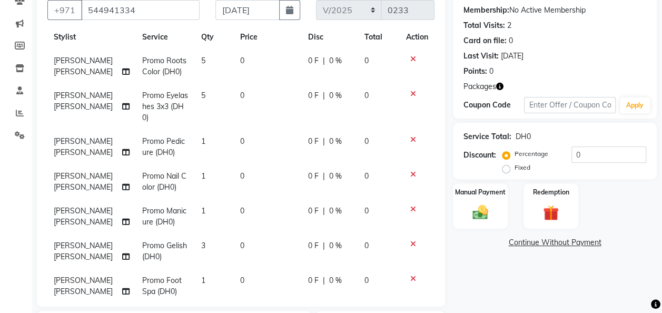
click at [410, 141] on icon at bounding box center [413, 139] width 6 height 7
click at [410, 142] on icon at bounding box center [413, 139] width 6 height 7
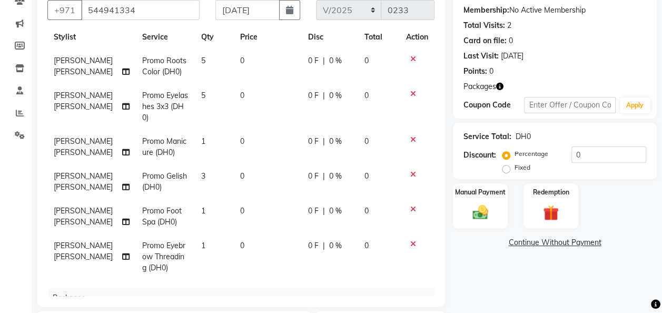
click at [410, 209] on icon at bounding box center [413, 208] width 6 height 7
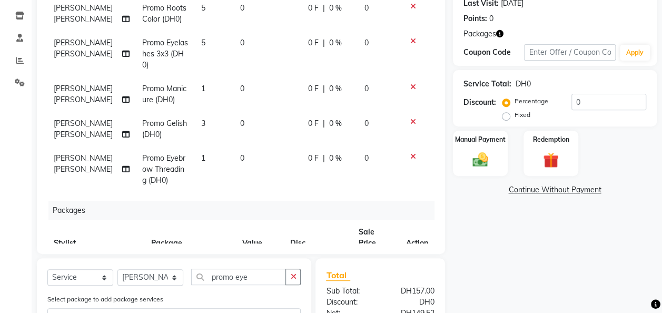
scroll to position [153, 0]
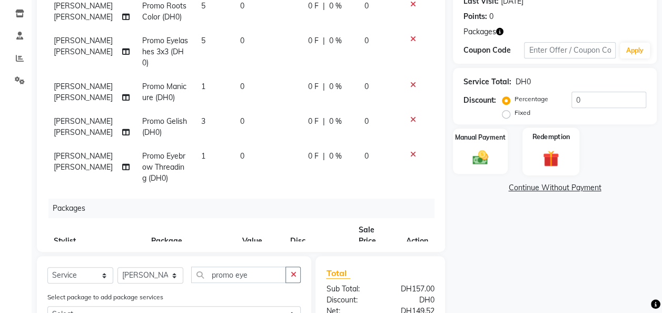
click at [536, 158] on div "Redemption" at bounding box center [550, 150] width 57 height 47
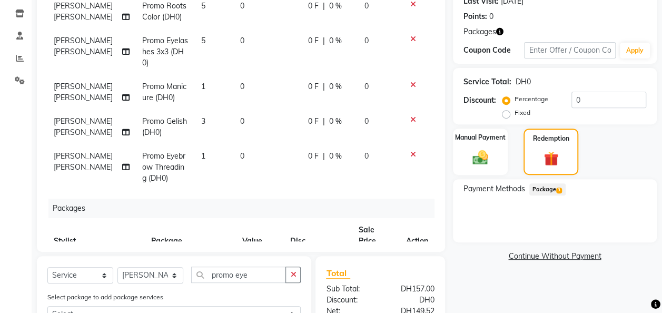
click at [540, 189] on span "Package 3" at bounding box center [547, 189] width 36 height 12
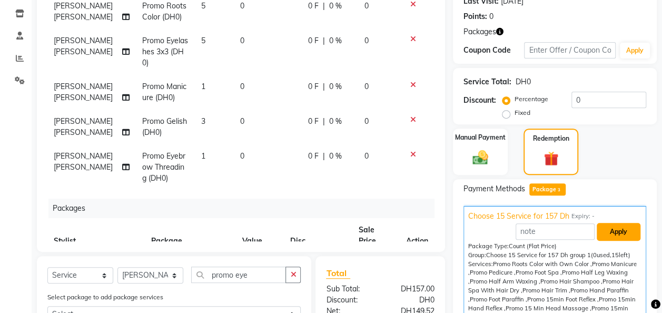
click at [612, 229] on button "Apply" at bounding box center [619, 232] width 44 height 18
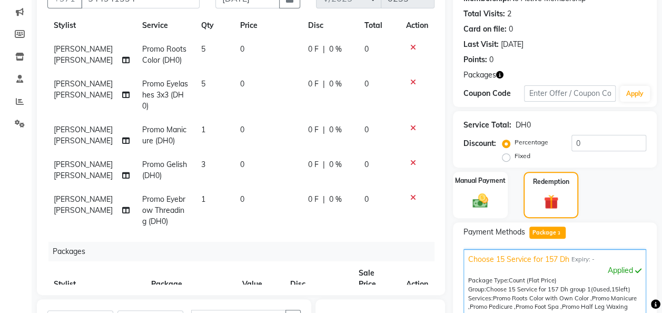
scroll to position [82, 0]
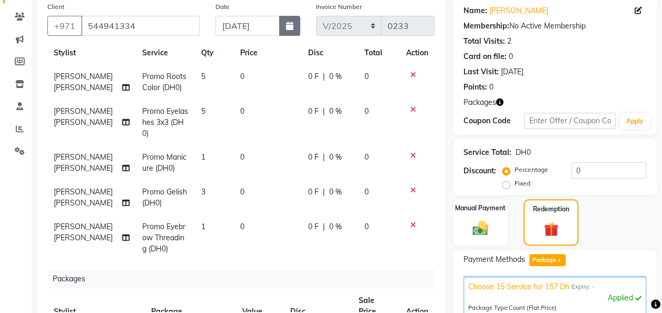
click at [293, 23] on icon "button" at bounding box center [289, 26] width 7 height 8
select select "9"
select select "2025"
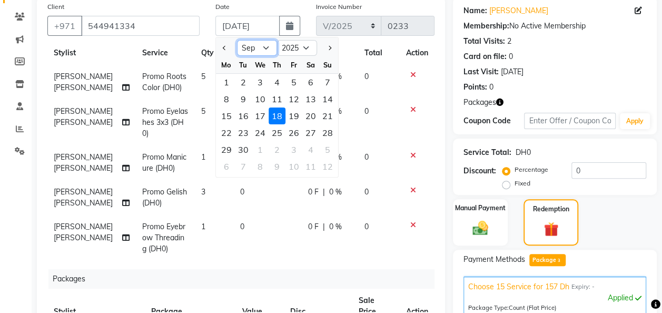
click at [263, 46] on select "Jan Feb Mar Apr May Jun [DATE] Aug Sep Oct Nov Dec" at bounding box center [257, 48] width 40 height 16
select select "10"
click at [237, 40] on select "Jan Feb Mar Apr May Jun [DATE] Aug Sep Oct Nov Dec" at bounding box center [257, 48] width 40 height 16
click at [295, 82] on div "3" at bounding box center [293, 82] width 17 height 17
type input "03-10-2025"
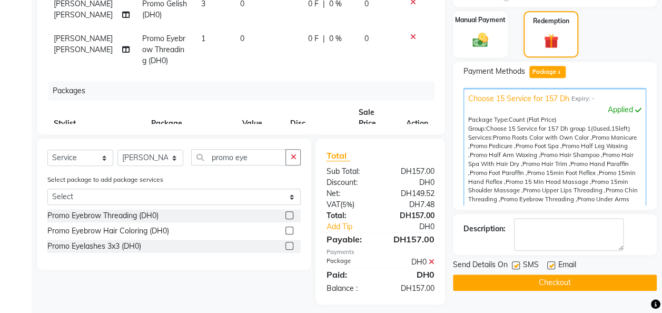
scroll to position [276, 0]
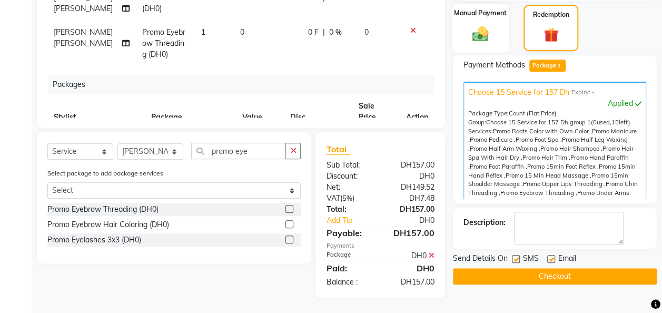
click at [484, 42] on img at bounding box center [480, 33] width 26 height 19
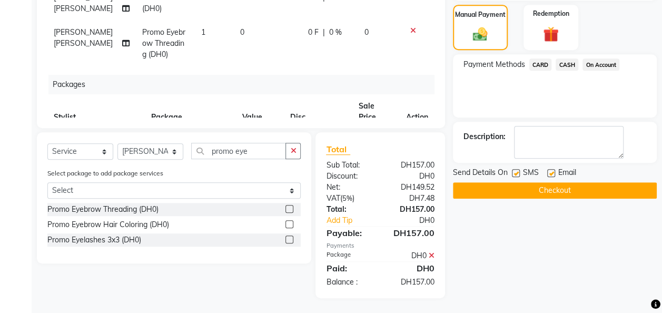
click at [564, 63] on span "CASH" at bounding box center [567, 64] width 23 height 12
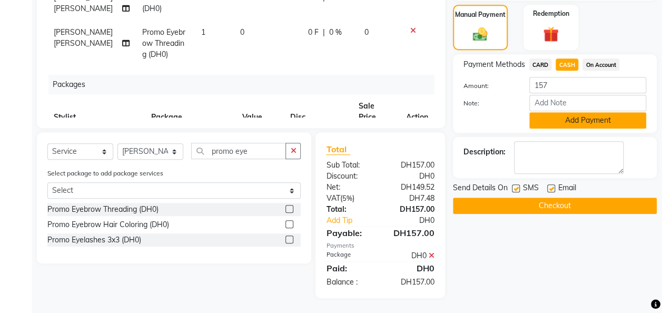
click at [580, 120] on button "Add Payment" at bounding box center [587, 120] width 117 height 16
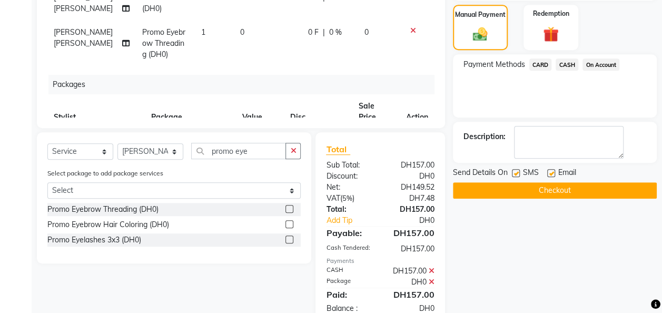
click at [581, 190] on button "Checkout" at bounding box center [555, 190] width 204 height 16
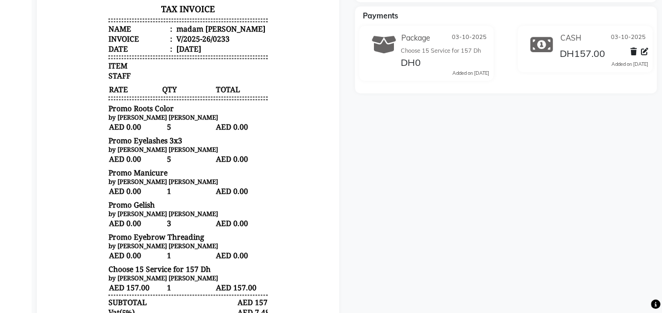
scroll to position [263, 0]
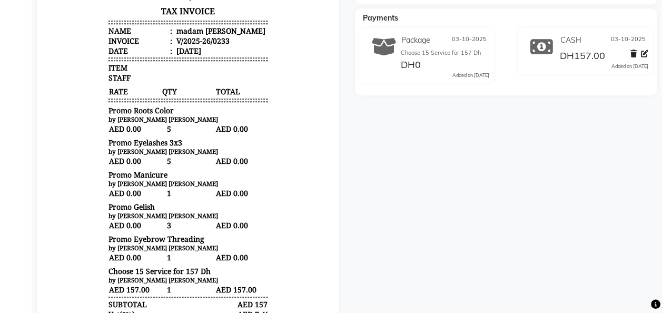
select select "service"
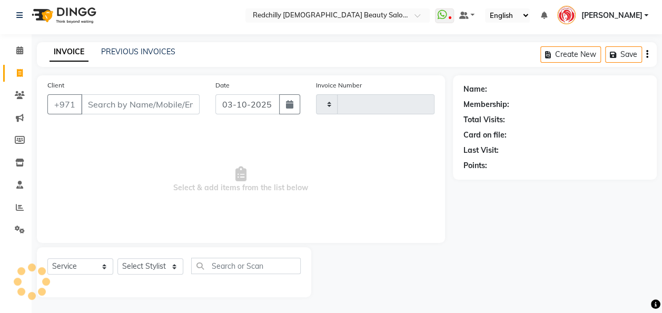
scroll to position [3, 0]
type input "0234"
select select "8996"
click at [97, 106] on input "Client" at bounding box center [140, 105] width 118 height 20
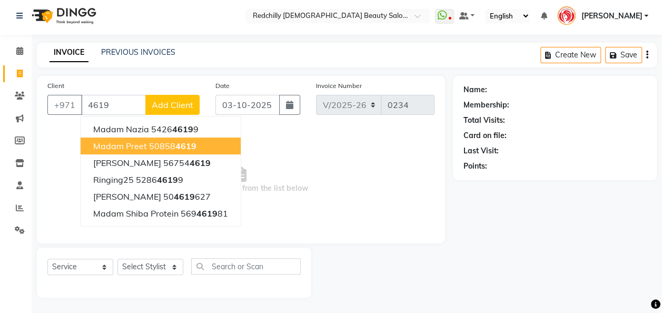
click at [165, 143] on ngb-highlight "50858 4619" at bounding box center [172, 146] width 47 height 11
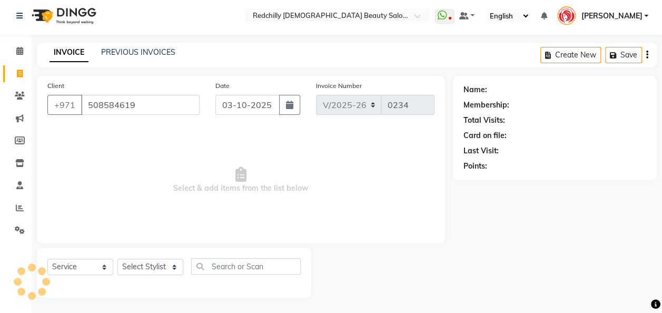
type input "508584619"
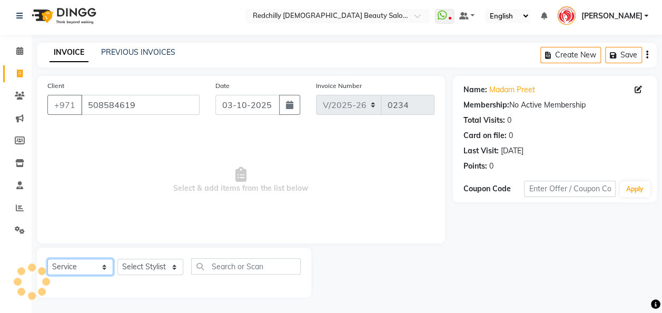
click at [100, 265] on select "Select Service Product Membership Package Voucher Prepaid Gift Card" at bounding box center [80, 267] width 66 height 16
click at [47, 259] on select "Select Service Product Membership Package Voucher Prepaid Gift Card" at bounding box center [80, 267] width 66 height 16
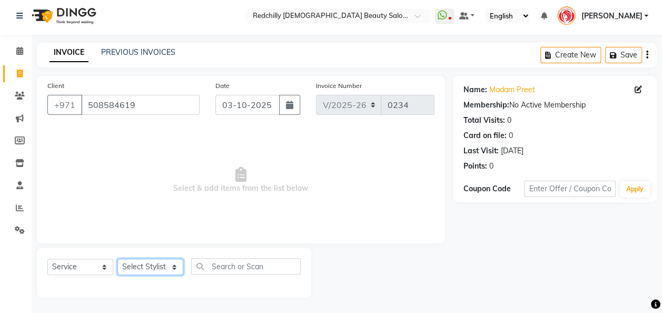
click at [174, 264] on select "Select Stylist Appointment [PERSON_NAME] [PERSON_NAME] [PERSON_NAME] Lolita [PE…" at bounding box center [150, 267] width 66 height 16
select select "91330"
click at [117, 259] on select "Select Stylist Appointment [PERSON_NAME] [PERSON_NAME] [PERSON_NAME] Lolita [PE…" at bounding box center [150, 267] width 66 height 16
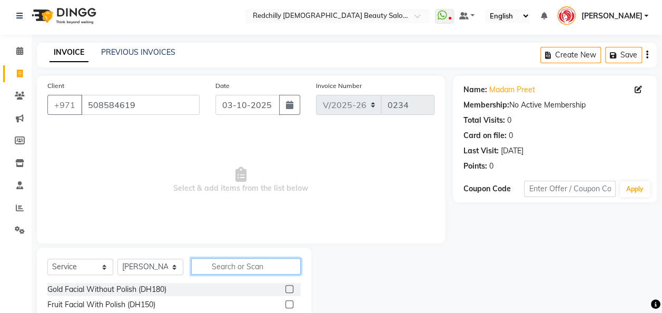
click at [216, 262] on input "text" at bounding box center [246, 266] width 110 height 16
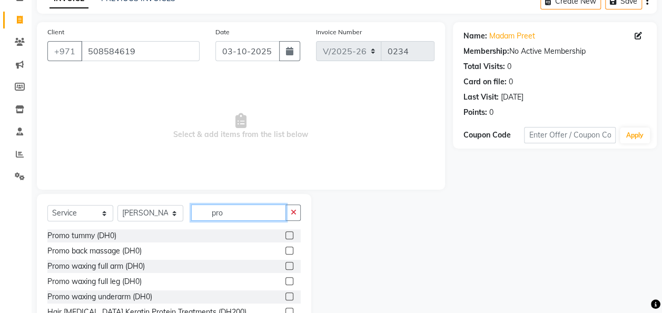
scroll to position [108, 0]
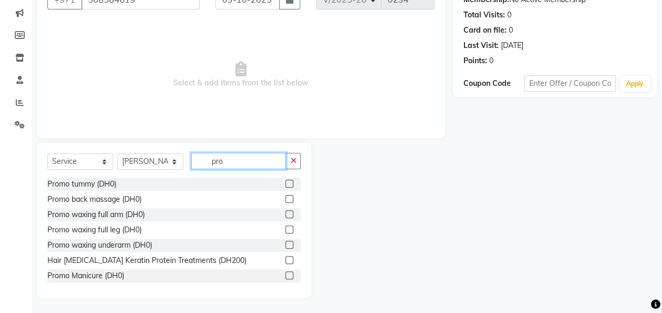
type input "pro"
click at [285, 259] on label at bounding box center [289, 260] width 8 height 8
click at [285, 259] on input "checkbox" at bounding box center [288, 260] width 7 height 7
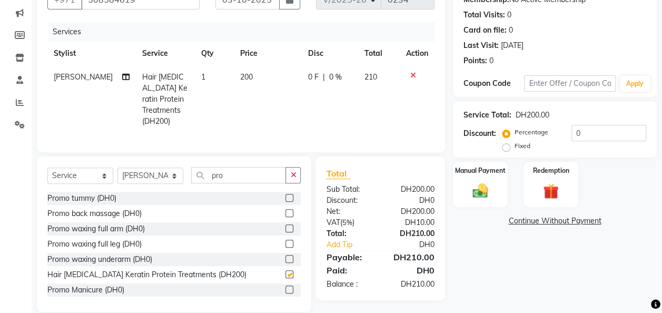
checkbox input "false"
click at [229, 176] on input "pro" at bounding box center [238, 175] width 95 height 16
type input "pr"
click at [102, 171] on select "Select Service Product Membership Package Voucher Prepaid Gift Card" at bounding box center [80, 175] width 66 height 16
select select "package"
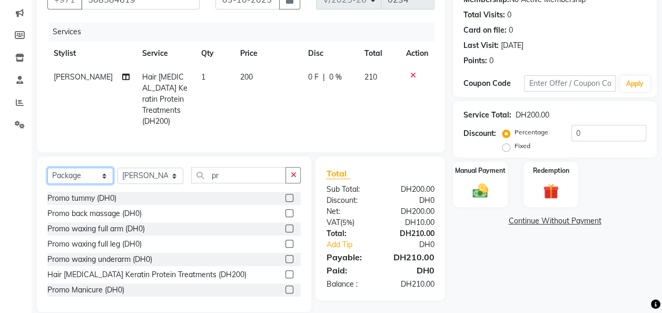
click at [47, 167] on select "Select Service Product Membership Package Voucher Prepaid Gift Card" at bounding box center [80, 175] width 66 height 16
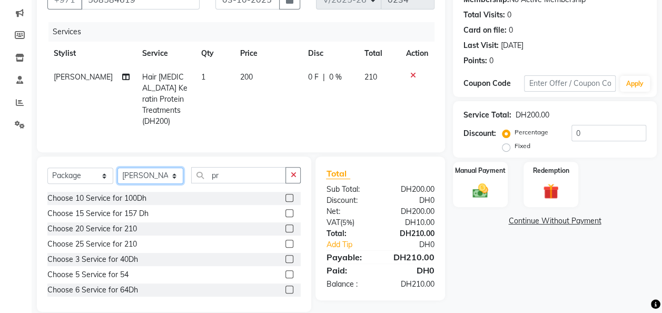
click at [174, 170] on select "Select Stylist Appointment [PERSON_NAME] [PERSON_NAME] [PERSON_NAME] Lolita [PE…" at bounding box center [150, 175] width 66 height 16
select select "91328"
click at [117, 167] on select "Select Stylist Appointment [PERSON_NAME] [PERSON_NAME] [PERSON_NAME] Lolita [PE…" at bounding box center [150, 175] width 66 height 16
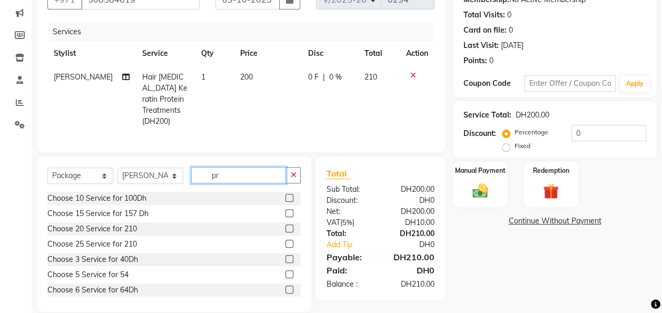
click at [223, 170] on input "pr" at bounding box center [238, 175] width 95 height 16
type input "p"
click at [285, 195] on label at bounding box center [289, 198] width 8 height 8
click at [285, 195] on input "checkbox" at bounding box center [288, 198] width 7 height 7
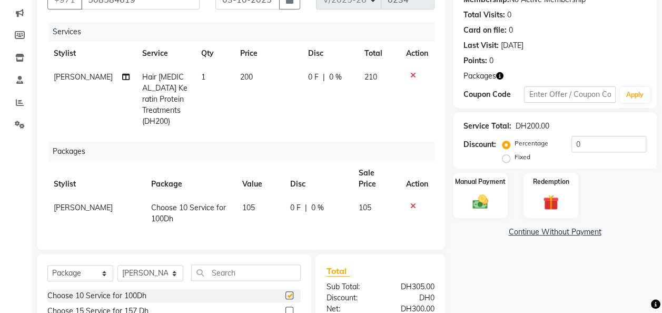
checkbox input "false"
click at [176, 265] on select "Select Stylist Appointment [PERSON_NAME] [PERSON_NAME] [PERSON_NAME] Lolita [PE…" at bounding box center [150, 273] width 66 height 16
select select "91332"
click at [117, 265] on select "Select Stylist Appointment [PERSON_NAME] [PERSON_NAME] [PERSON_NAME] Lolita [PE…" at bounding box center [150, 273] width 66 height 16
click at [104, 265] on select "Select Service Product Membership Package Voucher Prepaid Gift Card" at bounding box center [80, 273] width 66 height 16
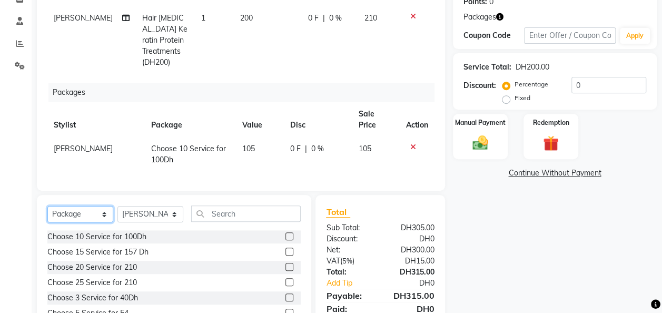
scroll to position [202, 0]
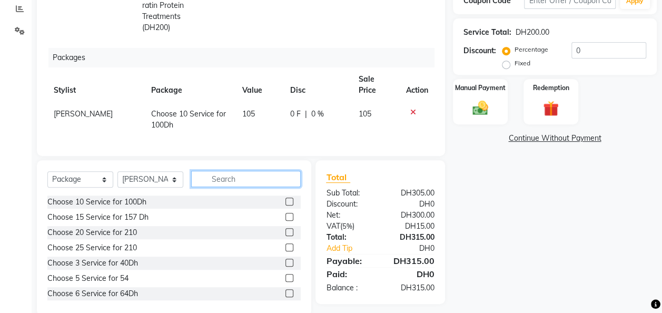
click at [222, 171] on input "text" at bounding box center [246, 179] width 110 height 16
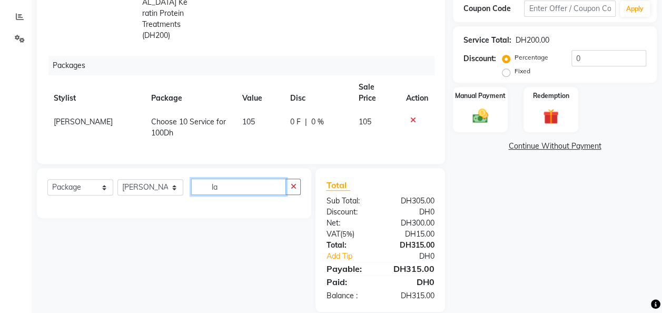
type input "l"
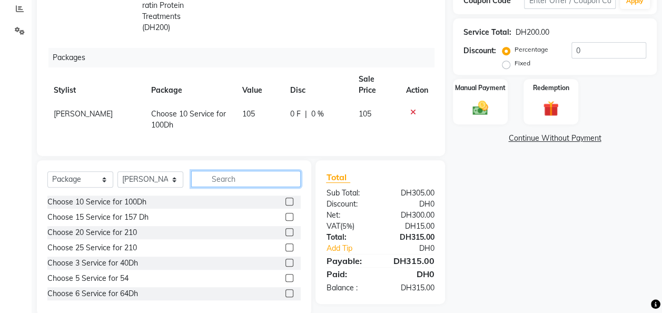
click at [228, 171] on input "text" at bounding box center [246, 179] width 110 height 16
click at [219, 171] on input "text" at bounding box center [246, 179] width 110 height 16
click at [218, 171] on input "text" at bounding box center [246, 179] width 110 height 16
click at [219, 171] on input "text" at bounding box center [246, 179] width 110 height 16
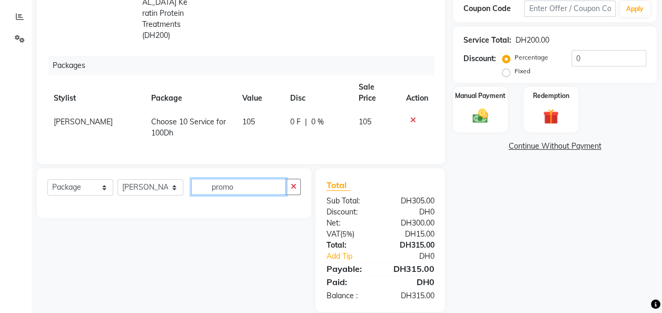
type input "promo"
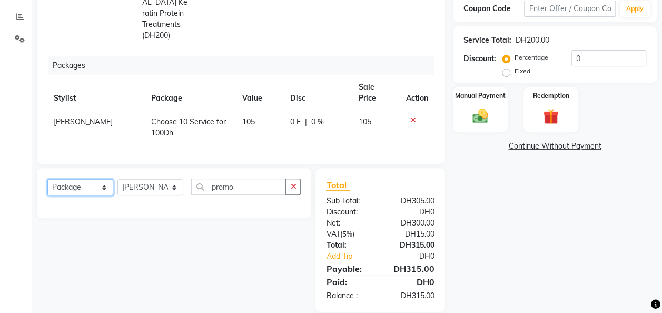
click at [106, 179] on select "Select Service Product Membership Package Voucher Prepaid Gift Card" at bounding box center [80, 187] width 66 height 16
select select "service"
click at [47, 179] on select "Select Service Product Membership Package Voucher Prepaid Gift Card" at bounding box center [80, 187] width 66 height 16
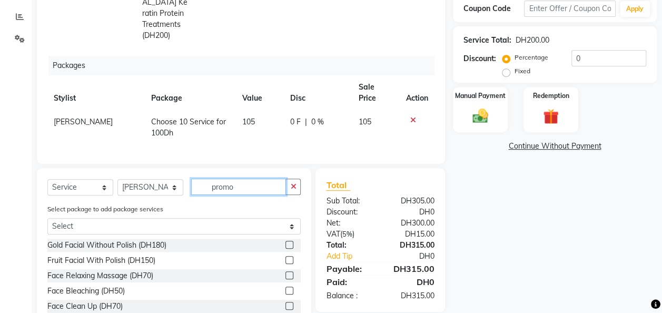
click at [240, 178] on input "promo" at bounding box center [238, 186] width 95 height 16
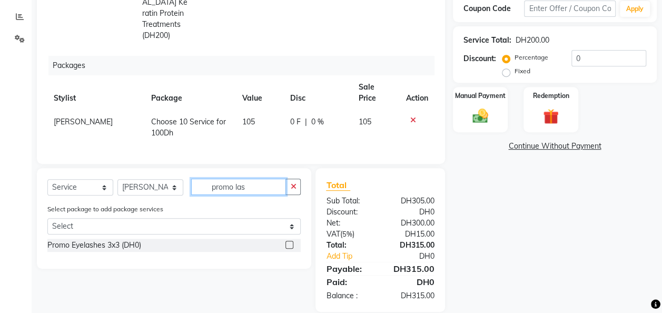
type input "promo las"
click at [289, 241] on label at bounding box center [289, 245] width 8 height 8
click at [289, 242] on input "checkbox" at bounding box center [288, 245] width 7 height 7
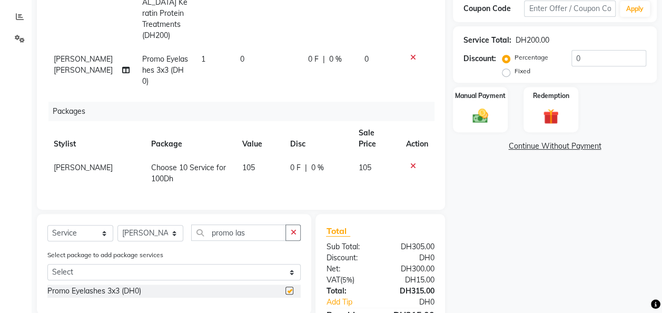
checkbox input "false"
click at [249, 224] on input "promo las" at bounding box center [238, 232] width 95 height 16
type input "promo mani"
click at [289, 286] on label at bounding box center [289, 290] width 8 height 8
click at [289, 287] on input "checkbox" at bounding box center [288, 290] width 7 height 7
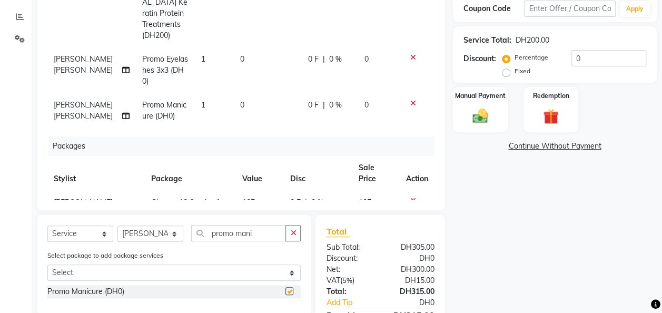
checkbox input "false"
click at [263, 238] on input "promo mani" at bounding box center [238, 233] width 95 height 16
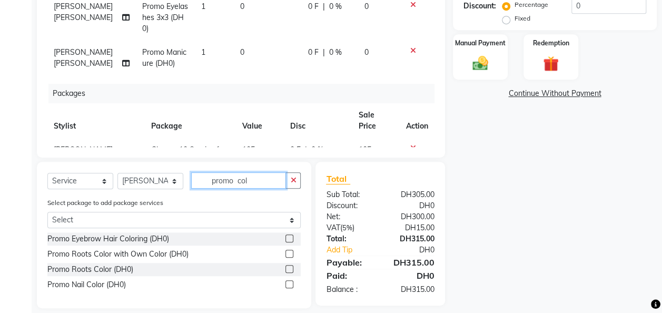
scroll to position [257, 0]
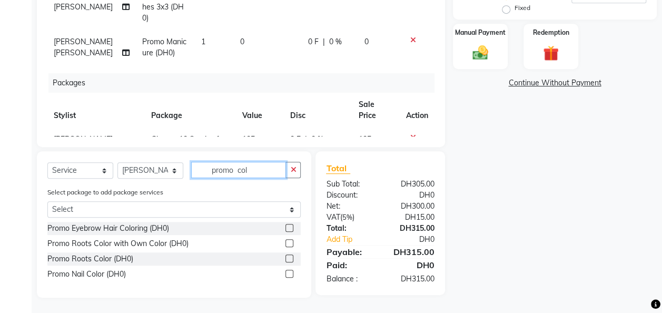
type input "promo col"
click at [286, 273] on label at bounding box center [289, 274] width 8 height 8
click at [286, 273] on input "checkbox" at bounding box center [288, 274] width 7 height 7
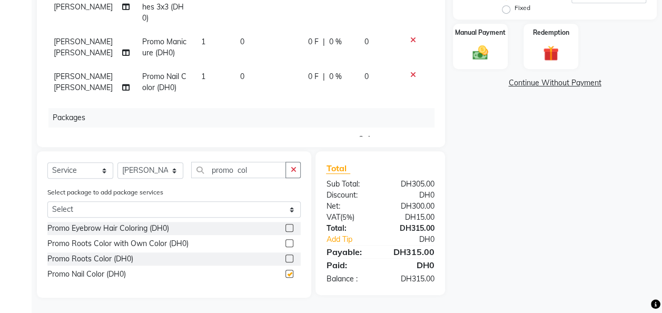
checkbox input "false"
click at [262, 171] on input "promo col" at bounding box center [238, 170] width 95 height 16
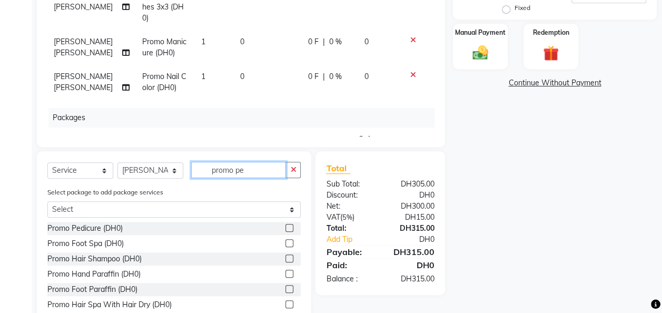
scroll to position [255, 0]
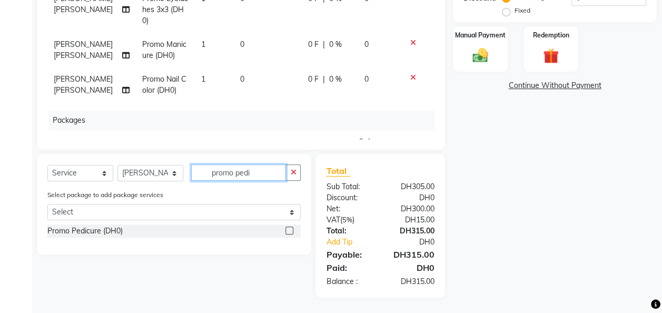
type input "promo pedi"
click at [285, 227] on div "Promo Pedicure (DH0)" at bounding box center [173, 230] width 253 height 13
click at [287, 230] on label at bounding box center [289, 230] width 8 height 8
click at [287, 230] on input "checkbox" at bounding box center [288, 230] width 7 height 7
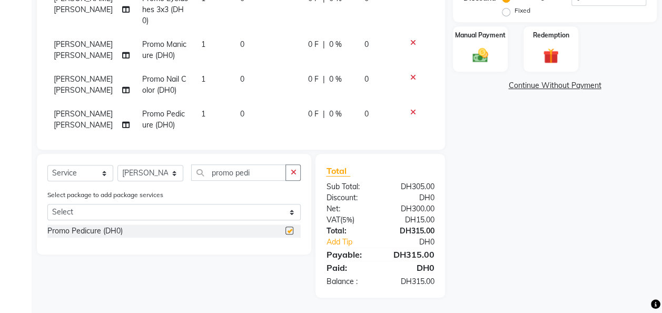
checkbox input "false"
click at [259, 172] on input "promo pedi" at bounding box center [238, 172] width 95 height 16
type input "promo nail"
click at [290, 230] on label at bounding box center [289, 230] width 8 height 8
click at [290, 230] on input "checkbox" at bounding box center [288, 230] width 7 height 7
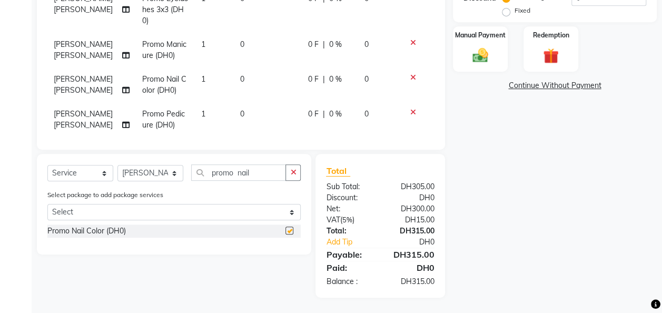
checkbox input "false"
click at [254, 174] on input "promo nail" at bounding box center [238, 172] width 95 height 16
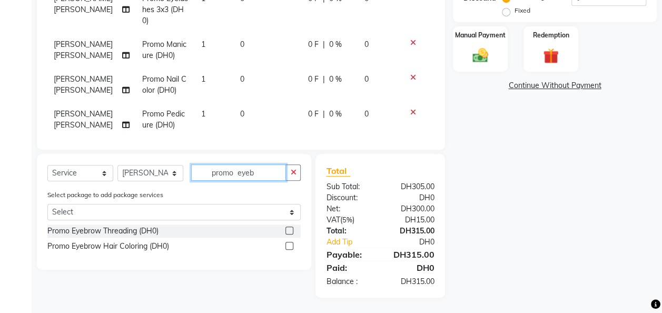
type input "promo eyeb"
click at [287, 230] on label at bounding box center [289, 230] width 8 height 8
click at [287, 230] on input "checkbox" at bounding box center [288, 230] width 7 height 7
checkbox input "false"
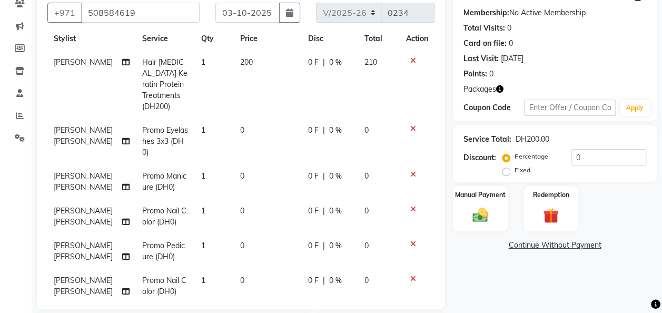
scroll to position [74, 0]
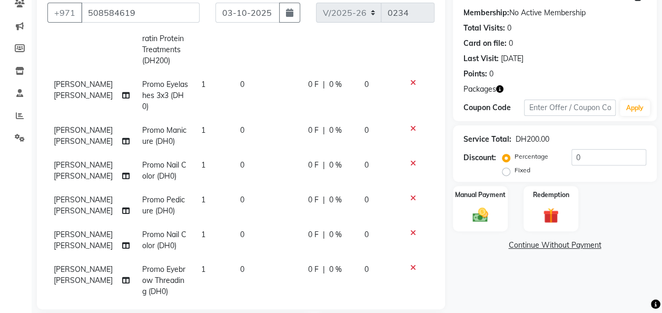
click at [201, 80] on span "1" at bounding box center [203, 84] width 4 height 9
select select "91332"
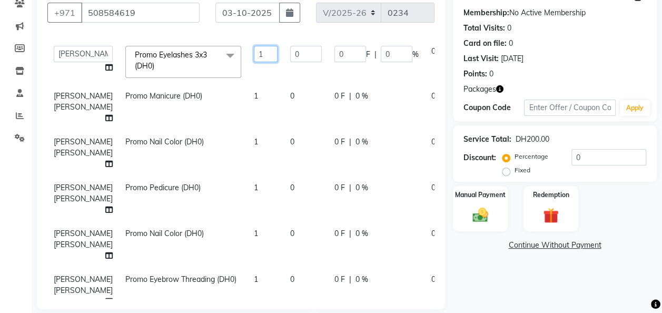
click at [254, 62] on input "1" at bounding box center [266, 54] width 24 height 16
type input "5"
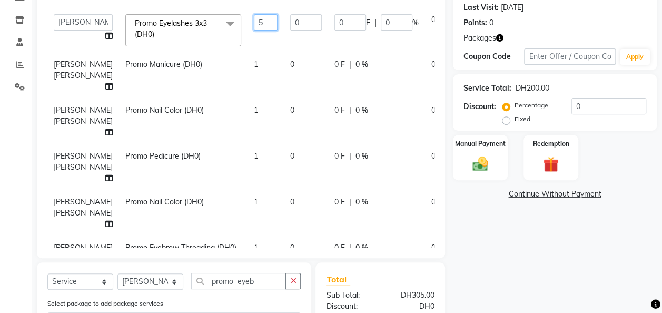
scroll to position [63, 0]
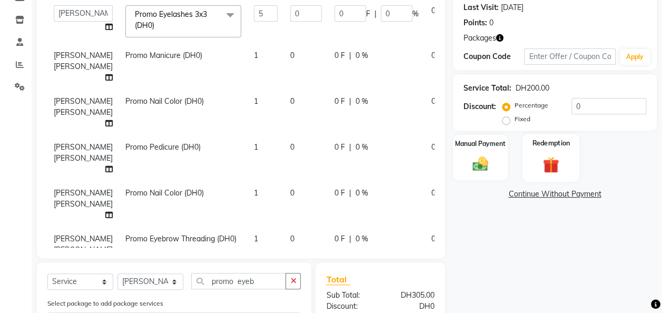
click at [558, 150] on div "Redemption" at bounding box center [550, 157] width 57 height 47
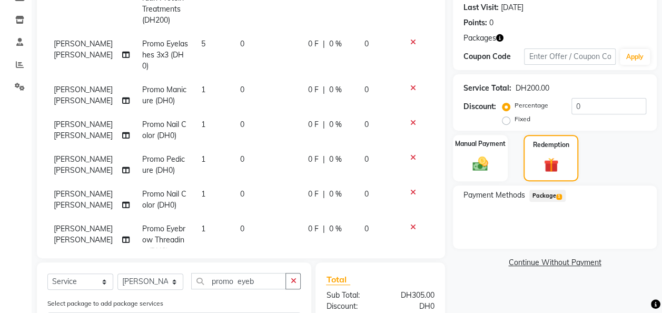
click at [547, 197] on span "Package 1" at bounding box center [547, 196] width 36 height 12
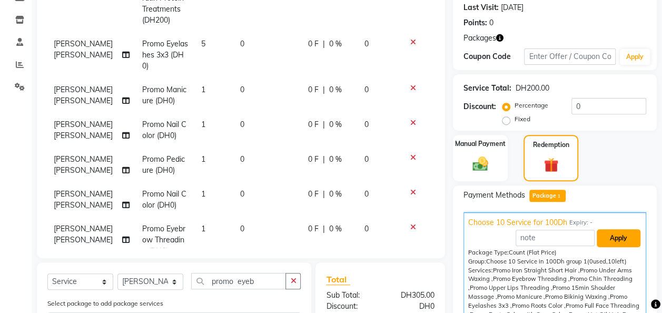
click at [609, 241] on button "Apply" at bounding box center [619, 238] width 44 height 18
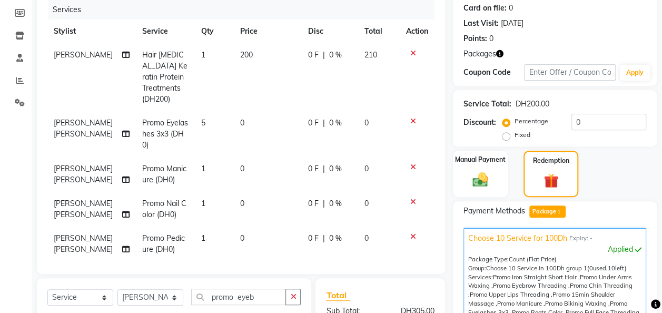
scroll to position [123, 0]
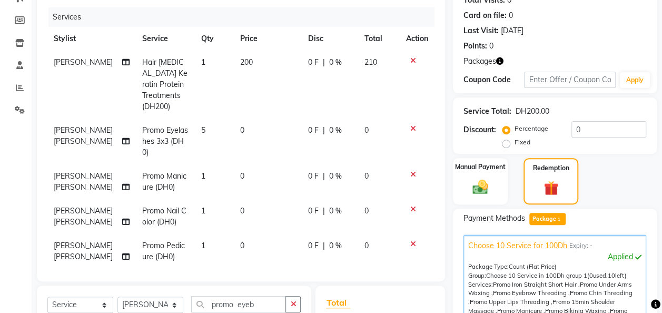
click at [242, 59] on td "200" at bounding box center [268, 85] width 68 height 68
select select "91330"
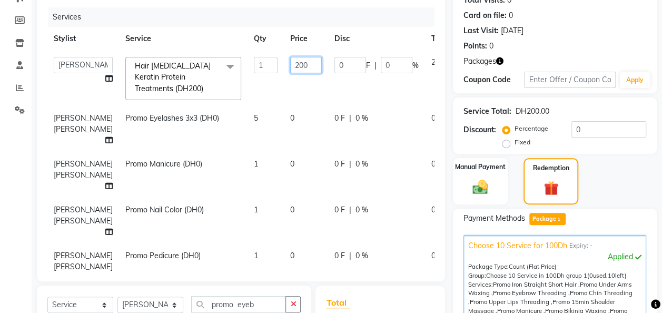
click at [290, 63] on input "200" at bounding box center [306, 65] width 32 height 16
type input "250"
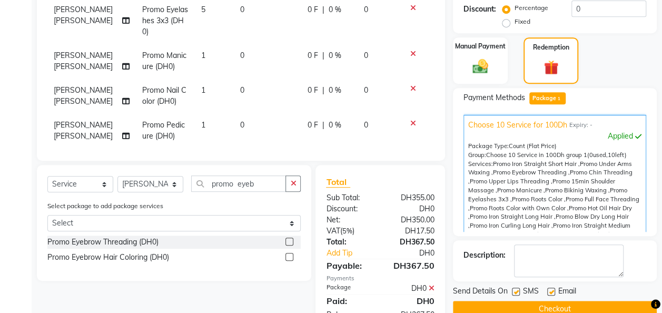
scroll to position [276, 0]
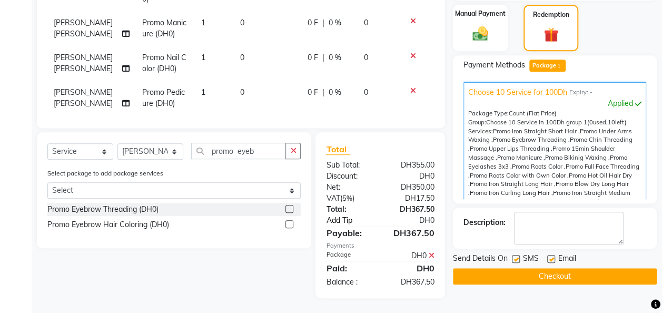
click at [345, 222] on link "Add Tip" at bounding box center [354, 220] width 72 height 11
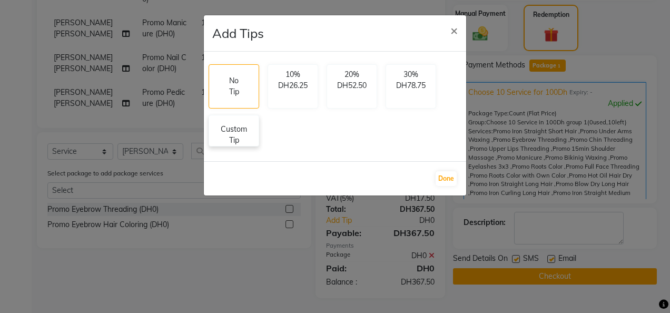
click at [239, 125] on p "Custom Tip" at bounding box center [233, 135] width 37 height 22
select select "91330"
select select "91332"
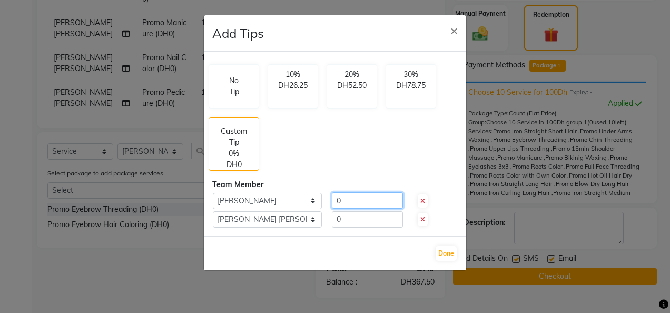
click at [354, 199] on input "0" at bounding box center [367, 200] width 71 height 16
type input "10"
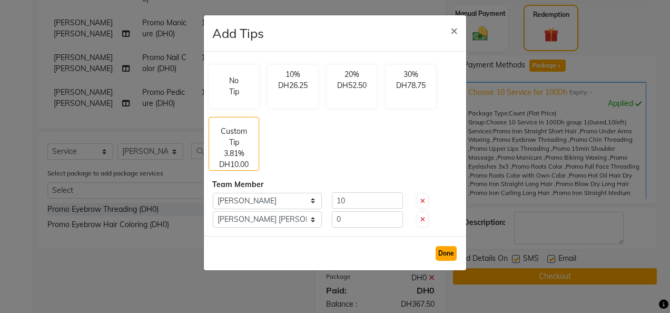
click at [445, 249] on button "Done" at bounding box center [445, 253] width 21 height 15
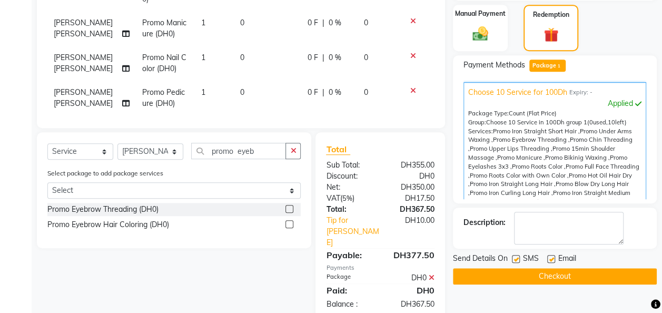
scroll to position [287, 0]
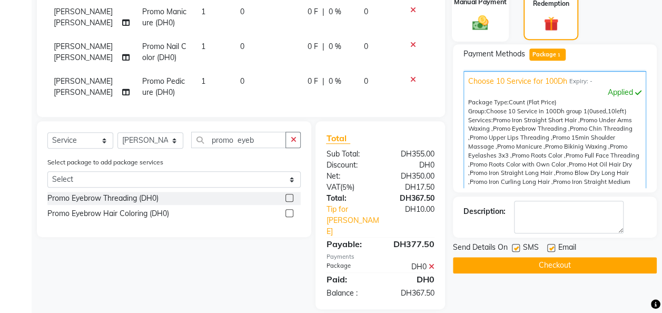
click at [478, 33] on div "Manual Payment" at bounding box center [480, 17] width 57 height 48
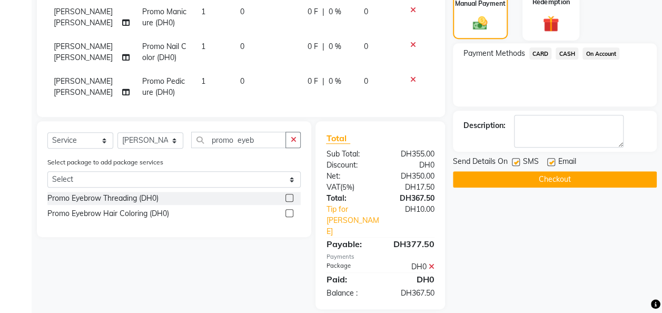
click at [542, 27] on img at bounding box center [551, 23] width 26 height 20
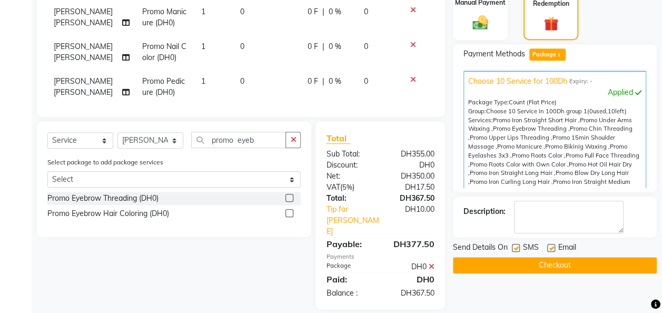
click at [556, 56] on span "Package 1" at bounding box center [547, 54] width 36 height 12
click at [559, 58] on span "Package 1" at bounding box center [547, 54] width 36 height 12
click at [474, 32] on div "Manual Payment" at bounding box center [480, 17] width 57 height 48
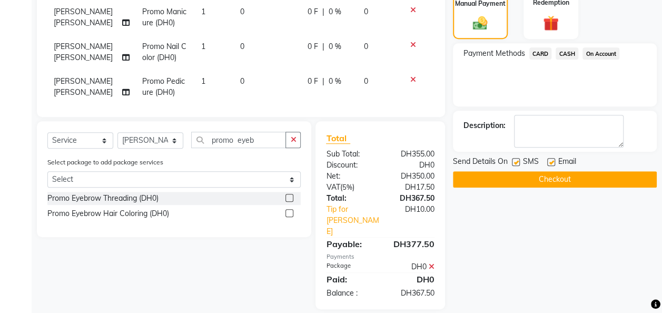
click at [537, 49] on span "CARD" at bounding box center [540, 53] width 23 height 12
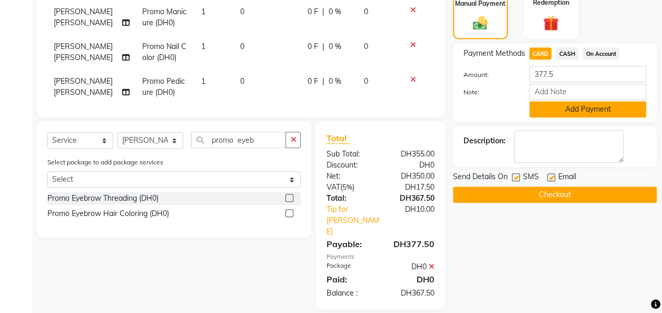
click at [580, 106] on button "Add Payment" at bounding box center [587, 109] width 117 height 16
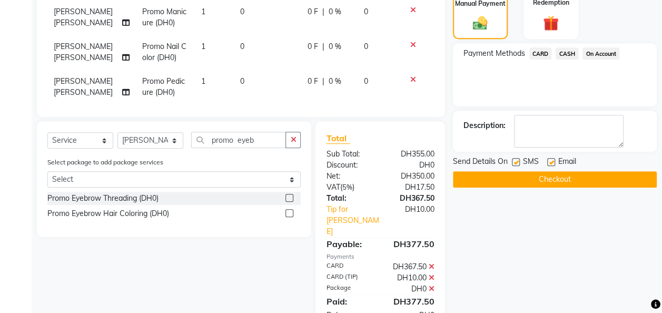
scroll to position [310, 0]
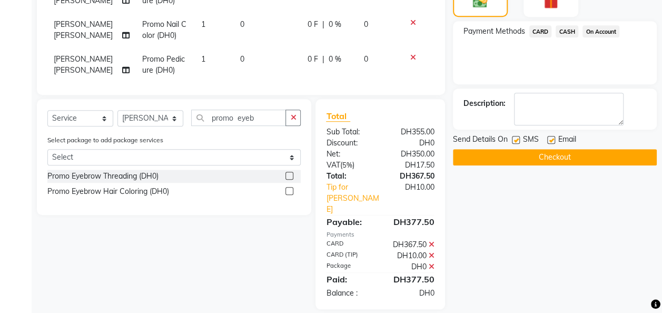
click at [569, 160] on button "Checkout" at bounding box center [555, 157] width 204 height 16
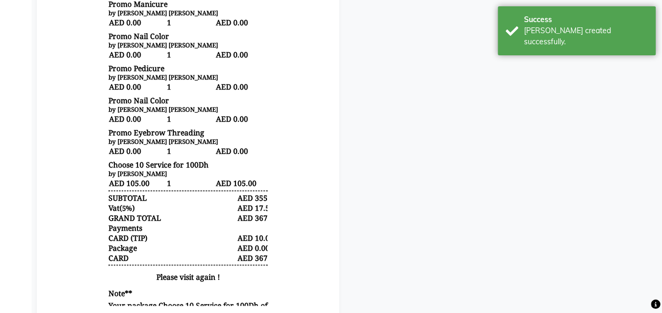
scroll to position [474, 0]
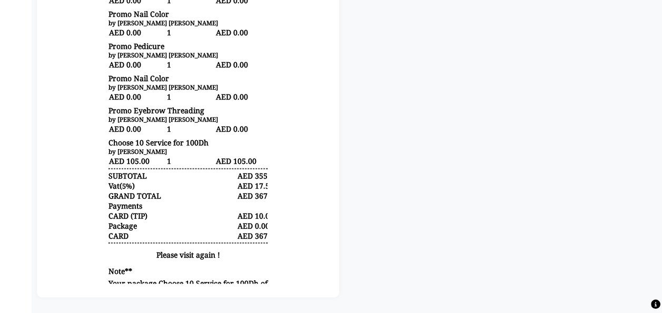
scroll to position [3, 0]
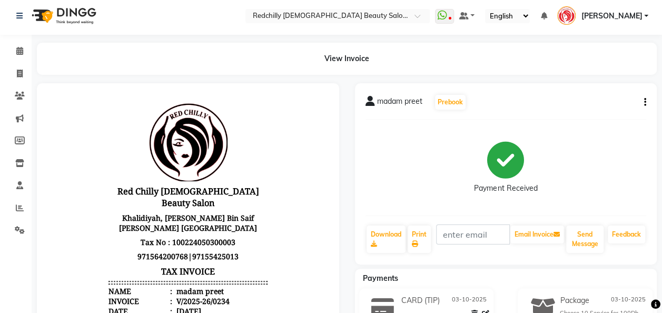
select select "service"
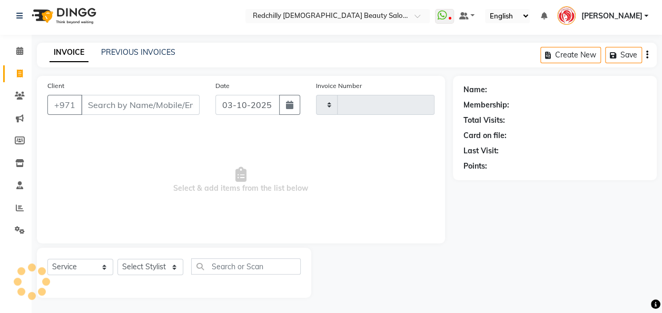
type input "0235"
select select "8996"
click at [22, 53] on icon at bounding box center [19, 51] width 7 height 8
